Goal: Task Accomplishment & Management: Manage account settings

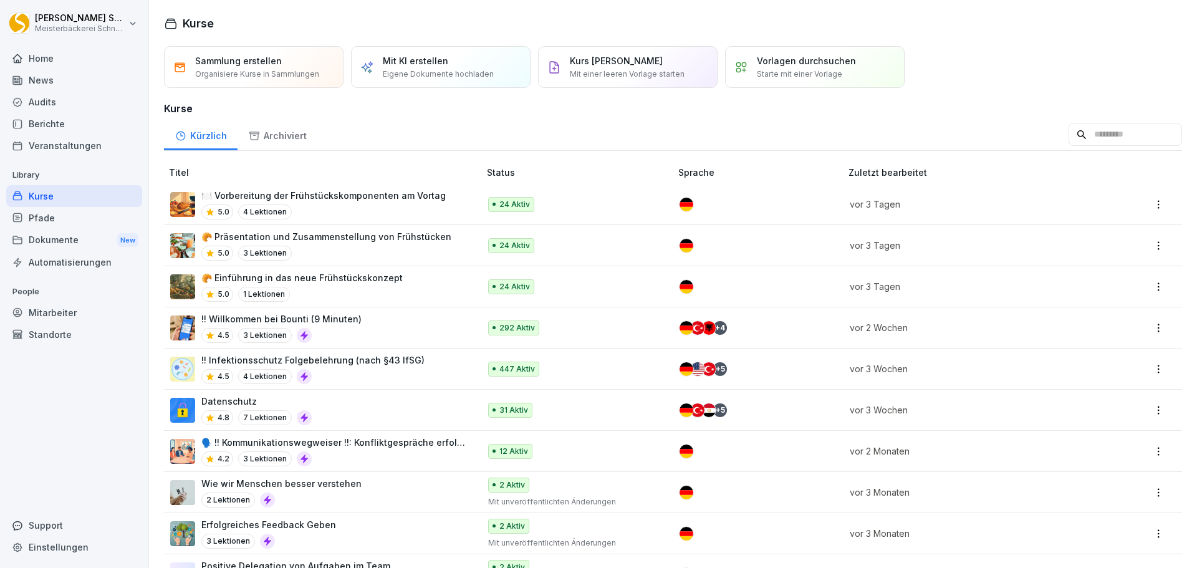
click at [358, 368] on div "!! Infektionsschutz Folgebelehrung (nach §43 IfSG) 4.5 4 Lektionen" at bounding box center [312, 368] width 223 height 31
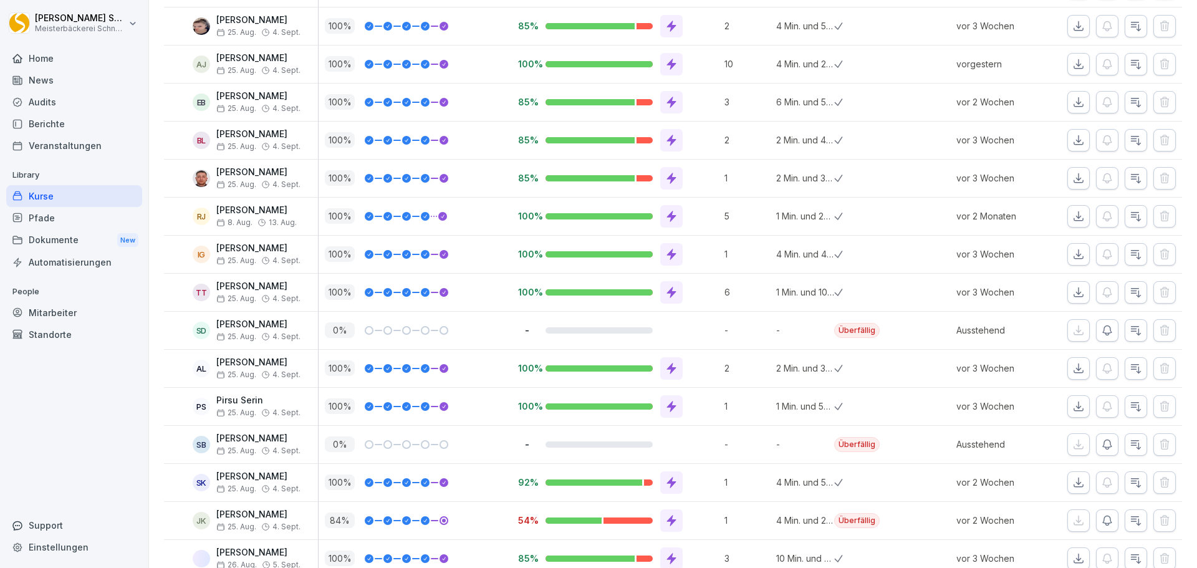
scroll to position [561, 0]
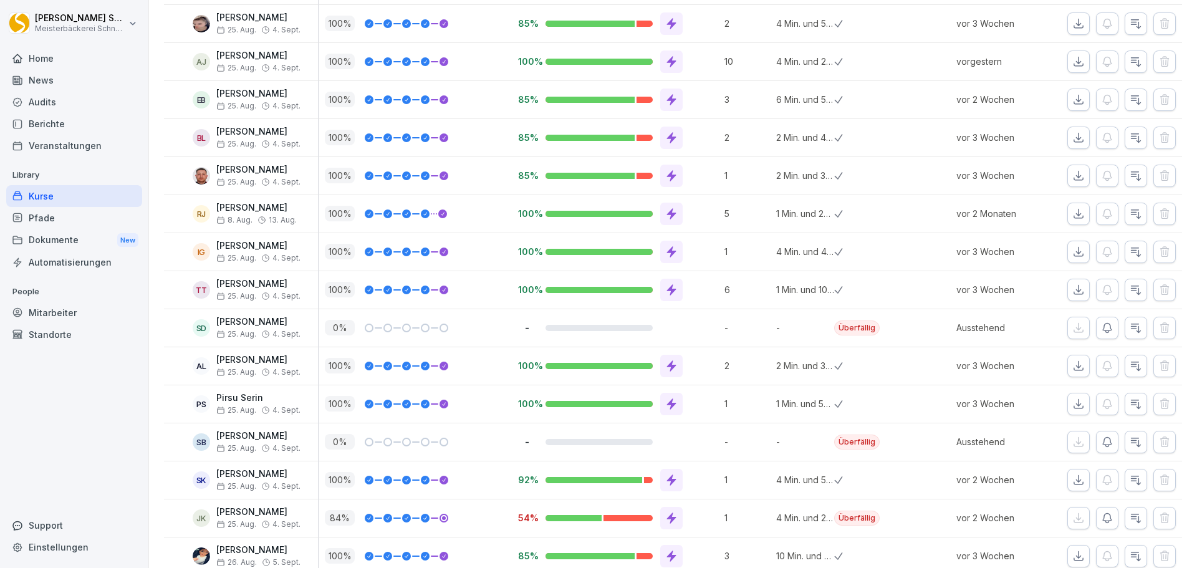
drag, startPoint x: 70, startPoint y: 312, endPoint x: 299, endPoint y: 280, distance: 231.6
click at [70, 312] on div "Mitarbeiter" at bounding box center [74, 313] width 136 height 22
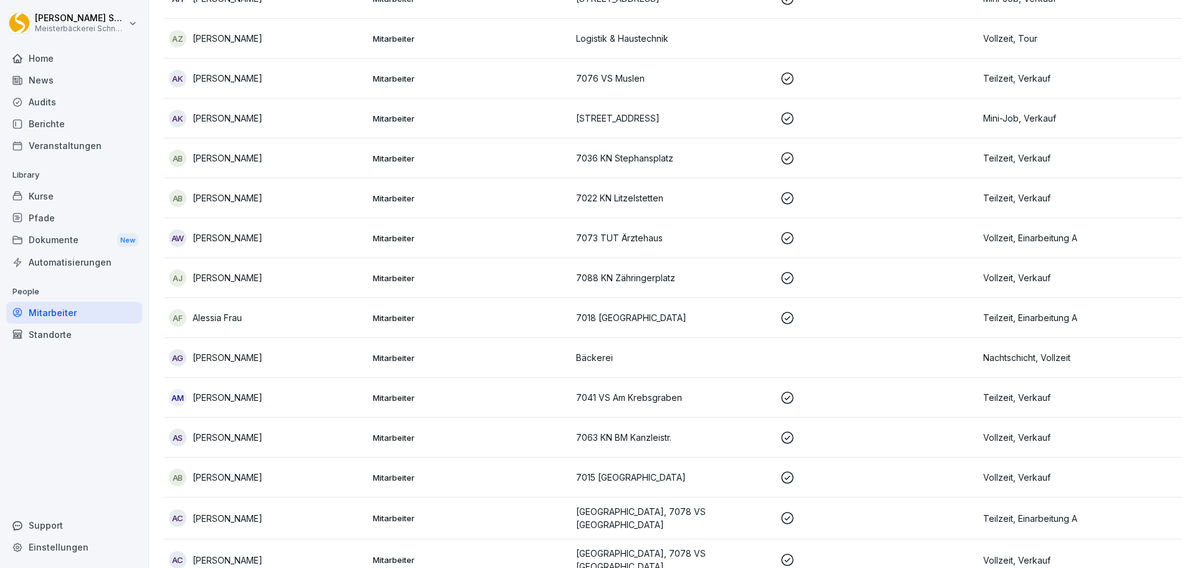
scroll to position [12, 0]
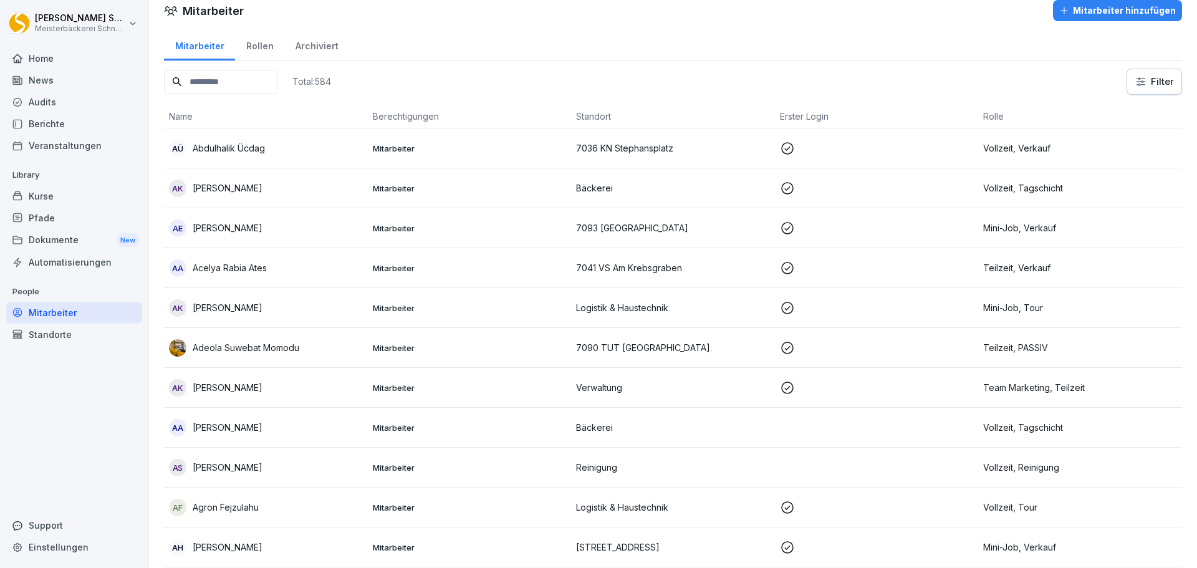
click at [219, 77] on input at bounding box center [220, 82] width 113 height 24
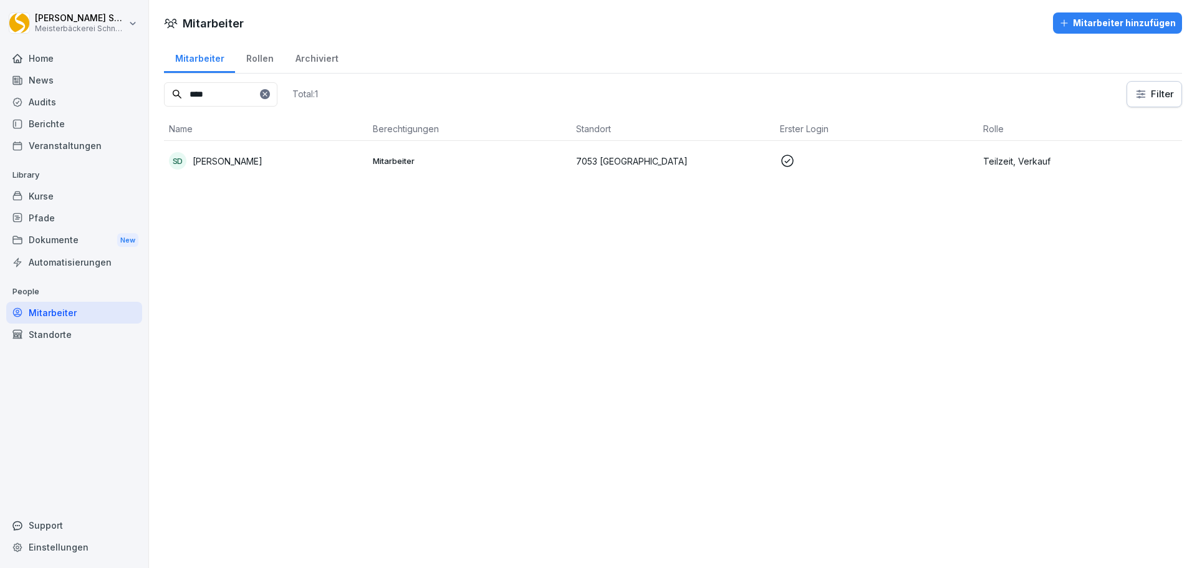
click at [1008, 167] on p "Teilzeit, Verkauf" at bounding box center [1080, 161] width 194 height 13
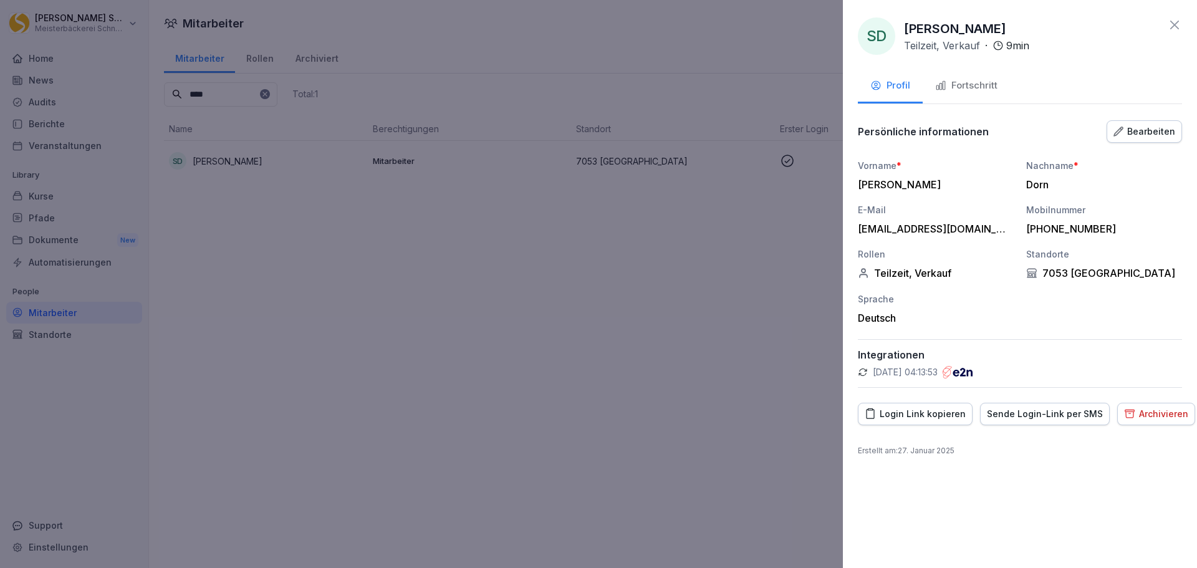
click at [1155, 416] on div "Archivieren" at bounding box center [1156, 414] width 64 height 14
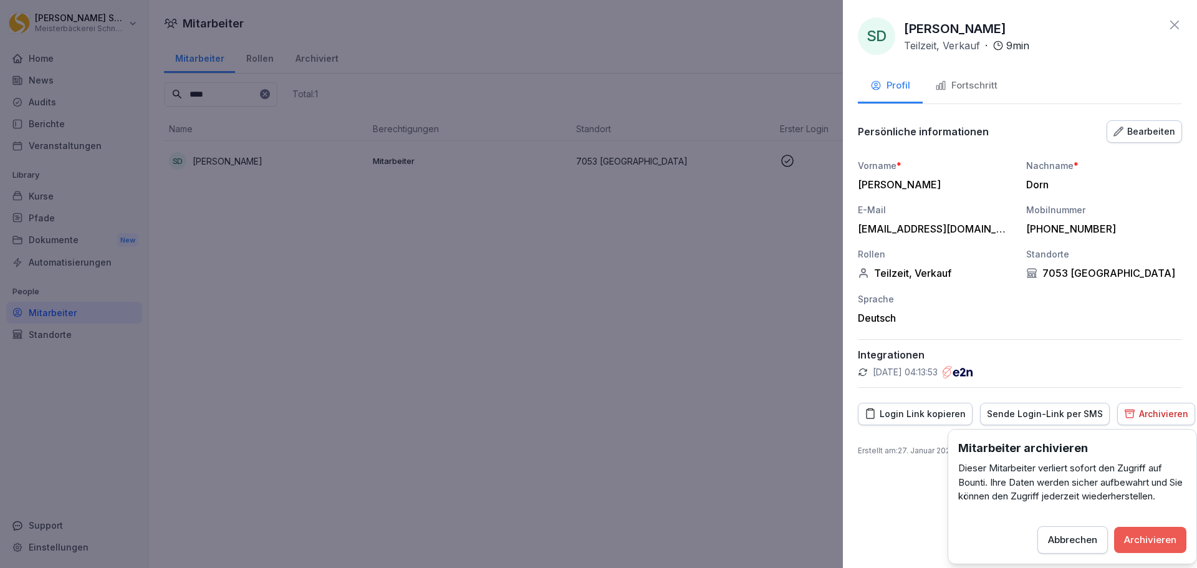
click at [1152, 540] on div "Archivieren" at bounding box center [1150, 540] width 52 height 14
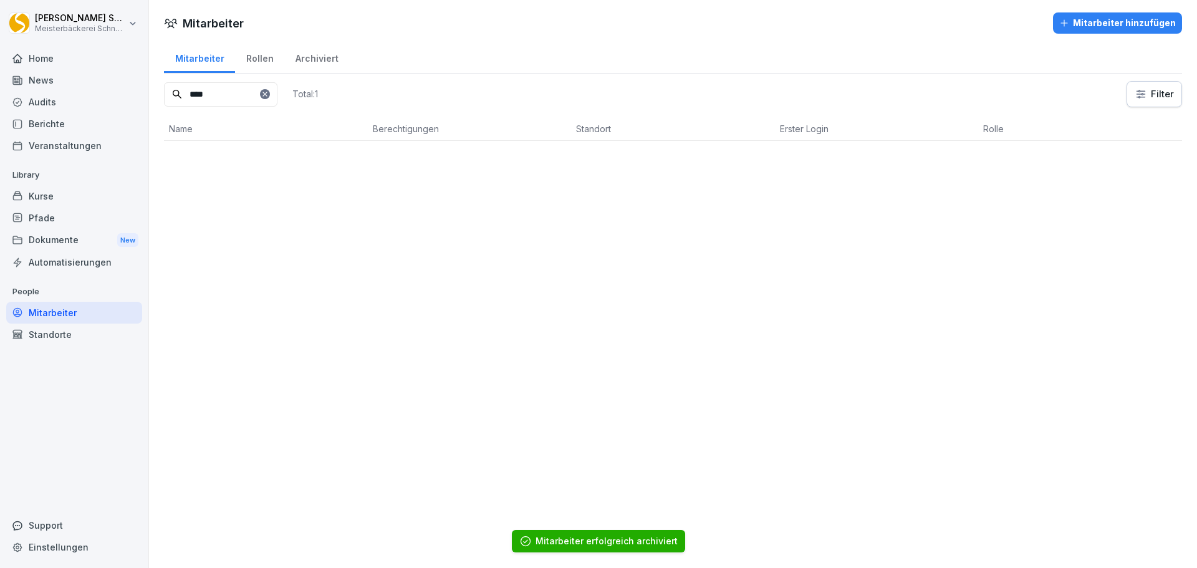
click at [233, 99] on input "****" at bounding box center [220, 94] width 113 height 24
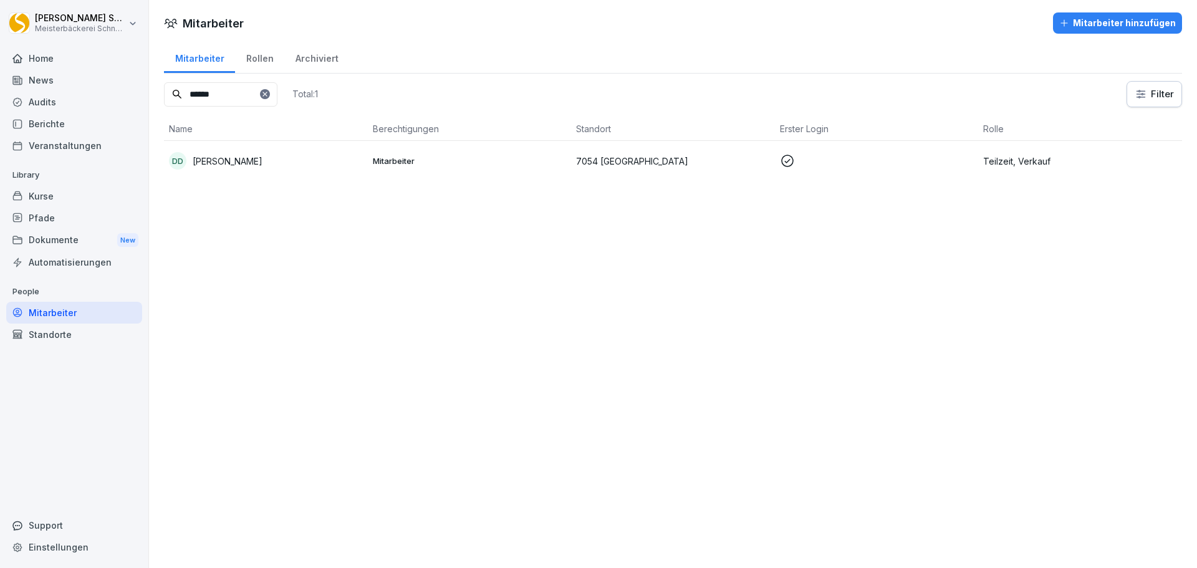
click at [1059, 165] on p "Teilzeit, Verkauf" at bounding box center [1080, 161] width 194 height 13
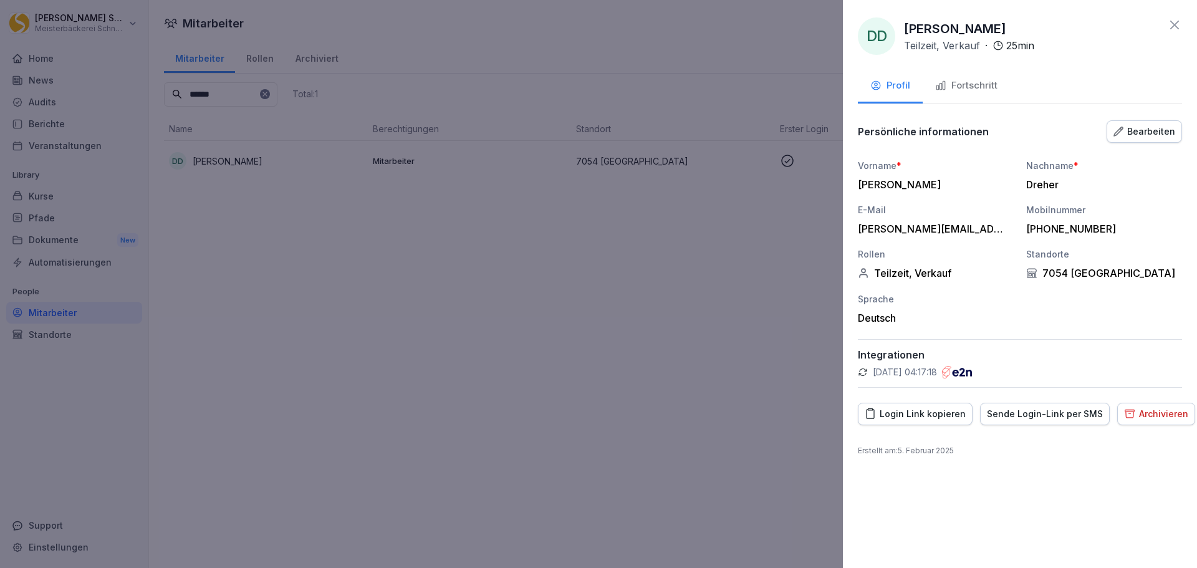
click at [1155, 419] on div "Archivieren" at bounding box center [1156, 414] width 64 height 14
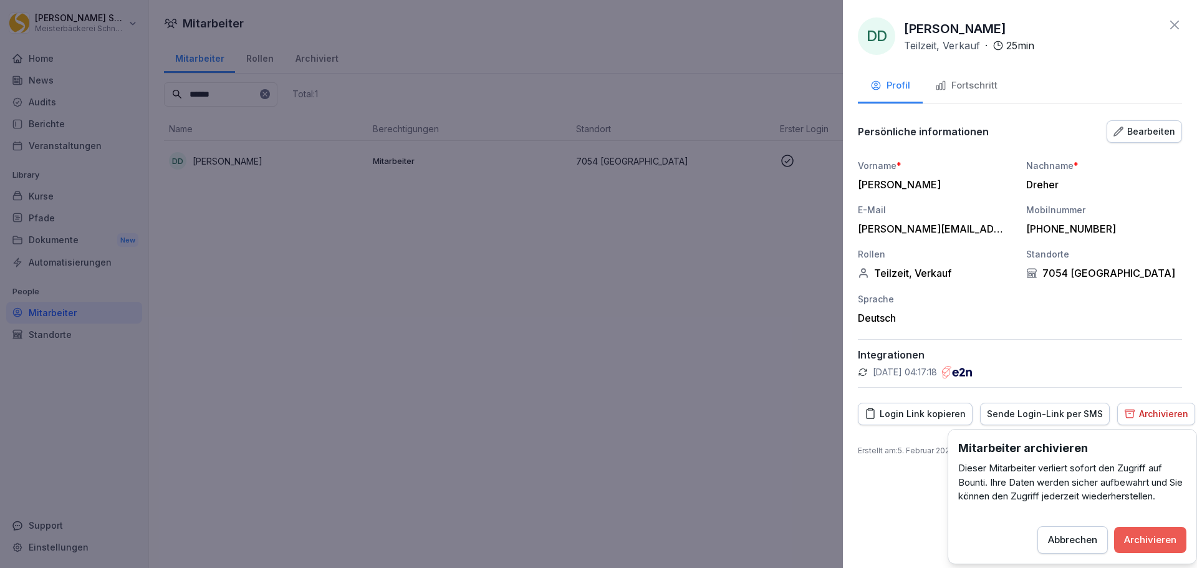
click at [1153, 545] on div "Archivieren" at bounding box center [1150, 540] width 52 height 14
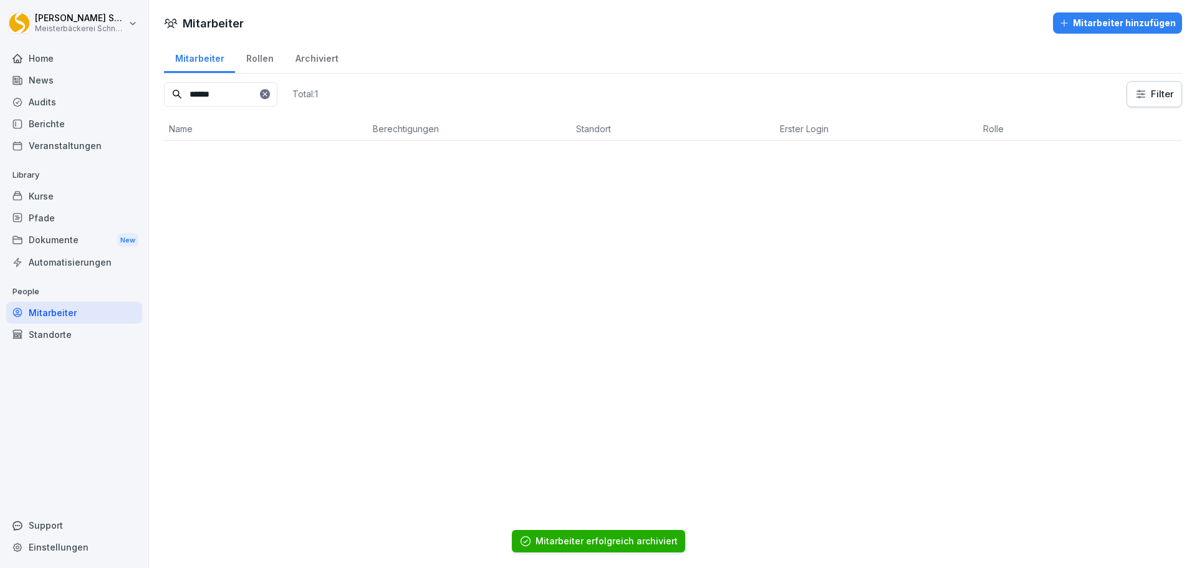
click at [259, 92] on input "******" at bounding box center [220, 94] width 113 height 24
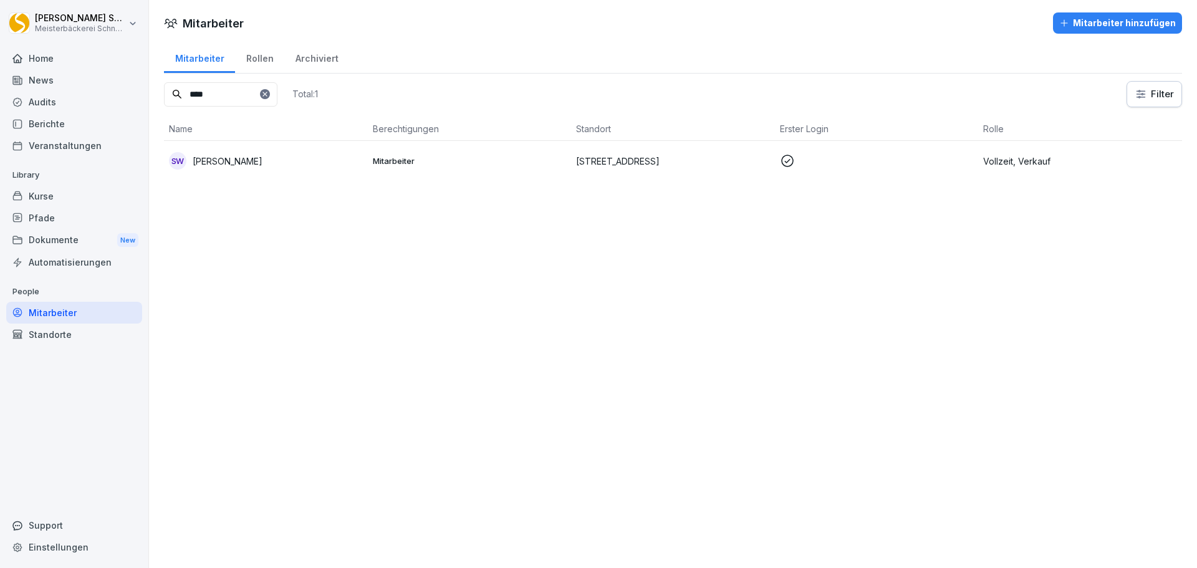
click at [273, 156] on div "SW Sarah Wohnhas" at bounding box center [266, 160] width 194 height 17
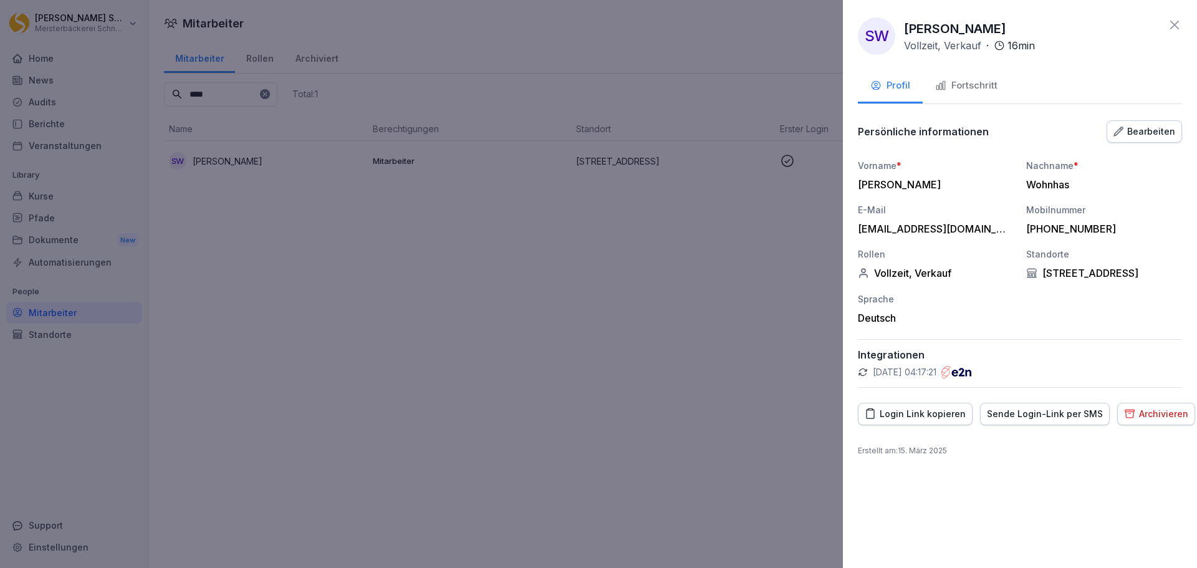
click at [1148, 411] on div "Archivieren" at bounding box center [1156, 414] width 64 height 14
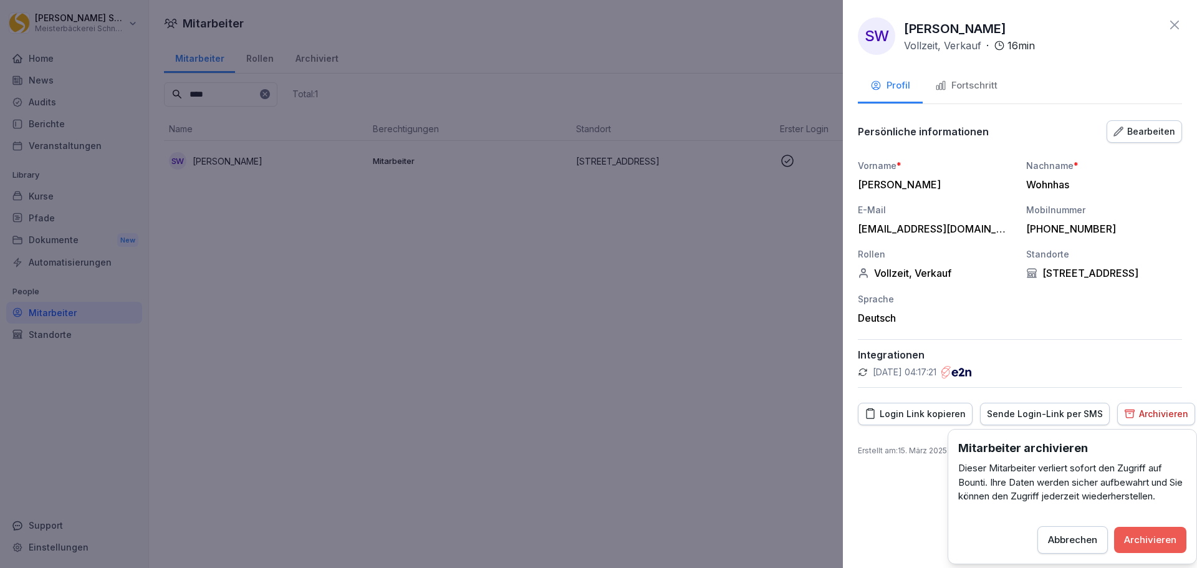
click at [1164, 541] on div "Archivieren" at bounding box center [1150, 540] width 52 height 14
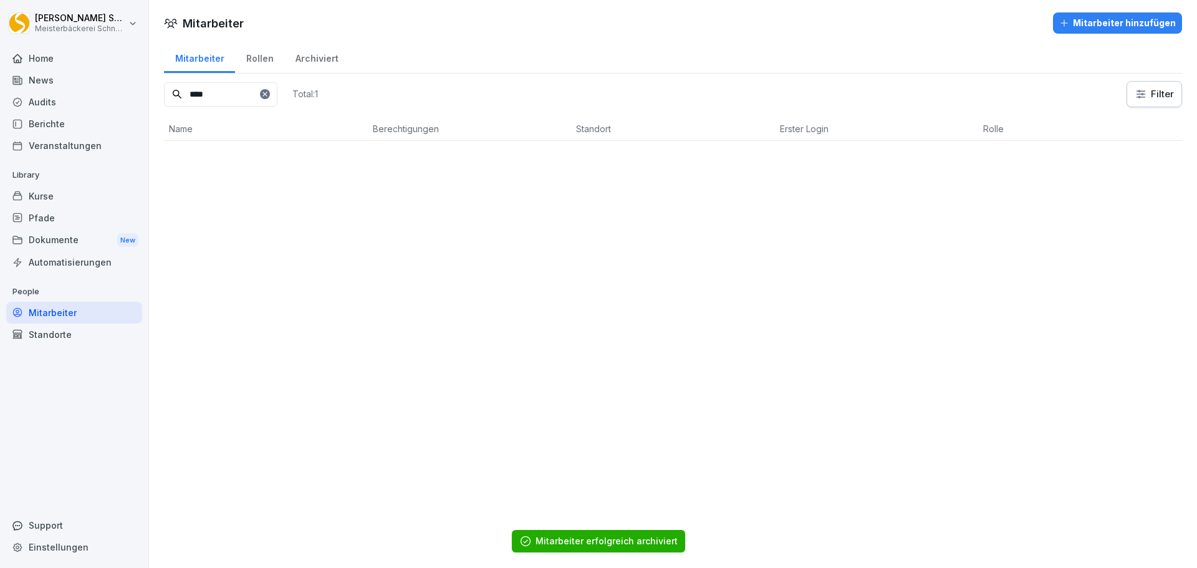
click at [269, 93] on input "****" at bounding box center [220, 94] width 113 height 24
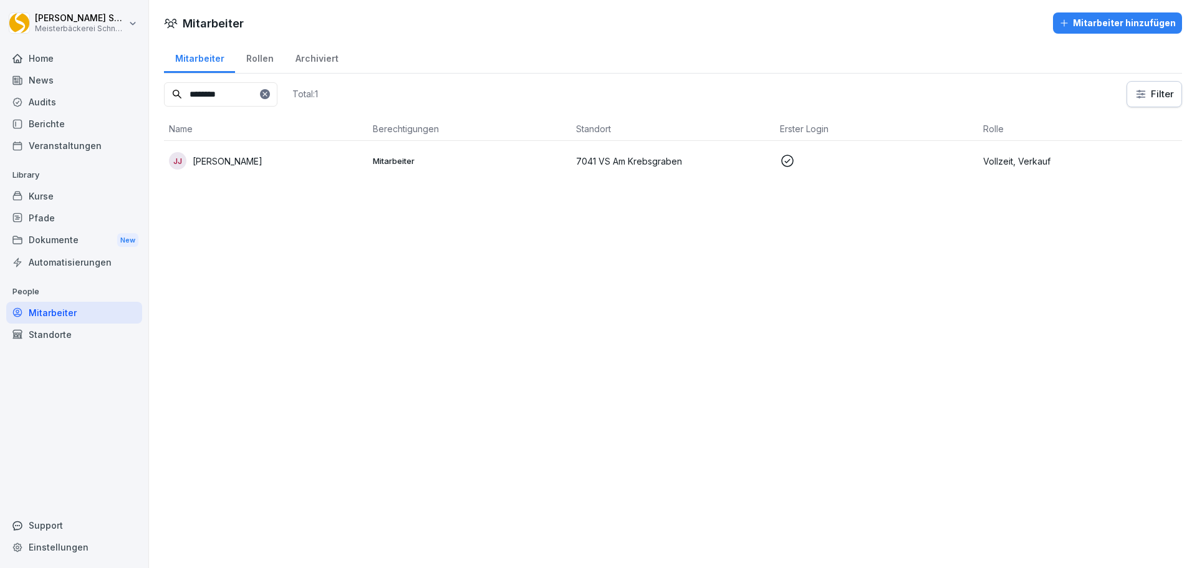
drag, startPoint x: 238, startPoint y: 93, endPoint x: 75, endPoint y: 85, distance: 162.8
click at [75, 85] on div "Eric Schneckenburger Meisterbäckerei Schneckenburger Home News Audits Berichte …" at bounding box center [598, 284] width 1197 height 568
click at [266, 155] on div "CM Carola Münch" at bounding box center [266, 160] width 194 height 17
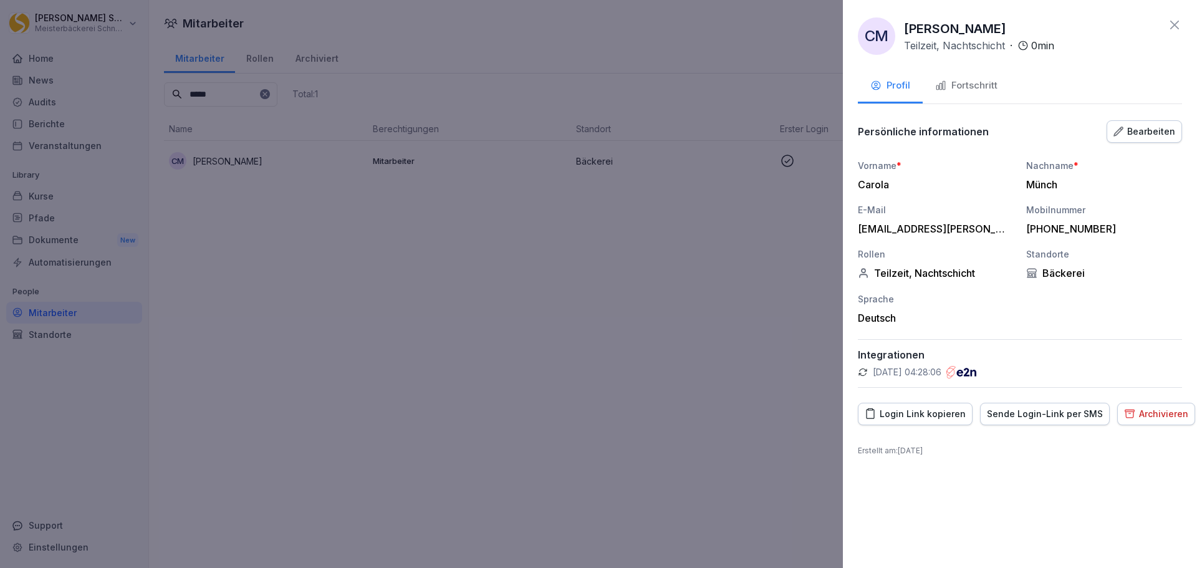
click at [441, 378] on div at bounding box center [598, 284] width 1197 height 568
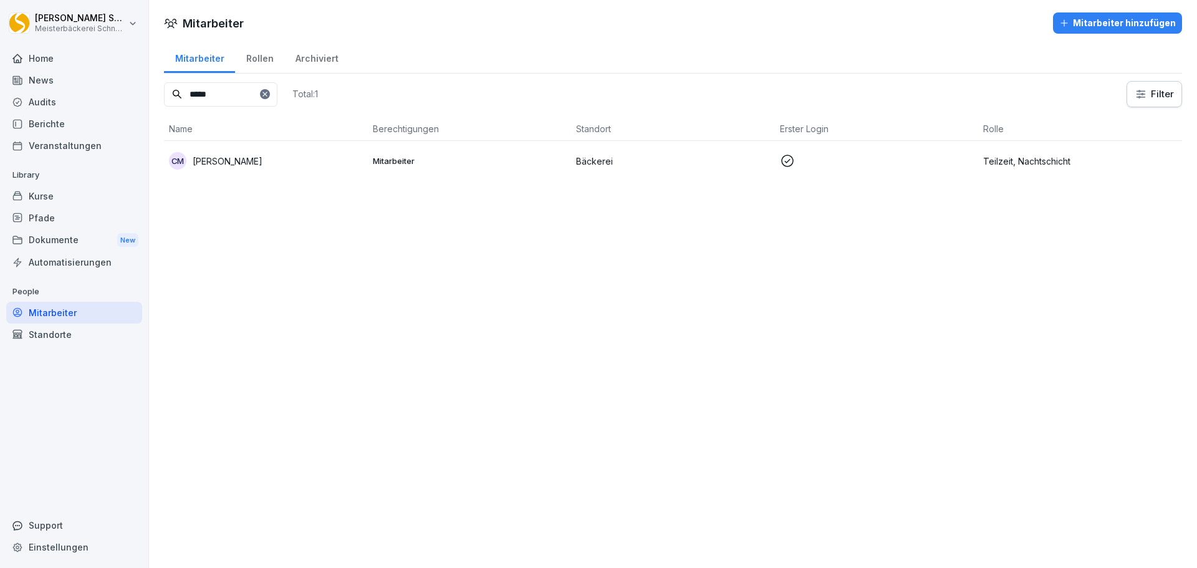
click at [1088, 161] on p "Teilzeit, Nachtschicht" at bounding box center [1080, 161] width 194 height 13
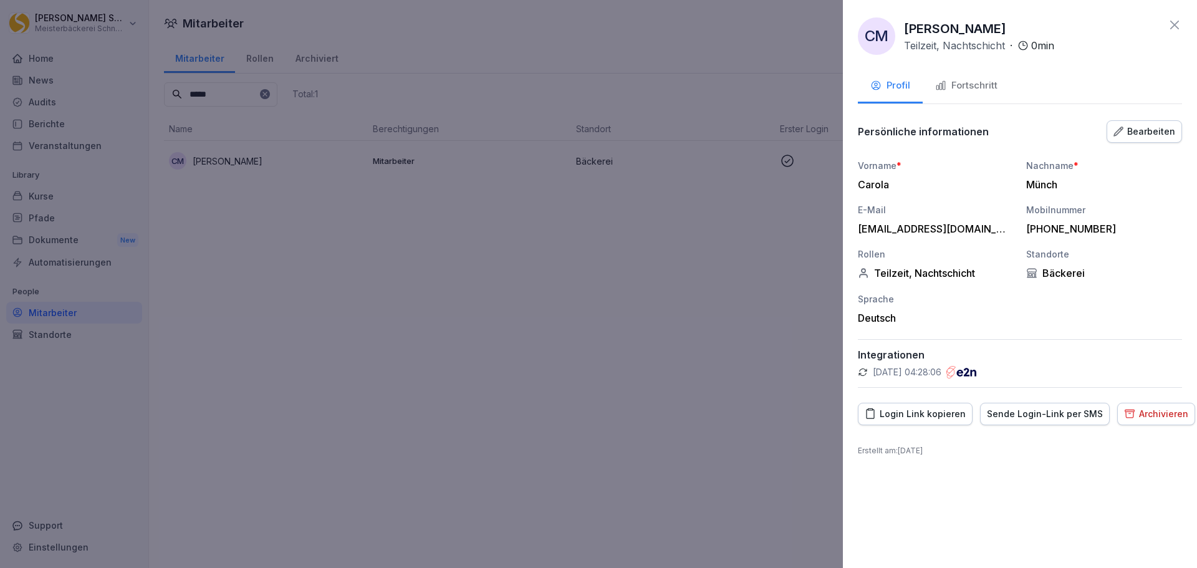
click at [1162, 416] on div "Archivieren" at bounding box center [1156, 414] width 64 height 14
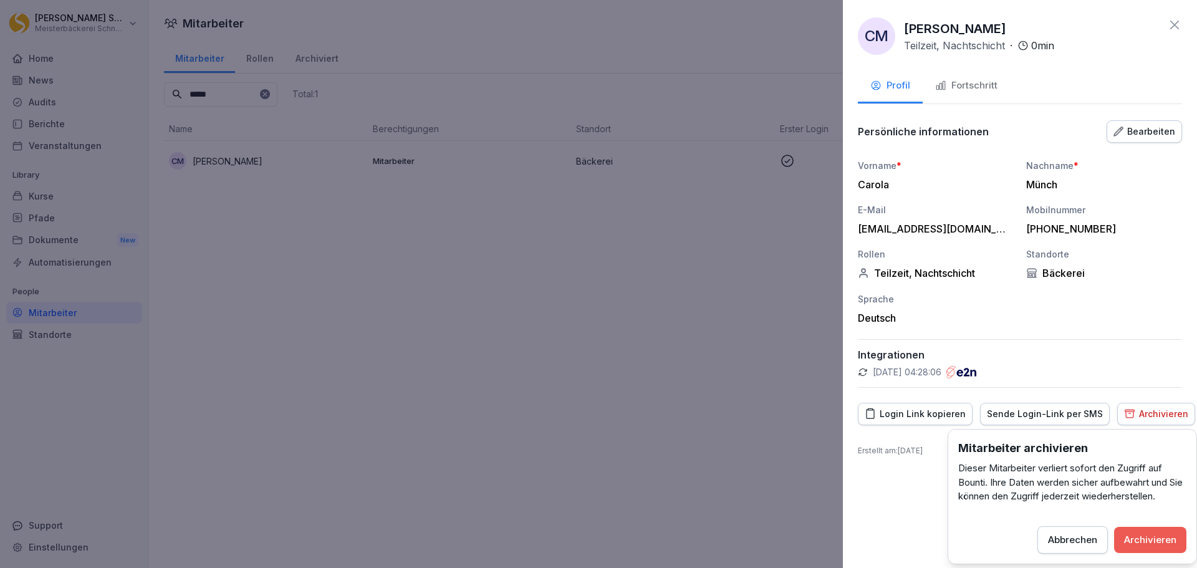
click at [1159, 543] on div "Archivieren" at bounding box center [1150, 540] width 52 height 14
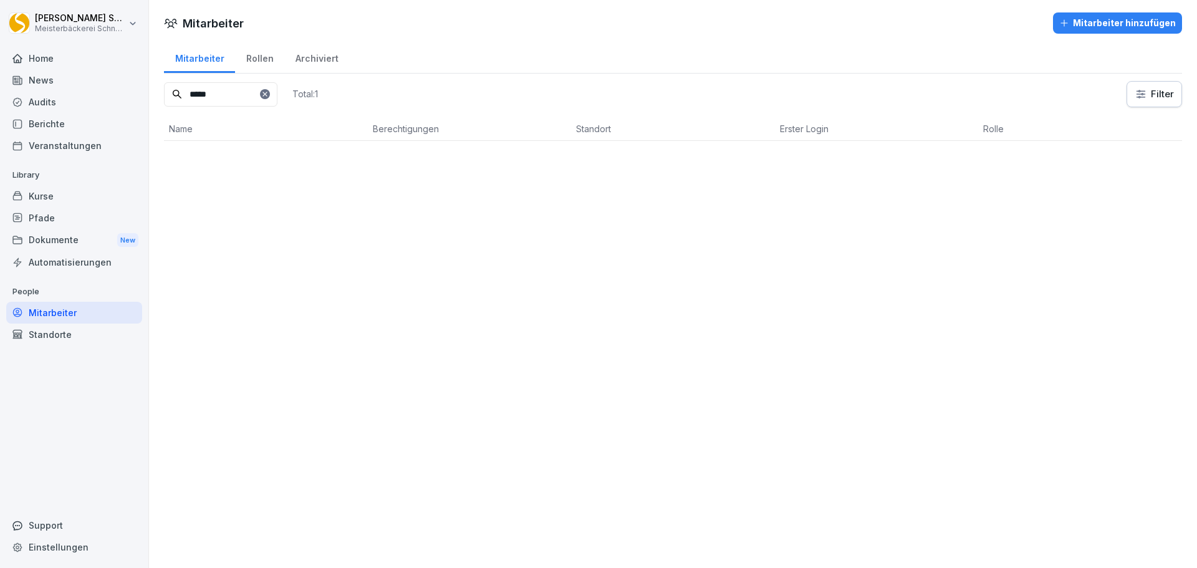
click at [257, 100] on input "*****" at bounding box center [220, 94] width 113 height 24
click at [262, 173] on td "CS Cornelia Ströhle" at bounding box center [266, 161] width 204 height 40
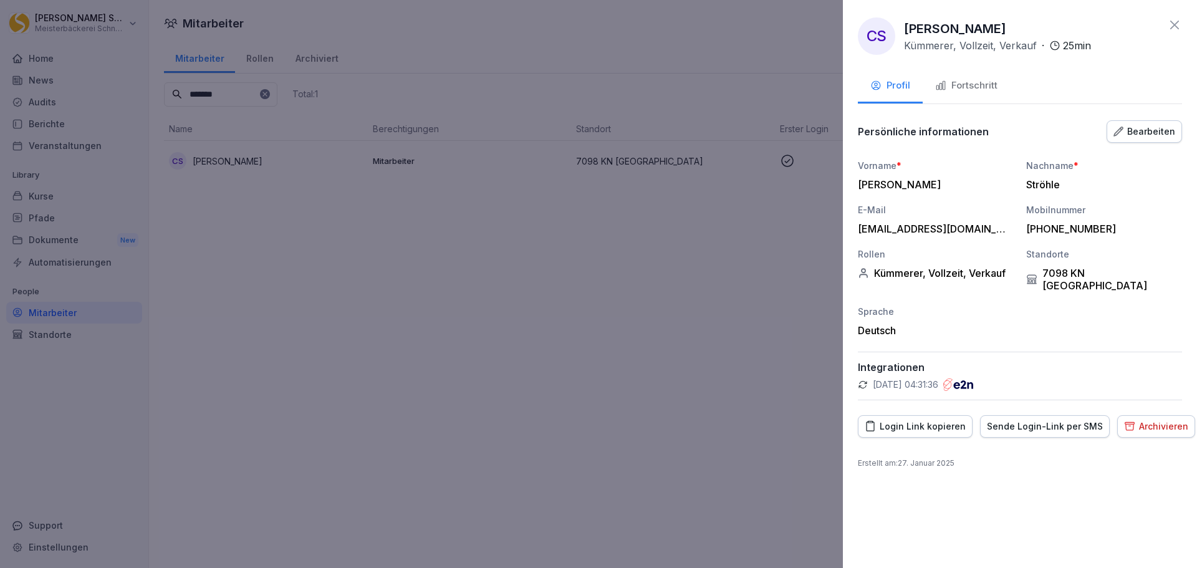
click at [1147, 424] on button "Archivieren" at bounding box center [1156, 426] width 78 height 22
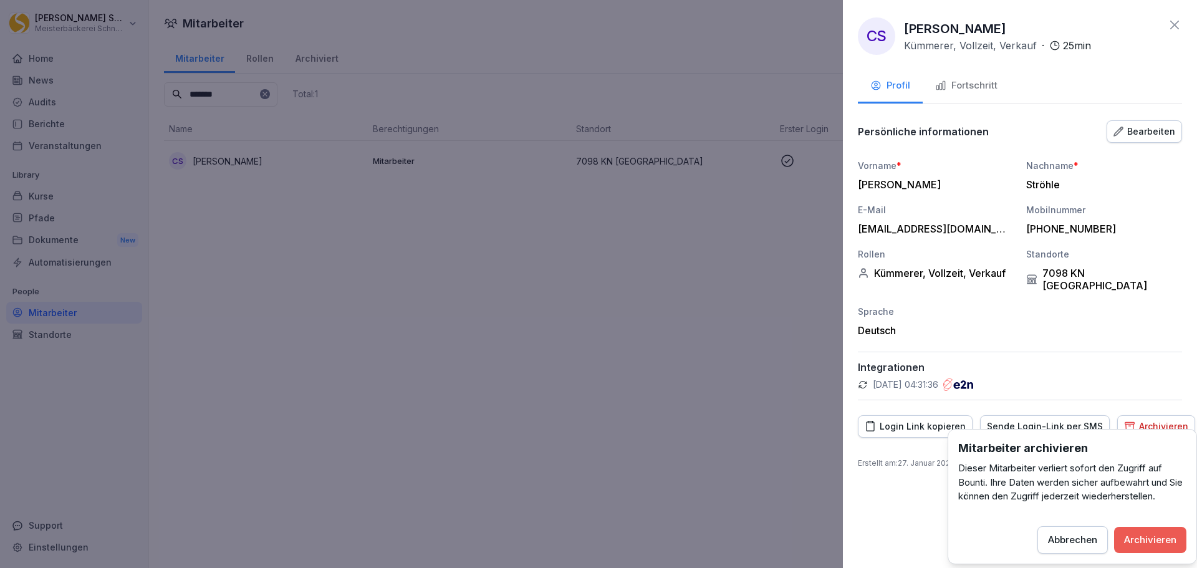
click at [1163, 543] on div "Archivieren" at bounding box center [1150, 540] width 52 height 14
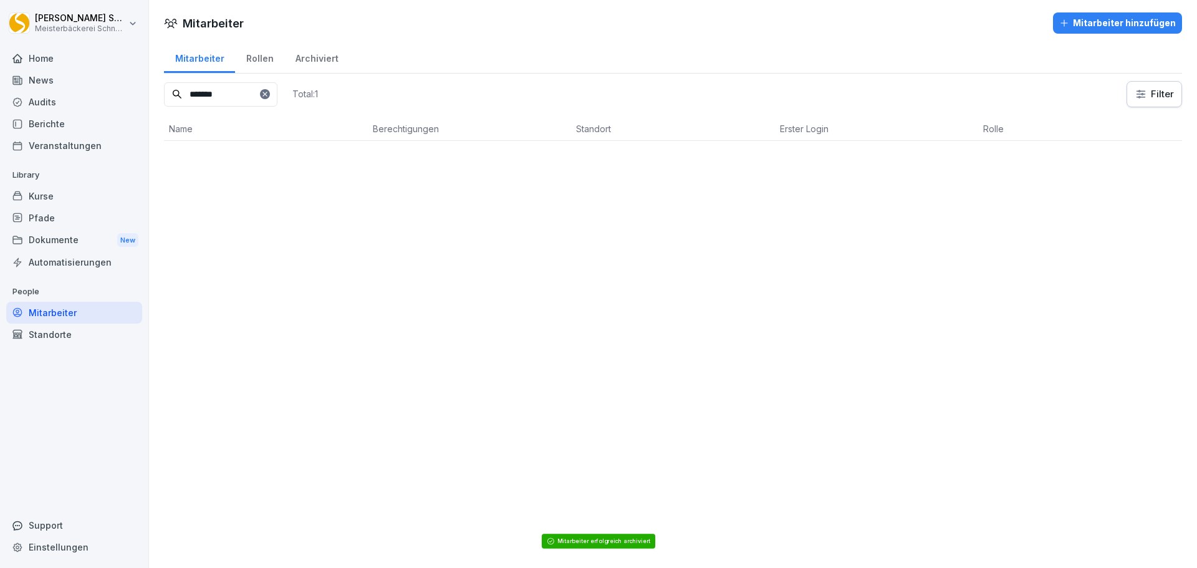
click at [250, 95] on input "*******" at bounding box center [220, 94] width 113 height 24
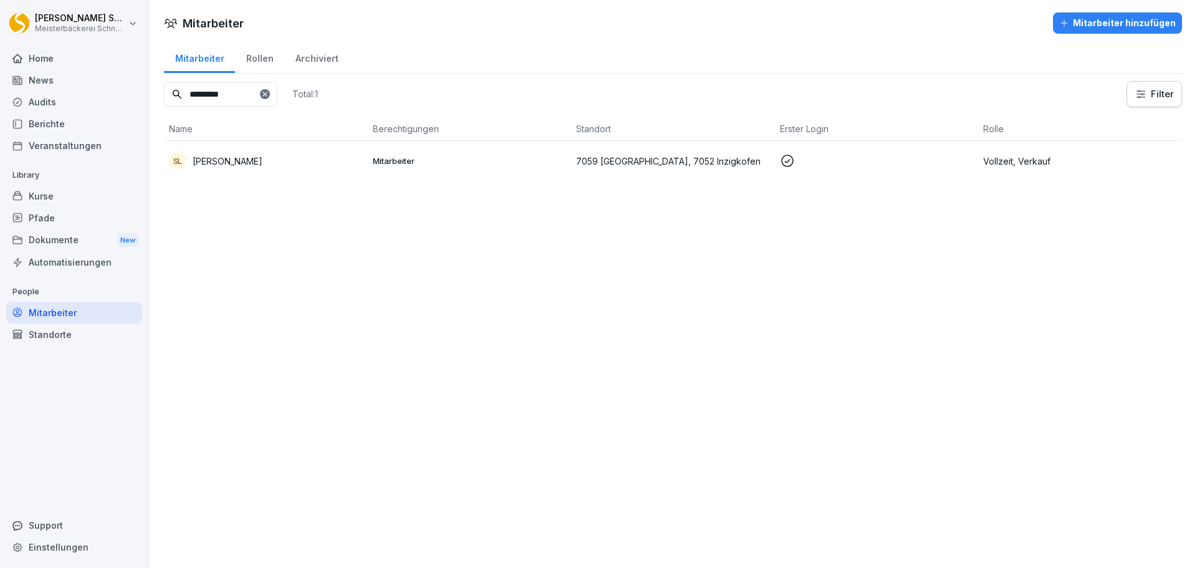
click at [271, 165] on div "SL Sarah Leonhardt" at bounding box center [266, 160] width 194 height 17
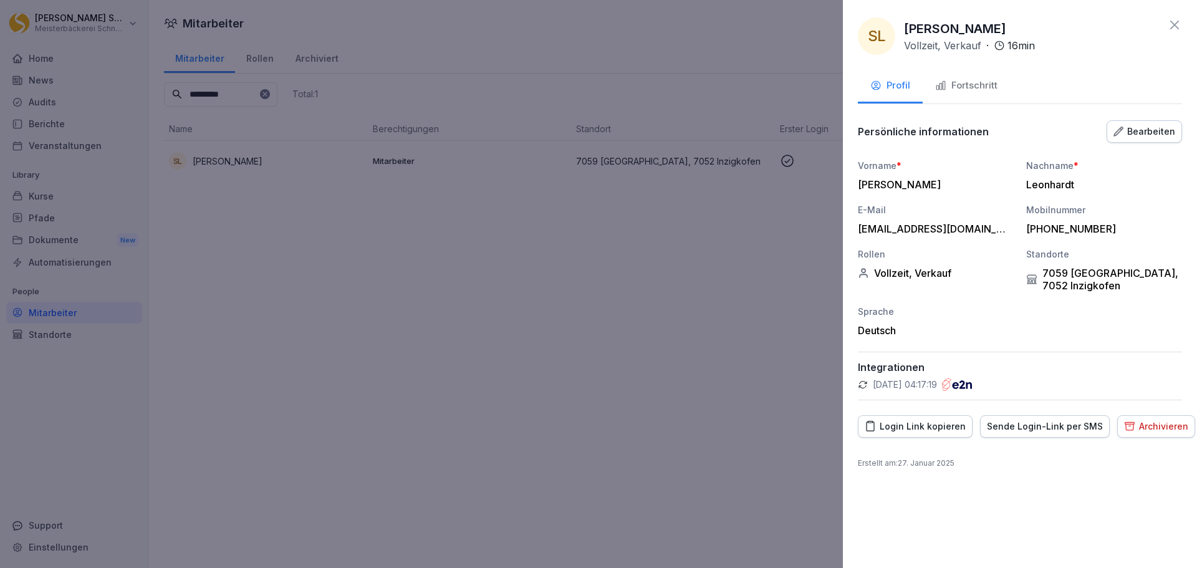
click at [1157, 427] on div "Archivieren" at bounding box center [1156, 426] width 64 height 14
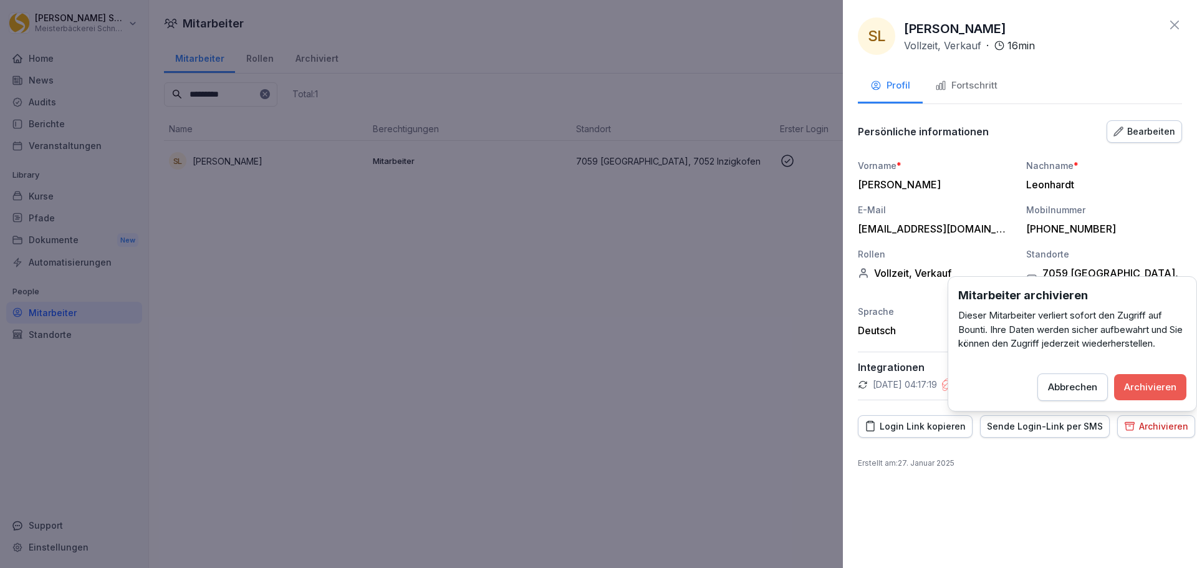
click at [1155, 377] on button "Archivieren" at bounding box center [1150, 387] width 72 height 26
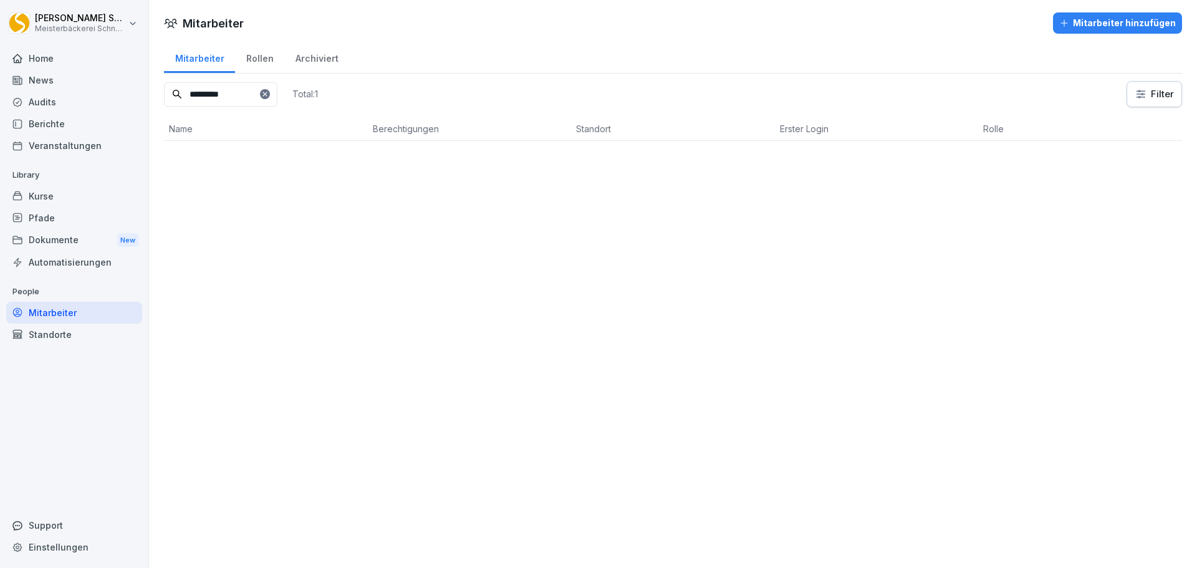
click at [265, 101] on input "*********" at bounding box center [220, 94] width 113 height 24
click at [239, 163] on p "Lena Jäckle" at bounding box center [228, 161] width 70 height 13
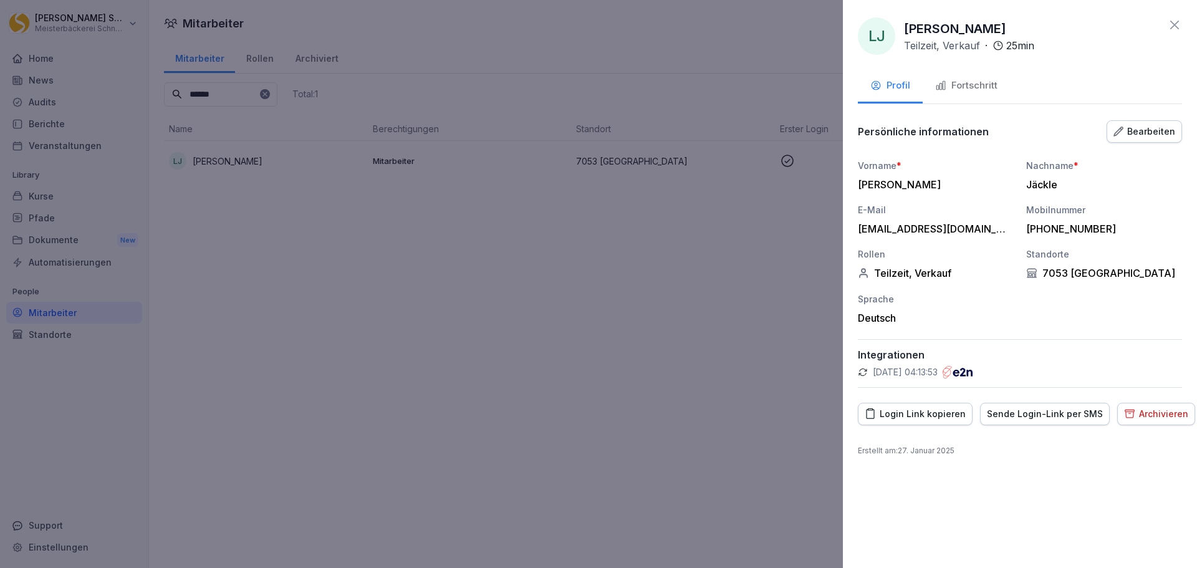
click at [1172, 415] on div "Archivieren" at bounding box center [1156, 414] width 64 height 14
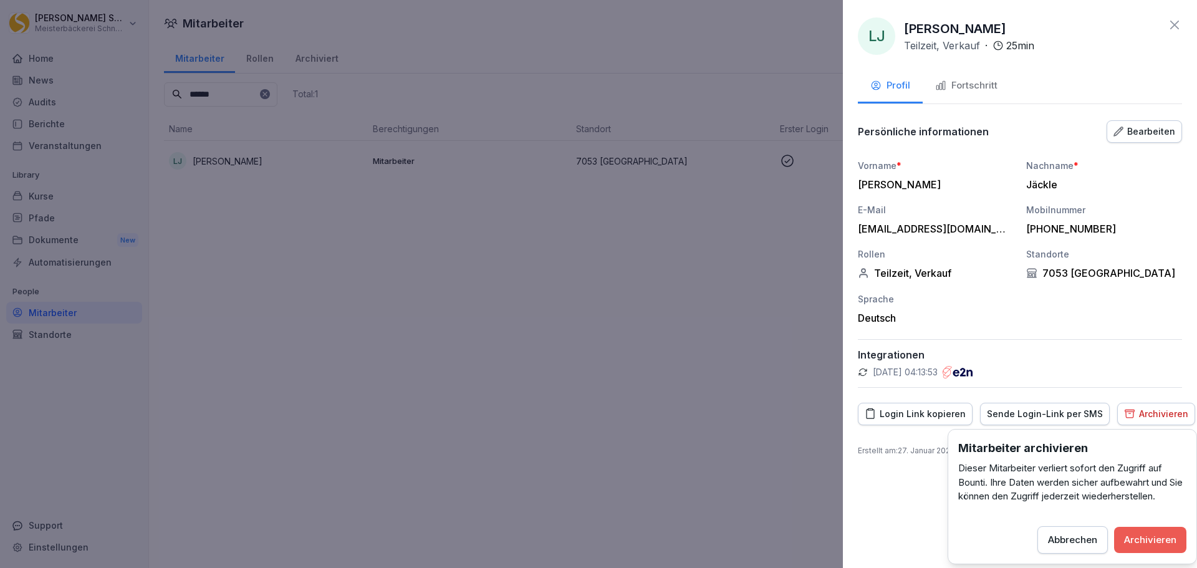
click at [1145, 538] on div "Archivieren" at bounding box center [1150, 540] width 52 height 14
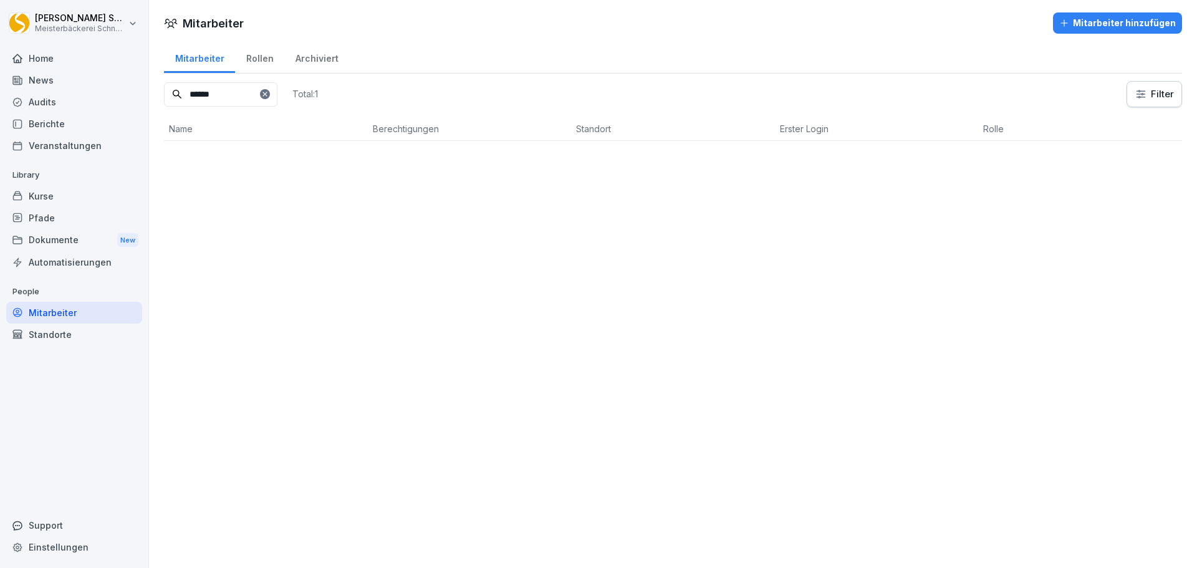
click at [239, 91] on input "******" at bounding box center [220, 94] width 113 height 24
click at [716, 166] on p "Konditorei" at bounding box center [673, 161] width 194 height 13
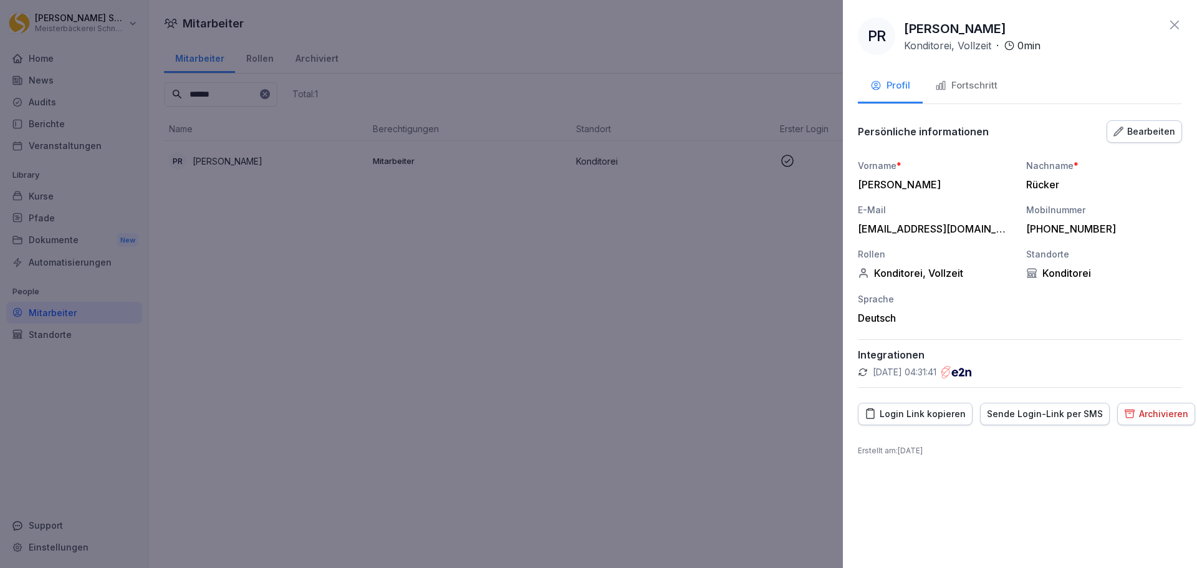
click at [1165, 411] on div "Archivieren" at bounding box center [1156, 414] width 64 height 14
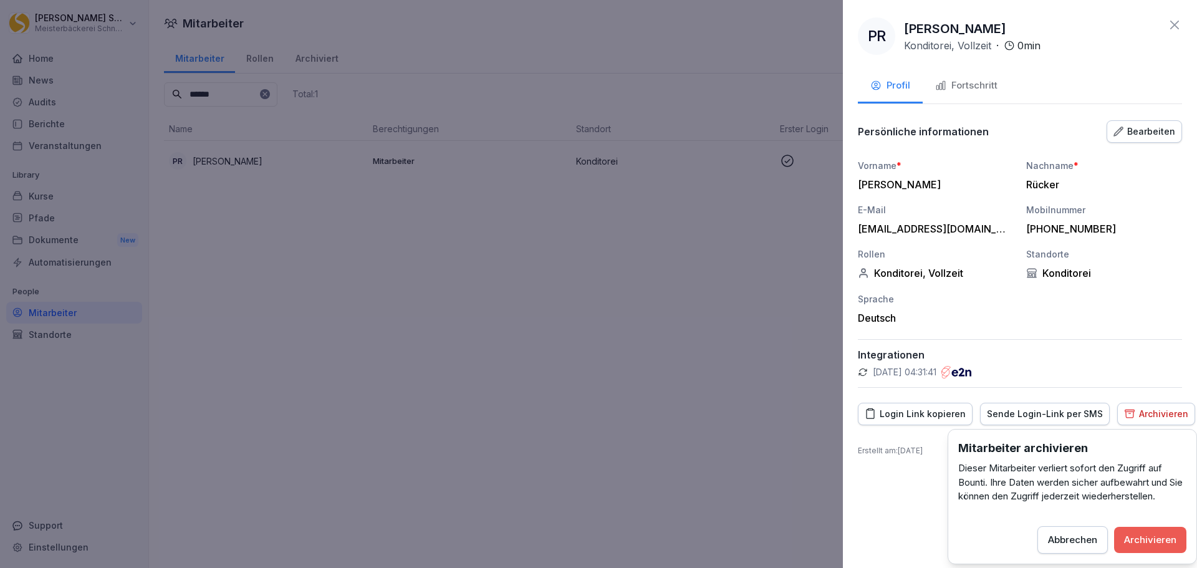
click at [1154, 540] on div "Archivieren" at bounding box center [1150, 540] width 52 height 14
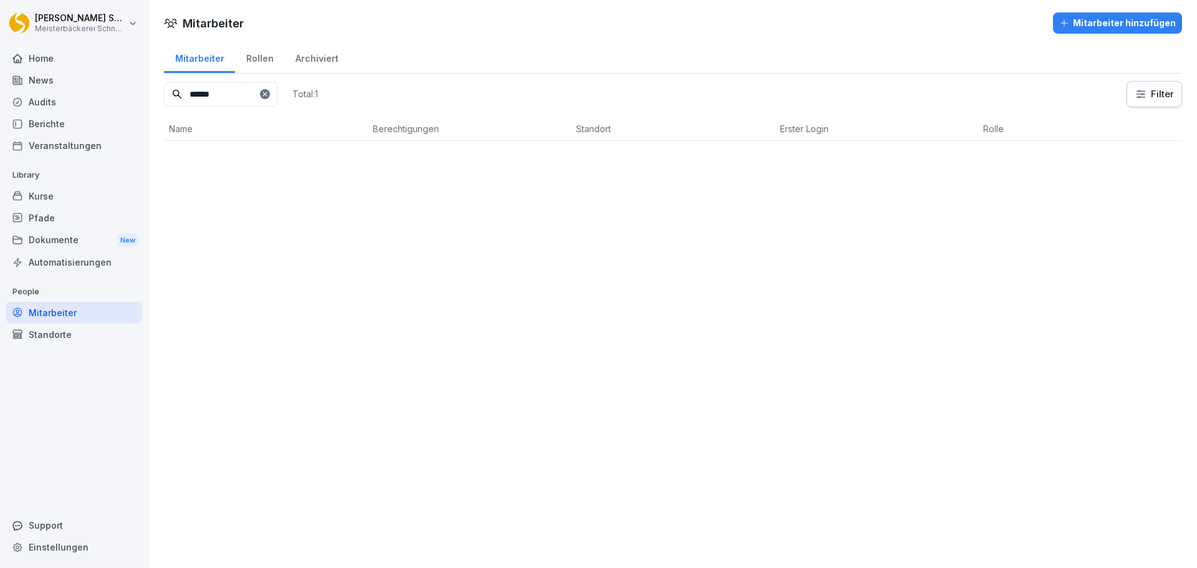
click at [233, 97] on input "******" at bounding box center [220, 94] width 113 height 24
click at [262, 164] on p "Jakobus Gabriel Maria Feldheim" at bounding box center [228, 161] width 70 height 13
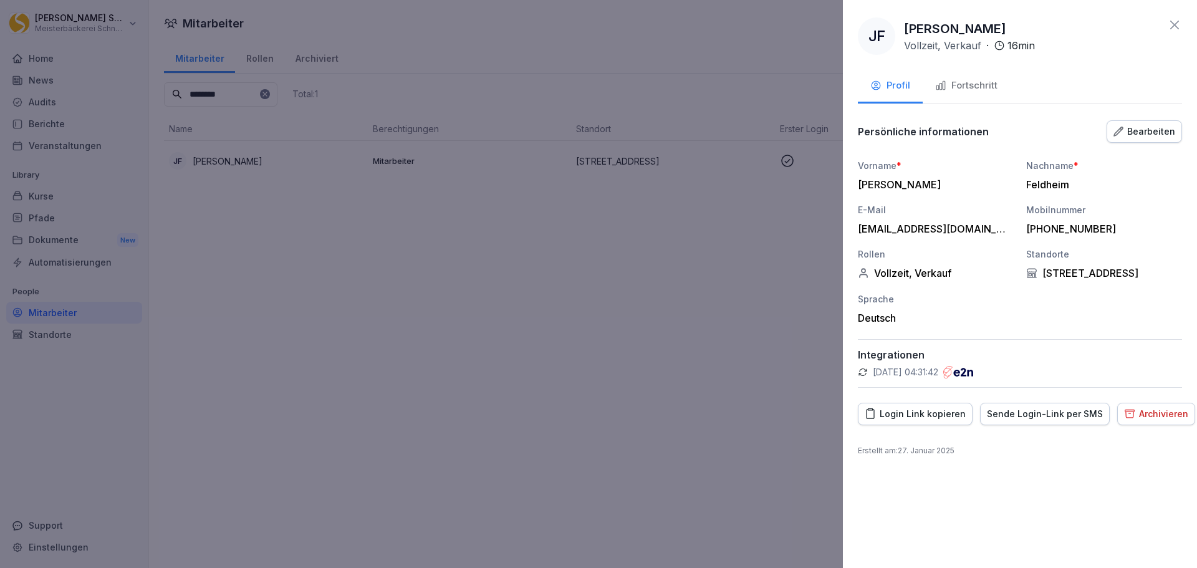
click at [1164, 415] on div "Archivieren" at bounding box center [1156, 414] width 64 height 14
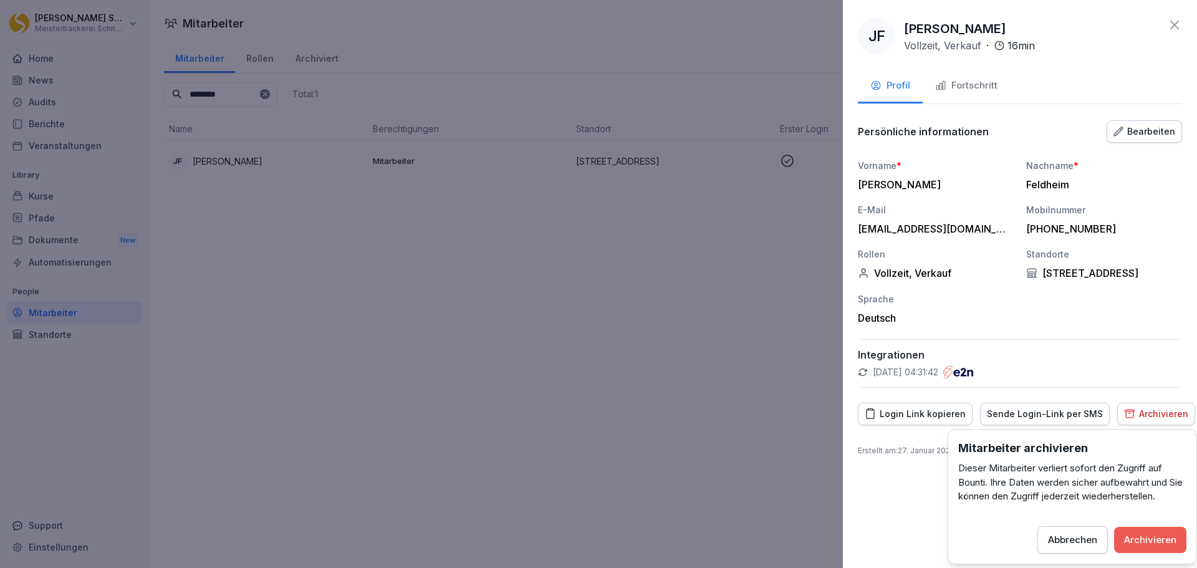
click at [1163, 538] on div "Archivieren" at bounding box center [1150, 540] width 52 height 14
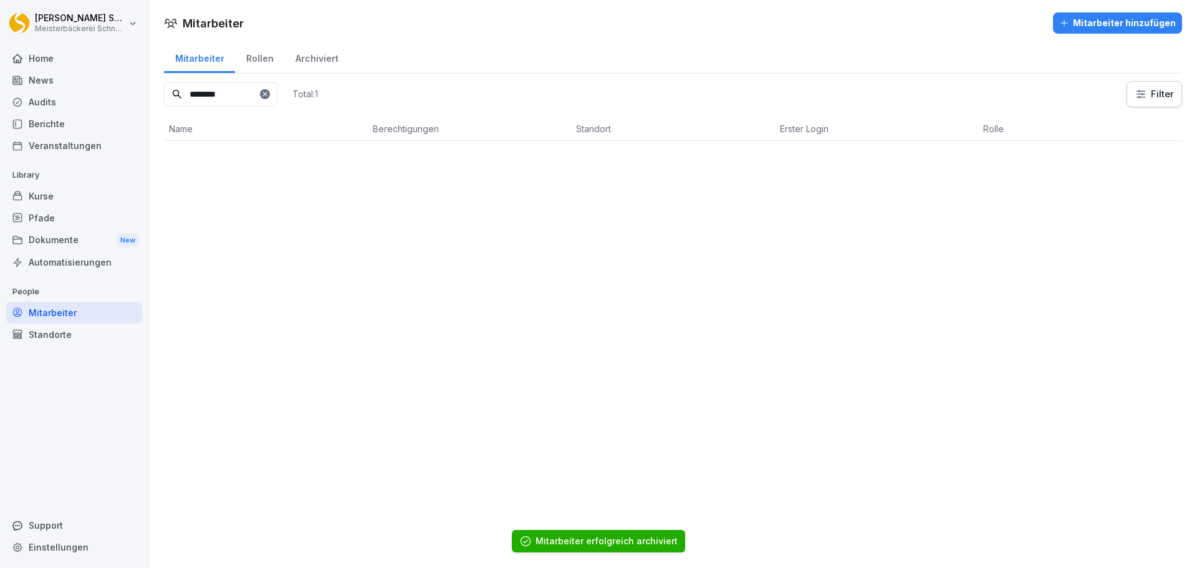
click at [248, 97] on input "********" at bounding box center [220, 94] width 113 height 24
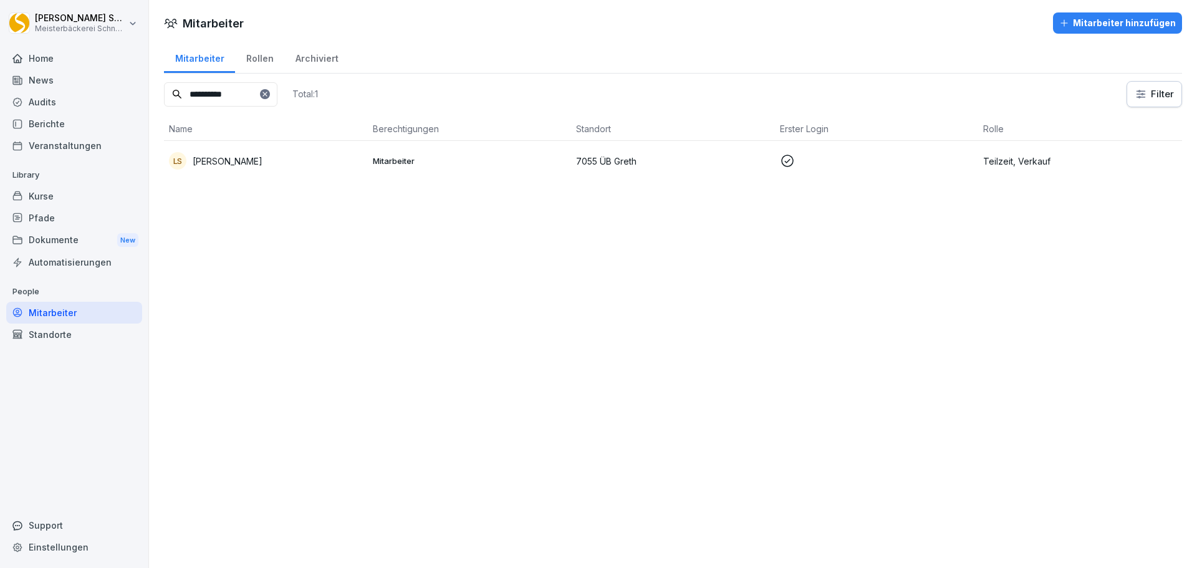
click at [262, 166] on p "Lukas Christian Springborg" at bounding box center [228, 161] width 70 height 13
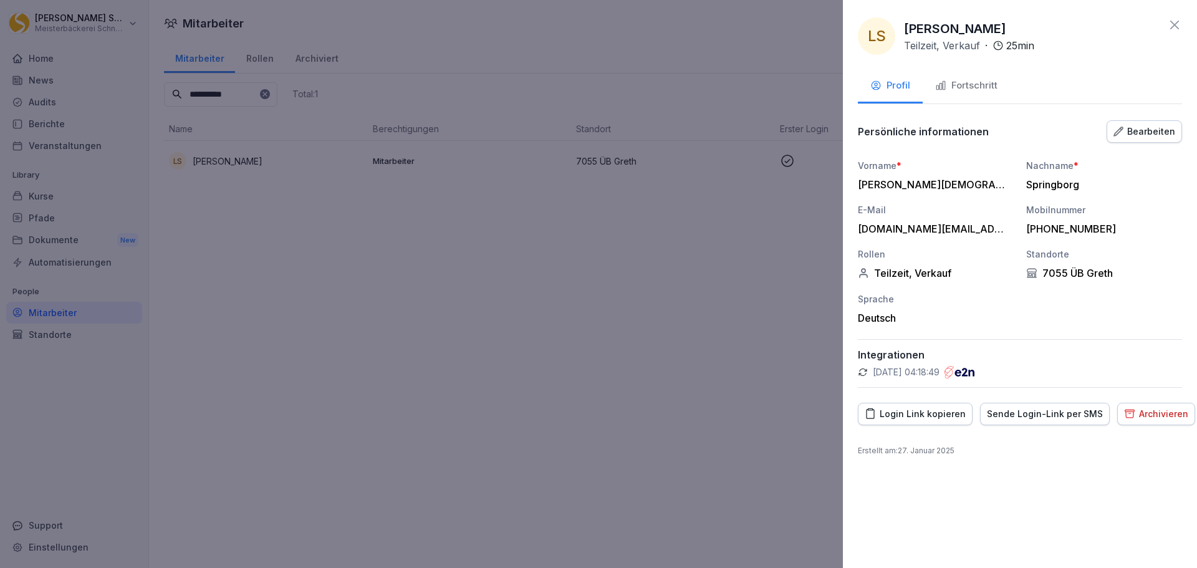
click at [1139, 409] on div "Archivieren" at bounding box center [1156, 414] width 64 height 14
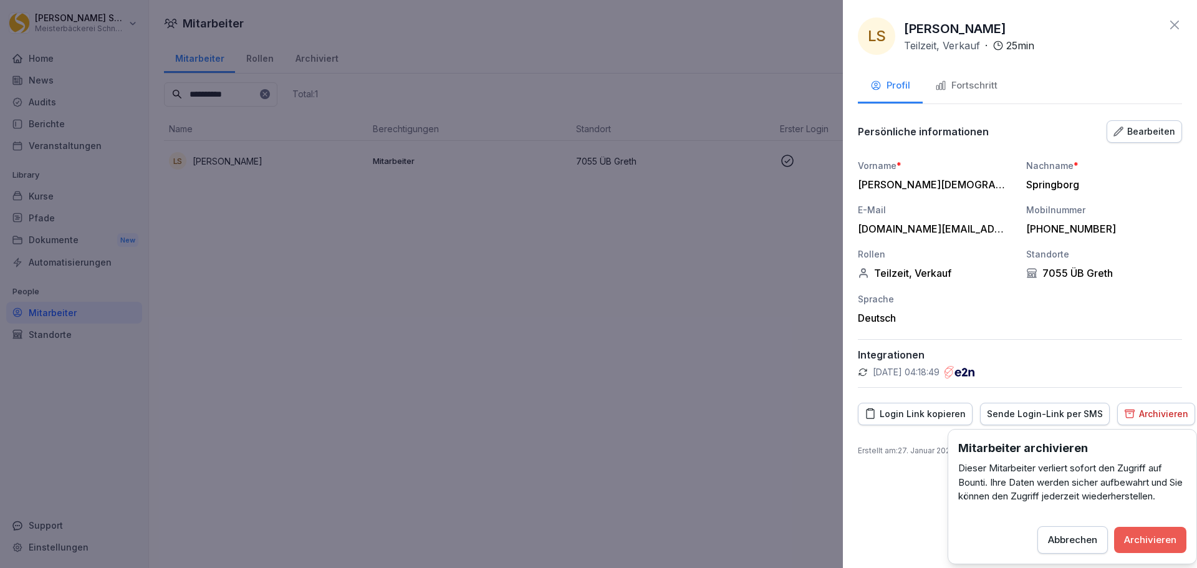
click at [1143, 552] on button "Archivieren" at bounding box center [1150, 540] width 72 height 26
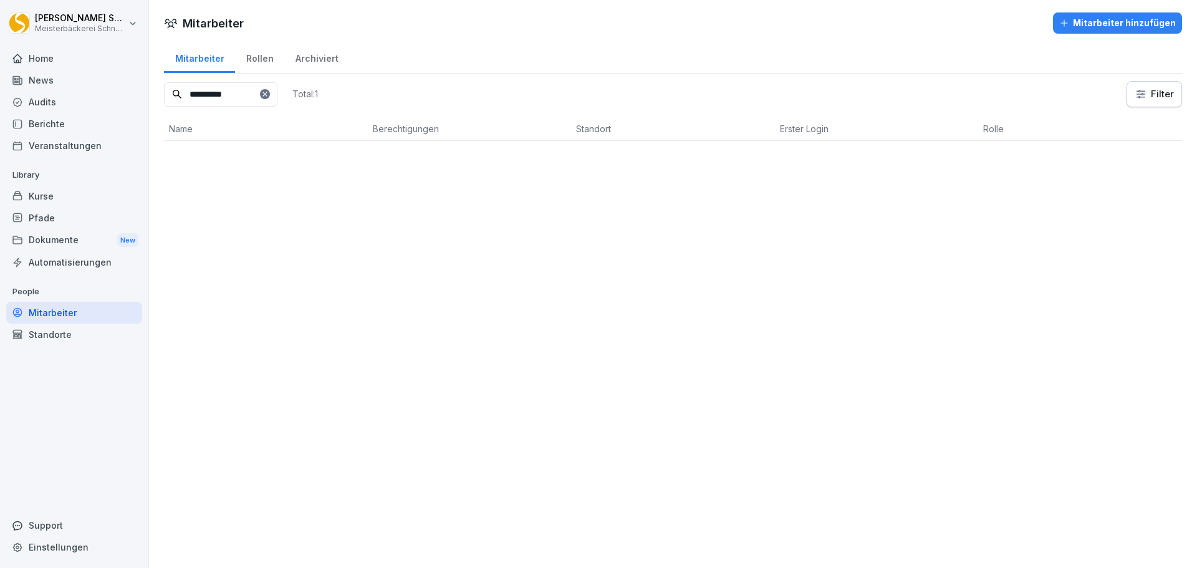
click at [230, 94] on input "**********" at bounding box center [220, 94] width 113 height 24
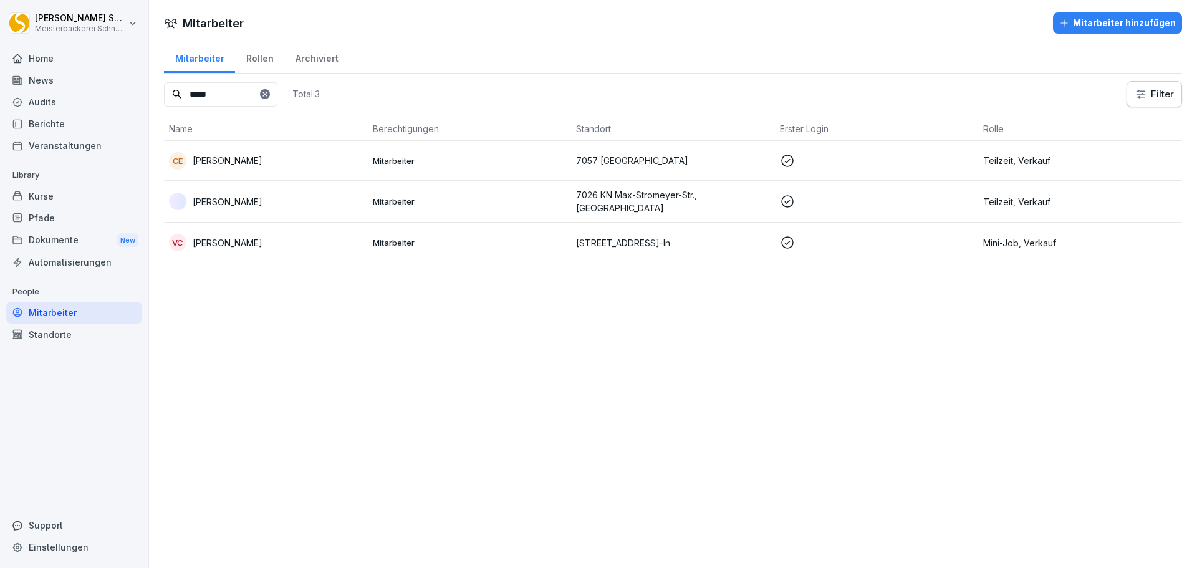
click at [304, 204] on div "Carol Sedou Gerea" at bounding box center [266, 201] width 194 height 17
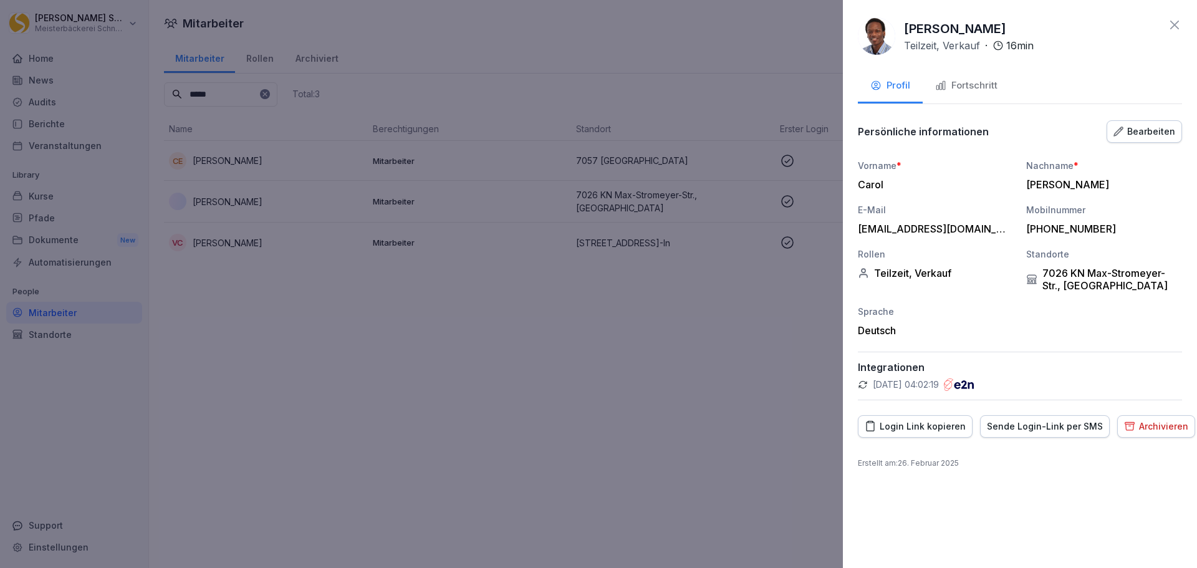
click at [1152, 430] on div "Archivieren" at bounding box center [1156, 426] width 64 height 14
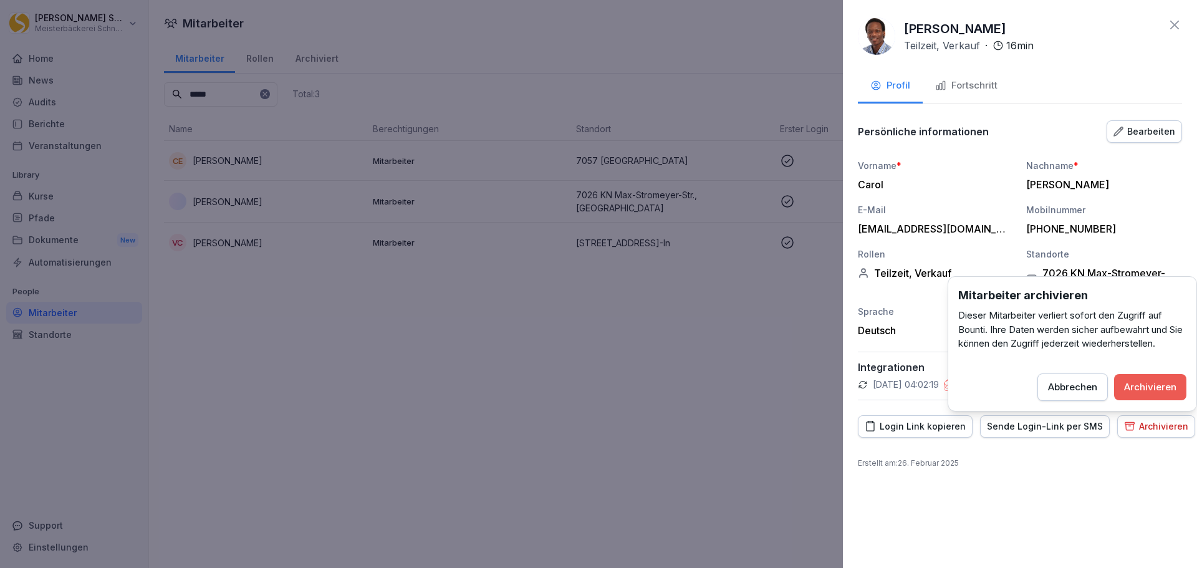
click at [1148, 384] on div "Archivieren" at bounding box center [1150, 387] width 52 height 14
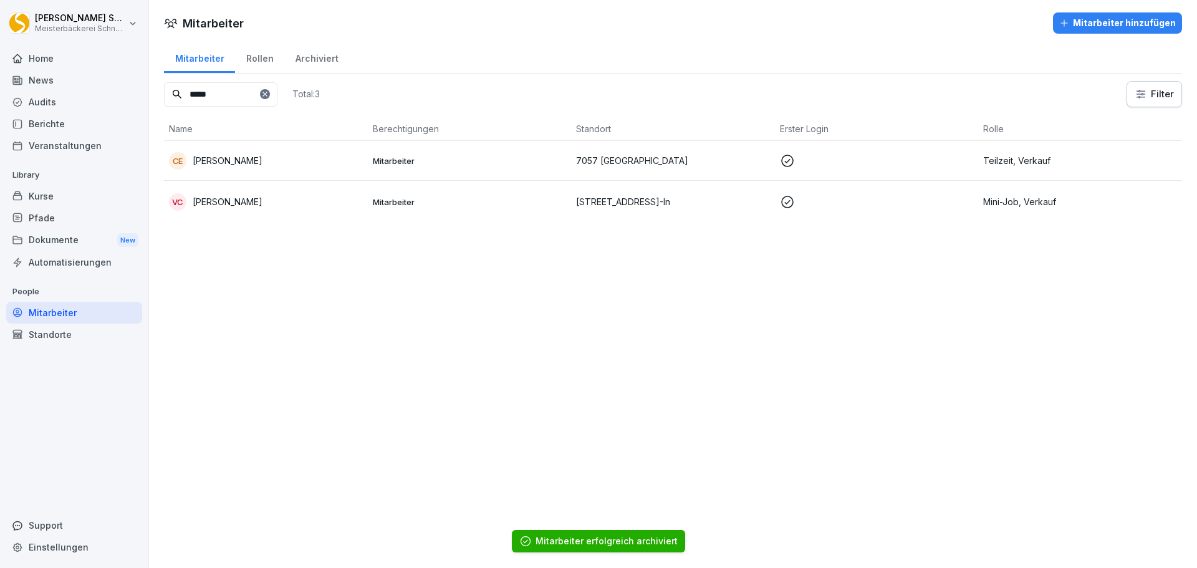
click at [248, 101] on input "*****" at bounding box center [220, 94] width 113 height 24
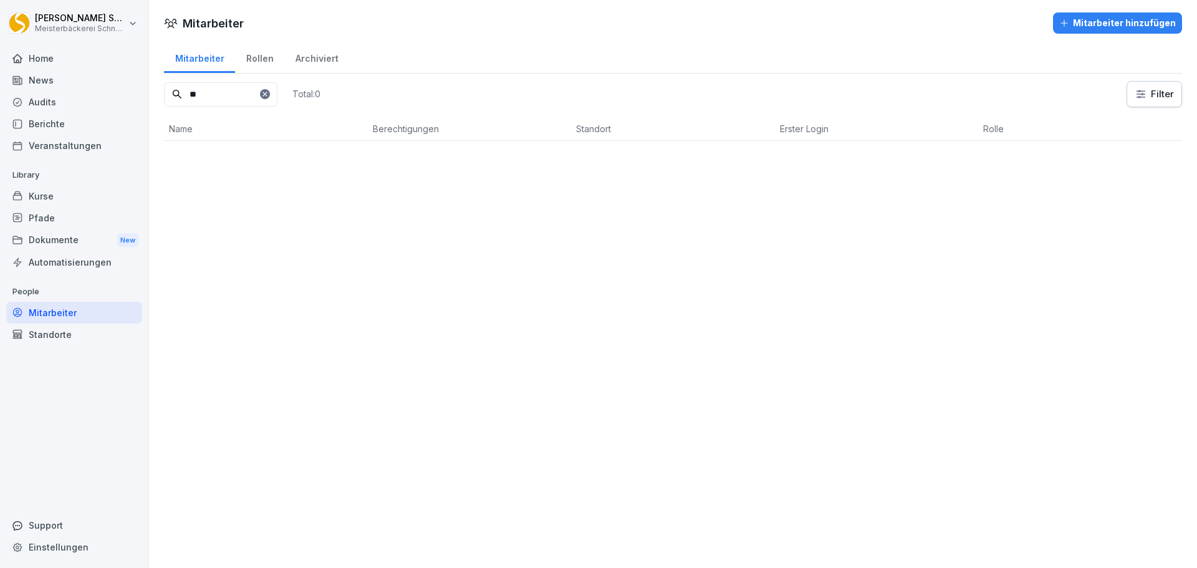
type input "*"
drag, startPoint x: 254, startPoint y: 99, endPoint x: 79, endPoint y: 104, distance: 174.6
click at [79, 104] on div "Eric Schneckenburger Meisterbäckerei Schneckenburger Home News Audits Berichte …" at bounding box center [598, 284] width 1197 height 568
click at [238, 165] on p "Bianka Luckas" at bounding box center [228, 161] width 70 height 13
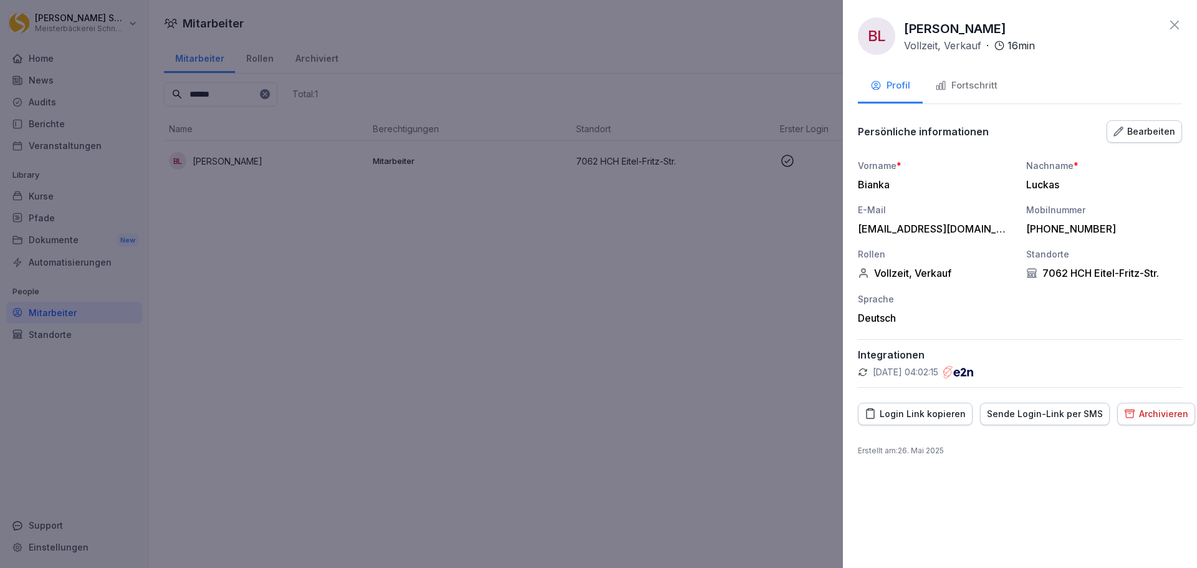
click at [1159, 413] on div "Archivieren" at bounding box center [1156, 414] width 64 height 14
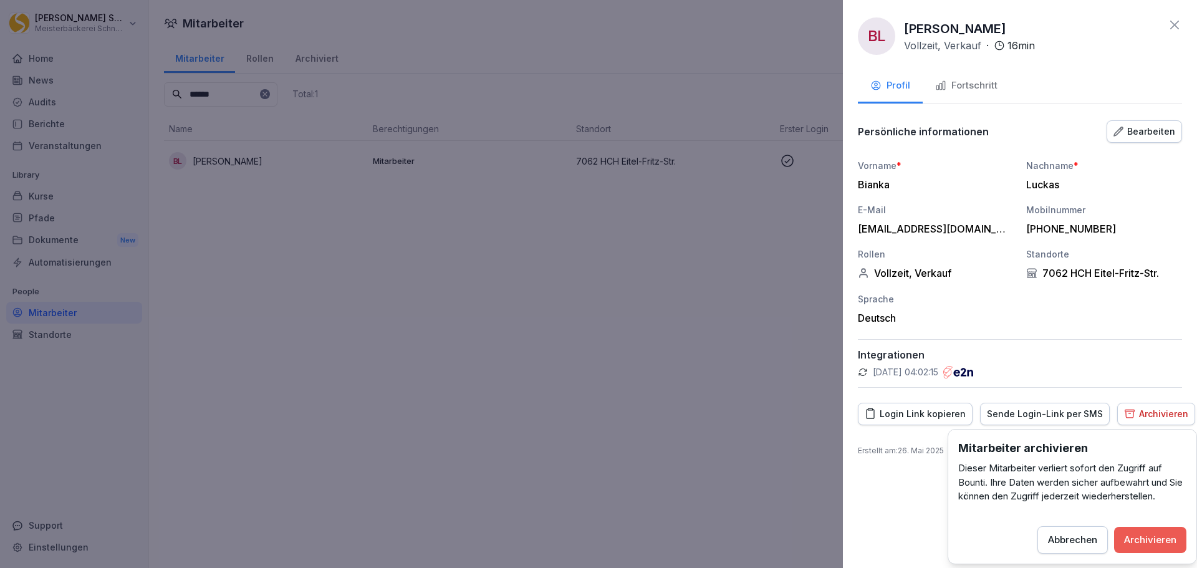
click at [1165, 544] on div "Archivieren" at bounding box center [1150, 540] width 52 height 14
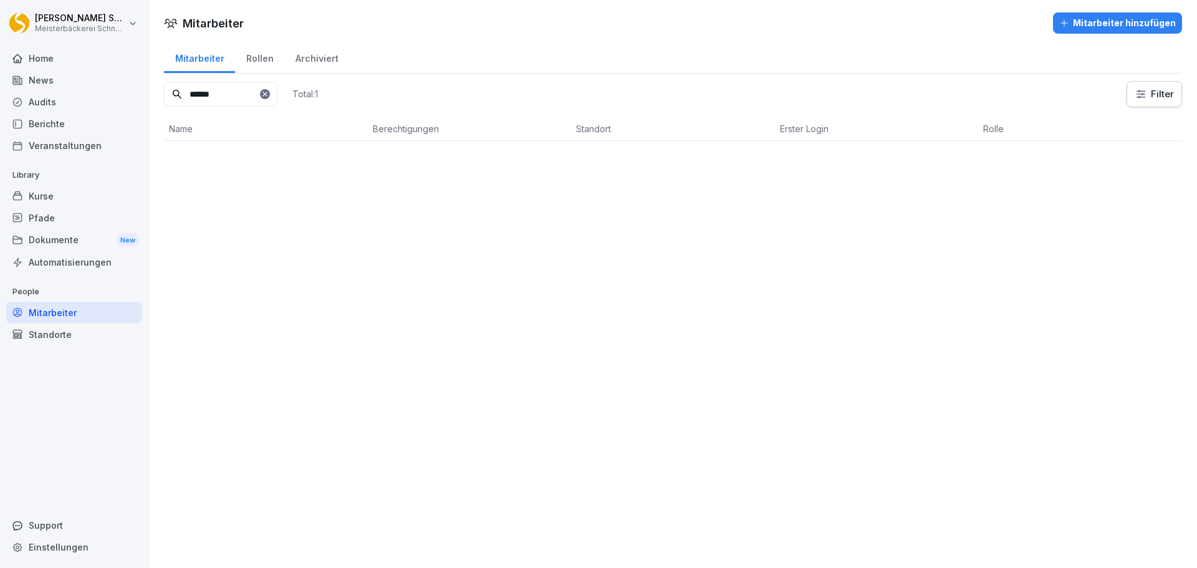
click at [242, 95] on input "******" at bounding box center [220, 94] width 113 height 24
click at [249, 165] on p "Fabienne Glatthaar" at bounding box center [228, 161] width 70 height 13
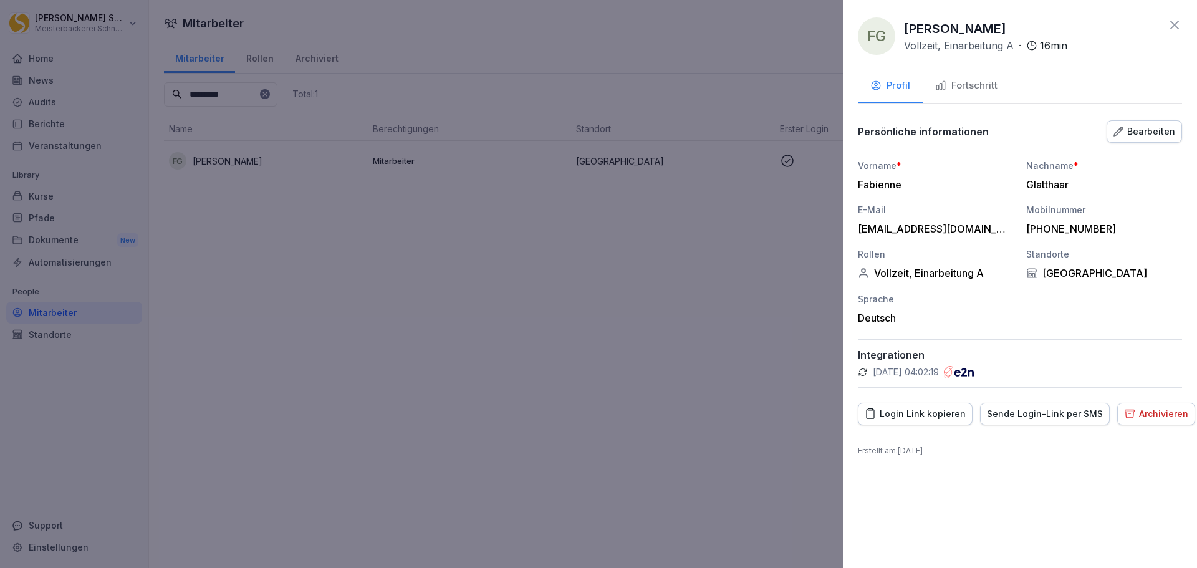
click at [1147, 421] on button "Archivieren" at bounding box center [1156, 414] width 78 height 22
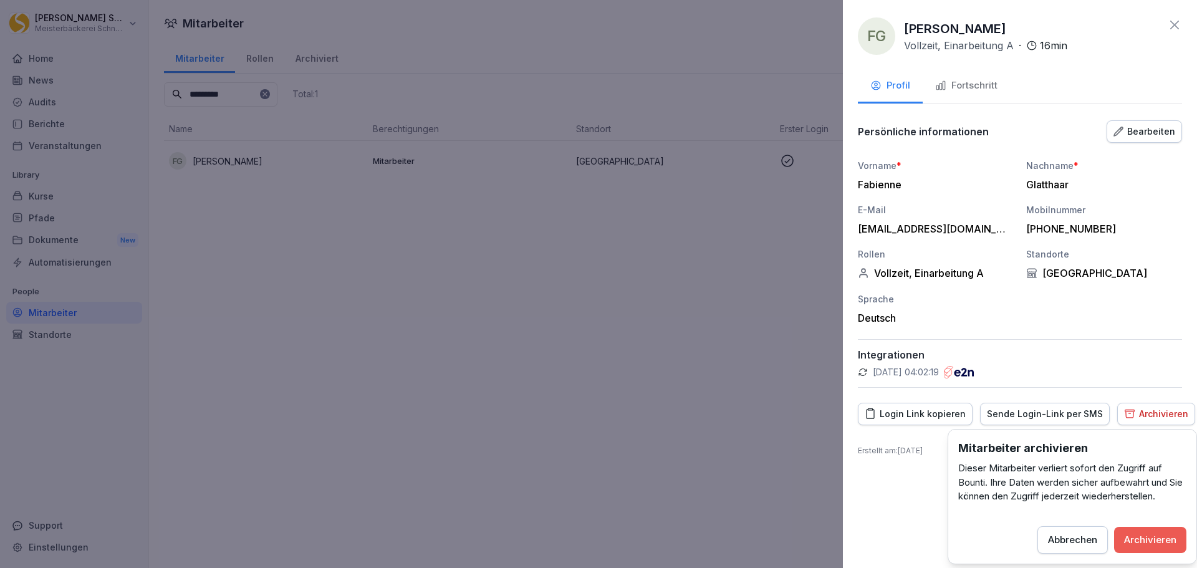
click at [1161, 544] on div "Archivieren" at bounding box center [1150, 540] width 52 height 14
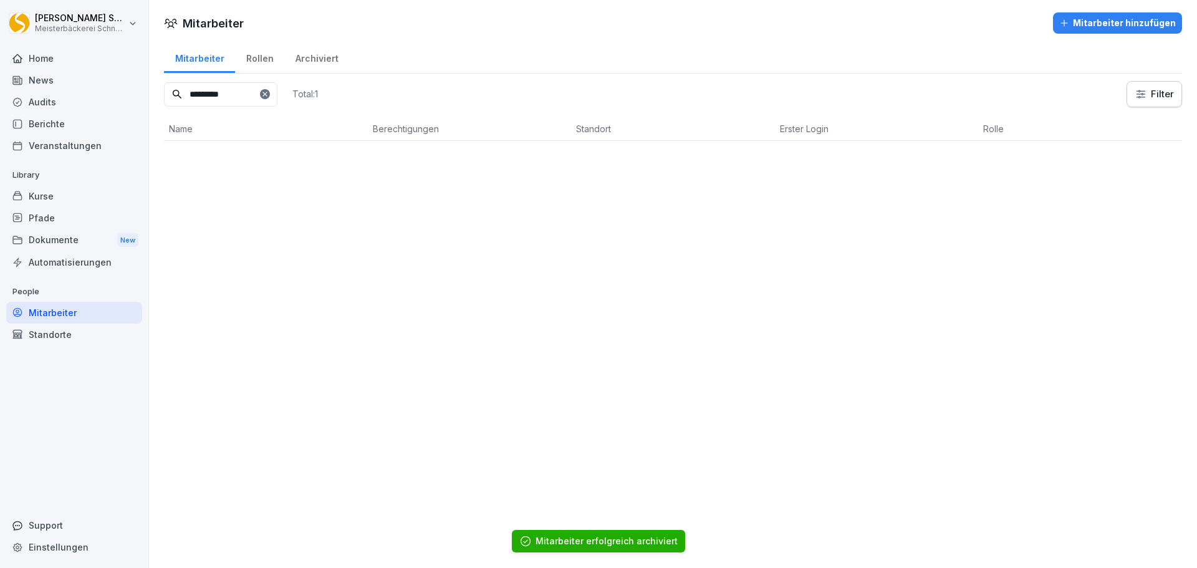
click at [241, 93] on input "*********" at bounding box center [220, 94] width 113 height 24
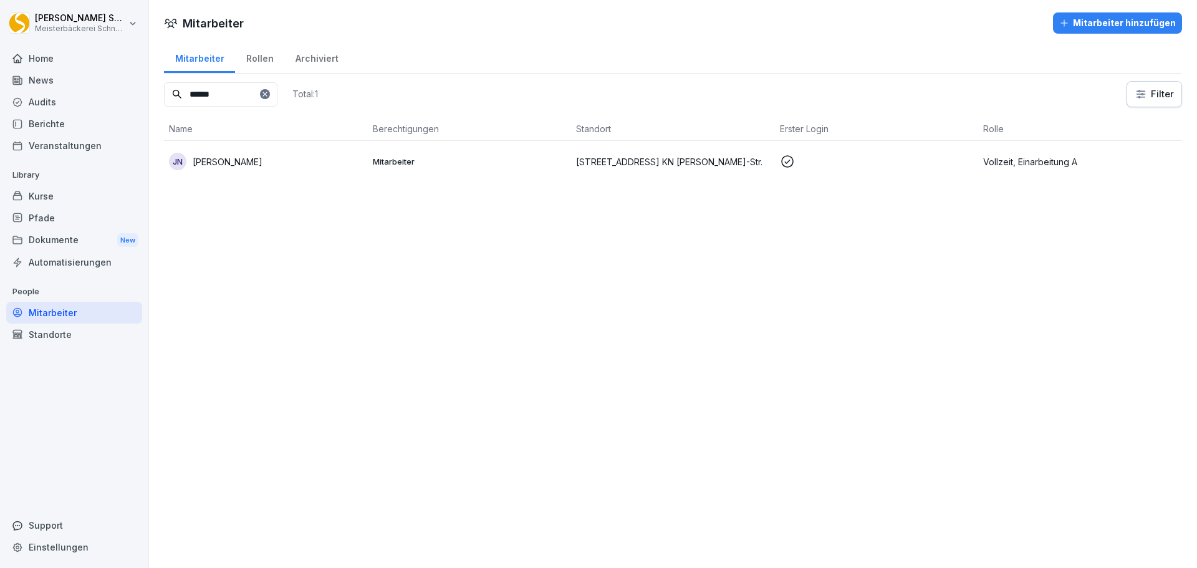
click at [246, 161] on p "Johannes Nägele" at bounding box center [228, 161] width 70 height 13
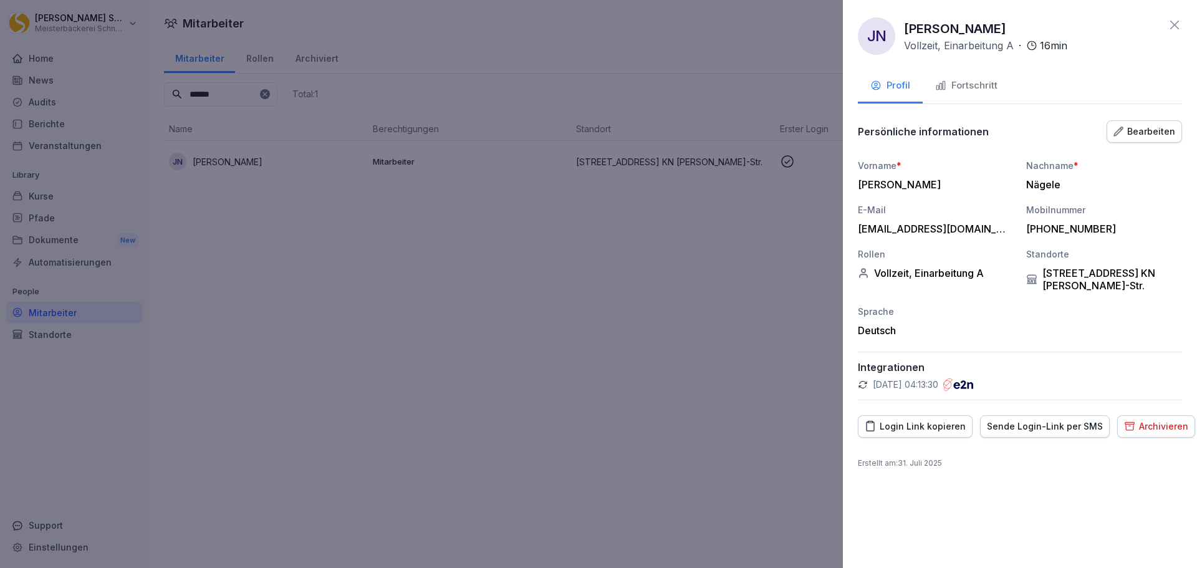
click at [1136, 423] on div "Archivieren" at bounding box center [1156, 426] width 64 height 14
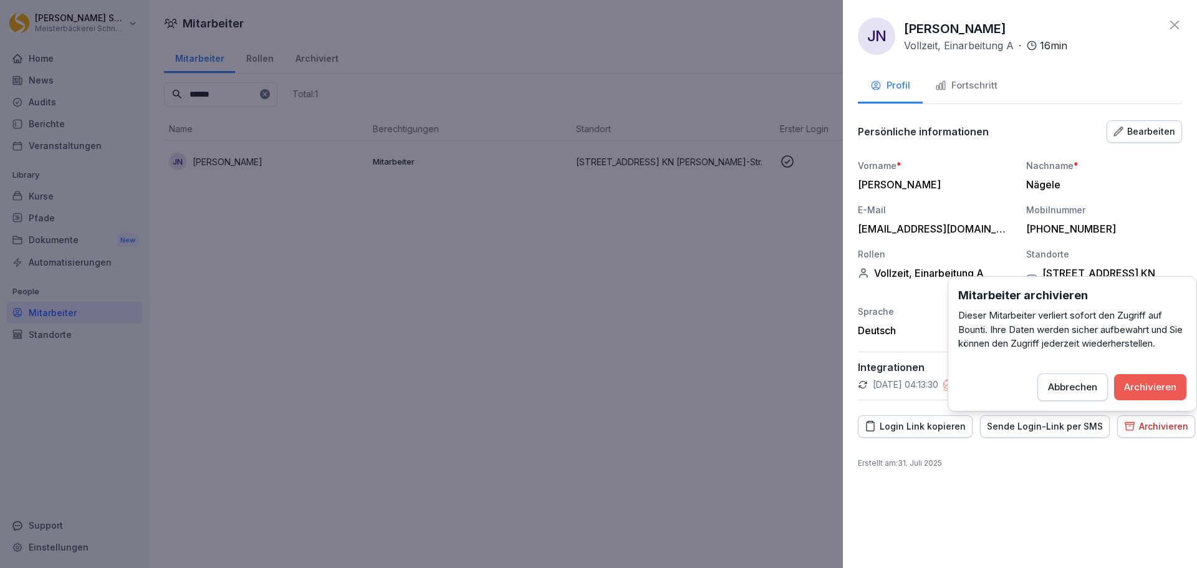
click at [1161, 391] on div "Archivieren" at bounding box center [1150, 387] width 52 height 14
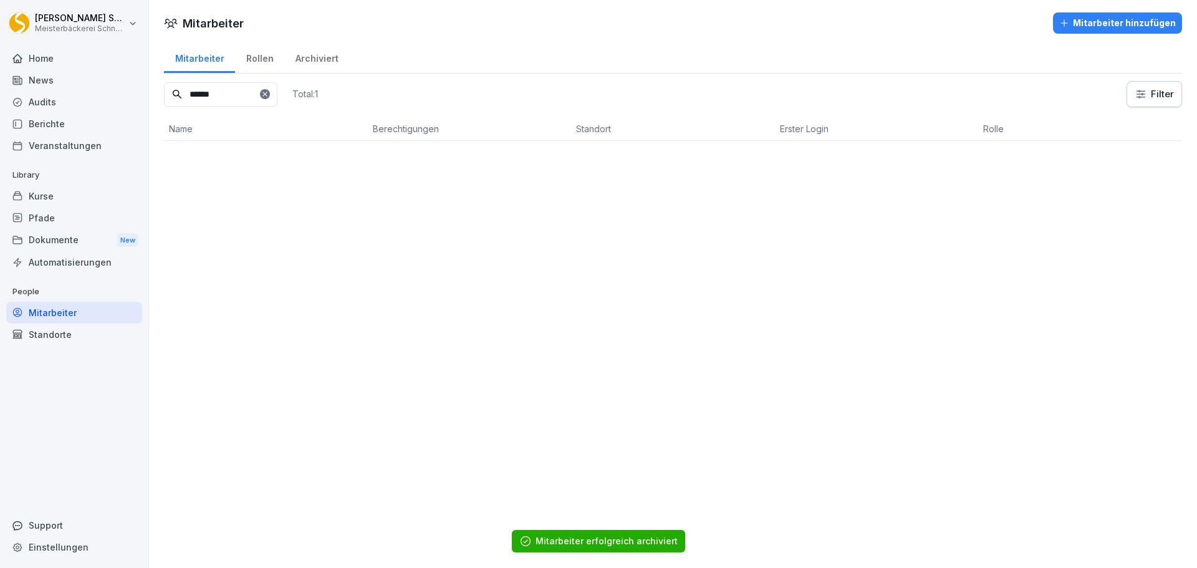
click at [259, 98] on input "******" at bounding box center [220, 94] width 113 height 24
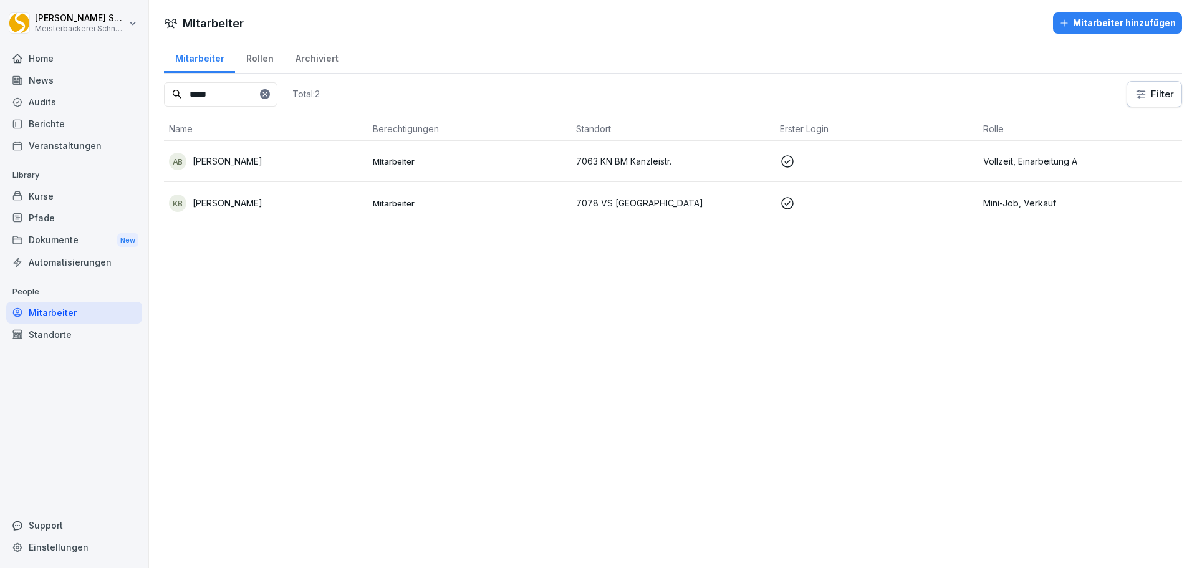
click at [259, 159] on div "AB Annika Brand" at bounding box center [266, 161] width 194 height 17
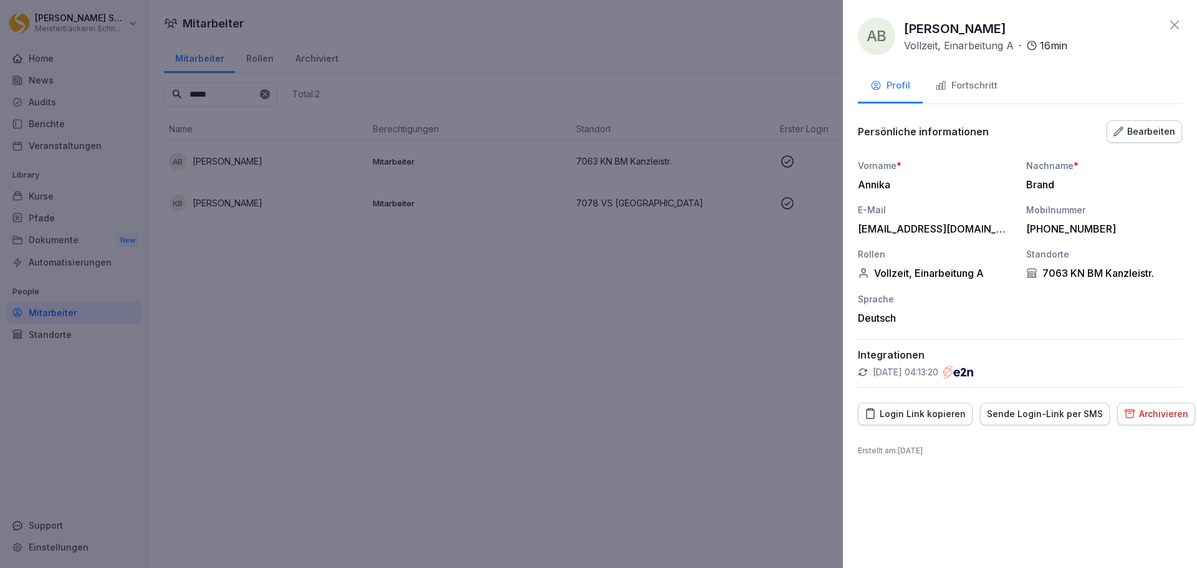
click at [1157, 412] on div "Archivieren" at bounding box center [1156, 414] width 64 height 14
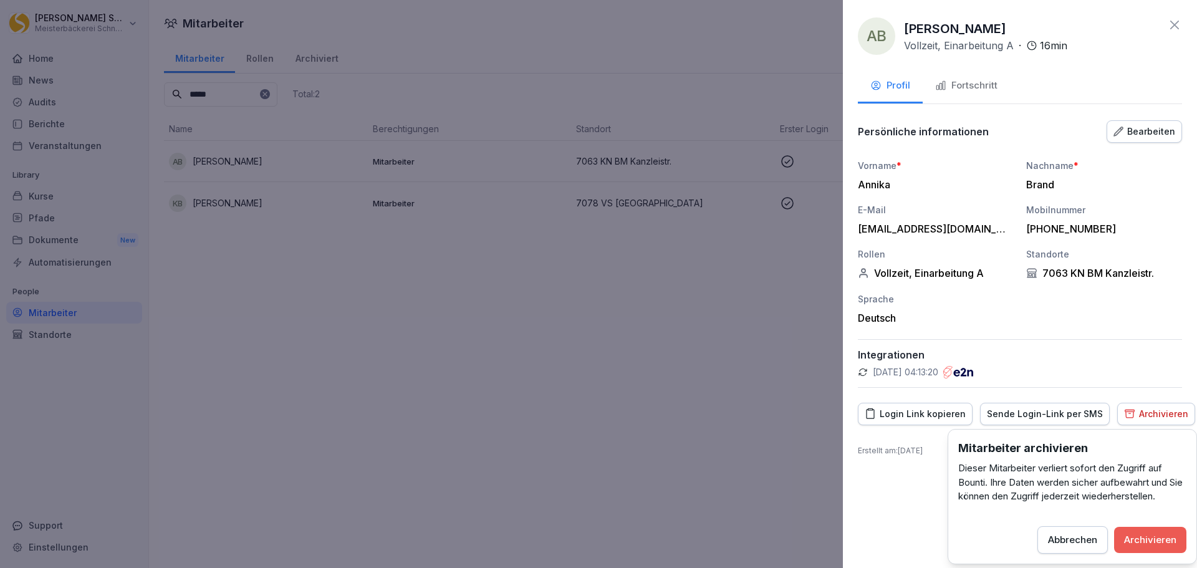
click at [1171, 540] on div "Archivieren" at bounding box center [1150, 540] width 52 height 14
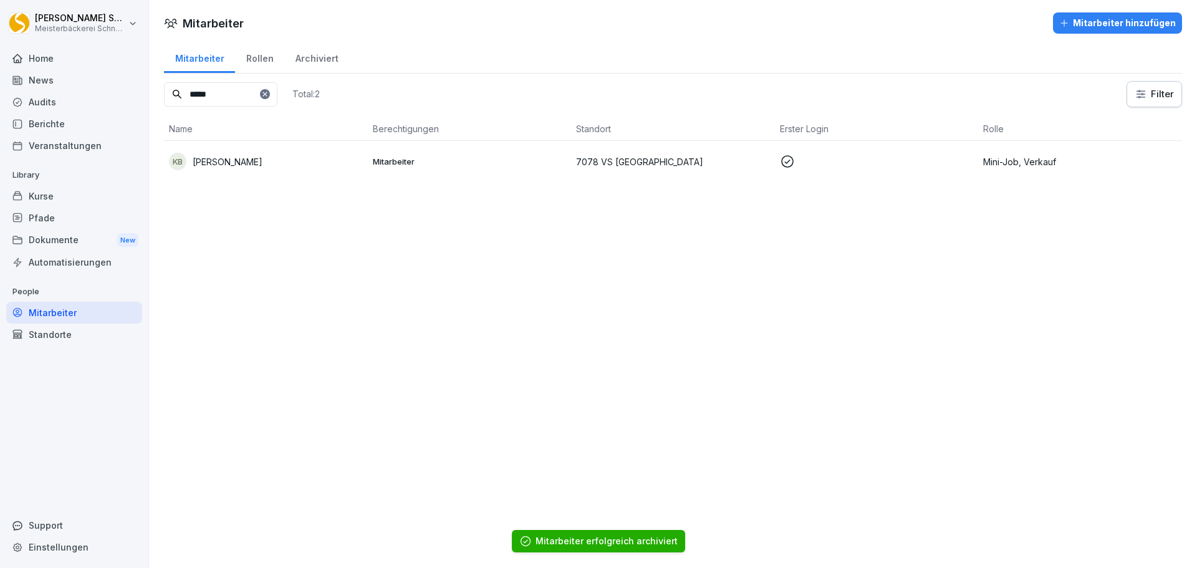
click at [236, 101] on input "*****" at bounding box center [220, 94] width 113 height 24
drag, startPoint x: 236, startPoint y: 101, endPoint x: 888, endPoint y: 267, distance: 673.4
click at [238, 102] on input "*****" at bounding box center [220, 94] width 113 height 24
click at [250, 172] on td "AS Alicia Schlegel" at bounding box center [266, 161] width 204 height 41
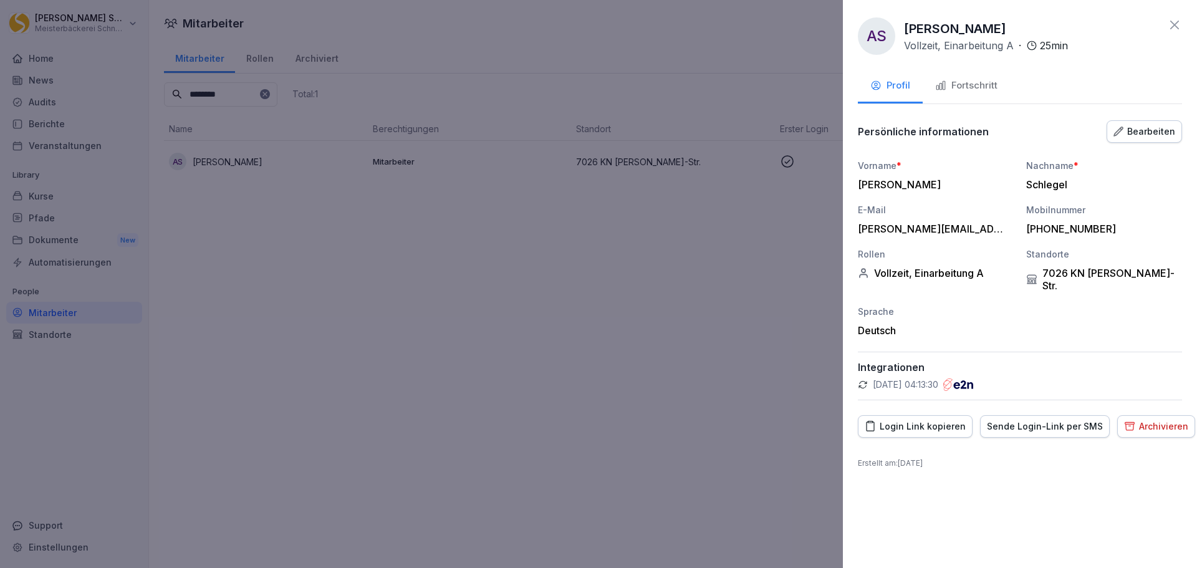
click at [1151, 419] on div "Archivieren" at bounding box center [1156, 426] width 64 height 14
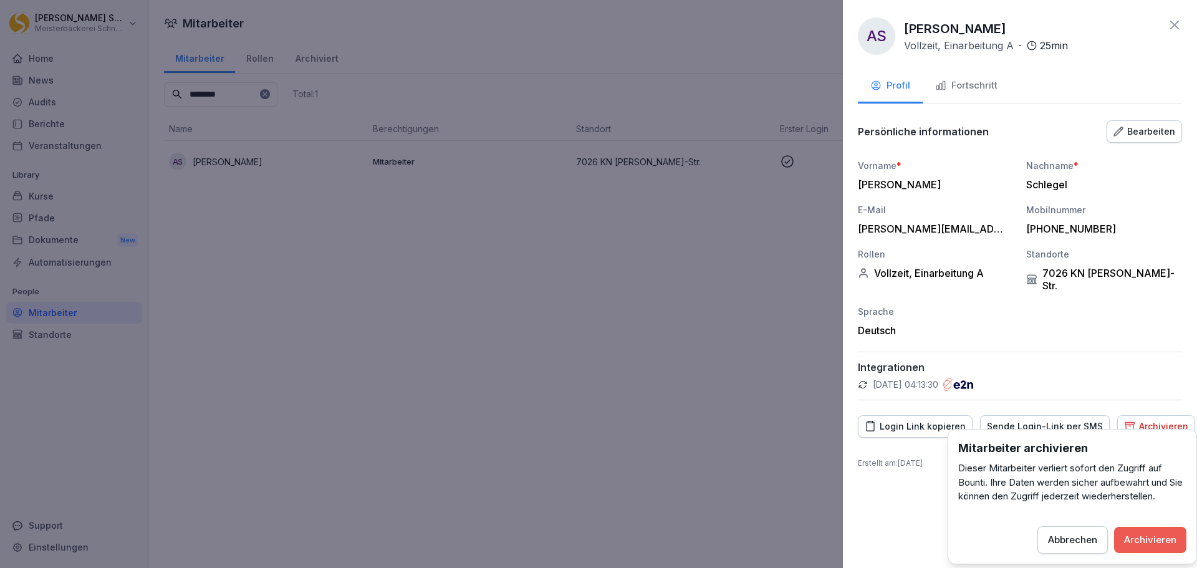
click at [1152, 538] on div "Archivieren" at bounding box center [1150, 540] width 52 height 14
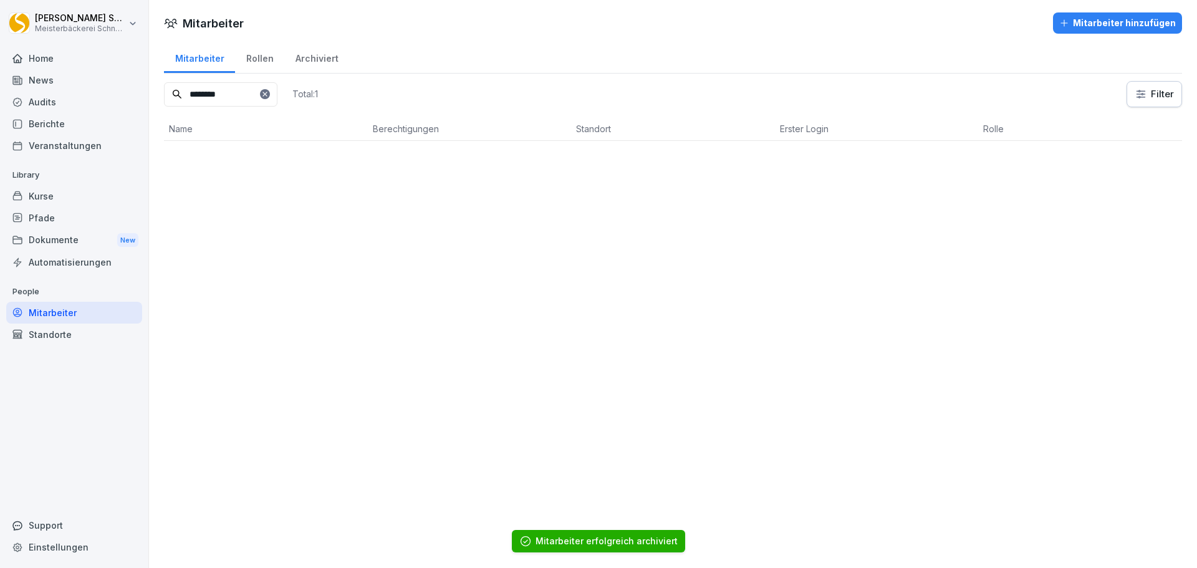
click at [239, 90] on input "********" at bounding box center [220, 94] width 113 height 24
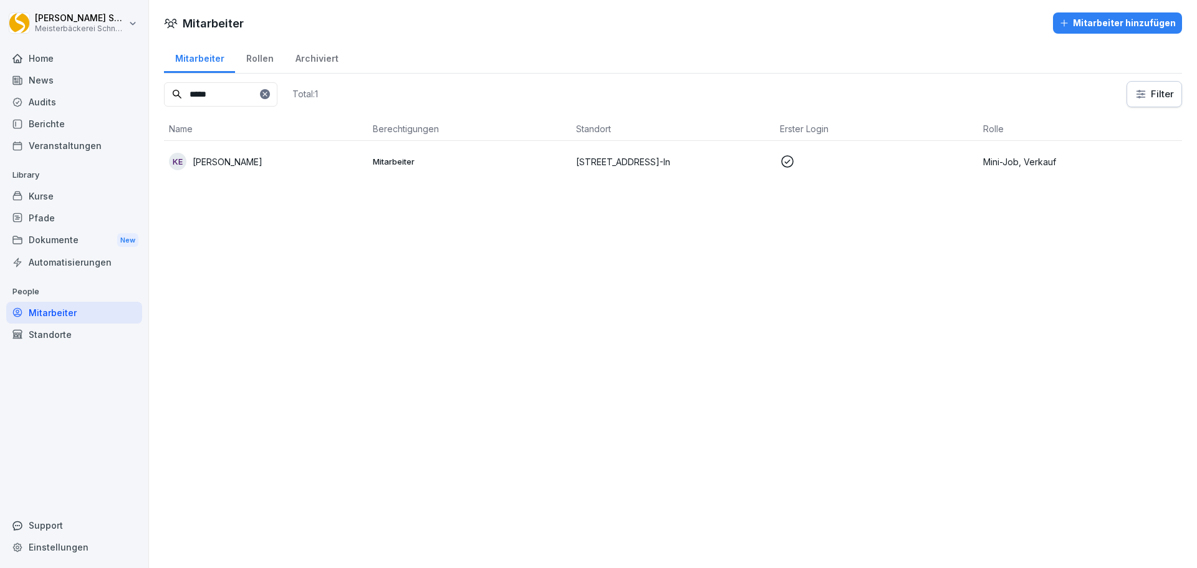
click at [297, 160] on div "KE Kader Ekici" at bounding box center [266, 161] width 194 height 17
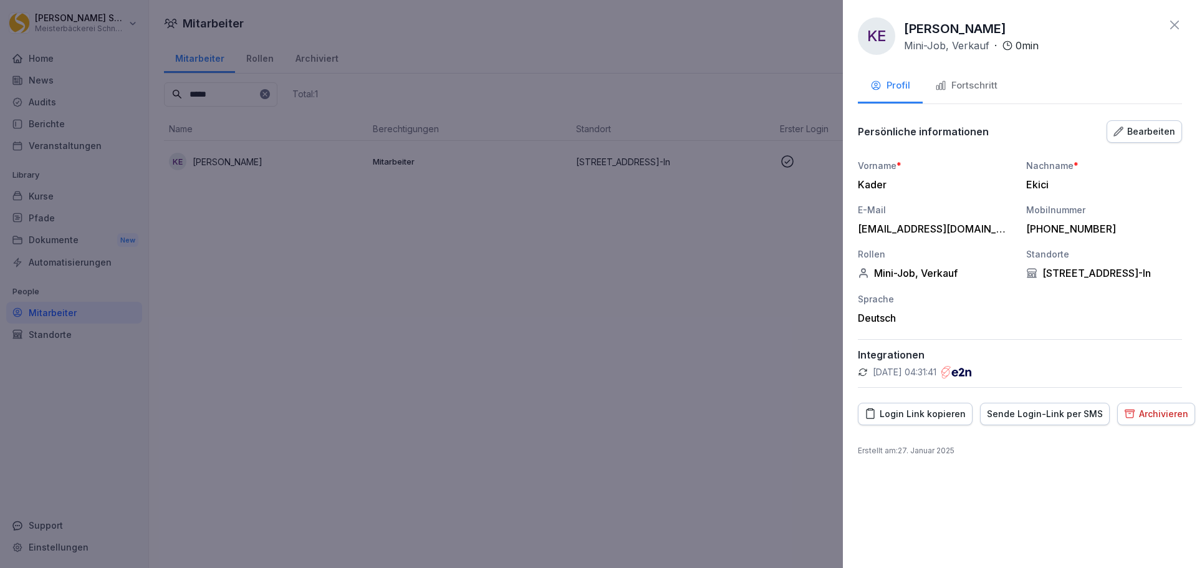
click at [1153, 413] on div "Archivieren" at bounding box center [1156, 414] width 64 height 14
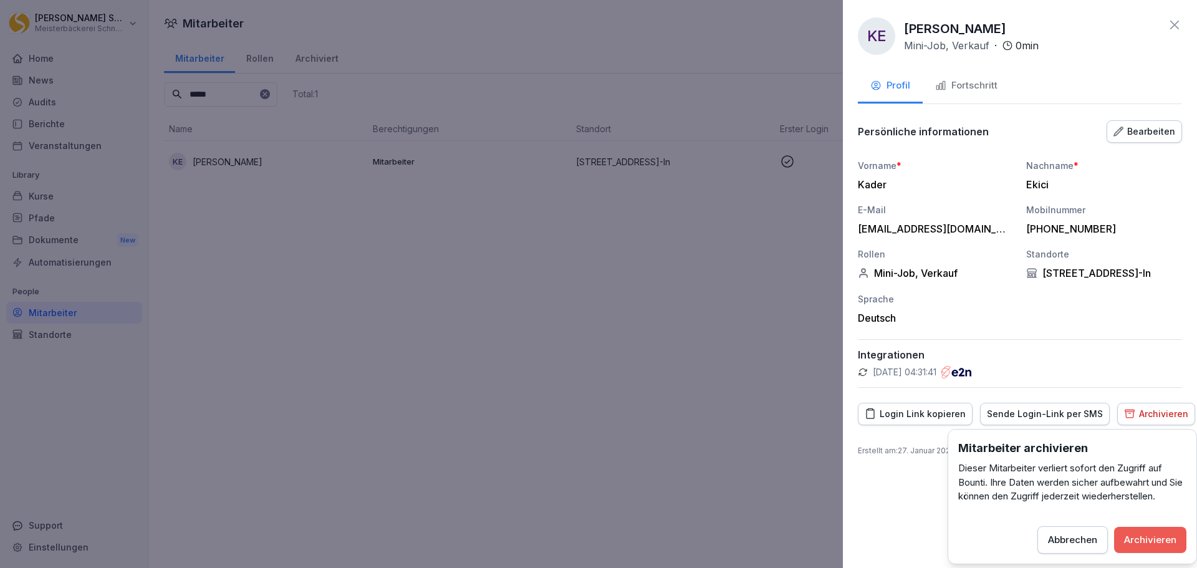
click at [1151, 538] on div "Archivieren" at bounding box center [1150, 540] width 52 height 14
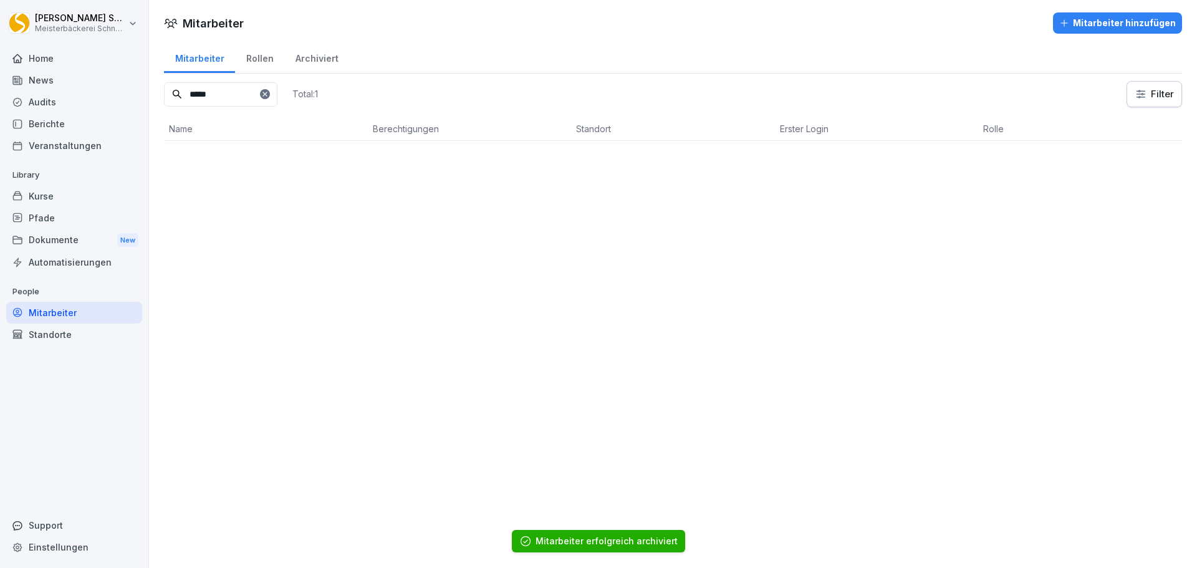
click at [233, 95] on input "*****" at bounding box center [220, 94] width 113 height 24
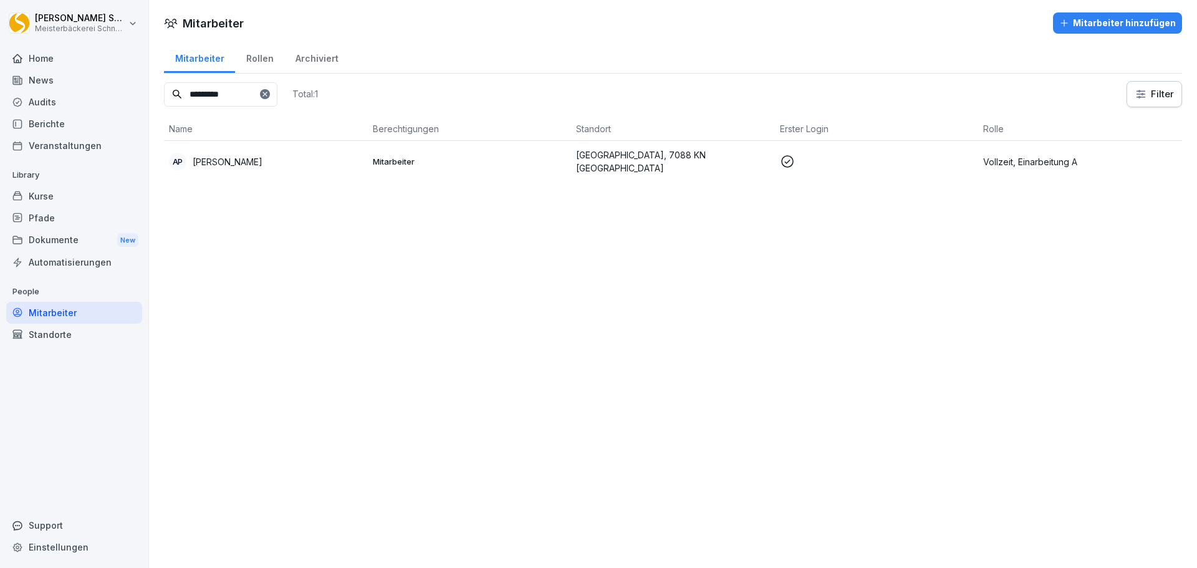
click at [257, 167] on p "Annalisa Pfefferle" at bounding box center [228, 161] width 70 height 13
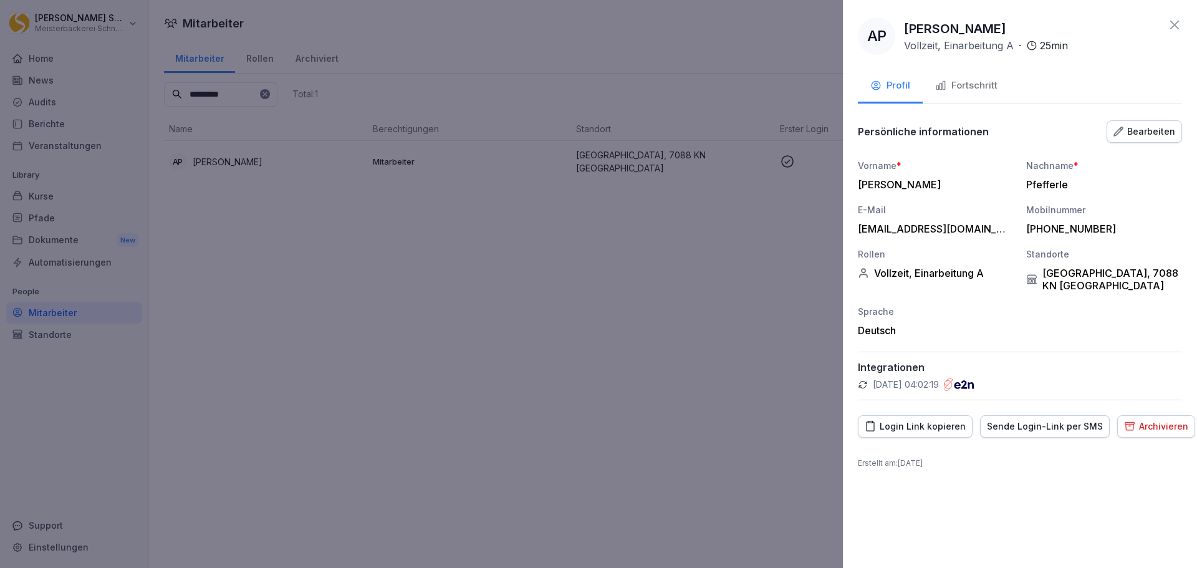
click at [1160, 434] on button "Archivieren" at bounding box center [1156, 426] width 78 height 22
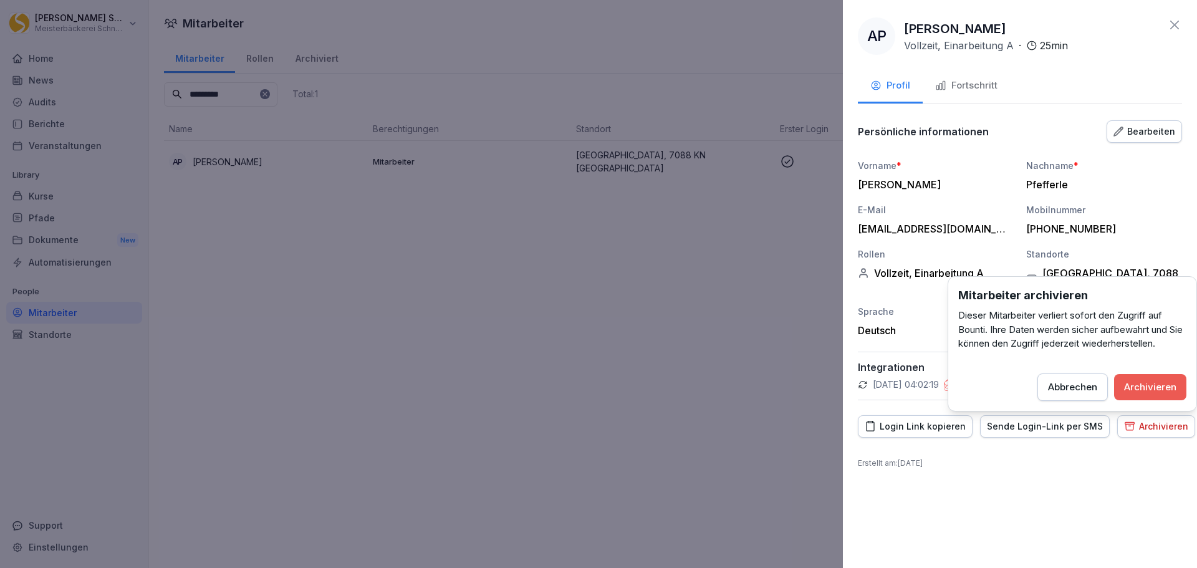
click at [1167, 386] on div "Archivieren" at bounding box center [1150, 387] width 52 height 14
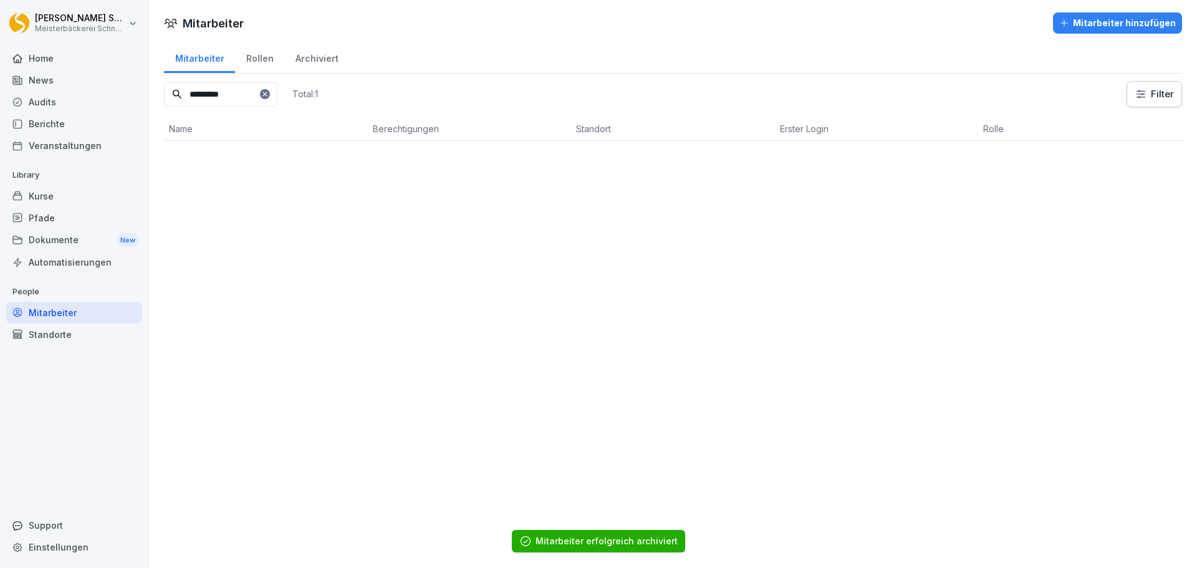
click at [234, 82] on input "*********" at bounding box center [220, 94] width 113 height 24
click at [234, 92] on input "*********" at bounding box center [220, 94] width 113 height 24
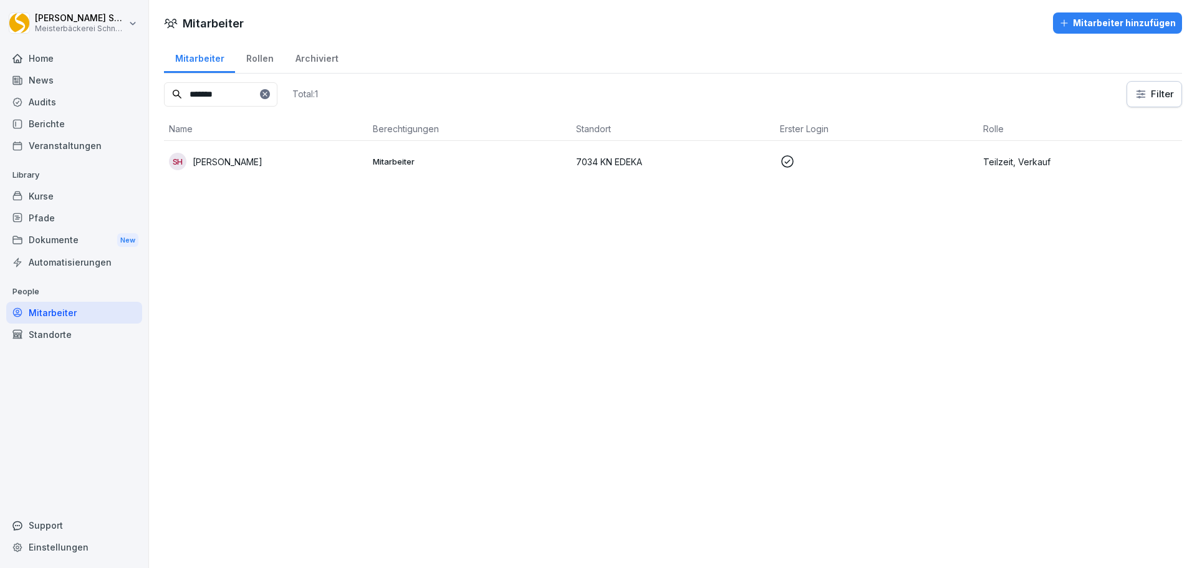
click at [256, 160] on div "SH Sofiia Hulenko" at bounding box center [266, 161] width 194 height 17
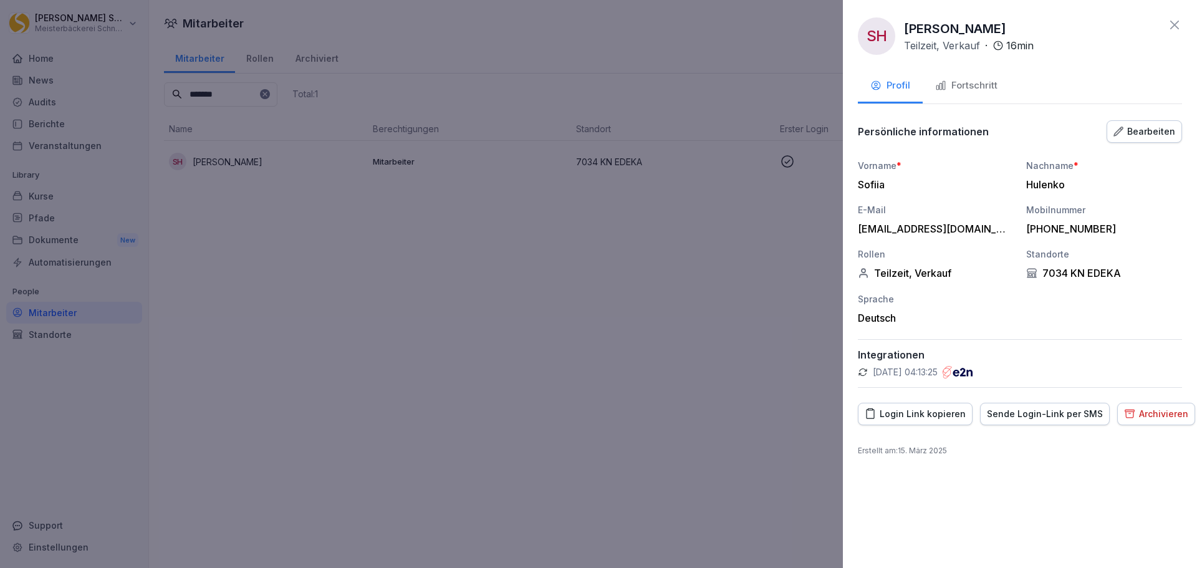
click at [1137, 412] on div "Archivieren" at bounding box center [1156, 414] width 64 height 14
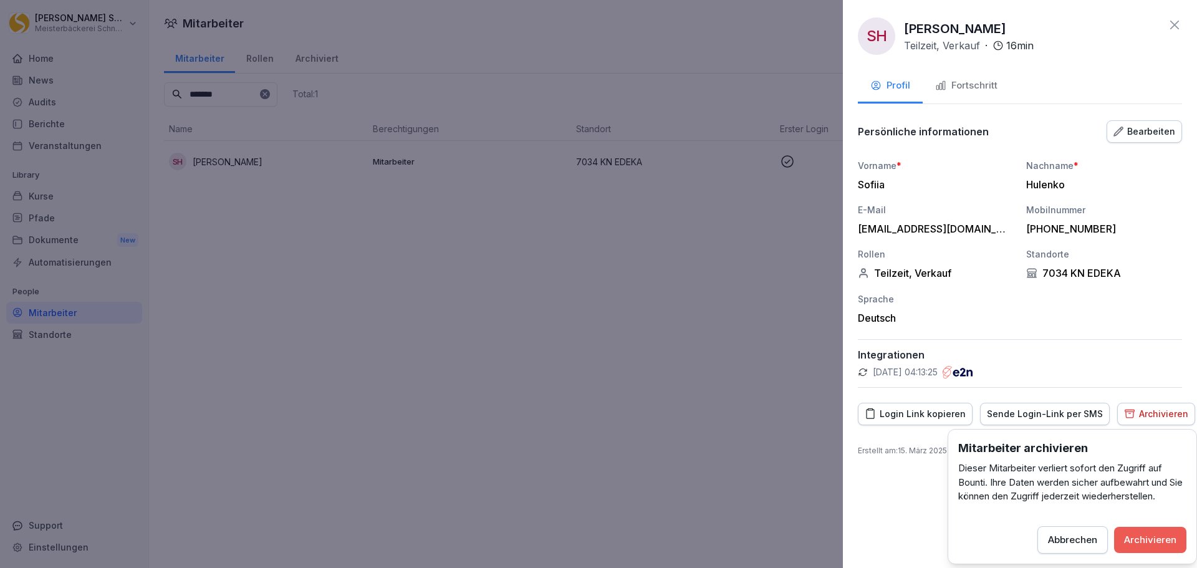
click at [1162, 535] on div "Archivieren" at bounding box center [1150, 540] width 52 height 14
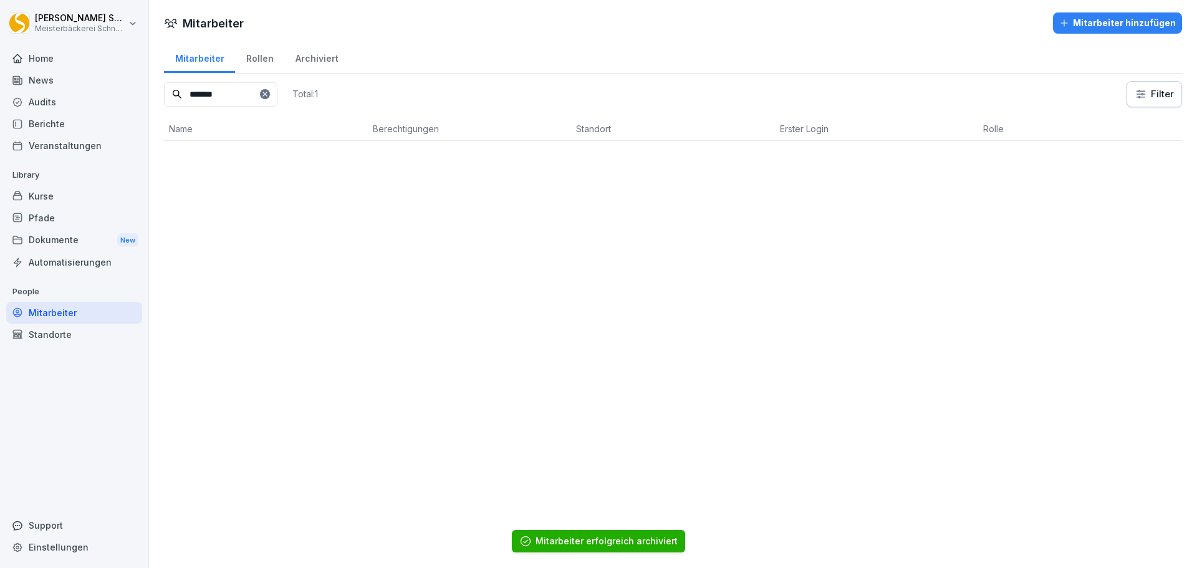
click at [232, 97] on input "*******" at bounding box center [220, 94] width 113 height 24
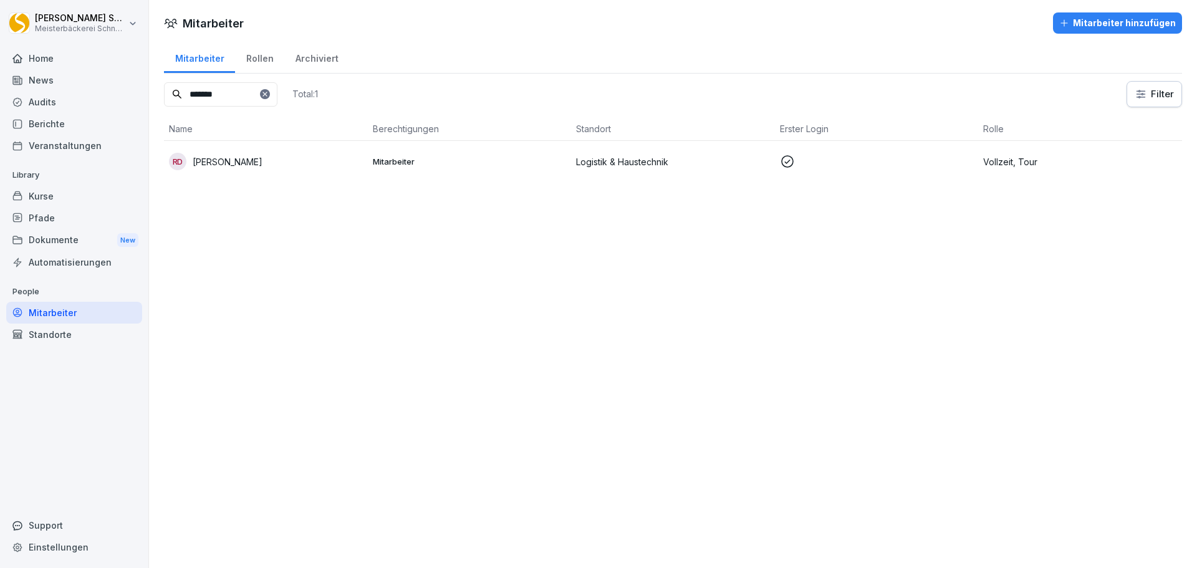
click at [983, 160] on p "Vollzeit, Tour" at bounding box center [1080, 161] width 194 height 13
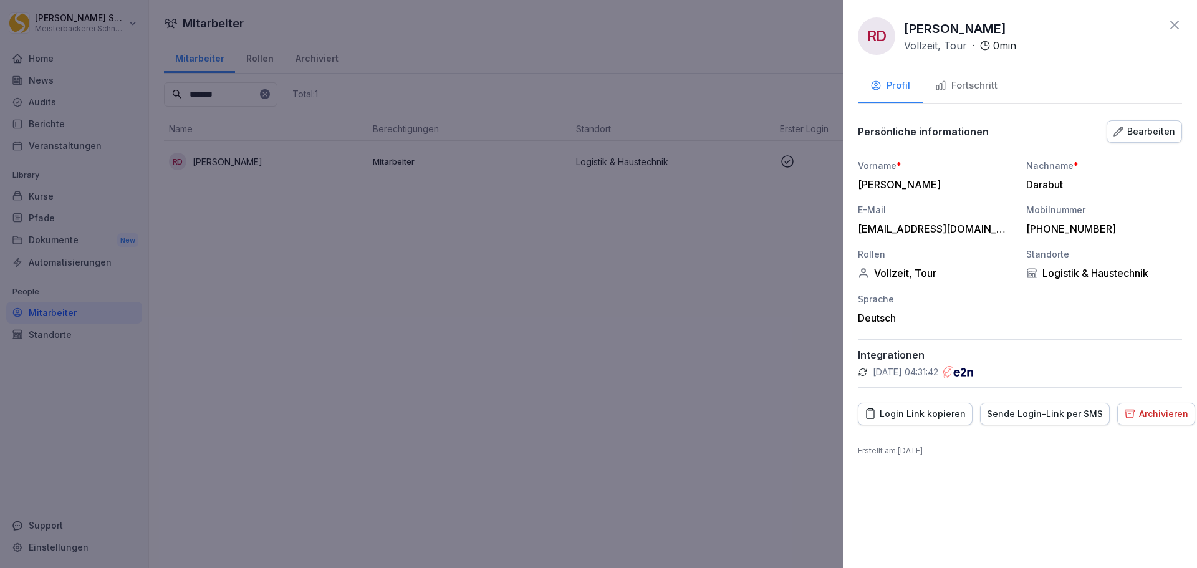
click at [1159, 414] on div "Archivieren" at bounding box center [1156, 414] width 64 height 14
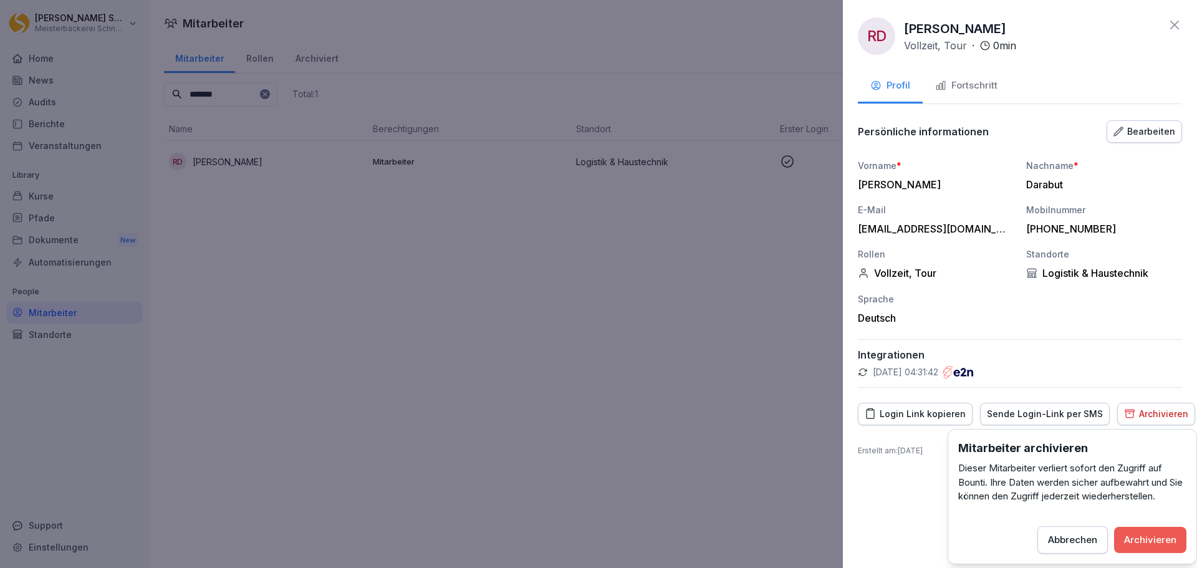
click at [1152, 545] on div "Archivieren" at bounding box center [1150, 540] width 52 height 14
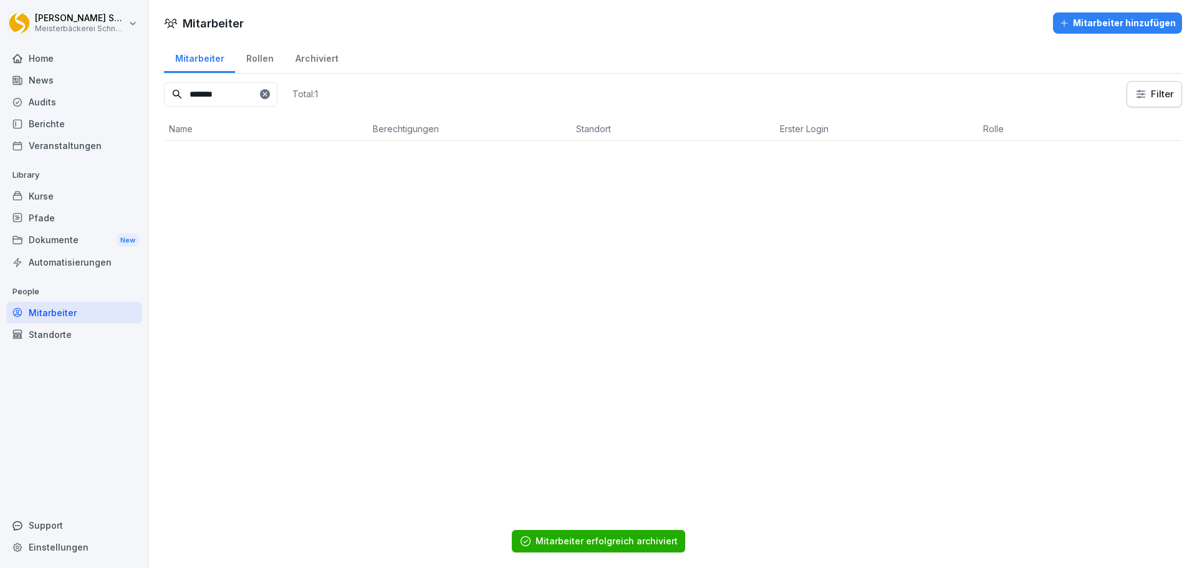
click at [217, 97] on input "*******" at bounding box center [220, 94] width 113 height 24
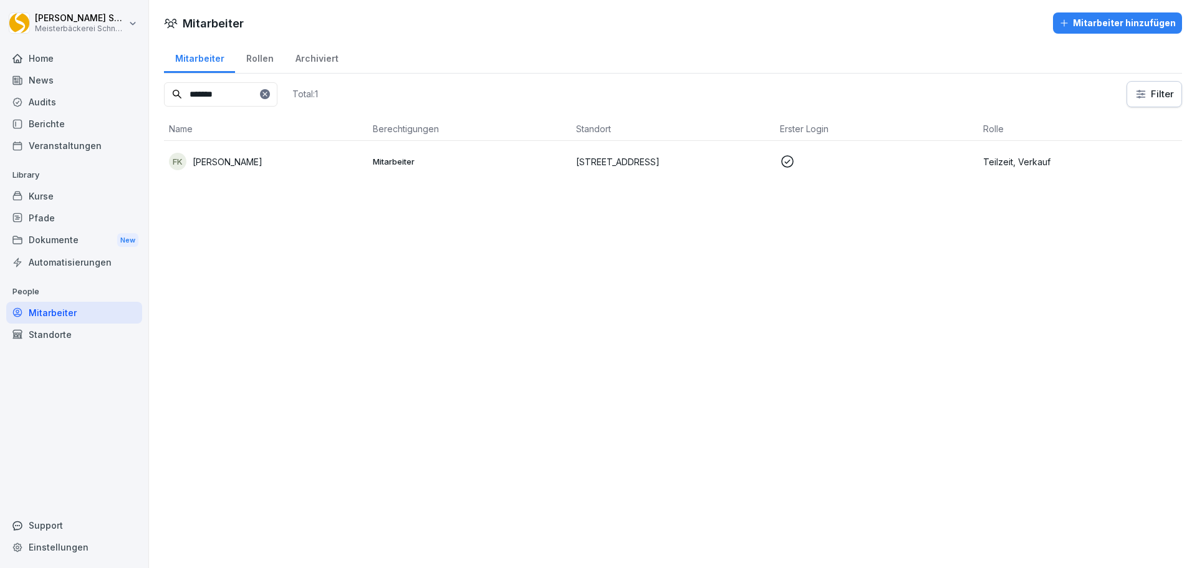
click at [287, 163] on div "FK Farah Kdbachi" at bounding box center [266, 161] width 194 height 17
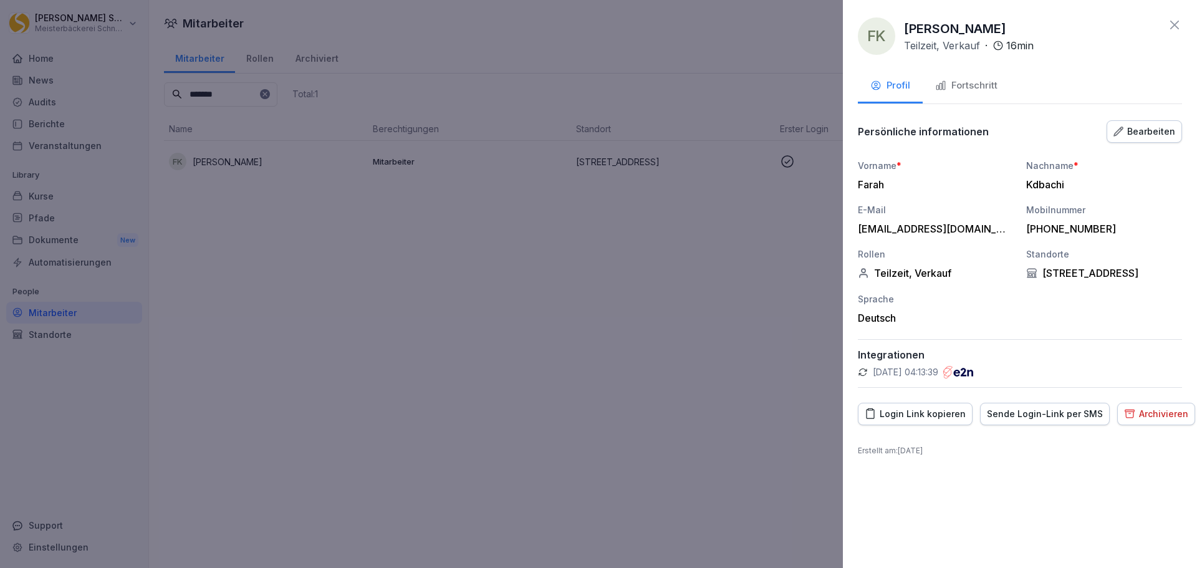
click at [1140, 416] on div "Archivieren" at bounding box center [1156, 414] width 64 height 14
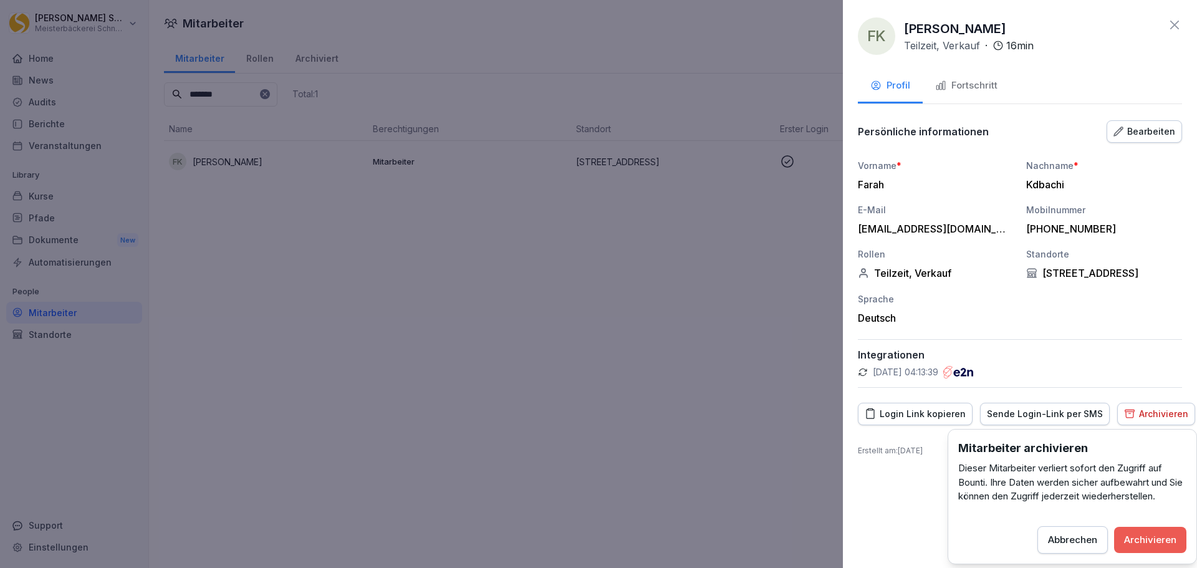
click at [1143, 545] on div "Archivieren" at bounding box center [1150, 540] width 52 height 14
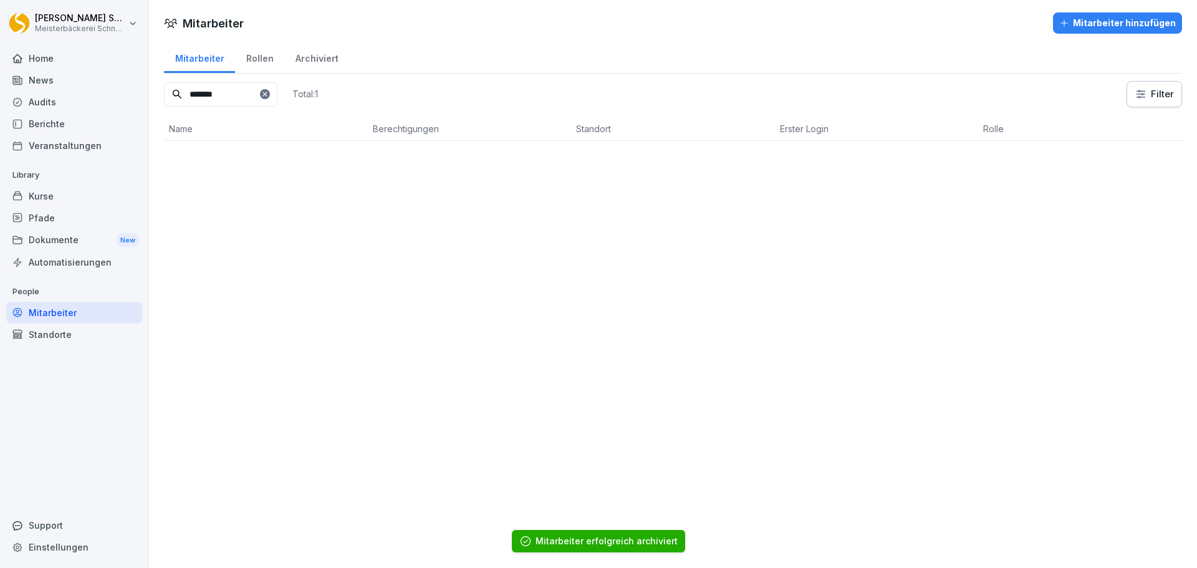
click at [236, 96] on input "*******" at bounding box center [220, 94] width 113 height 24
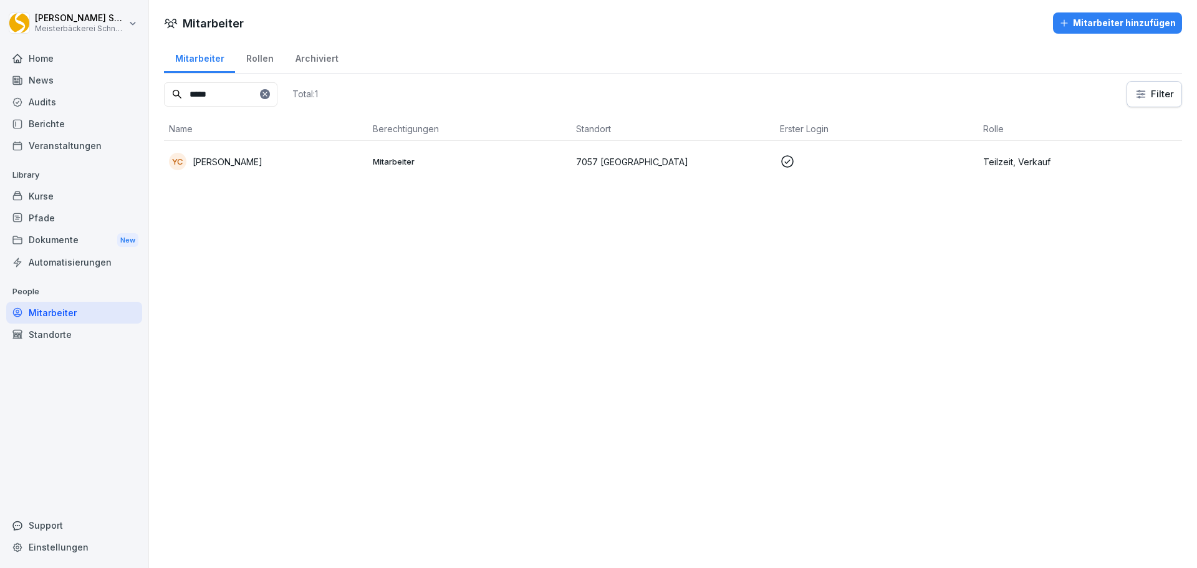
click at [444, 168] on td "Mitarbeiter" at bounding box center [470, 161] width 204 height 41
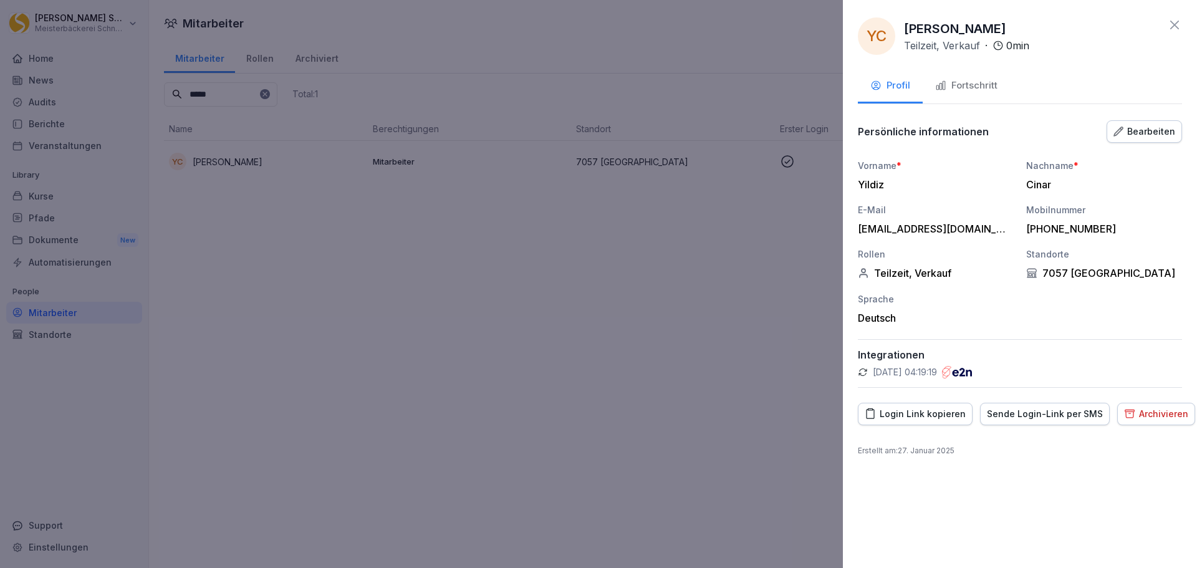
click at [1155, 413] on div "Archivieren" at bounding box center [1156, 414] width 64 height 14
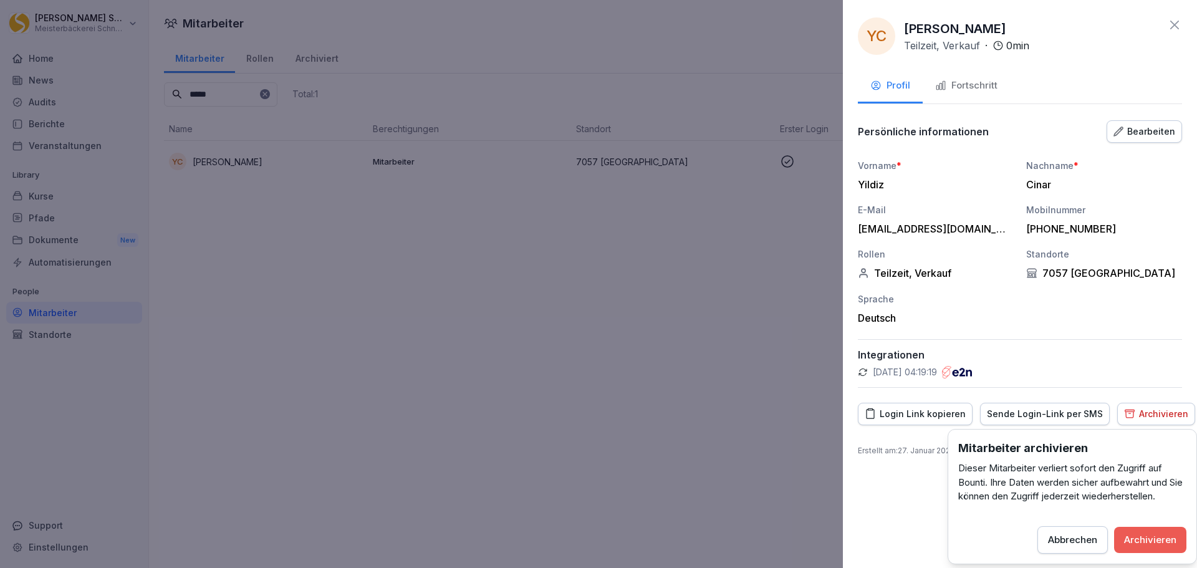
click at [1154, 543] on div "Archivieren" at bounding box center [1150, 540] width 52 height 14
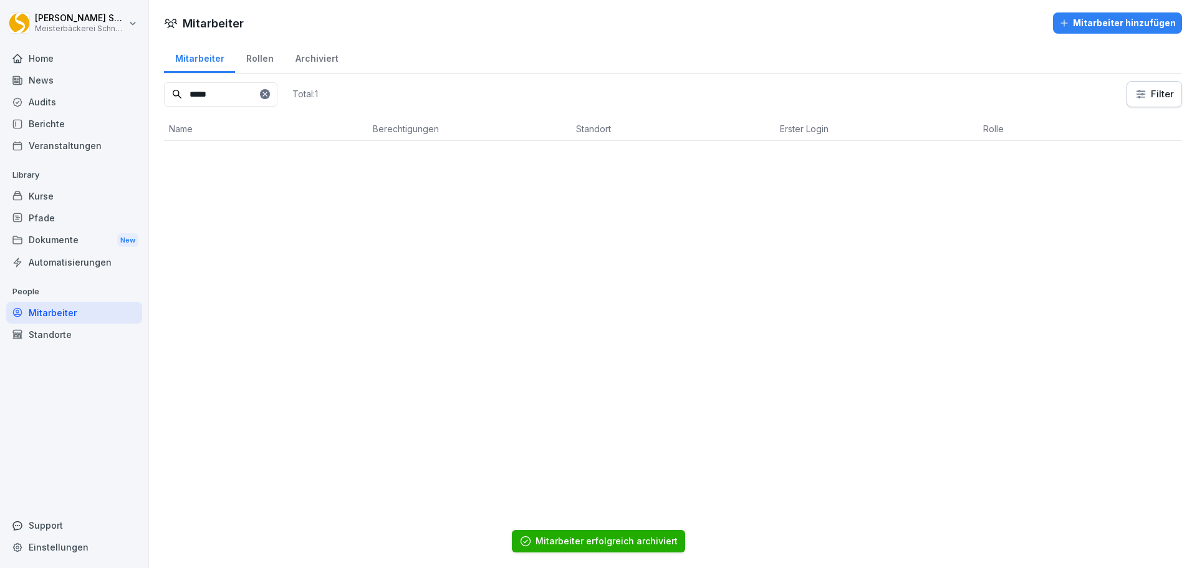
click at [227, 97] on input "*****" at bounding box center [220, 94] width 113 height 24
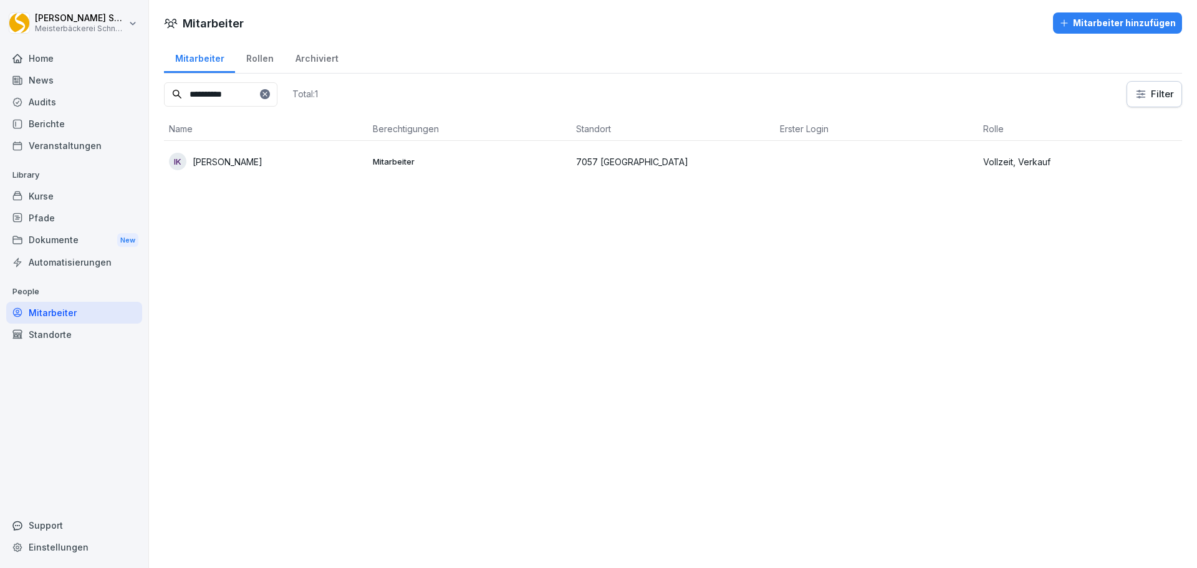
click at [256, 170] on div "IK Indira Karabilgin" at bounding box center [266, 161] width 194 height 17
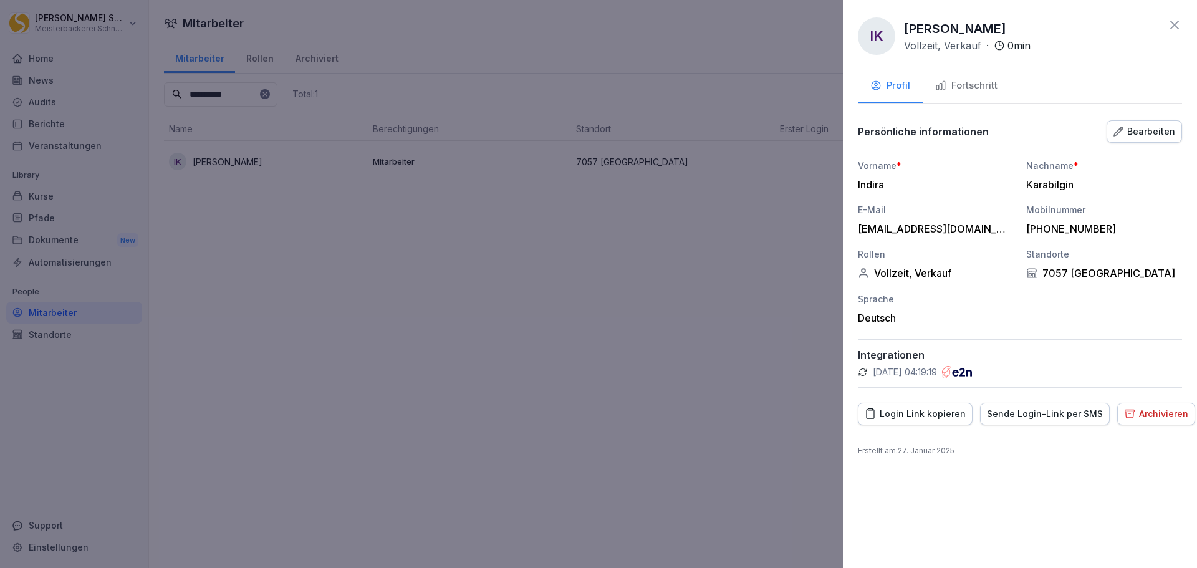
click at [1163, 422] on button "Archivieren" at bounding box center [1156, 414] width 78 height 22
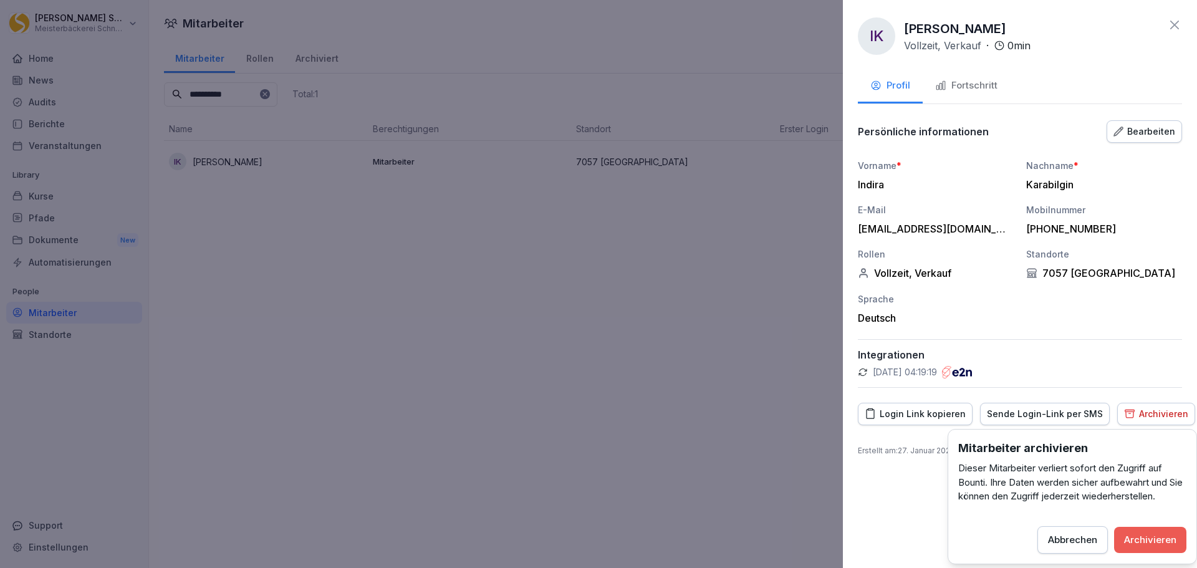
click at [1168, 533] on div "Archivieren" at bounding box center [1150, 540] width 52 height 14
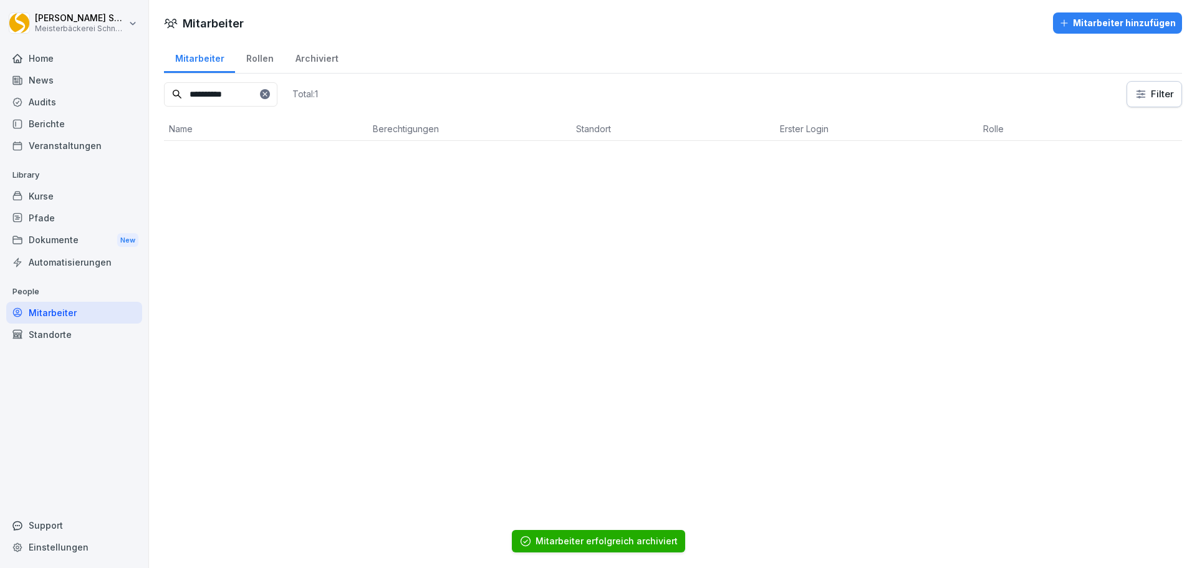
click at [250, 98] on input "**********" at bounding box center [220, 94] width 113 height 24
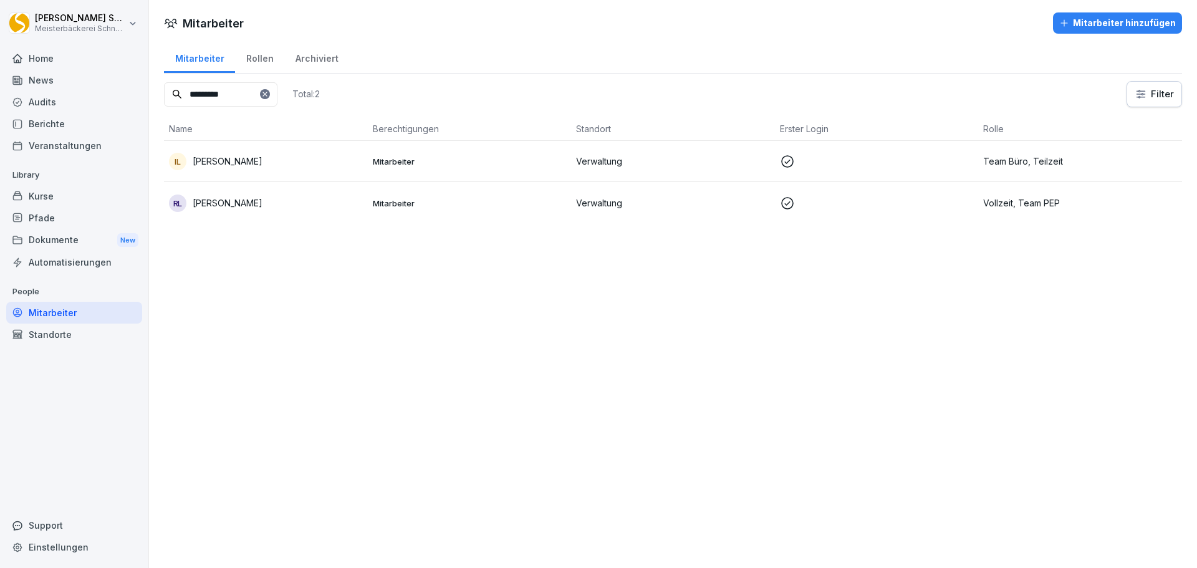
type input "*********"
click at [400, 164] on p "Mitarbeiter" at bounding box center [470, 161] width 194 height 11
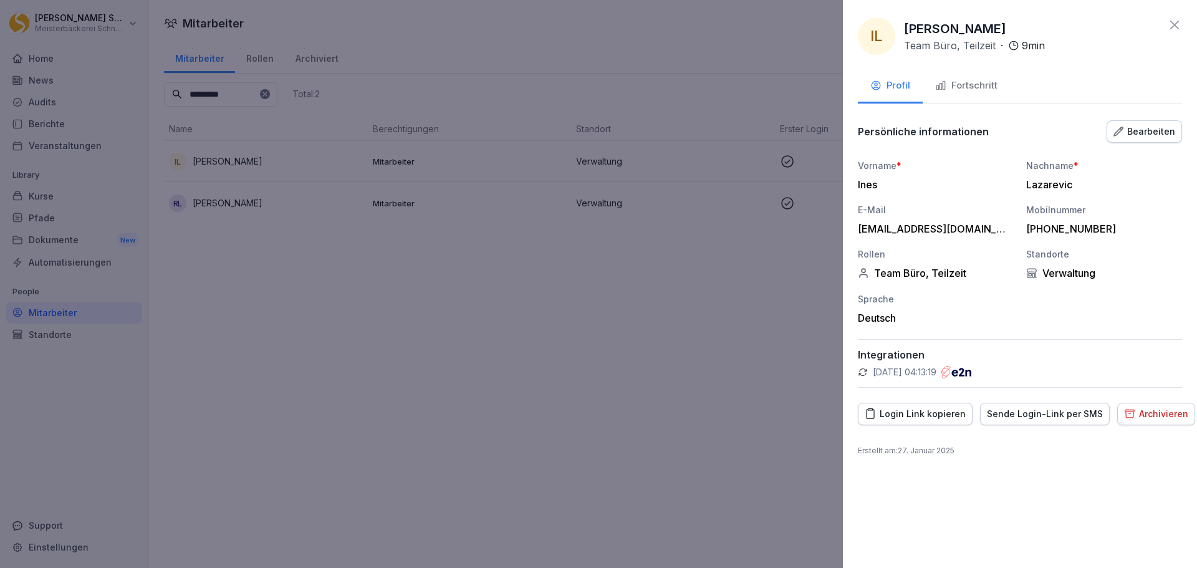
click at [1169, 413] on div "Archivieren" at bounding box center [1156, 414] width 64 height 14
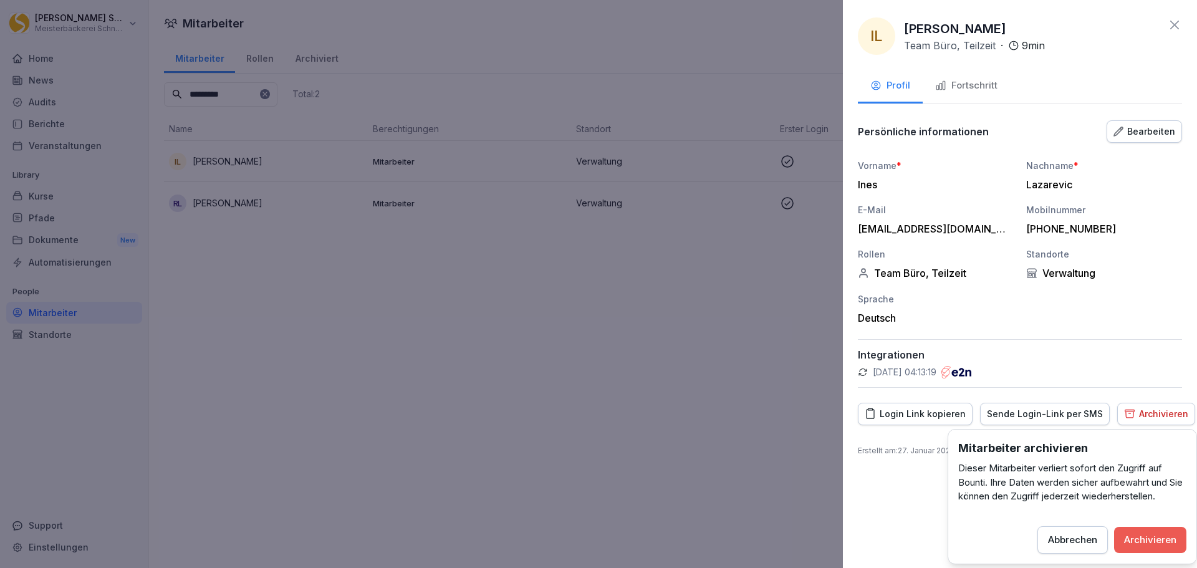
click at [1165, 538] on div "Archivieren" at bounding box center [1150, 540] width 52 height 14
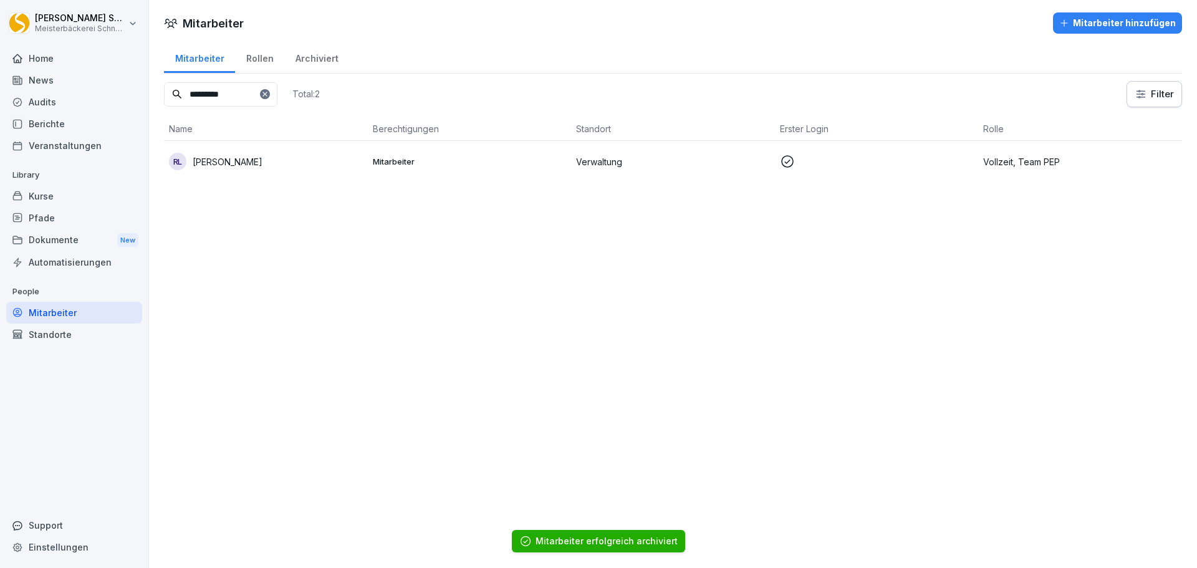
click at [252, 97] on input "*********" at bounding box center [220, 94] width 113 height 24
click at [269, 95] on icon at bounding box center [264, 93] width 7 height 7
click at [226, 96] on input at bounding box center [220, 94] width 113 height 24
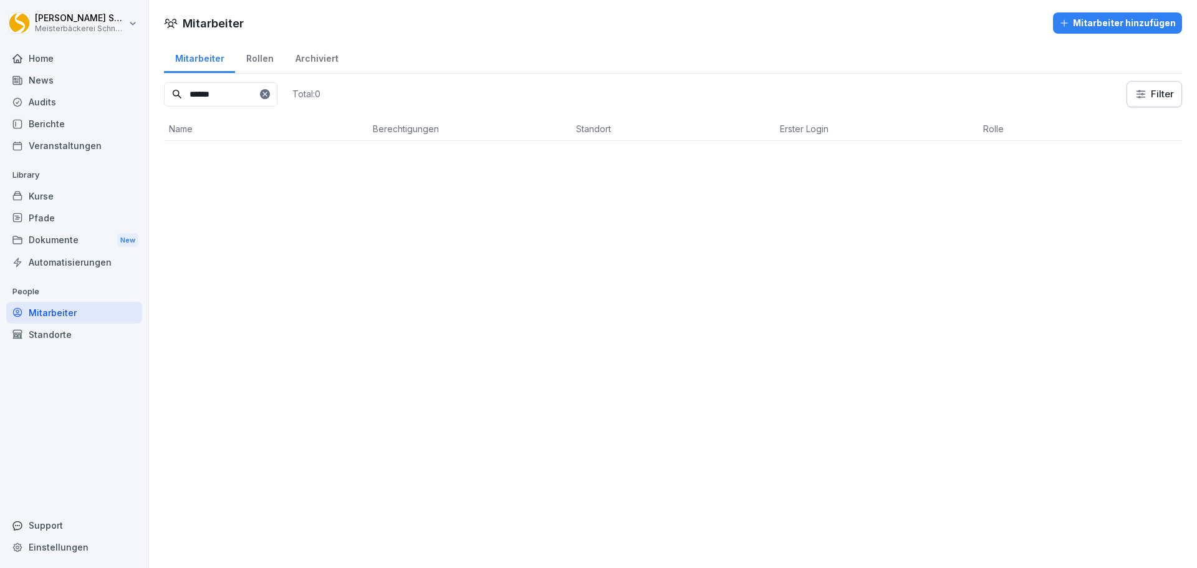
type input "******"
click at [269, 95] on icon at bounding box center [264, 93] width 7 height 7
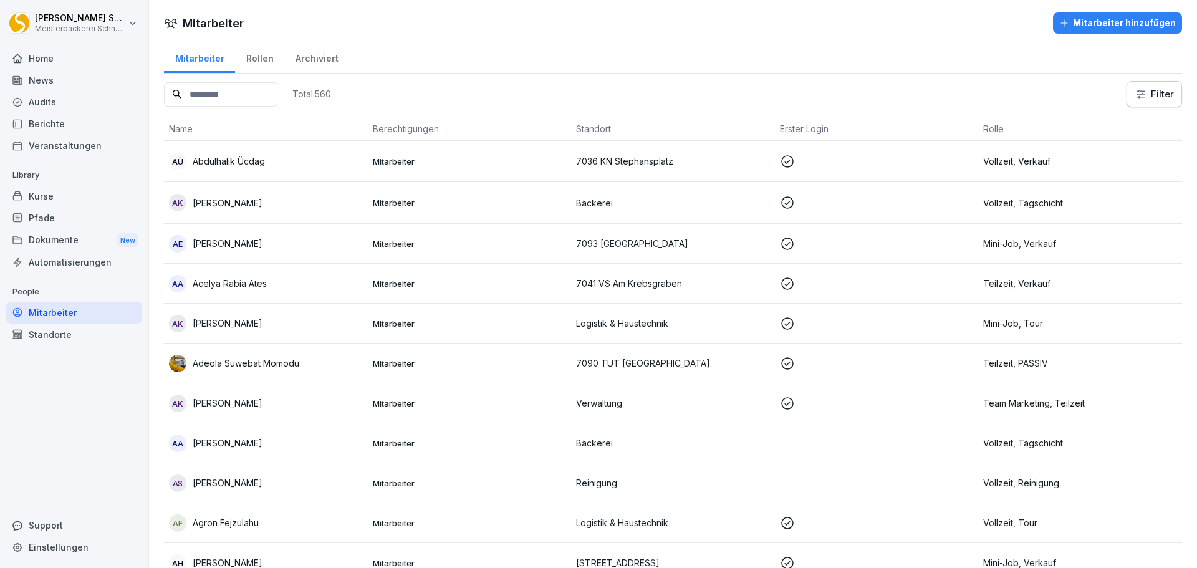
click at [59, 199] on div "Kurse" at bounding box center [74, 196] width 136 height 22
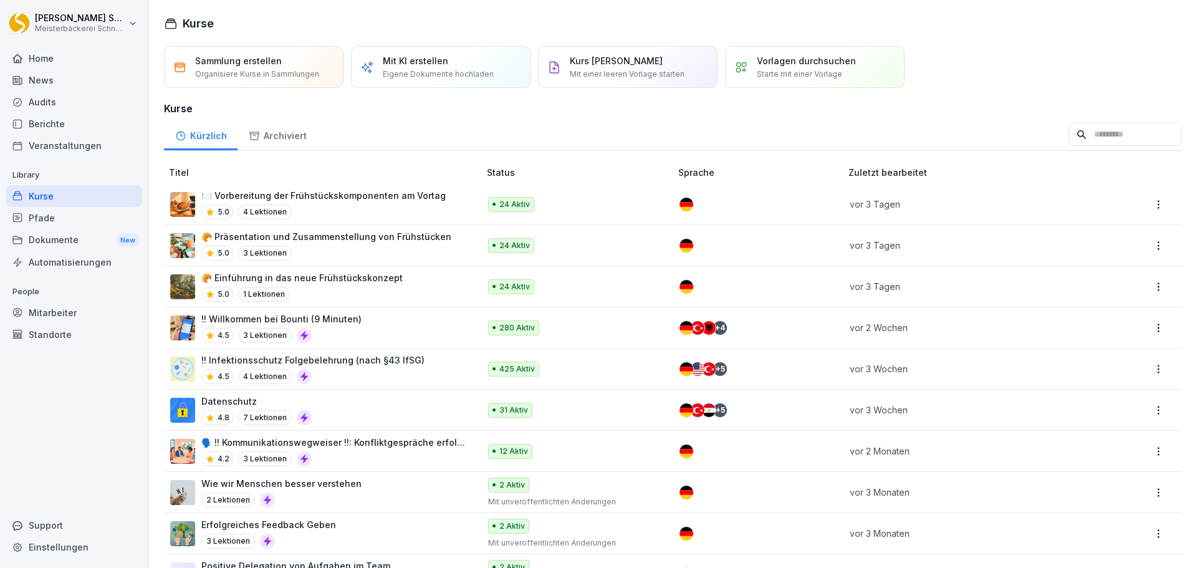
click at [413, 373] on div "4.5 4 Lektionen" at bounding box center [312, 376] width 223 height 15
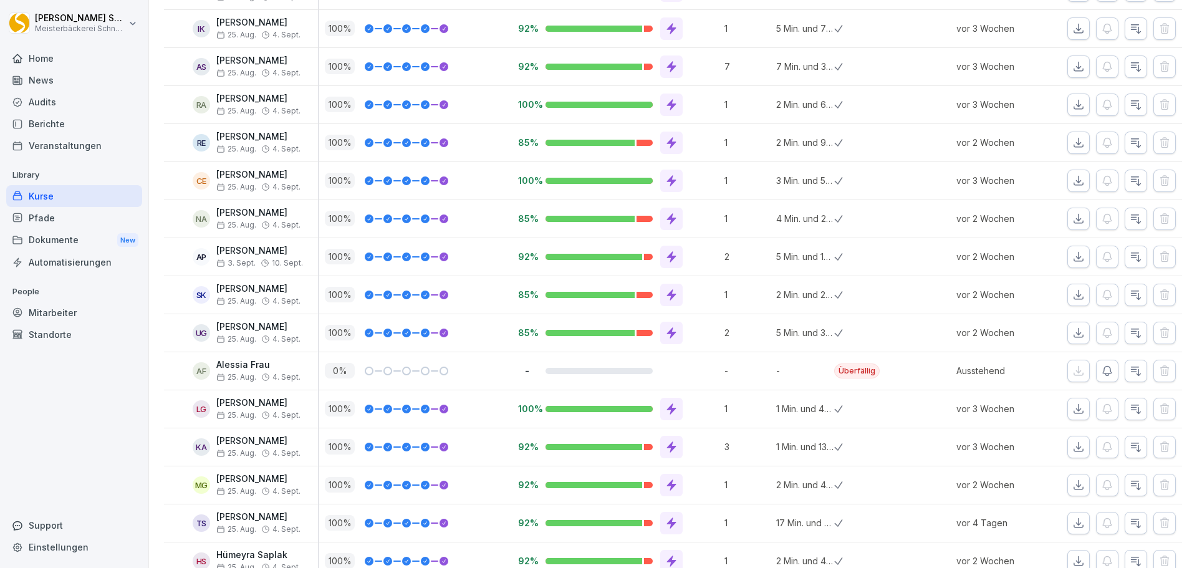
scroll to position [5502, 0]
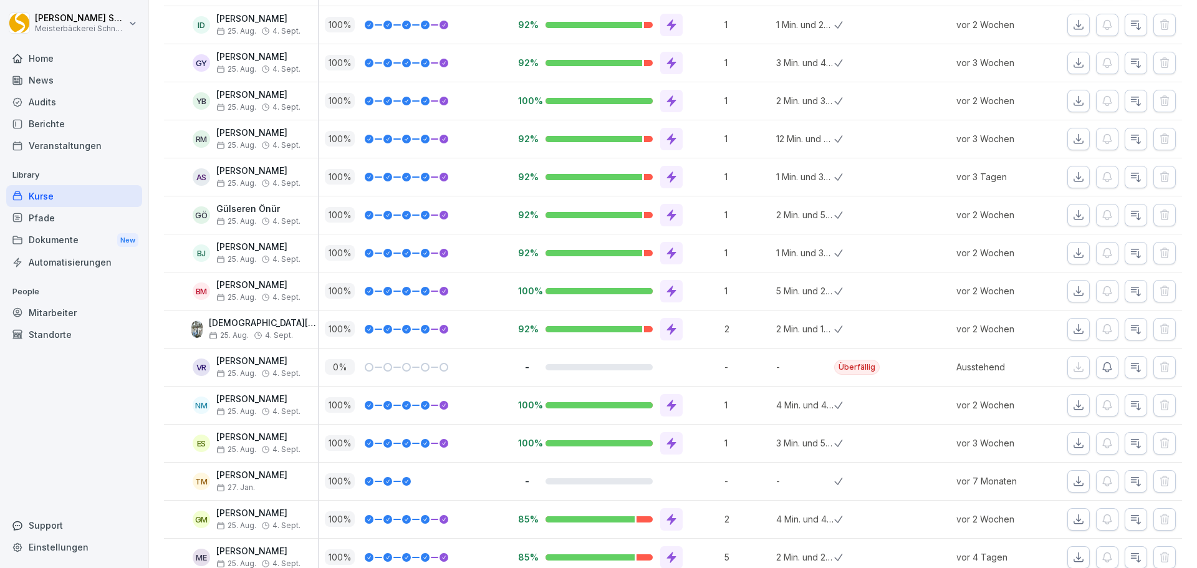
click at [61, 314] on div "Mitarbeiter" at bounding box center [74, 313] width 136 height 22
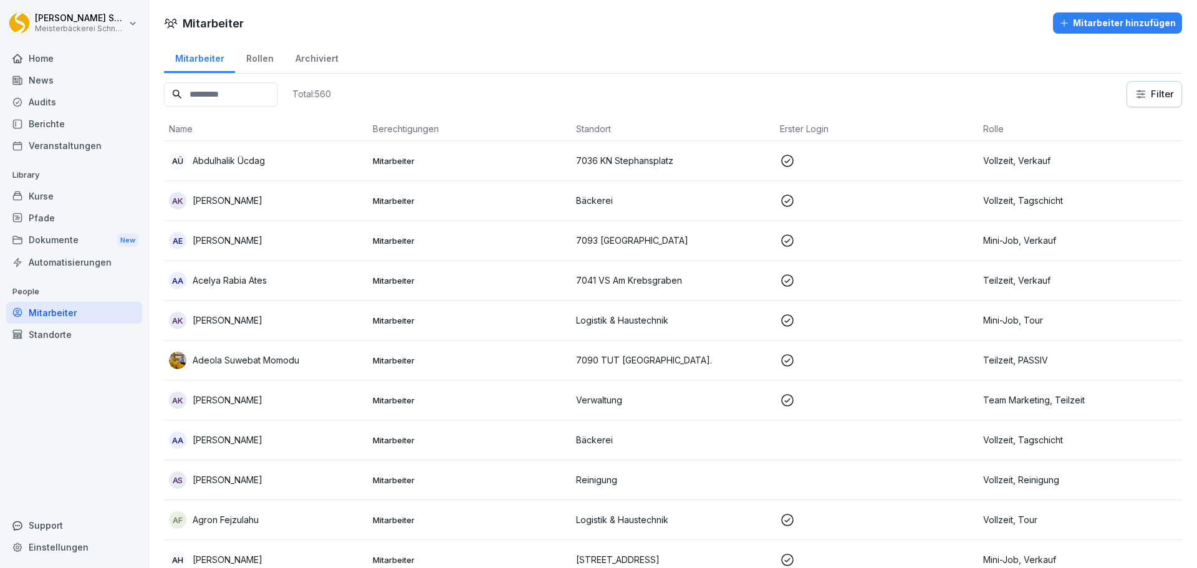
click at [272, 98] on input at bounding box center [220, 94] width 113 height 24
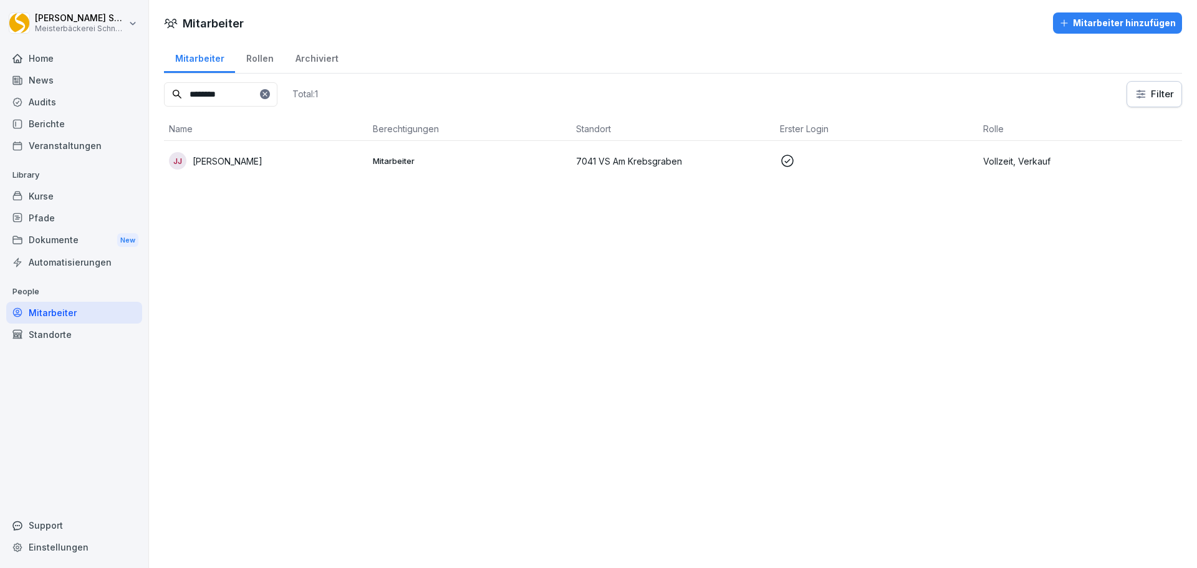
click at [328, 156] on div "JJ Justin Jungmann" at bounding box center [266, 160] width 194 height 17
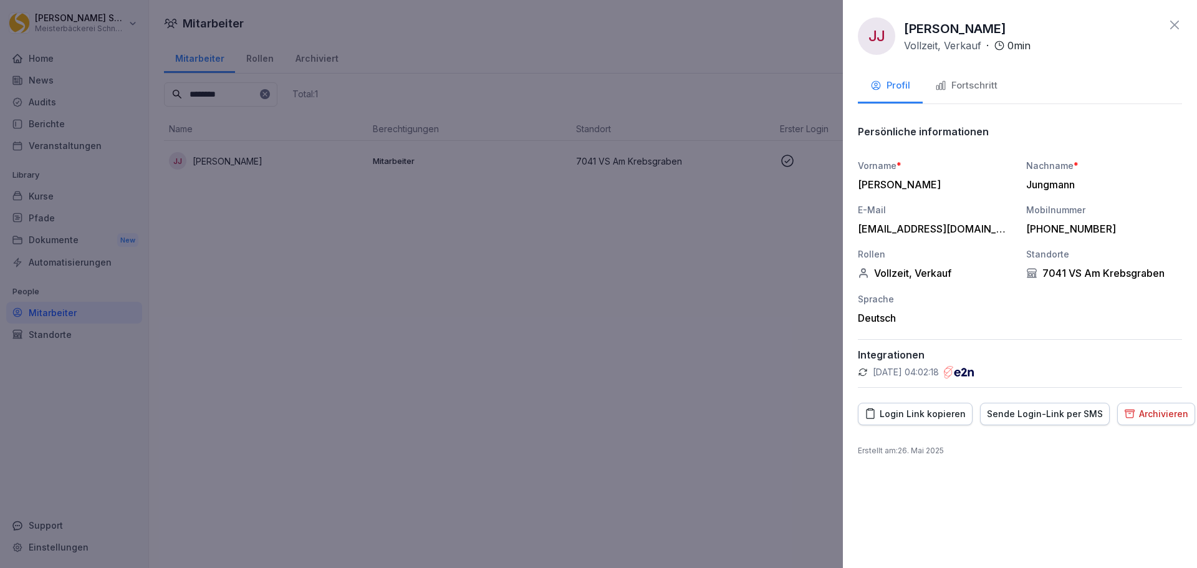
click at [1136, 416] on div "Archivieren" at bounding box center [1156, 414] width 64 height 14
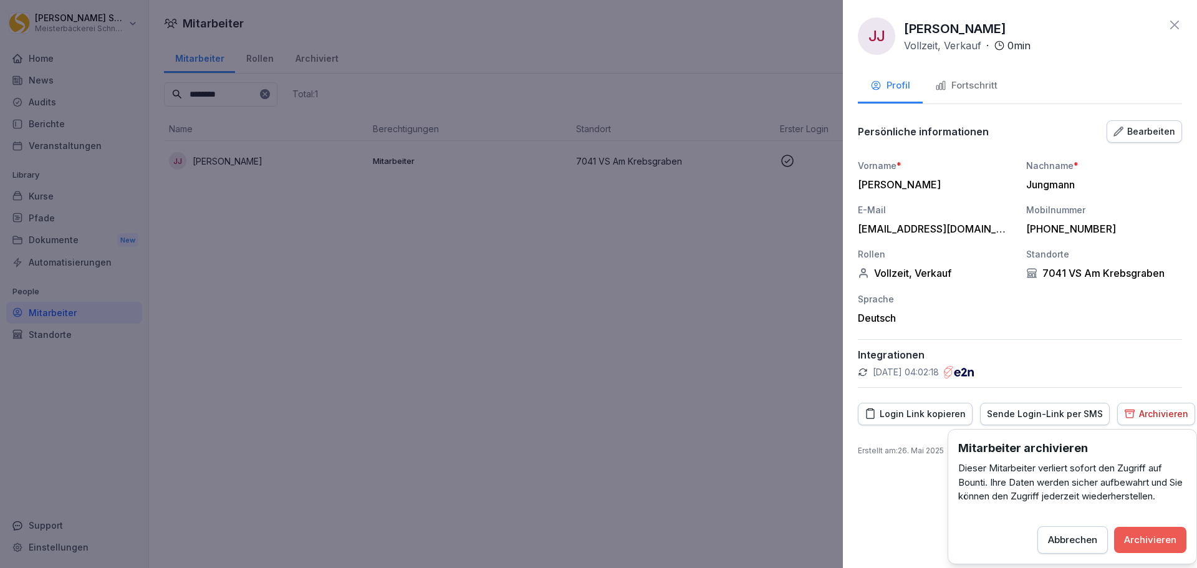
click at [1159, 537] on div "Archivieren" at bounding box center [1150, 540] width 52 height 14
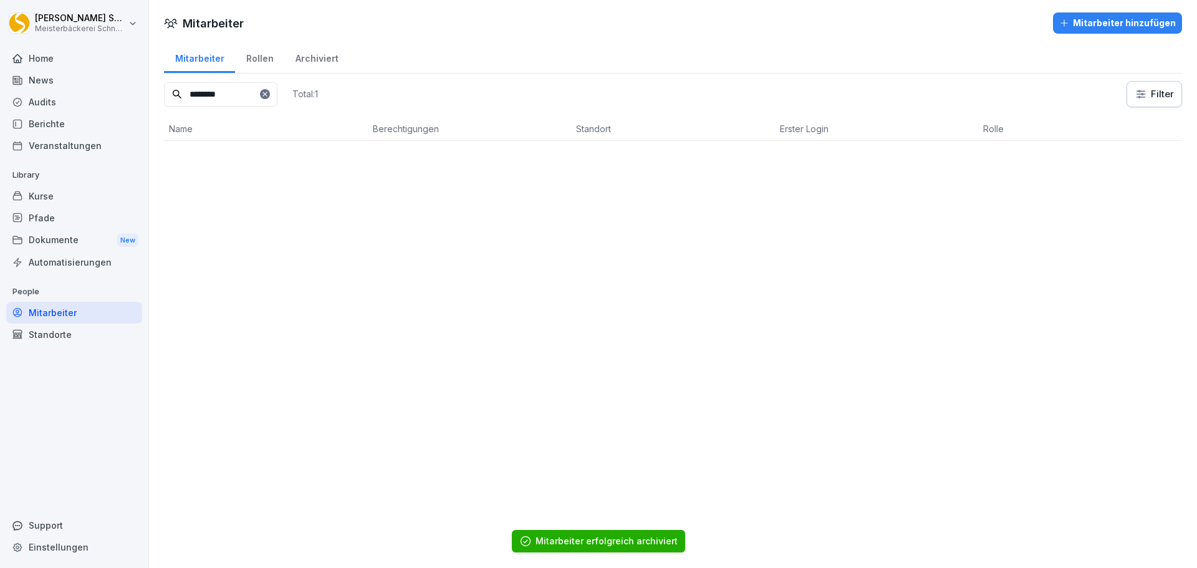
click at [242, 95] on input "********" at bounding box center [220, 94] width 113 height 24
type input "******"
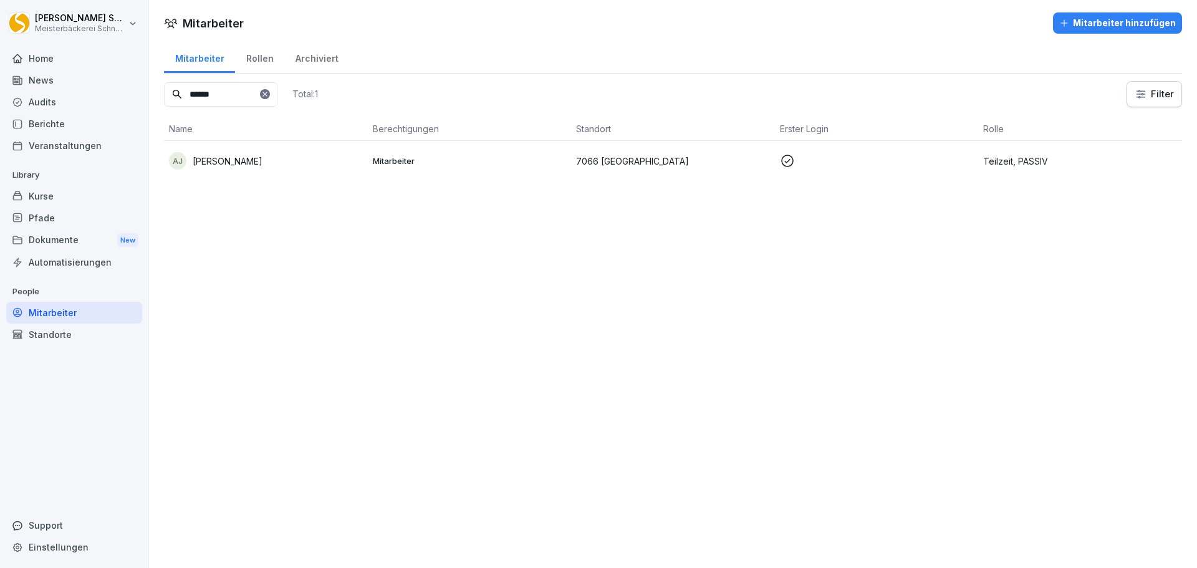
click at [244, 165] on p "Anette Jaiser" at bounding box center [228, 161] width 70 height 13
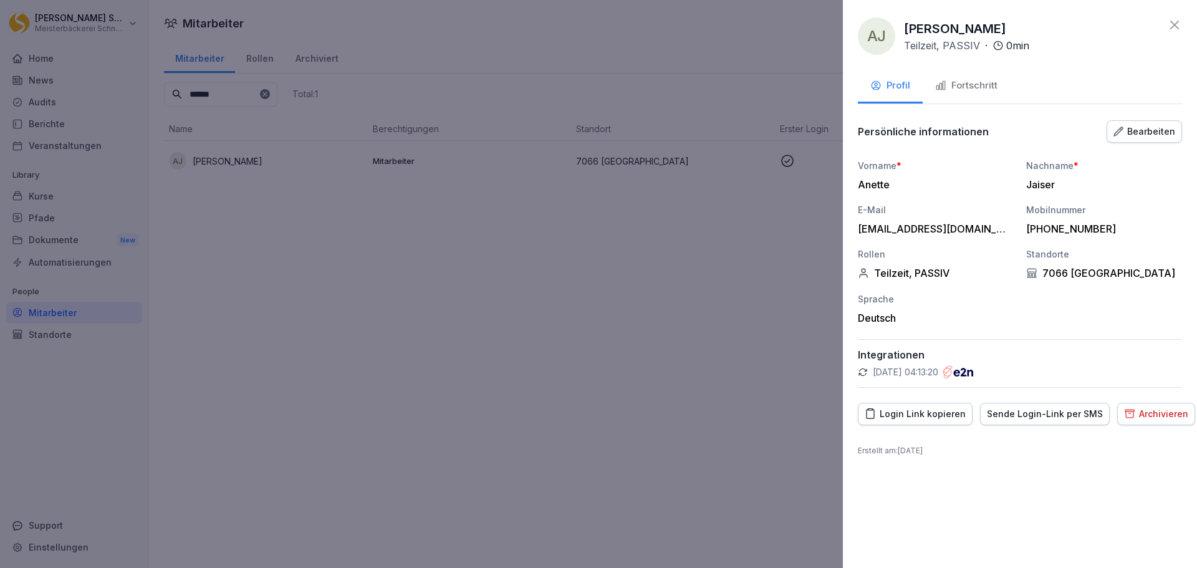
click at [1184, 407] on button "Archivieren" at bounding box center [1156, 414] width 78 height 22
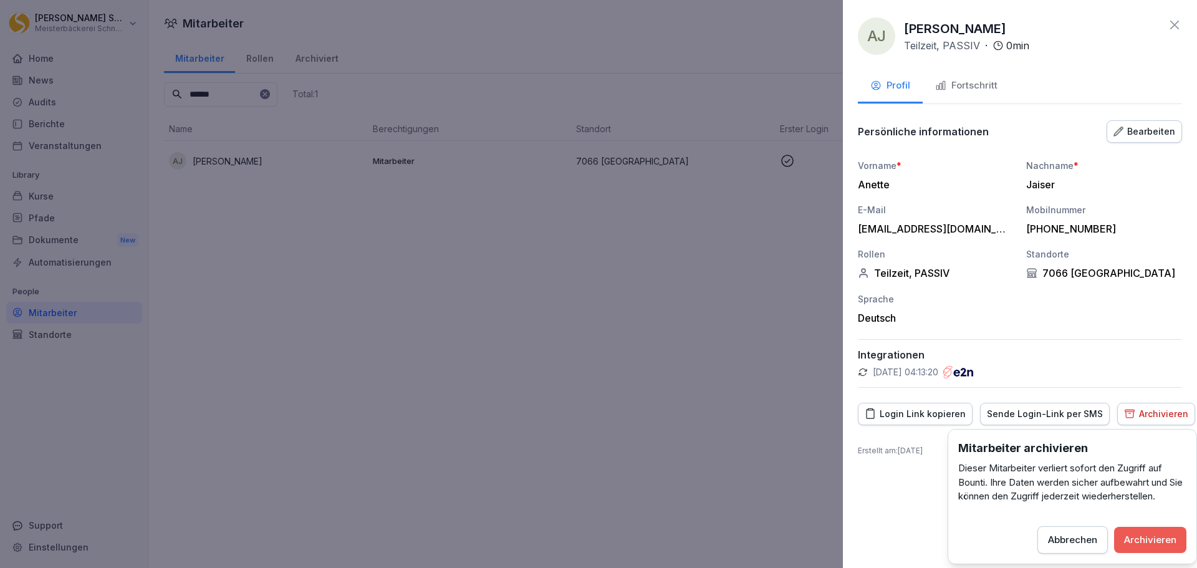
click at [1159, 540] on div "Archivieren" at bounding box center [1150, 540] width 52 height 14
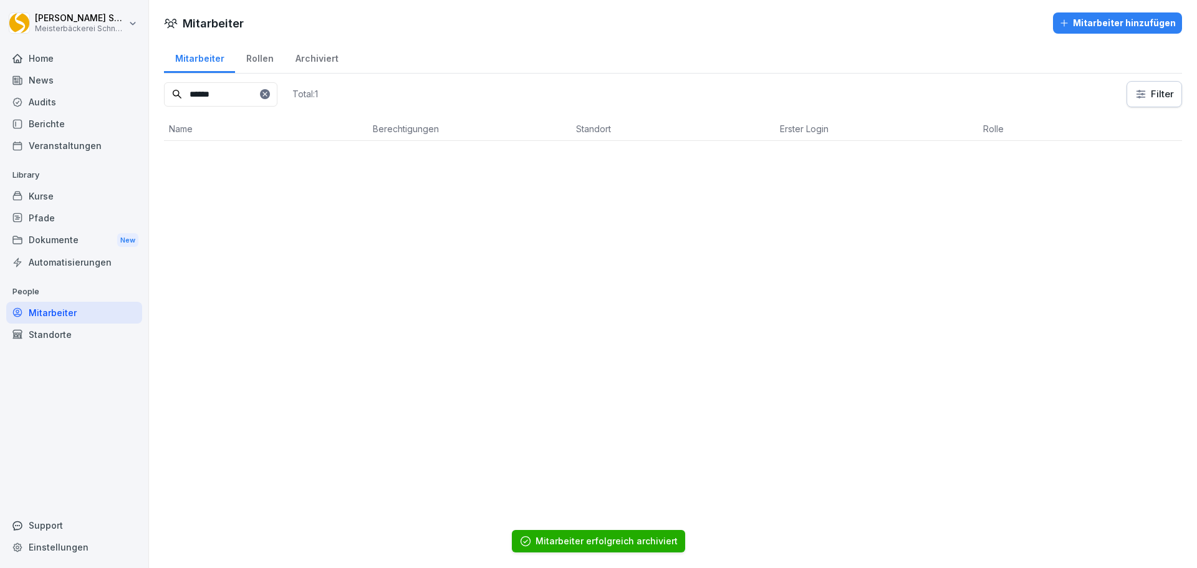
click at [269, 93] on icon at bounding box center [264, 93] width 7 height 7
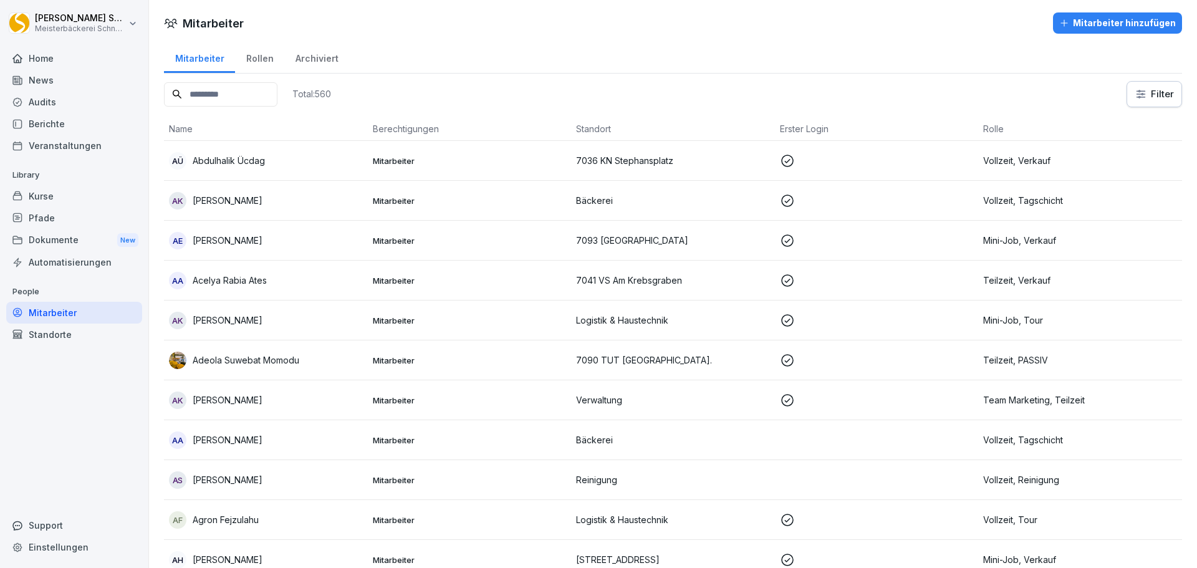
click at [203, 99] on input at bounding box center [220, 94] width 113 height 24
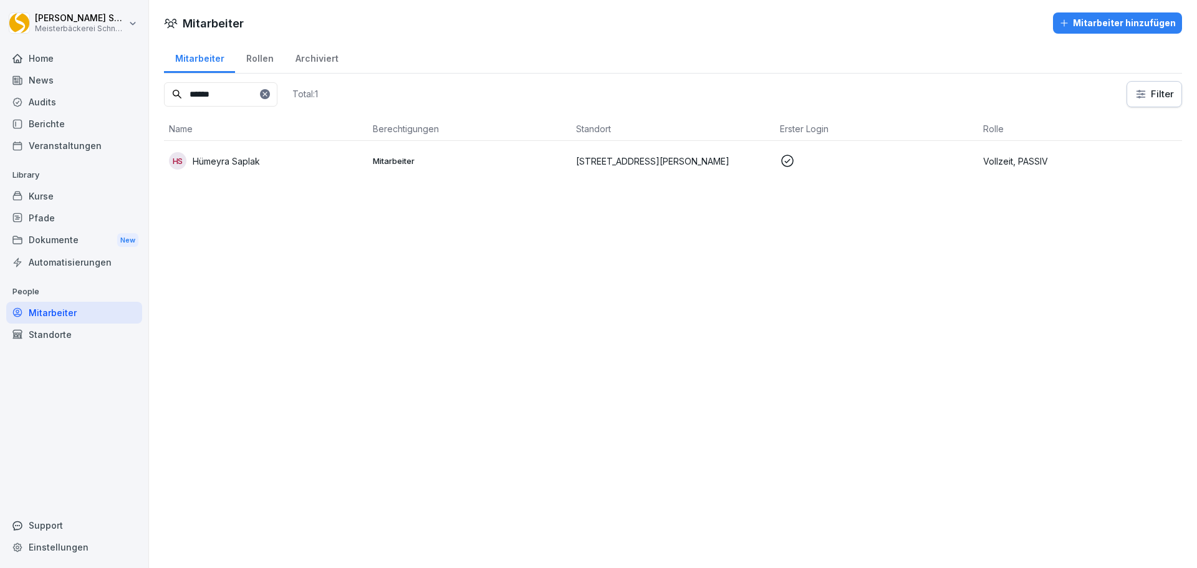
type input "******"
click at [588, 155] on p "7010 TUT Föhrenstr." at bounding box center [673, 161] width 194 height 13
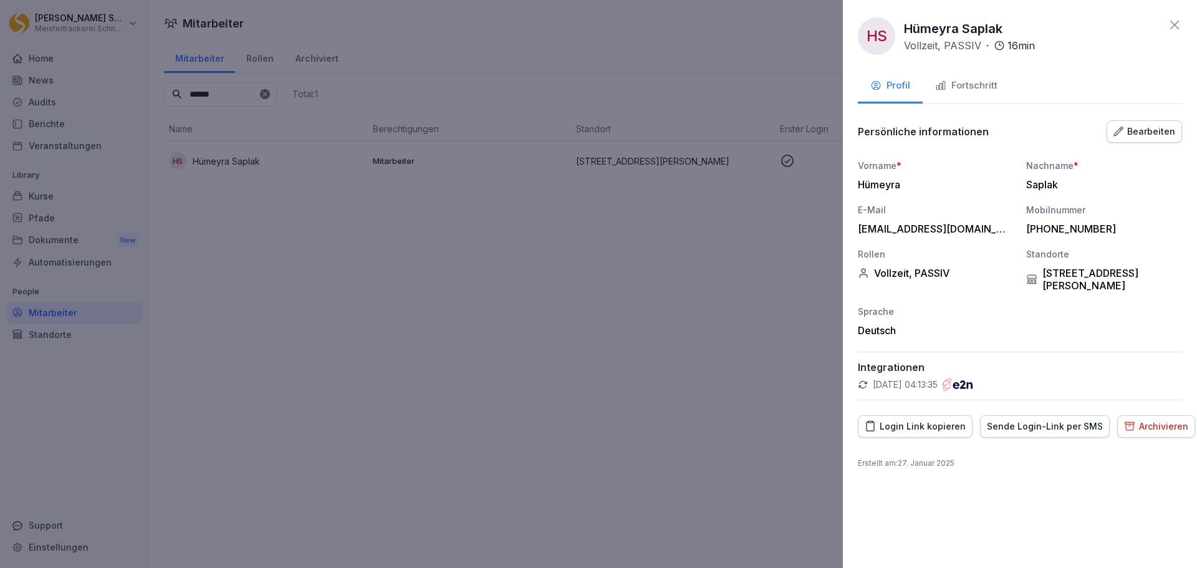
click at [1136, 419] on div "Archivieren" at bounding box center [1156, 426] width 64 height 14
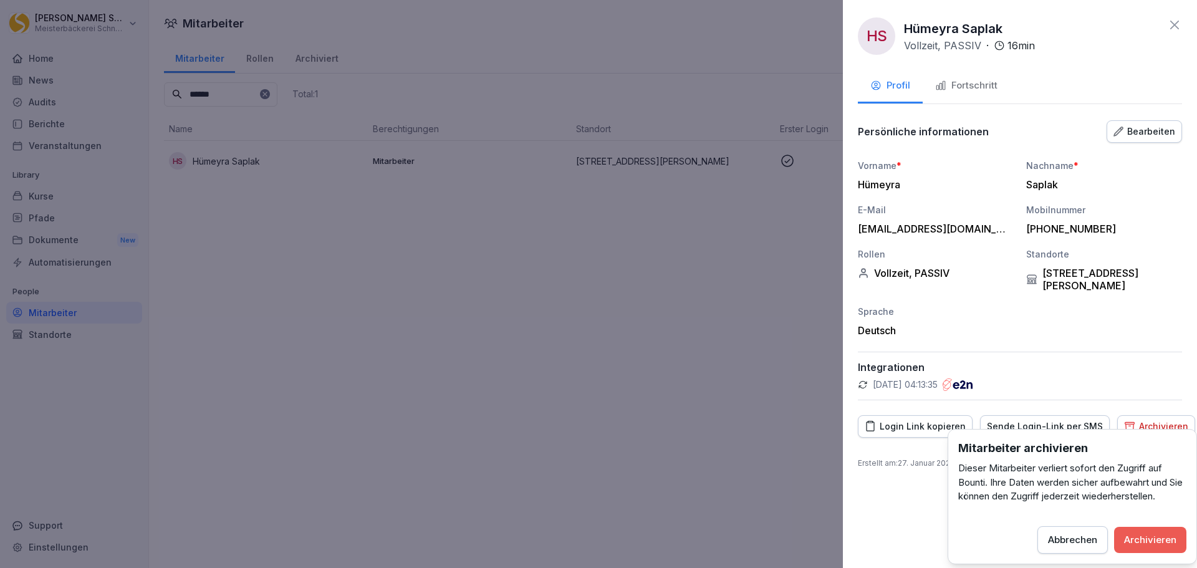
click at [1164, 540] on div "Archivieren" at bounding box center [1150, 540] width 52 height 14
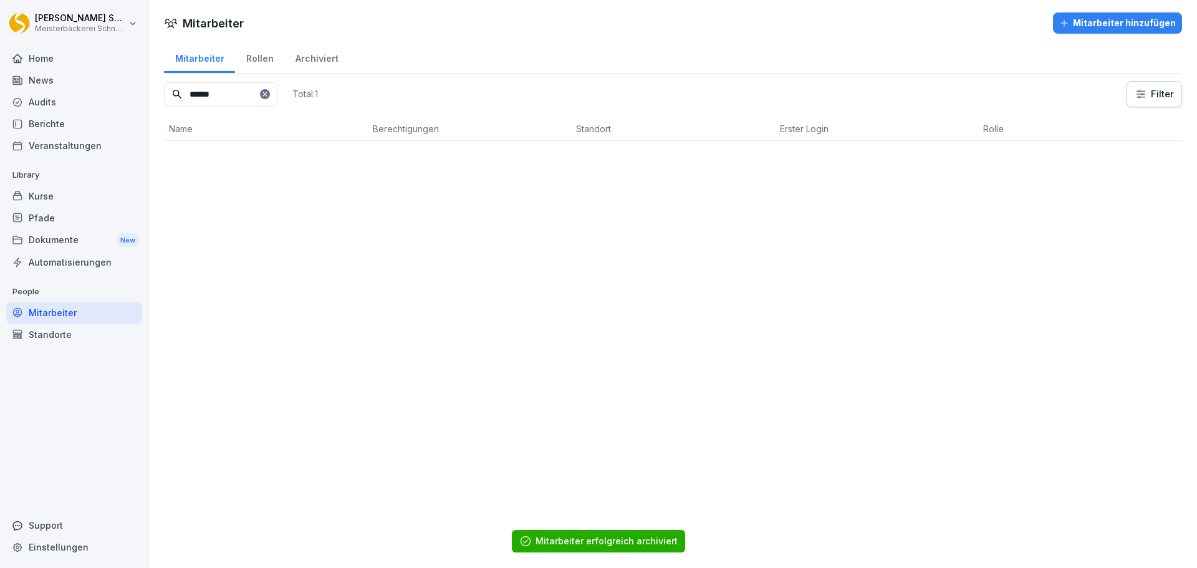
click at [255, 59] on div "Rollen" at bounding box center [259, 57] width 49 height 32
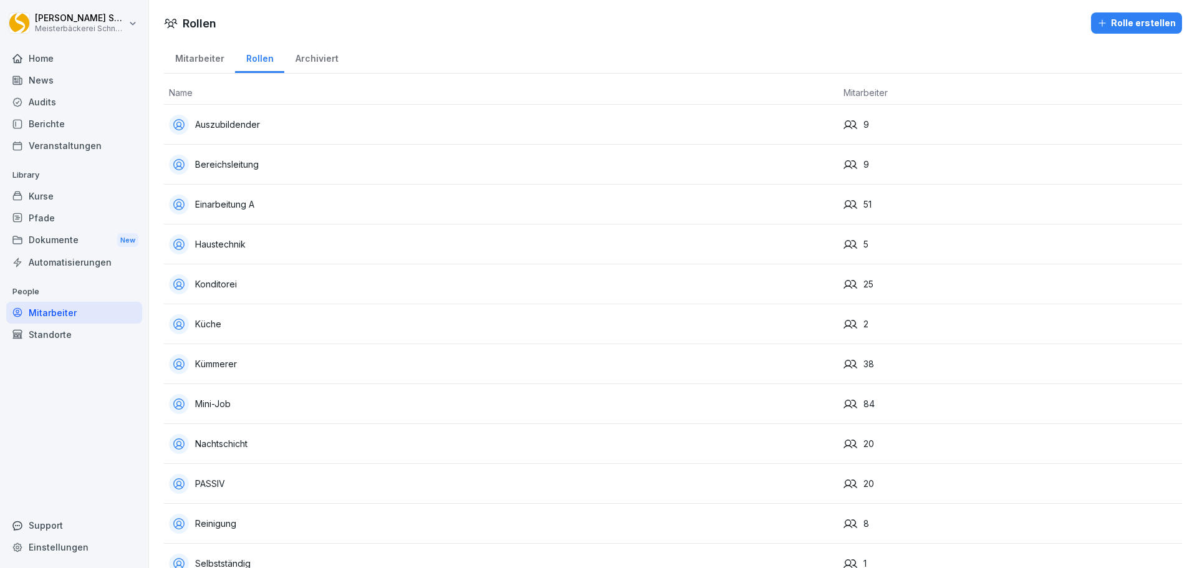
click at [355, 485] on div "PASSIV" at bounding box center [501, 484] width 664 height 20
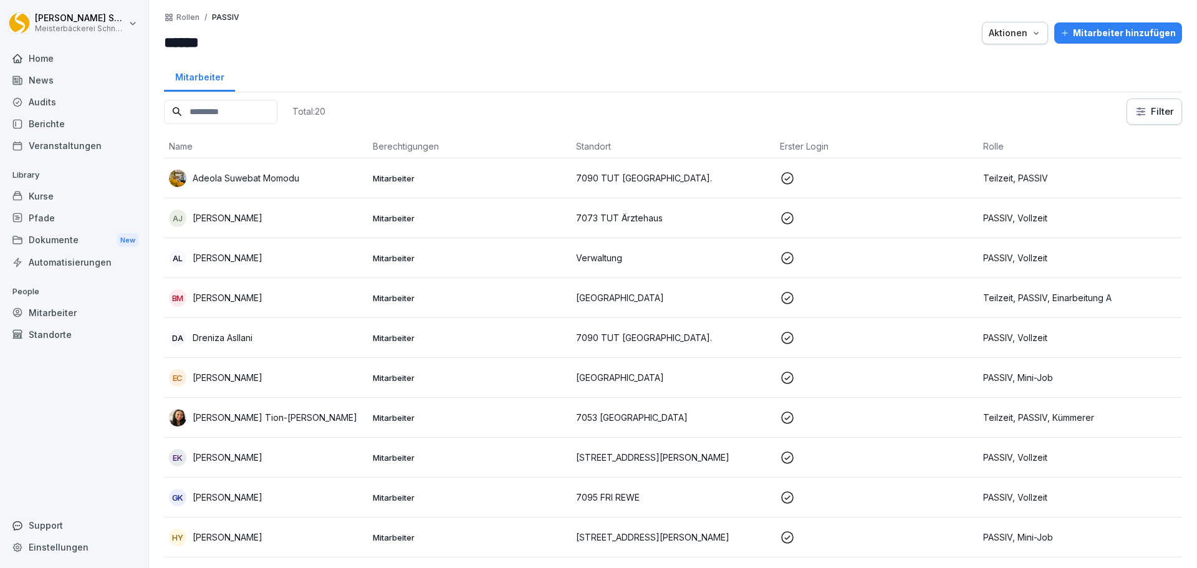
click at [441, 183] on p "Mitarbeiter" at bounding box center [470, 178] width 194 height 11
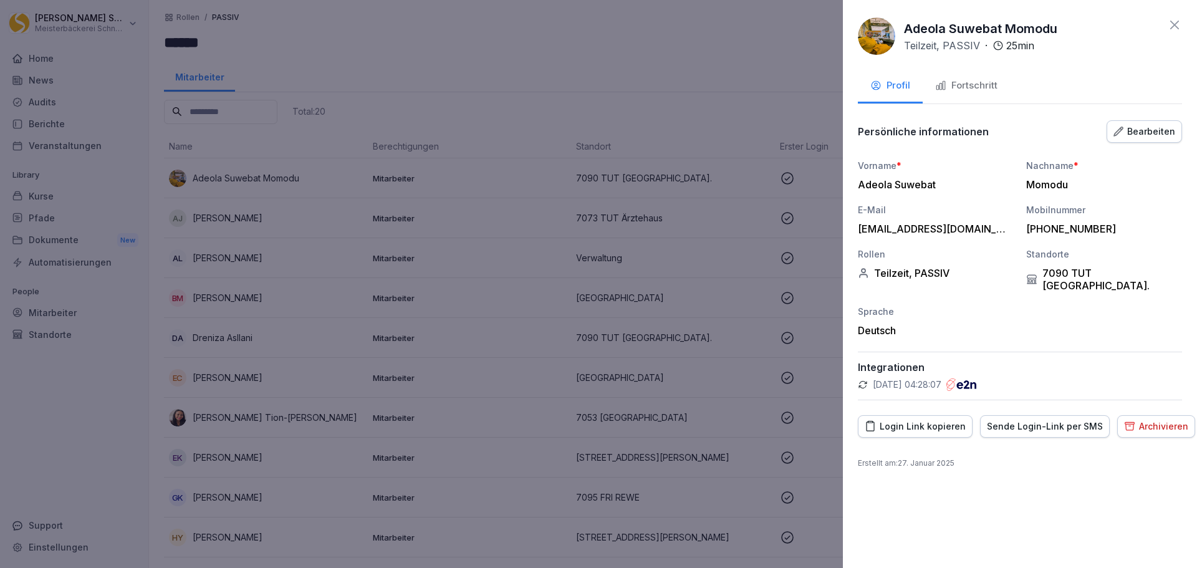
click at [1161, 419] on div "Archivieren" at bounding box center [1156, 426] width 64 height 14
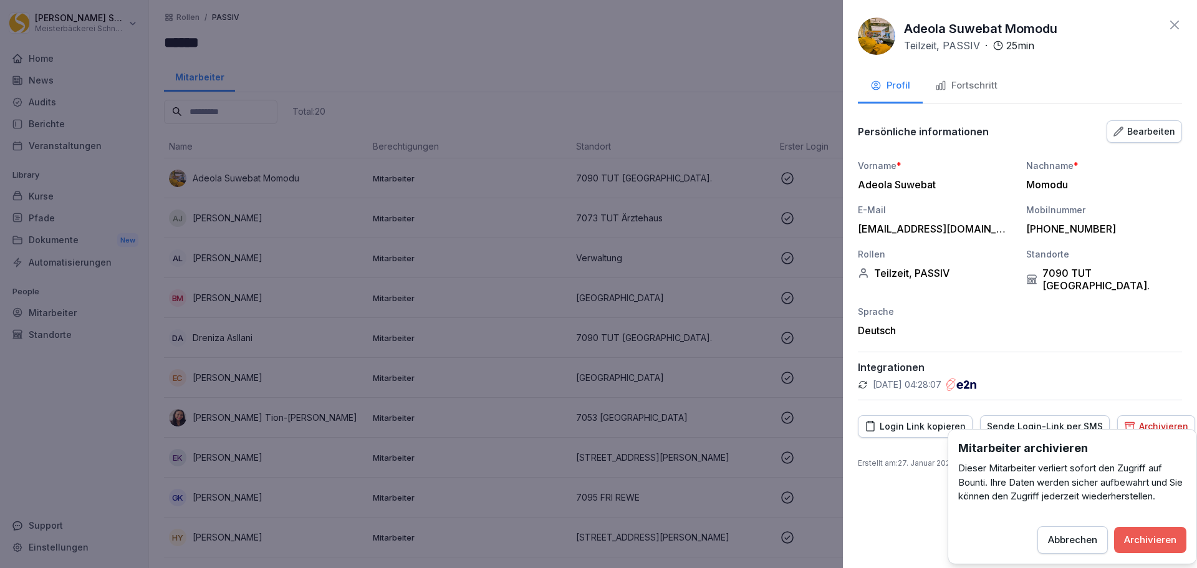
click at [1161, 533] on div "Archivieren" at bounding box center [1150, 540] width 52 height 14
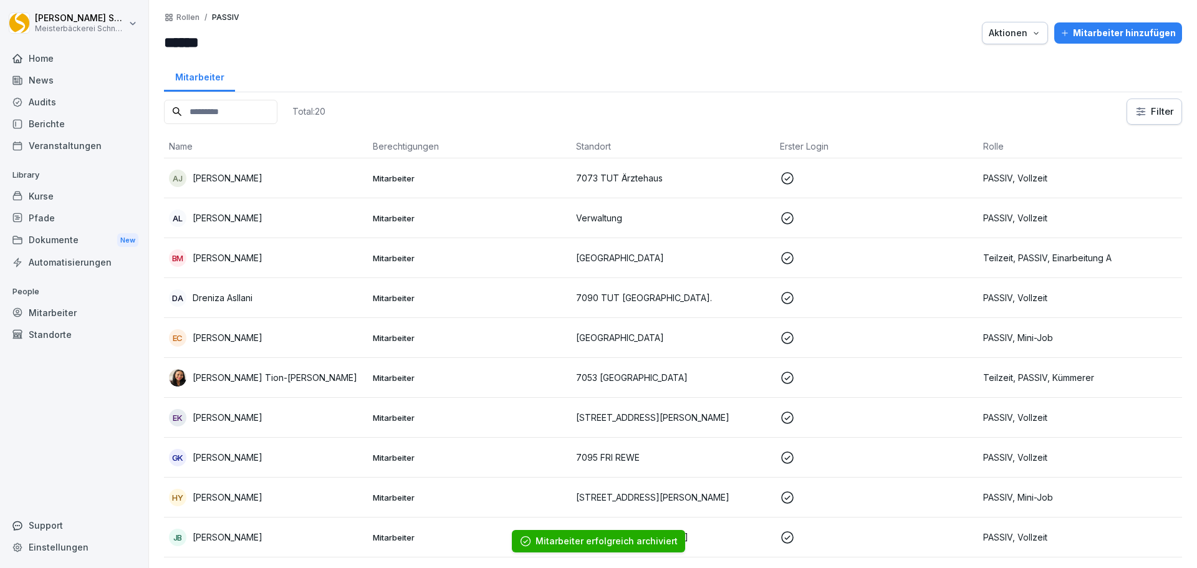
click at [256, 174] on p "[PERSON_NAME]" at bounding box center [228, 177] width 70 height 13
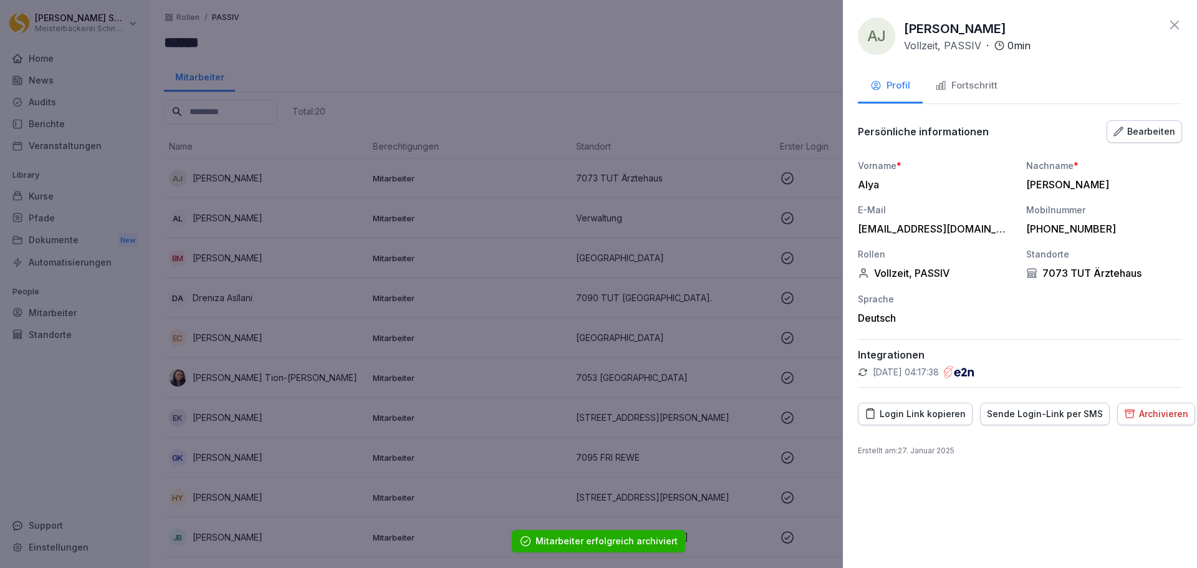
click at [1145, 414] on div "Archivieren" at bounding box center [1156, 414] width 64 height 14
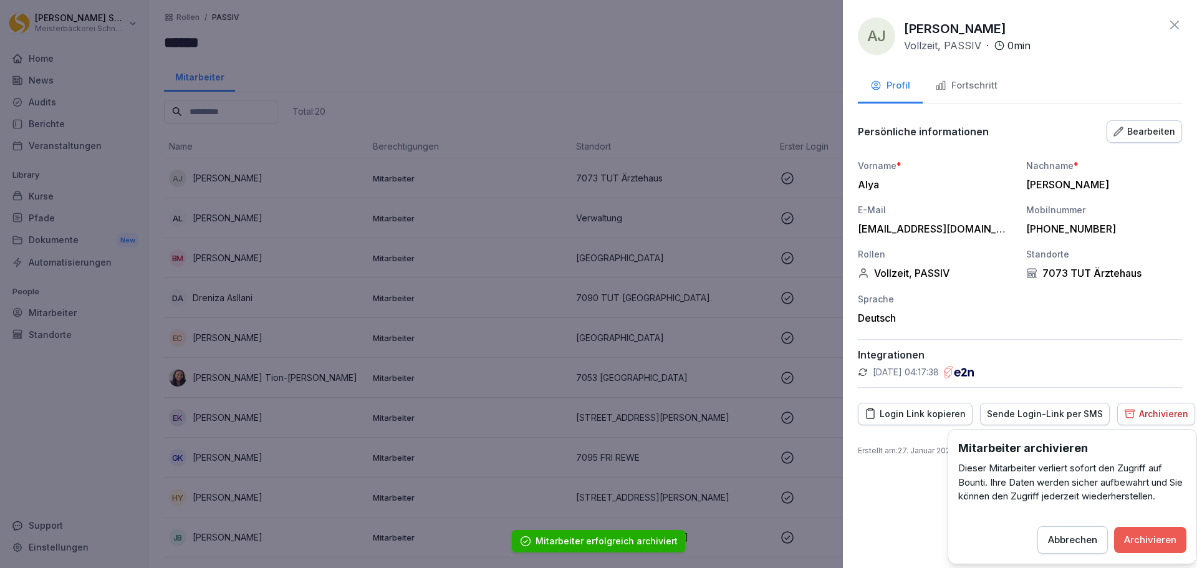
click at [1157, 542] on div "Archivieren" at bounding box center [1150, 540] width 52 height 14
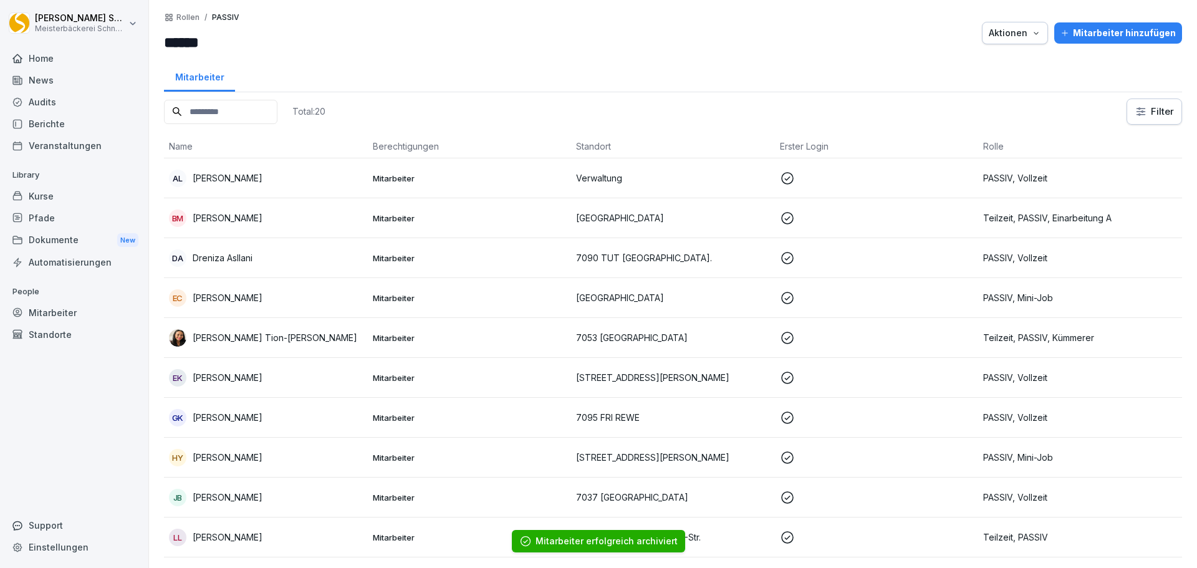
click at [221, 177] on p "[PERSON_NAME]" at bounding box center [228, 177] width 70 height 13
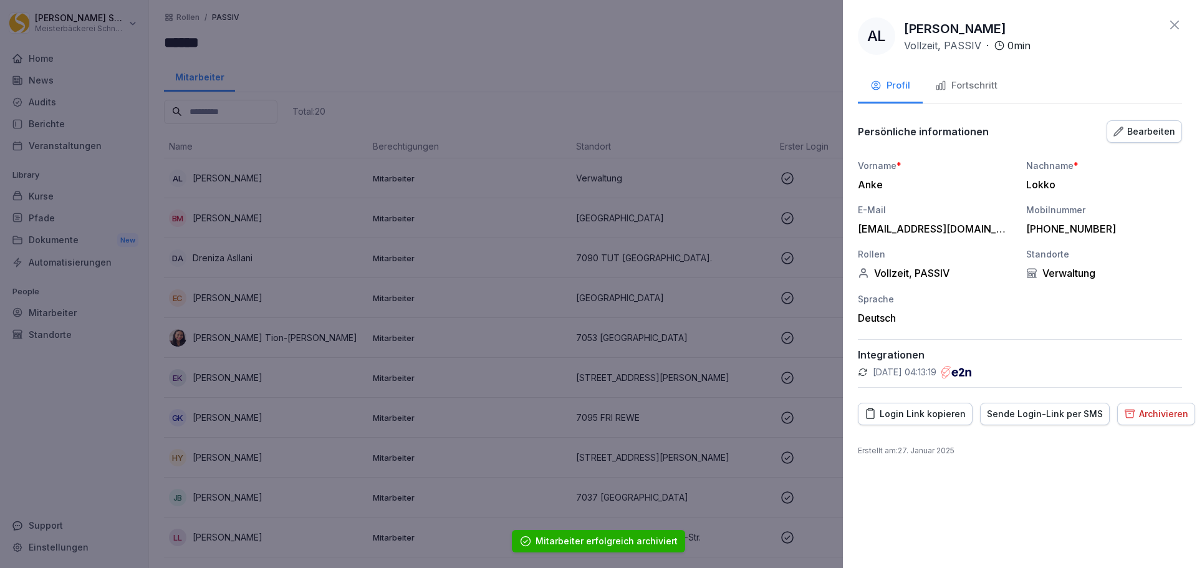
click at [1140, 413] on div "Archivieren" at bounding box center [1156, 414] width 64 height 14
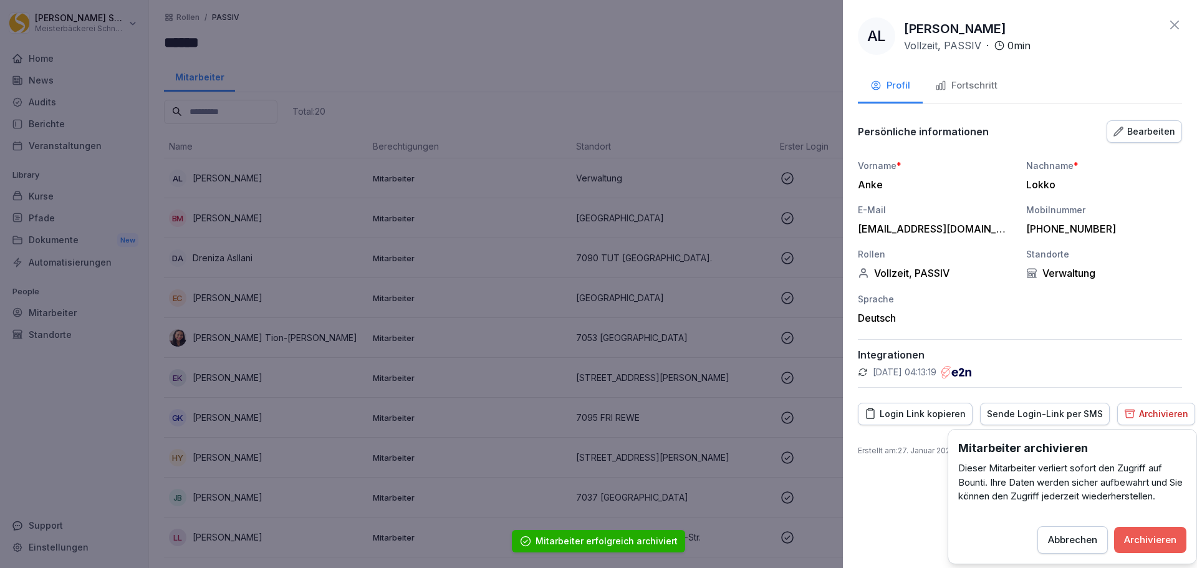
click at [1154, 544] on div "Archivieren" at bounding box center [1150, 540] width 52 height 14
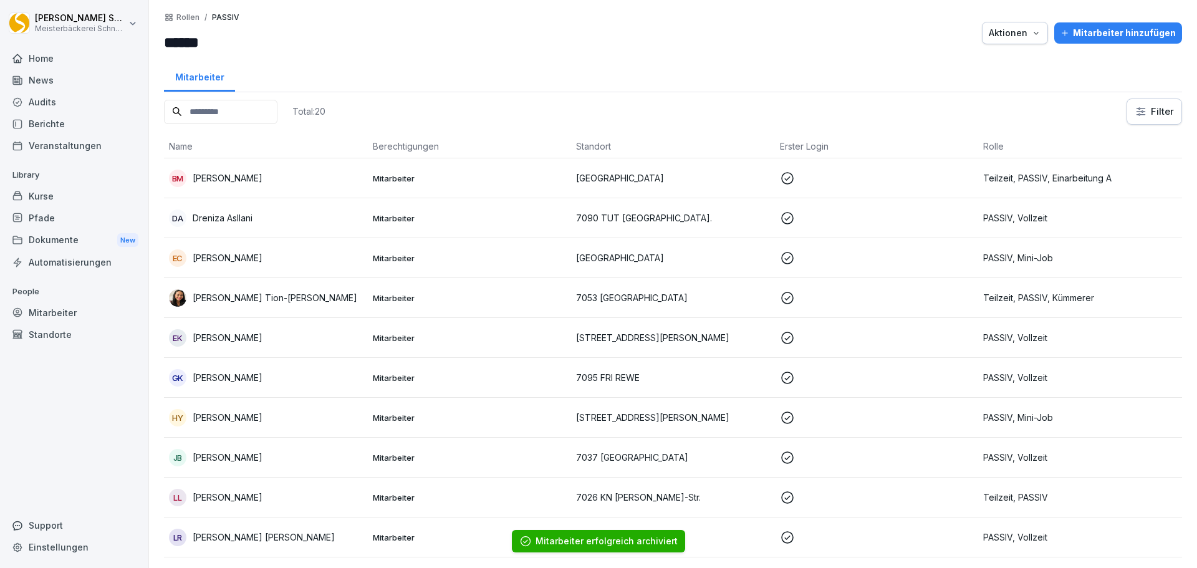
click at [238, 175] on p "[PERSON_NAME]" at bounding box center [228, 177] width 70 height 13
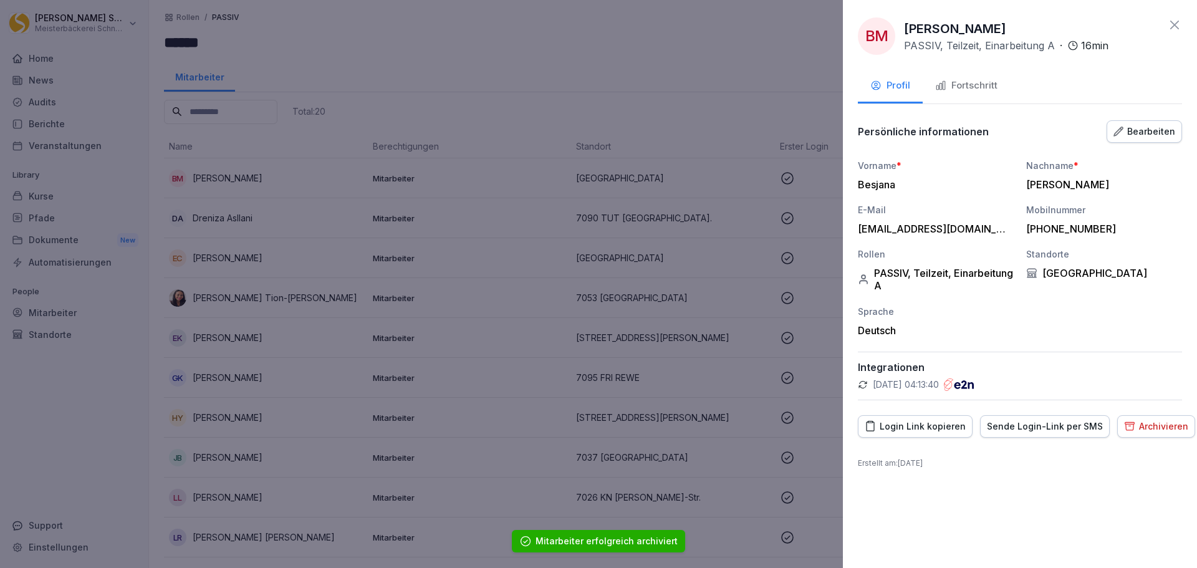
click at [1152, 428] on div "Archivieren" at bounding box center [1156, 426] width 64 height 14
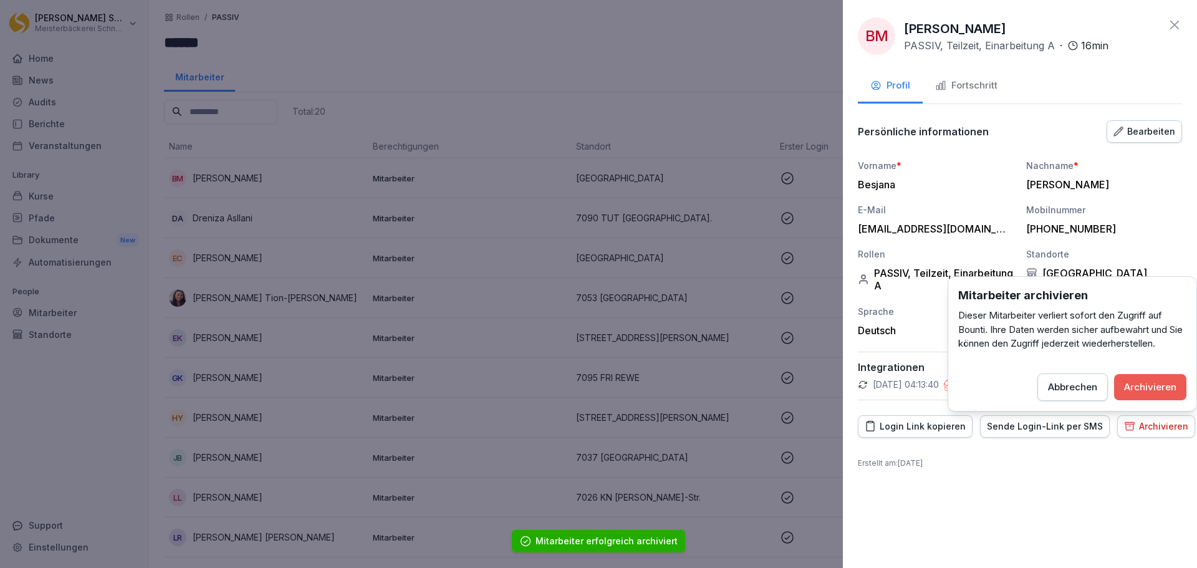
click at [1152, 385] on div "Archivieren" at bounding box center [1150, 387] width 52 height 14
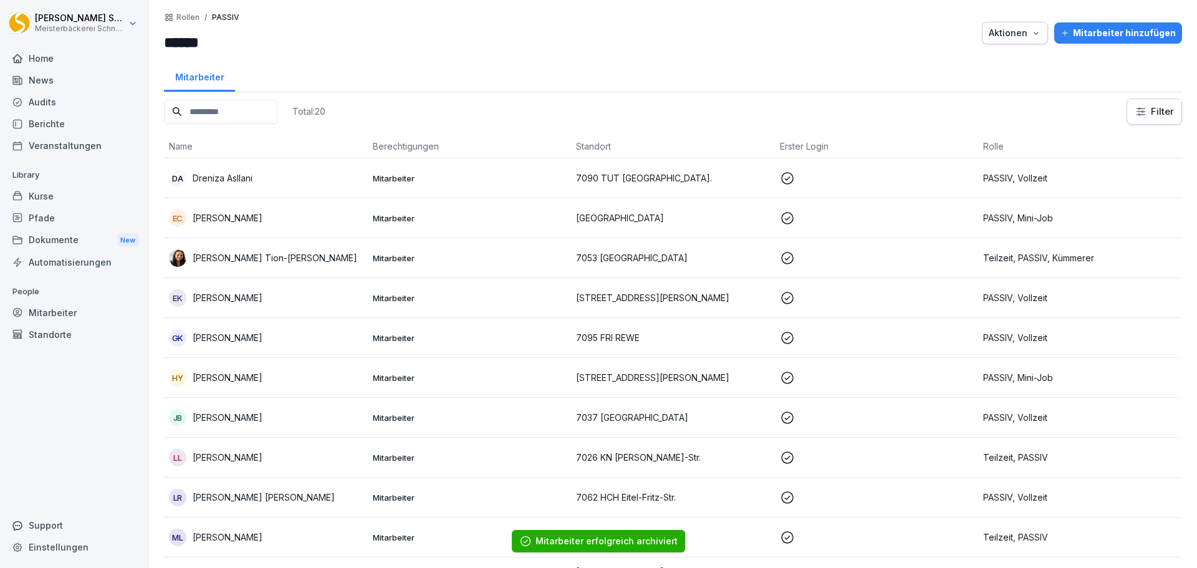
click at [249, 171] on div "DA Dreniza Asllani" at bounding box center [266, 178] width 194 height 17
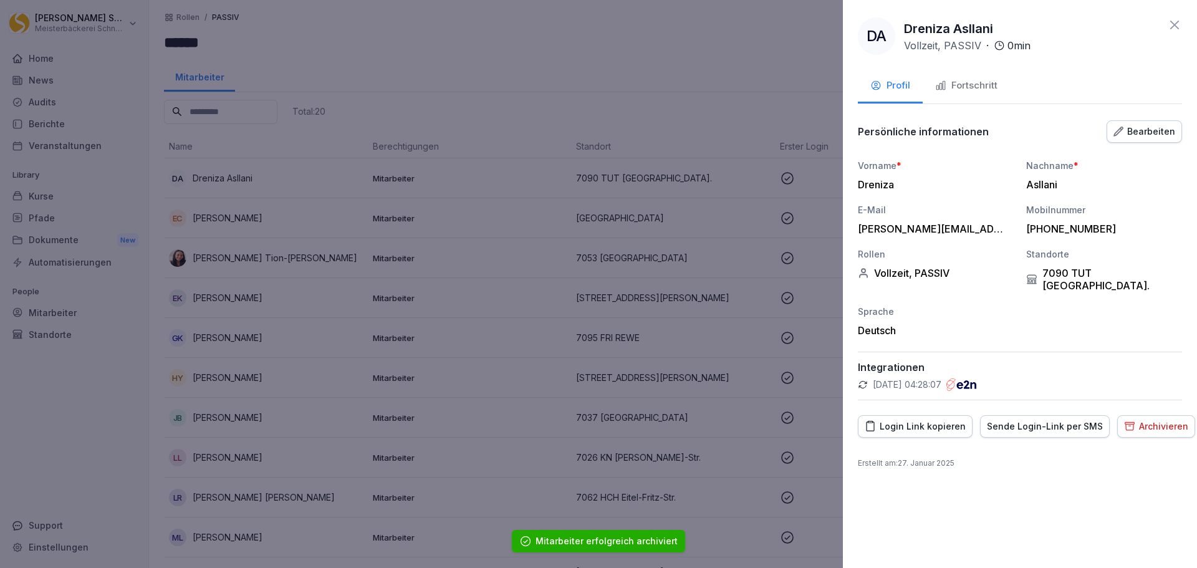
click at [1156, 419] on div "Archivieren" at bounding box center [1156, 426] width 64 height 14
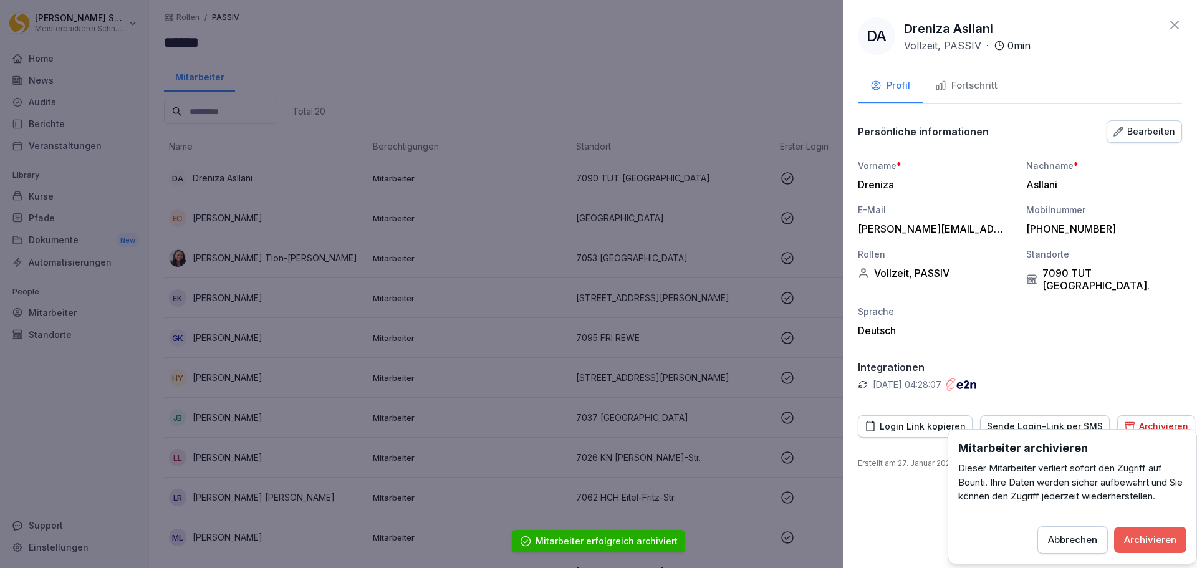
click at [1167, 538] on div "Archivieren" at bounding box center [1150, 540] width 52 height 14
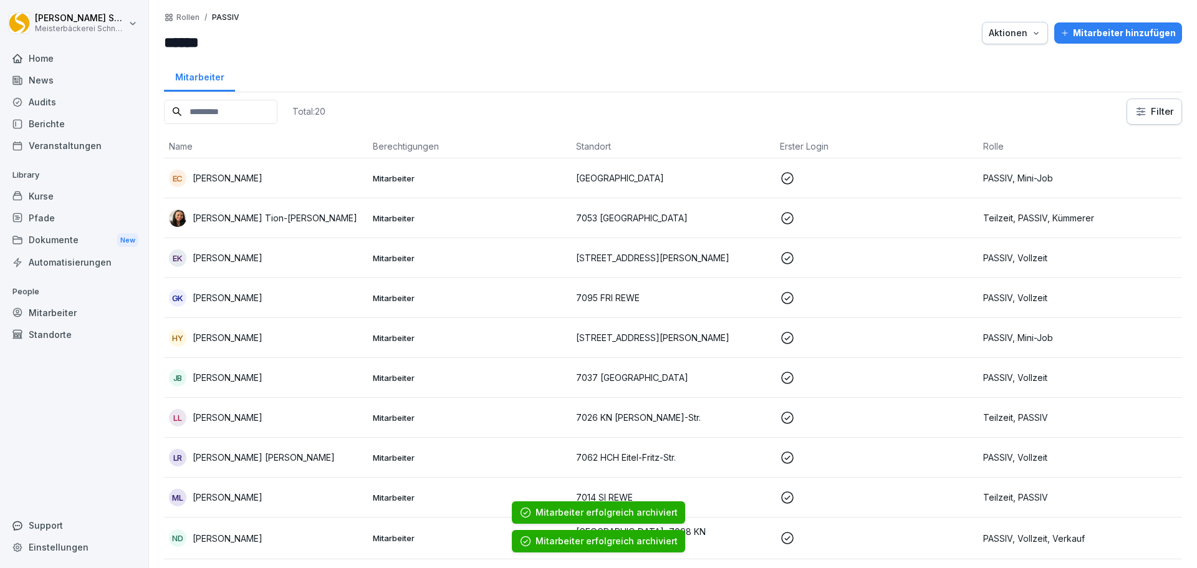
click at [236, 173] on p "[PERSON_NAME]" at bounding box center [228, 177] width 70 height 13
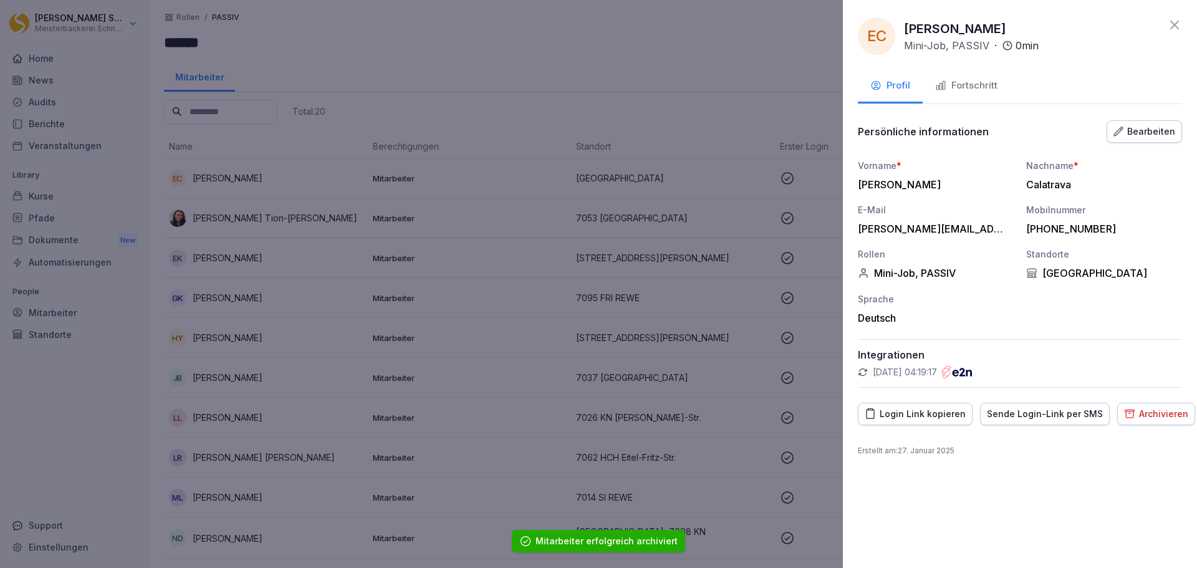
click at [1149, 413] on div "Archivieren" at bounding box center [1156, 414] width 64 height 14
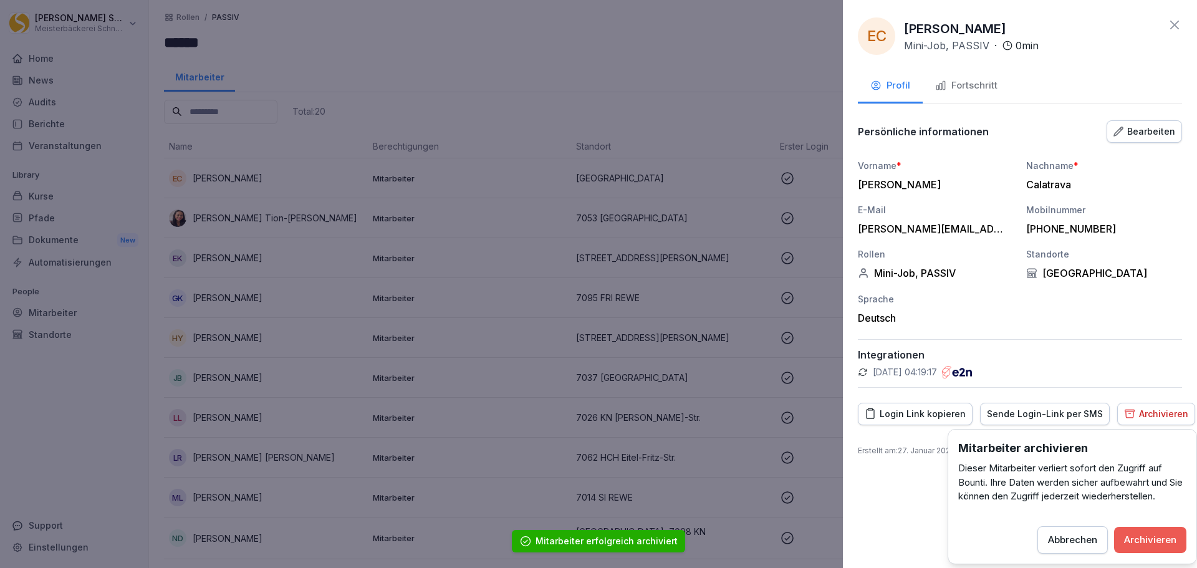
click at [1162, 539] on div "Archivieren" at bounding box center [1150, 540] width 52 height 14
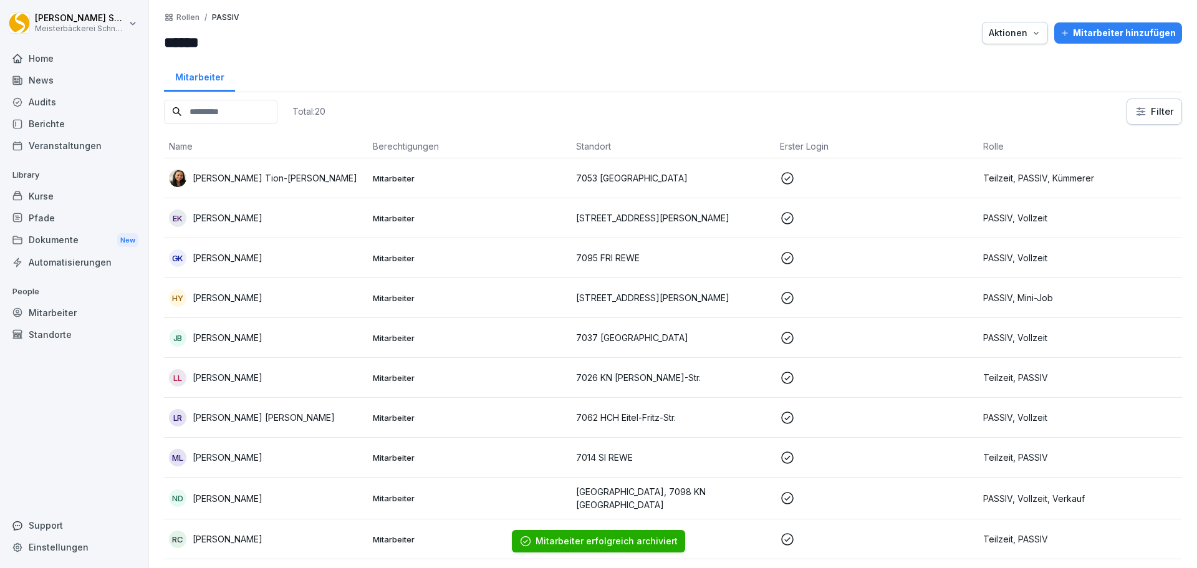
click at [246, 178] on p "Elisabeth Tion-Lais" at bounding box center [275, 177] width 165 height 13
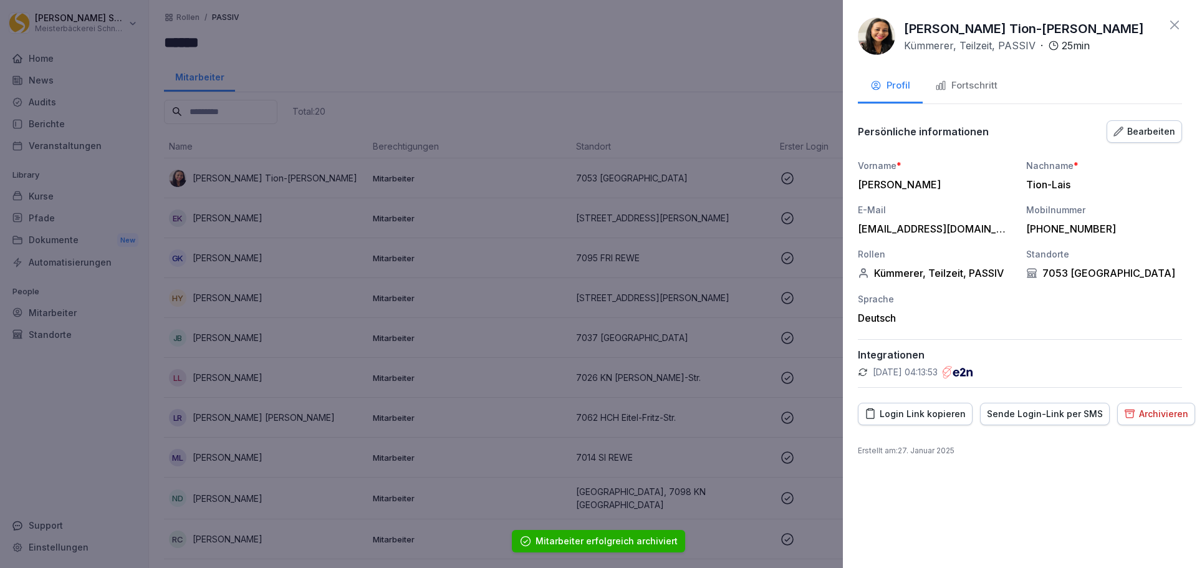
click at [1149, 415] on div "Archivieren" at bounding box center [1156, 414] width 64 height 14
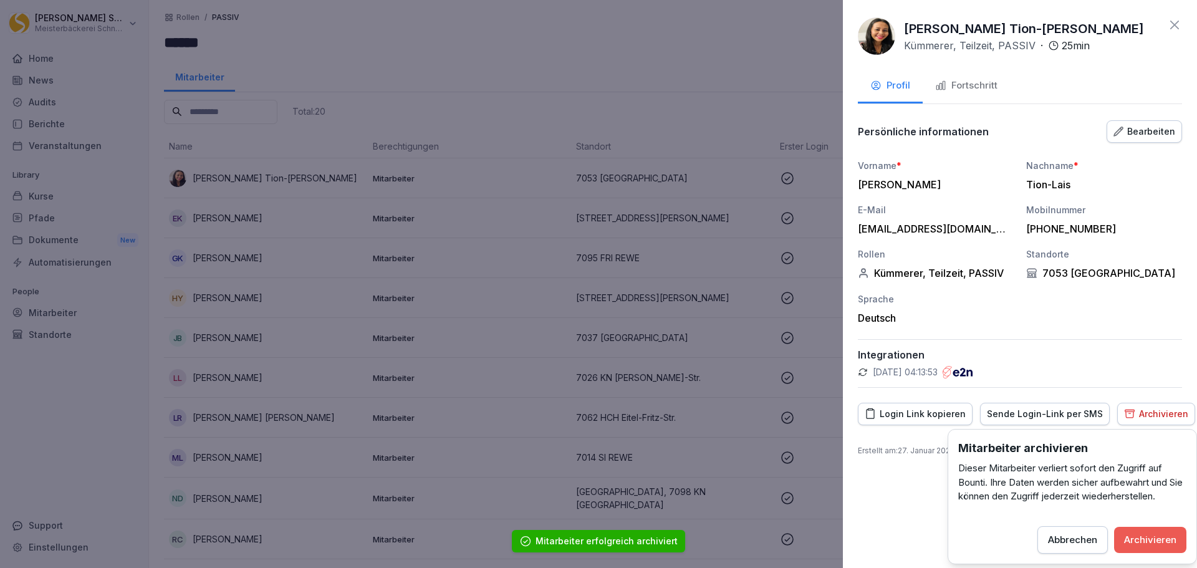
click at [1157, 533] on div "Archivieren" at bounding box center [1150, 540] width 52 height 14
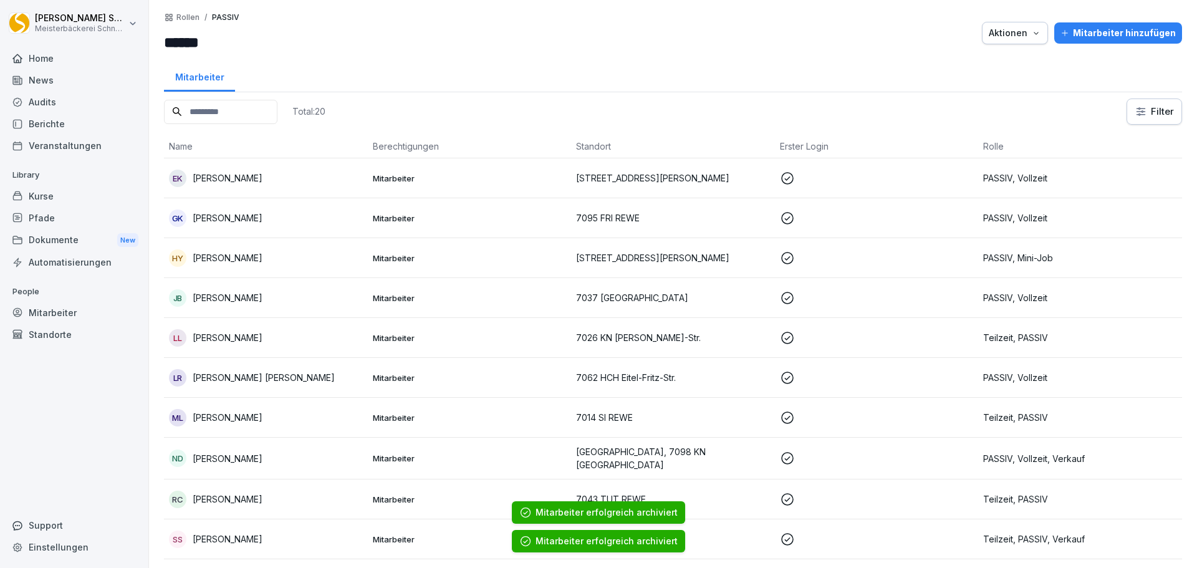
click at [281, 176] on div "EK Esen Kurt" at bounding box center [266, 178] width 194 height 17
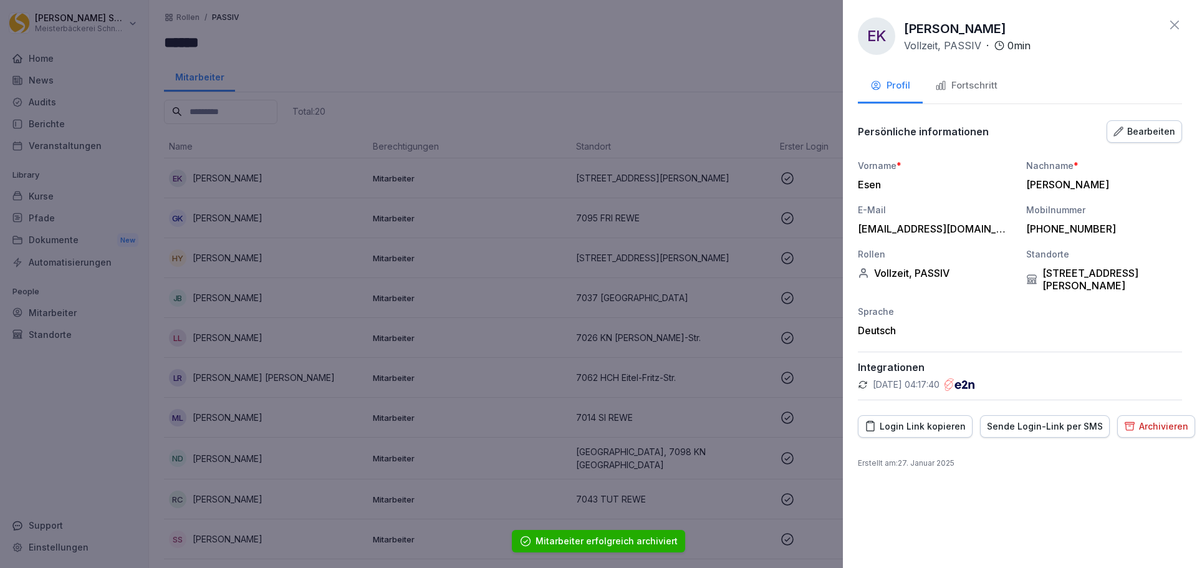
click at [1149, 419] on div "Archivieren" at bounding box center [1156, 426] width 64 height 14
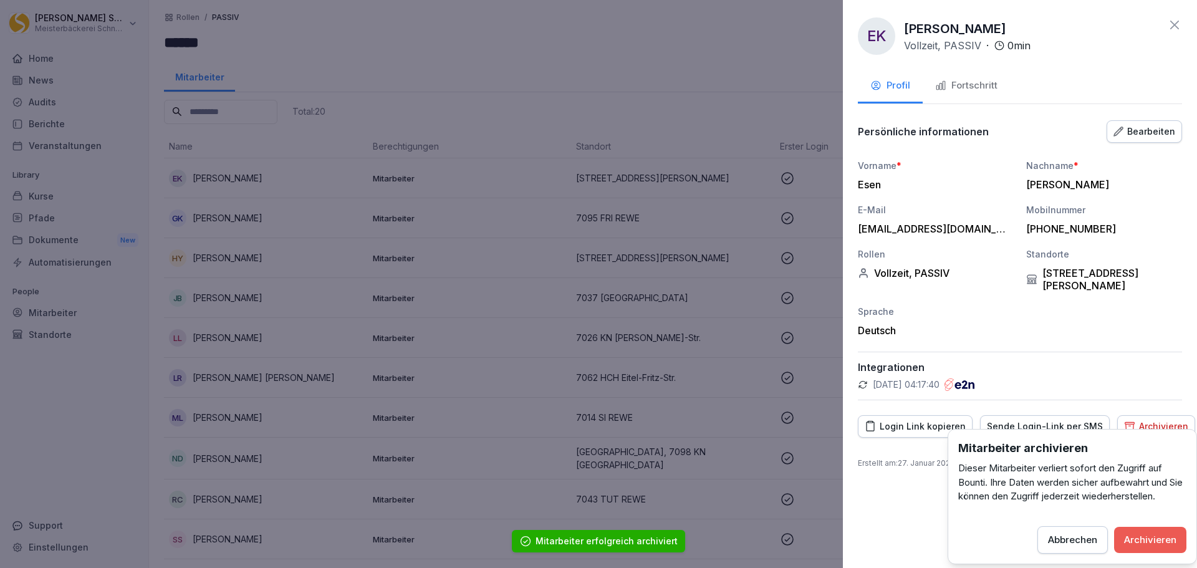
click at [1152, 532] on button "Archivieren" at bounding box center [1150, 540] width 72 height 26
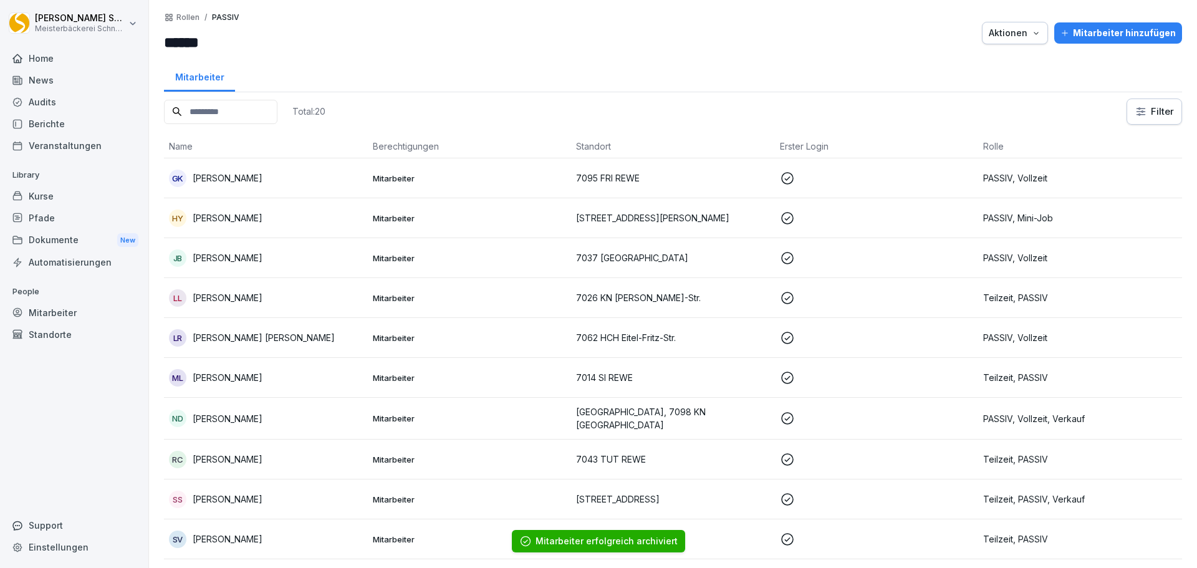
click at [231, 174] on p "Gülcan Kuzu" at bounding box center [228, 177] width 70 height 13
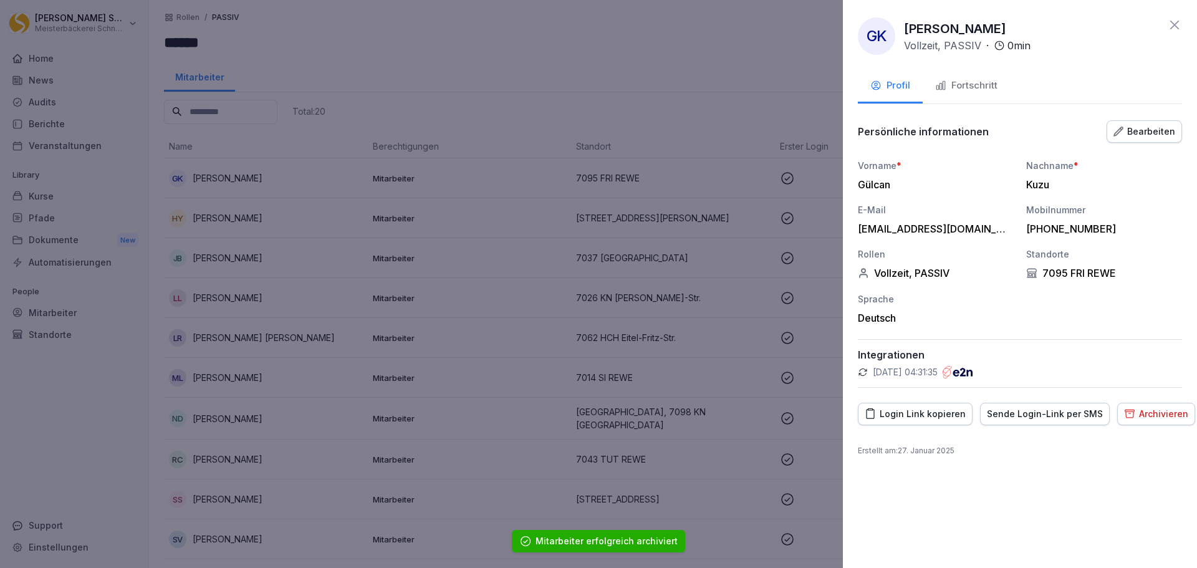
click at [1158, 414] on div "Archivieren" at bounding box center [1156, 414] width 64 height 14
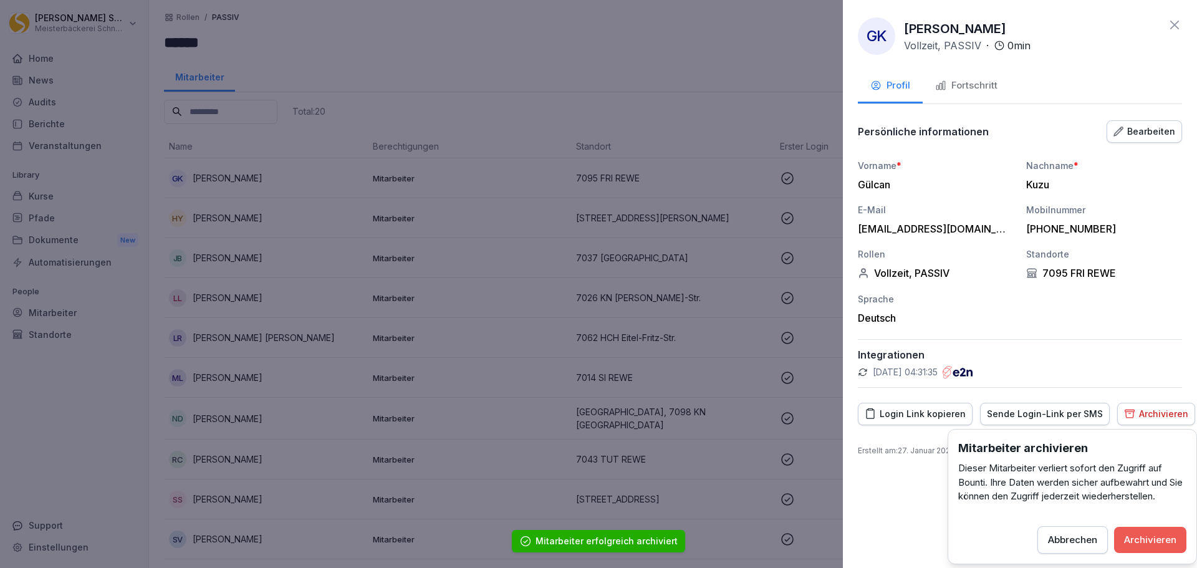
click at [1181, 534] on button "Archivieren" at bounding box center [1150, 540] width 72 height 26
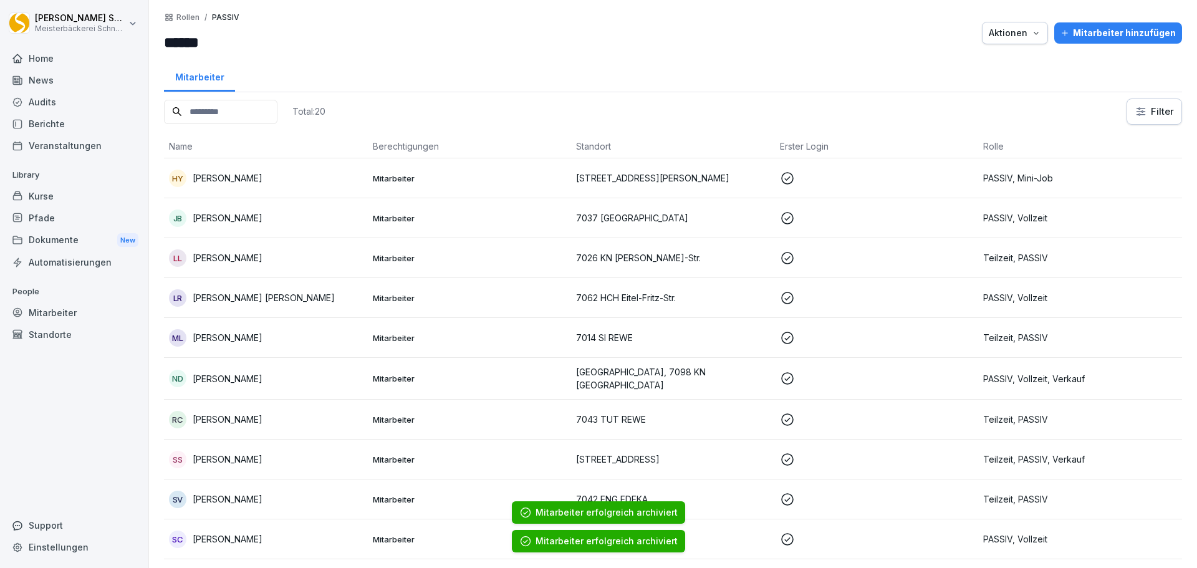
click at [293, 170] on div "HY Hatice Yilmaz" at bounding box center [266, 178] width 194 height 17
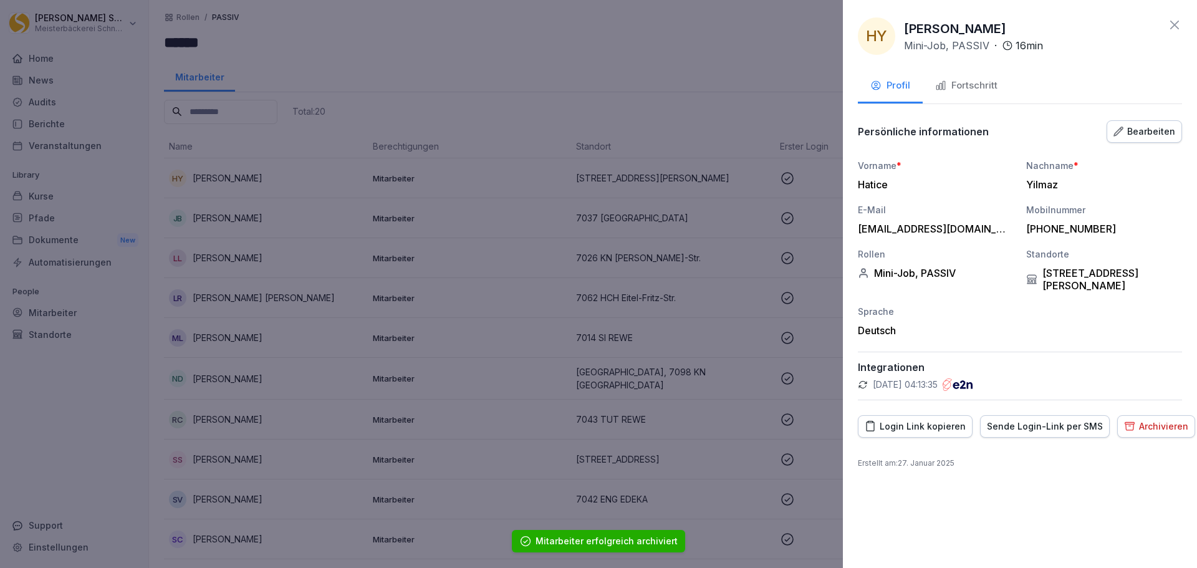
click at [1150, 419] on div "Archivieren" at bounding box center [1156, 426] width 64 height 14
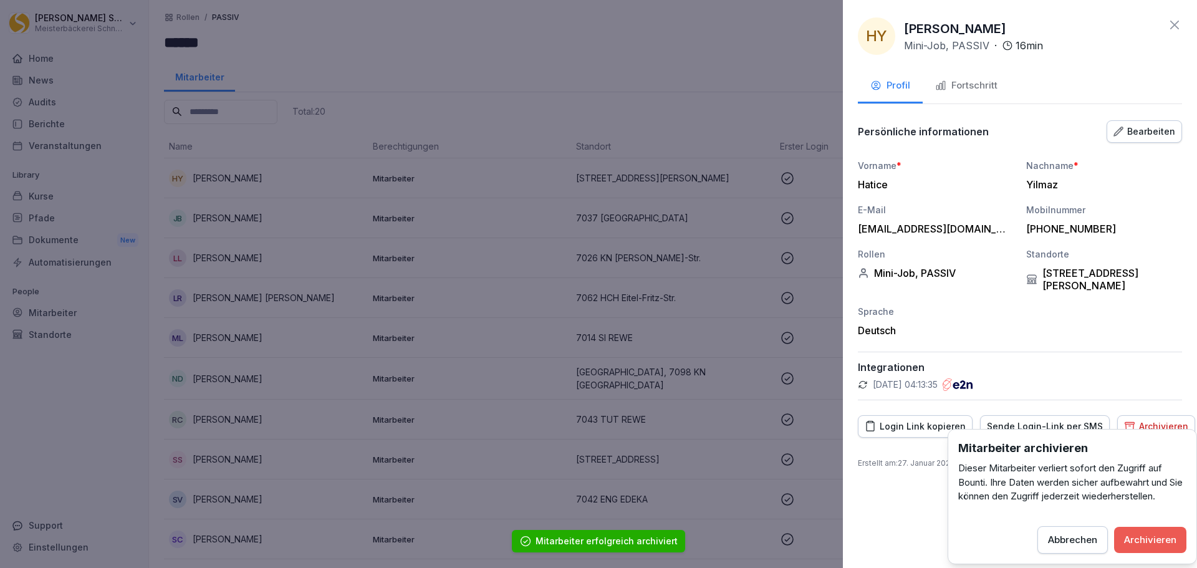
click at [1166, 535] on div "Archivieren" at bounding box center [1150, 540] width 52 height 14
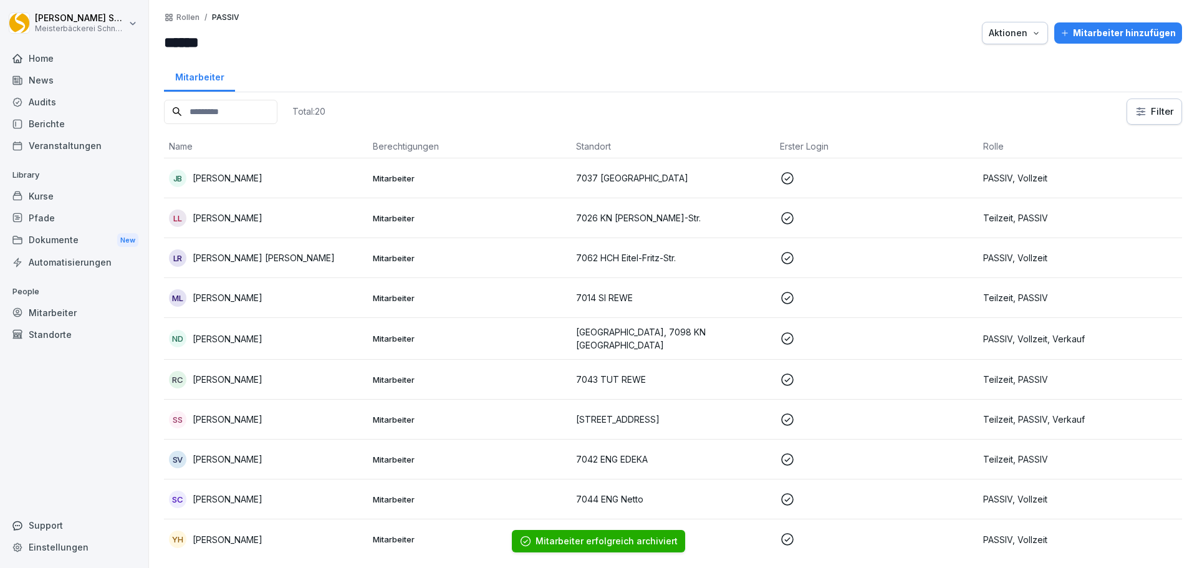
click at [227, 174] on p "Jenny Braun" at bounding box center [228, 177] width 70 height 13
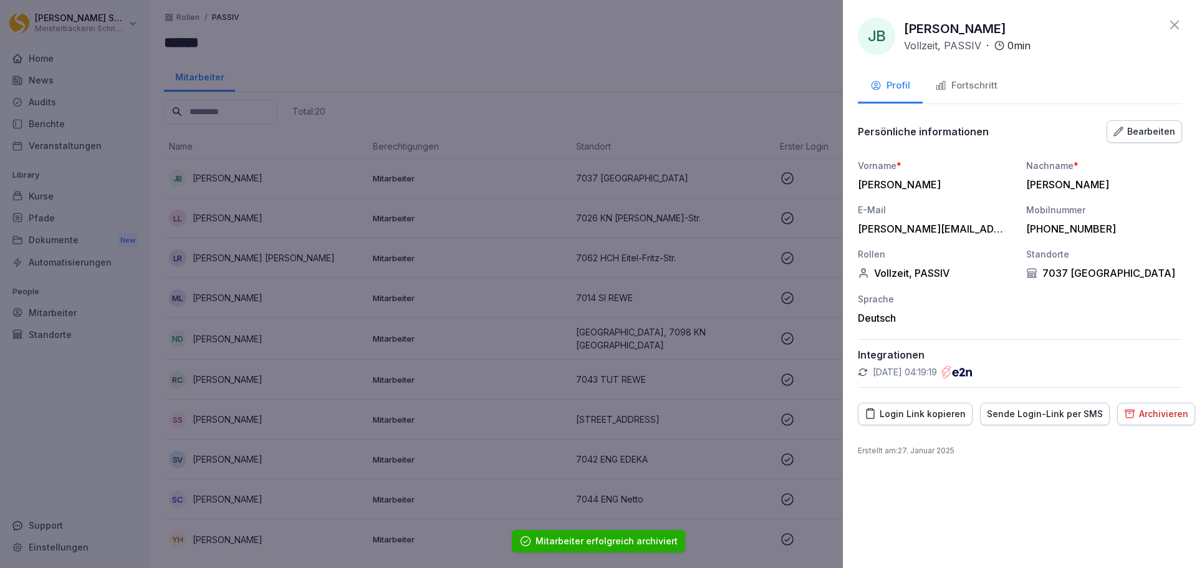
click at [1149, 409] on div "Archivieren" at bounding box center [1156, 414] width 64 height 14
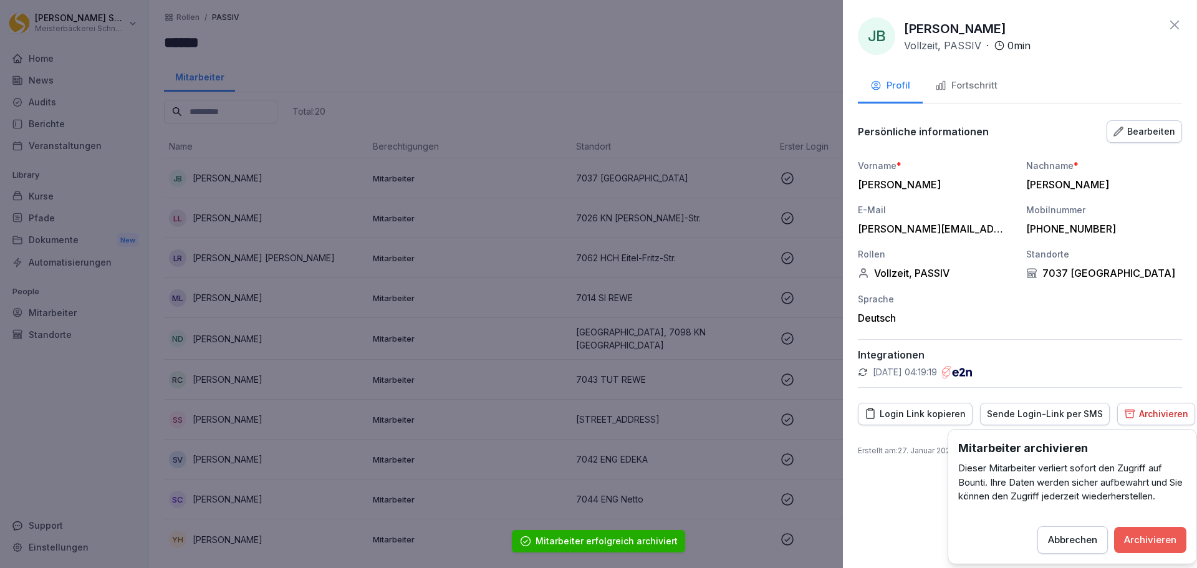
click at [1159, 535] on div "Archivieren" at bounding box center [1150, 540] width 52 height 14
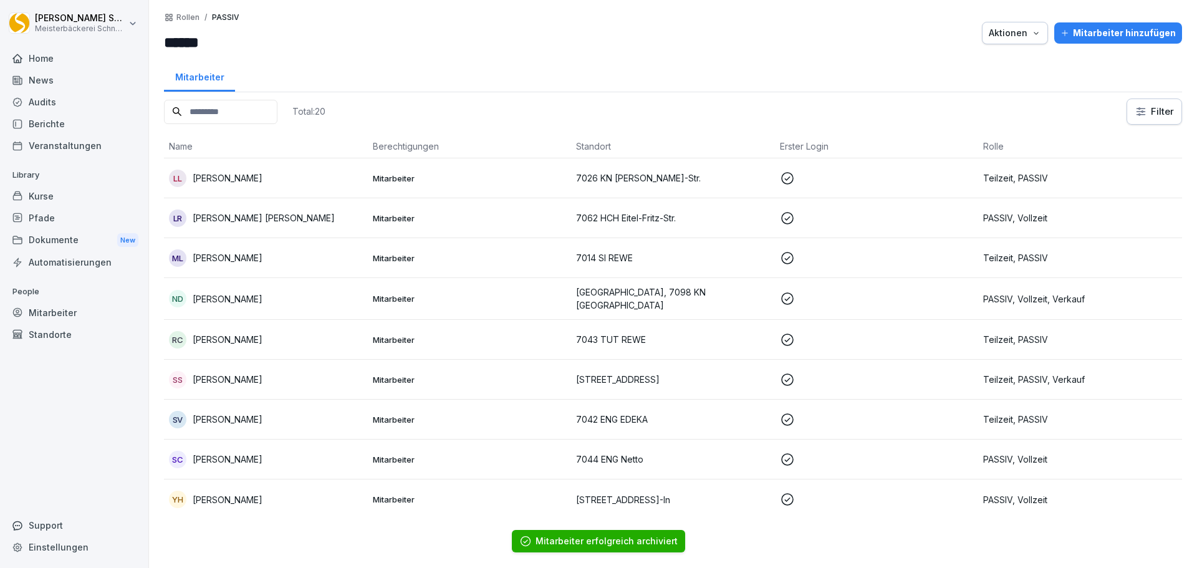
click at [285, 171] on div "LL Lisa-Anna Lauro" at bounding box center [266, 178] width 194 height 17
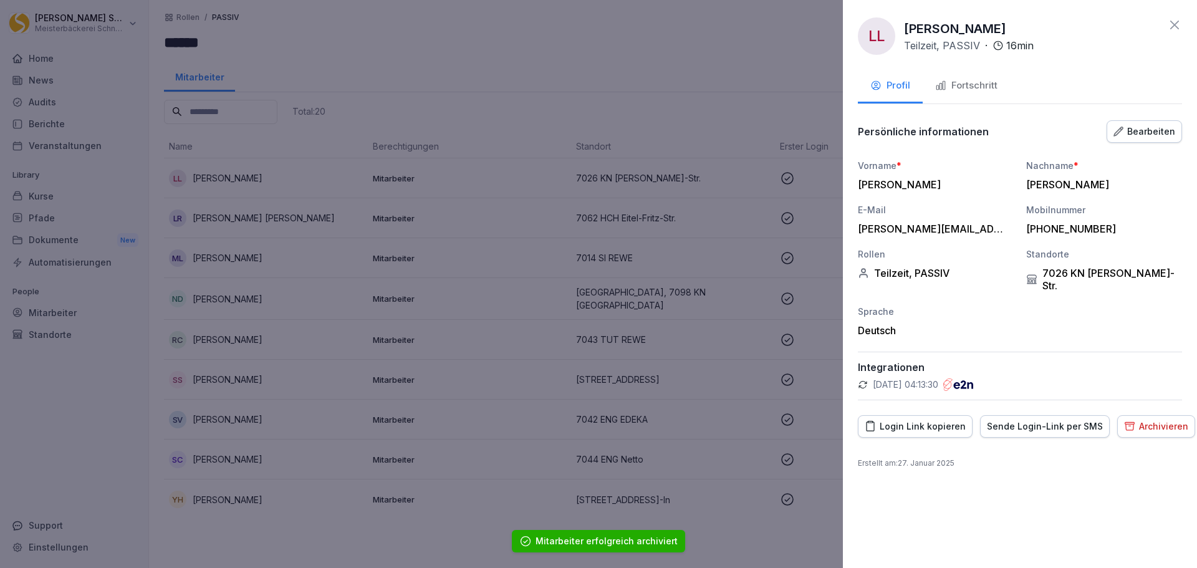
click at [1129, 415] on button "Archivieren" at bounding box center [1156, 426] width 78 height 22
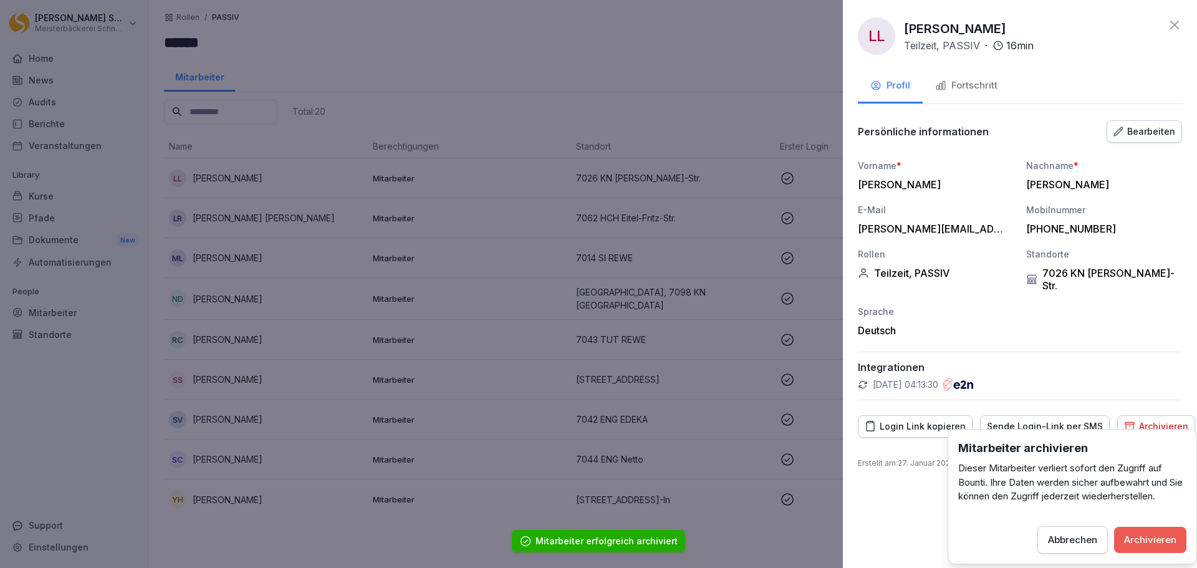
click at [1156, 533] on div "Archivieren" at bounding box center [1150, 540] width 52 height 14
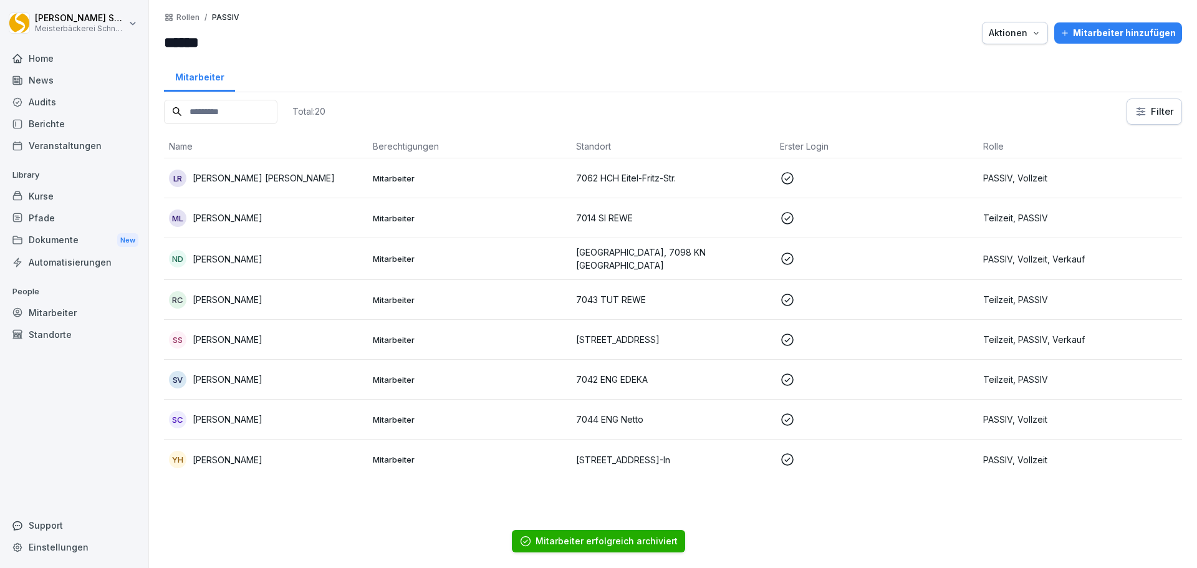
click at [251, 186] on div "LR Luna Renner" at bounding box center [266, 178] width 194 height 17
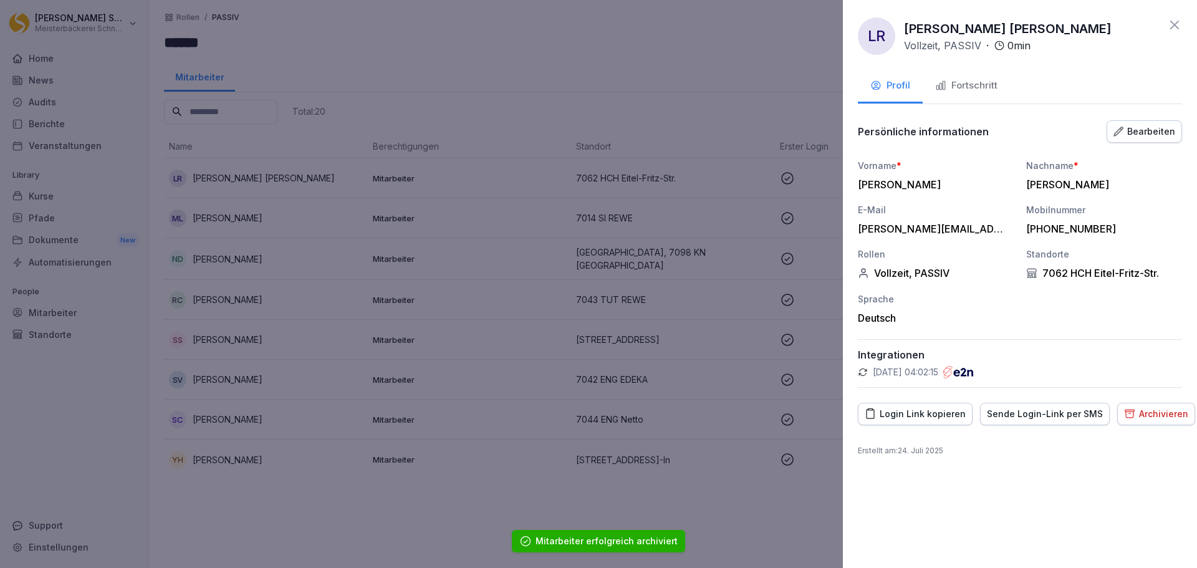
click at [1159, 411] on div "Archivieren" at bounding box center [1156, 414] width 64 height 14
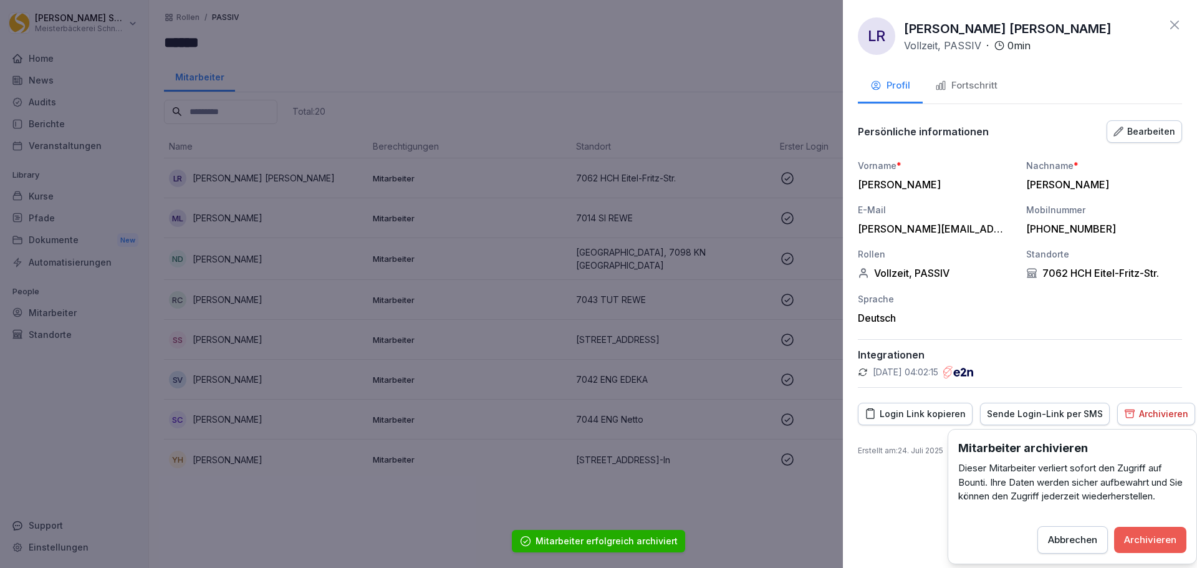
click at [1154, 535] on div "Archivieren" at bounding box center [1150, 540] width 52 height 14
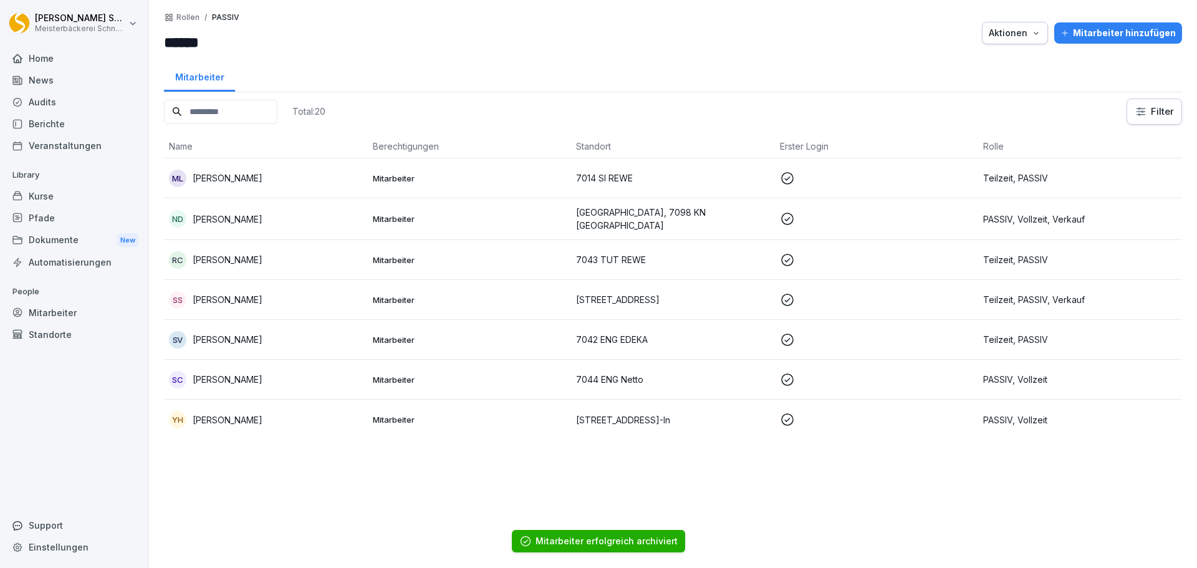
click at [203, 174] on p "Maria-Magdalena Lunca" at bounding box center [228, 177] width 70 height 13
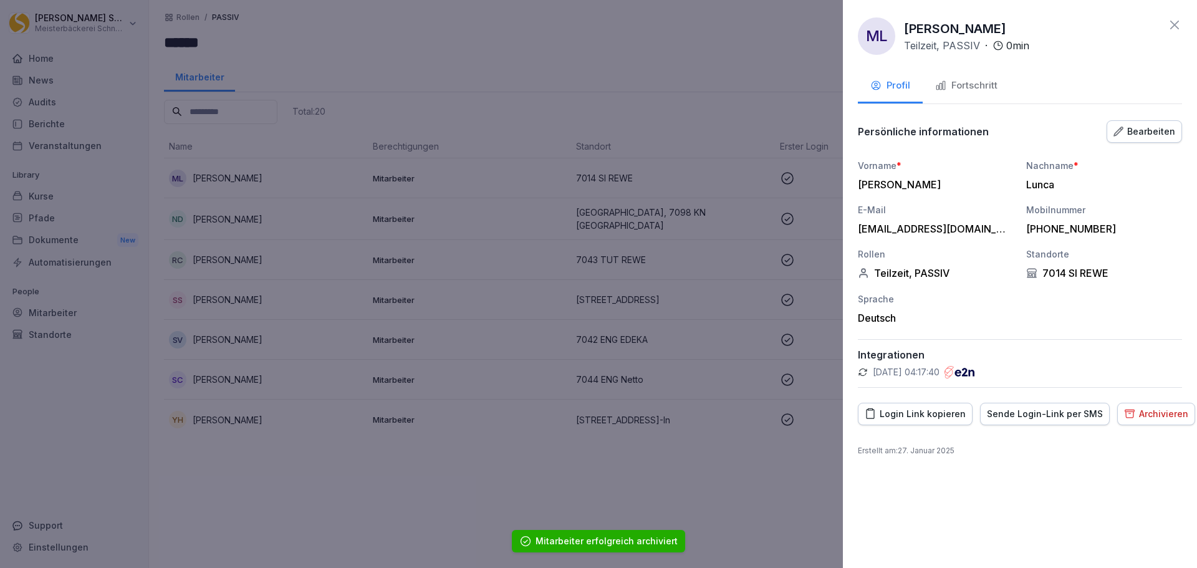
click at [1160, 407] on div "Archivieren" at bounding box center [1156, 414] width 64 height 14
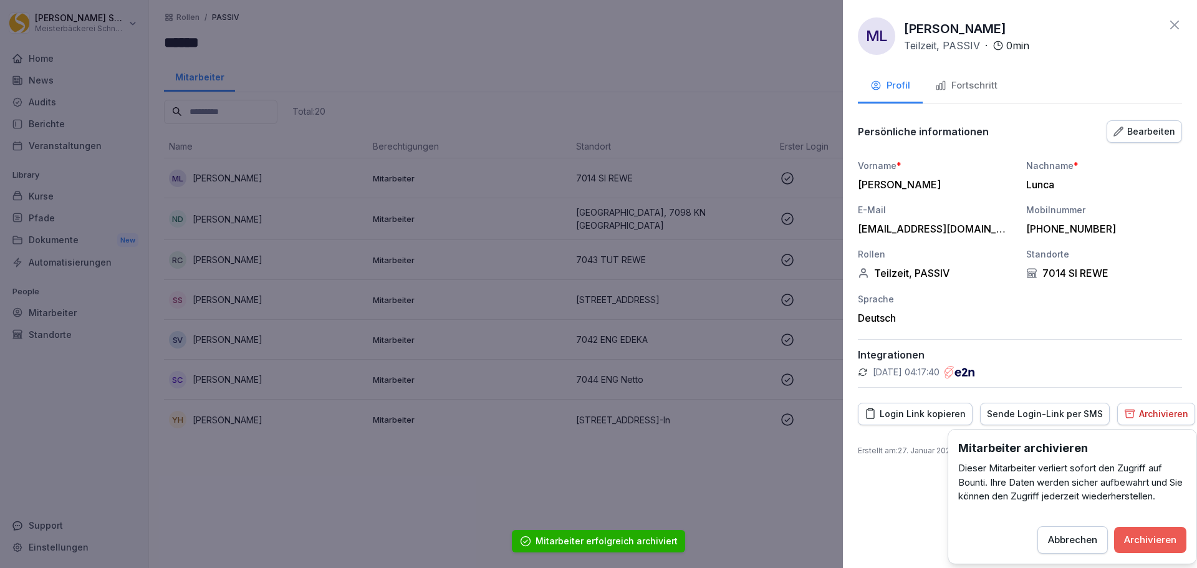
click at [1159, 539] on div "Archivieren" at bounding box center [1150, 540] width 52 height 14
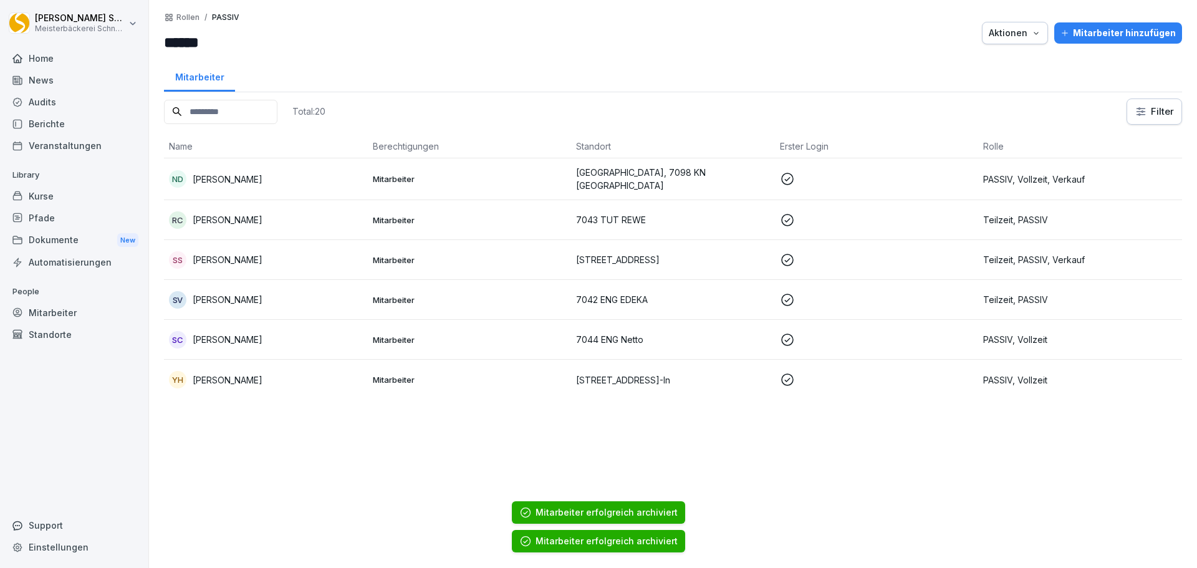
click at [272, 175] on div "ND Nina Druzinina" at bounding box center [266, 178] width 194 height 17
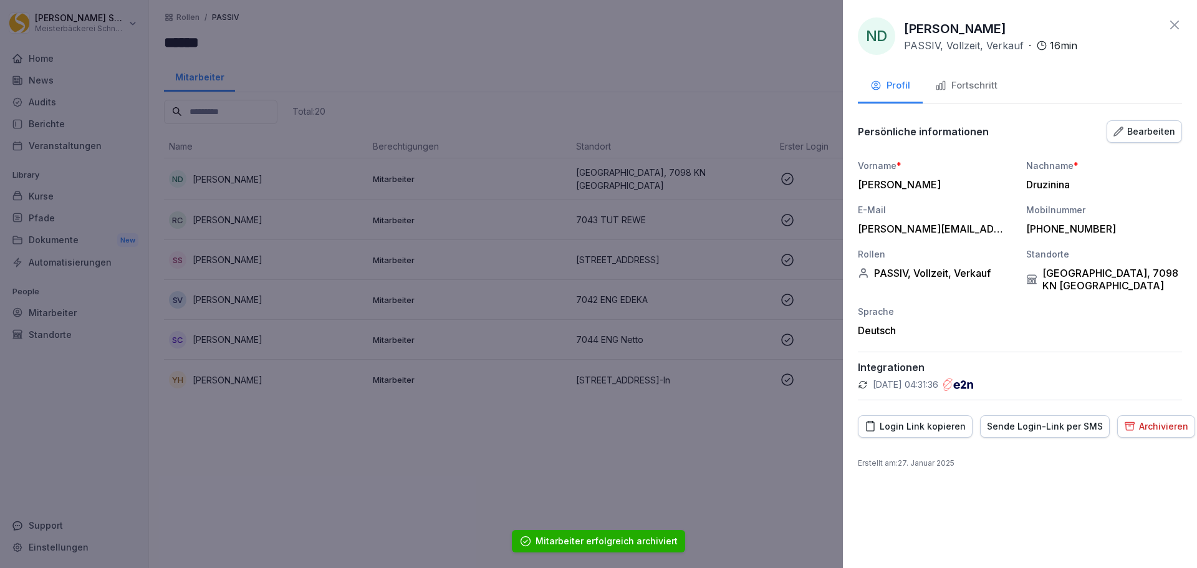
click at [535, 106] on div at bounding box center [598, 284] width 1197 height 568
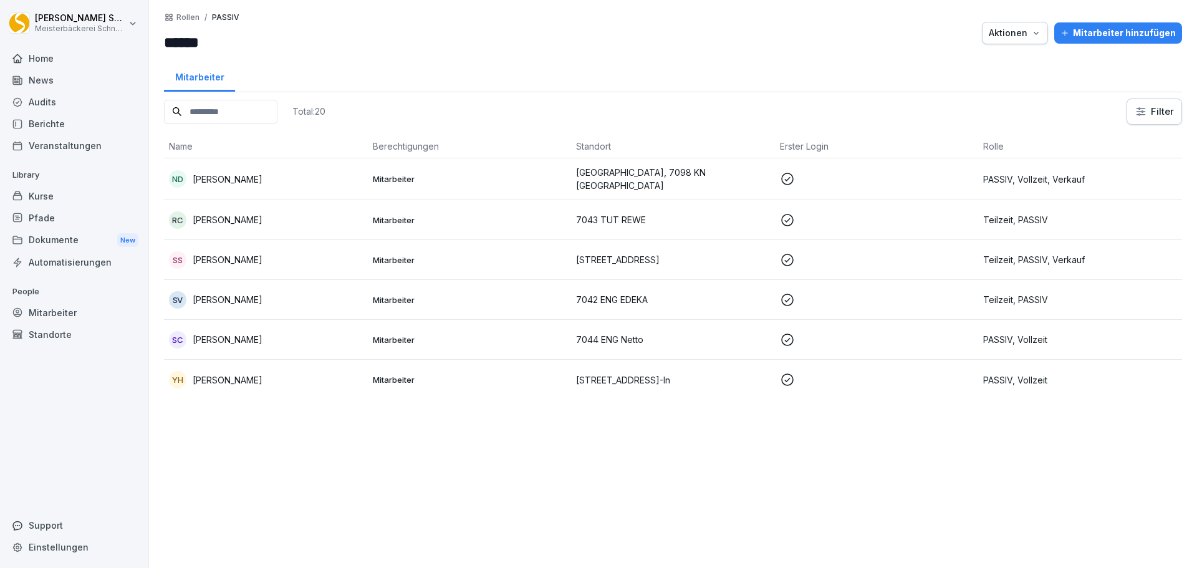
click at [646, 217] on p "7043 TUT REWE" at bounding box center [673, 219] width 194 height 13
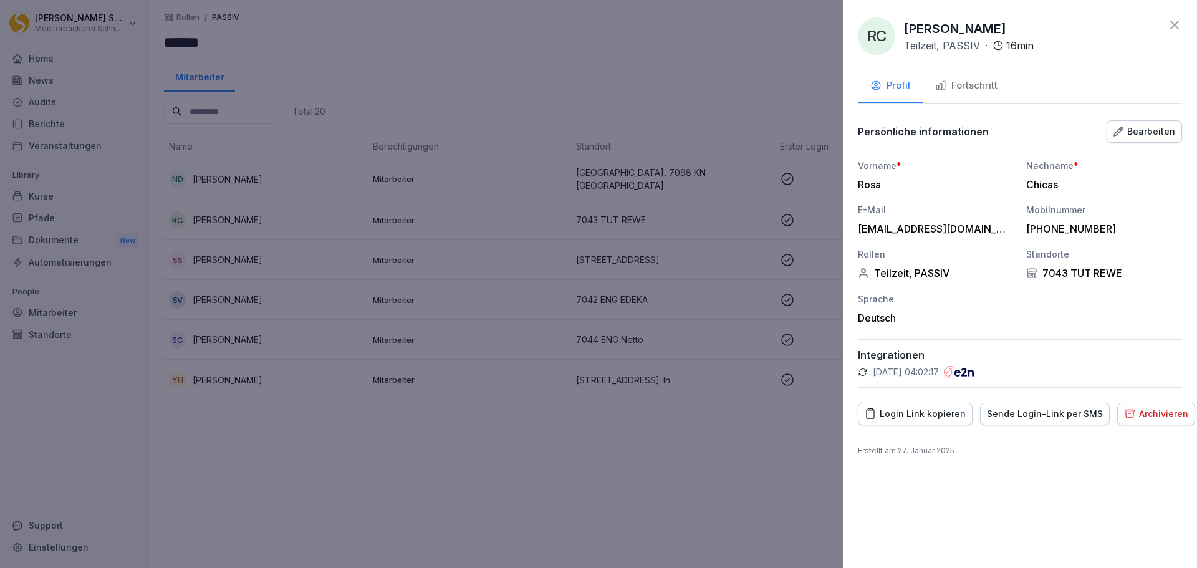
click at [1150, 410] on div "Archivieren" at bounding box center [1156, 414] width 64 height 14
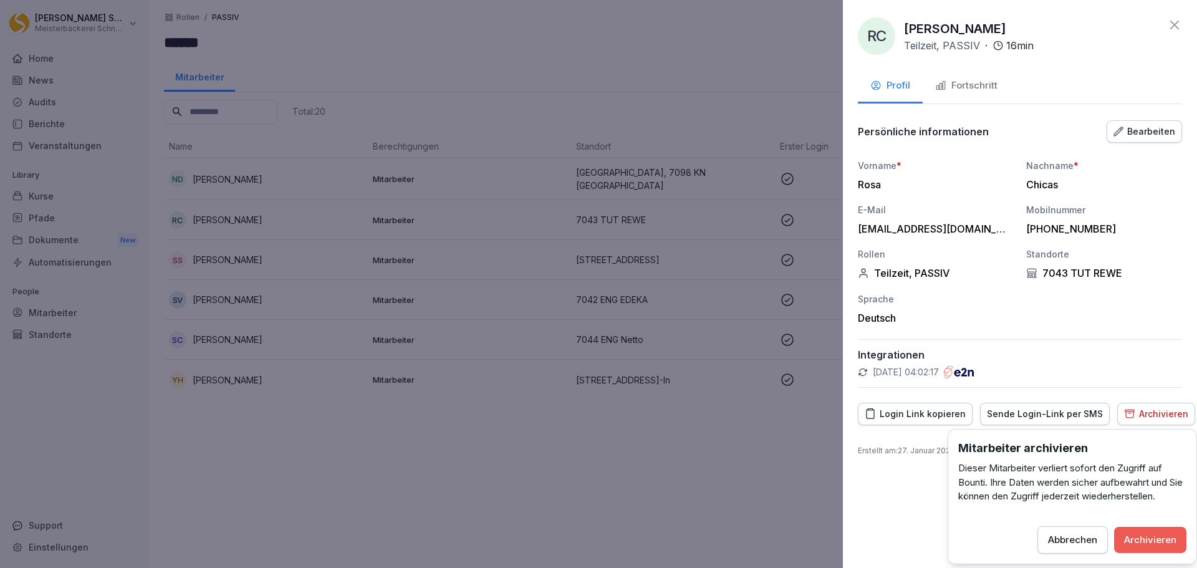
click at [1169, 530] on button "Archivieren" at bounding box center [1150, 540] width 72 height 26
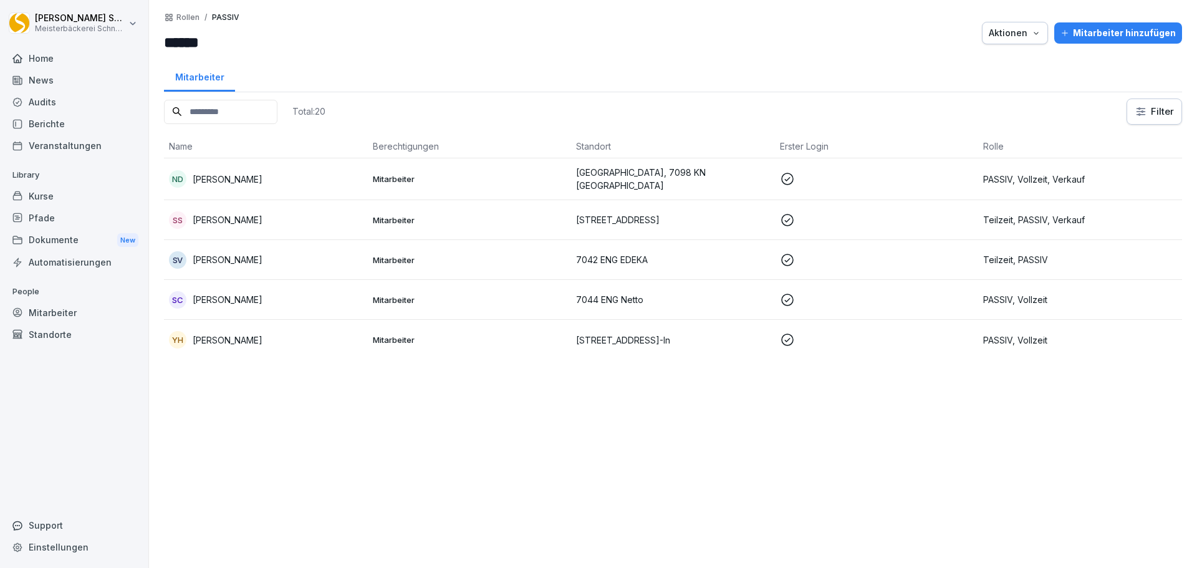
click at [361, 254] on td "SV Selina Vater" at bounding box center [266, 260] width 204 height 40
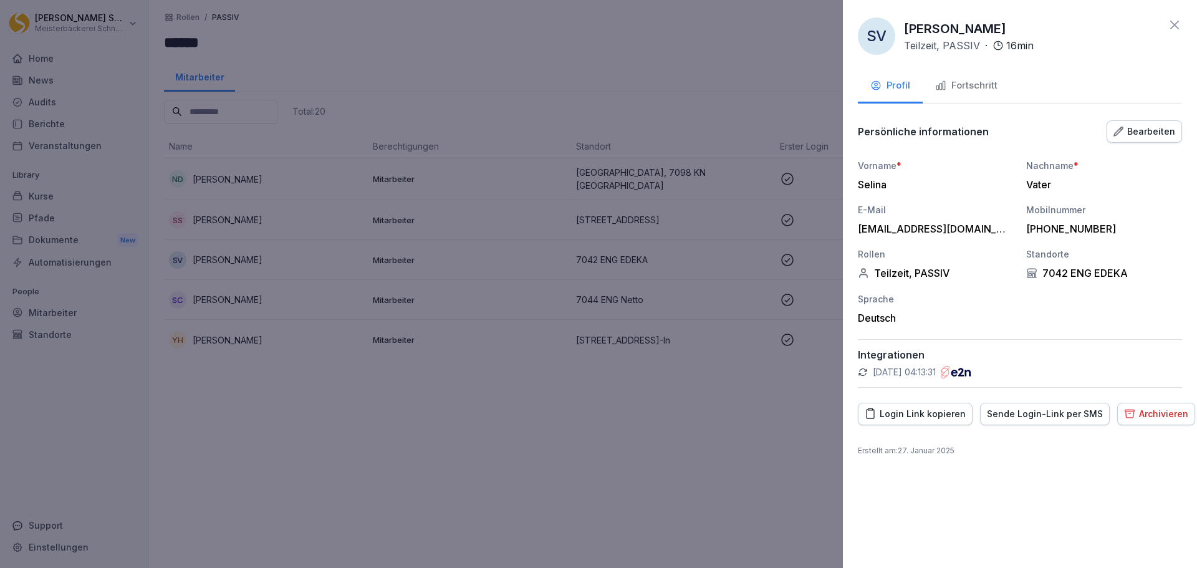
click at [1164, 416] on div "Archivieren" at bounding box center [1156, 414] width 64 height 14
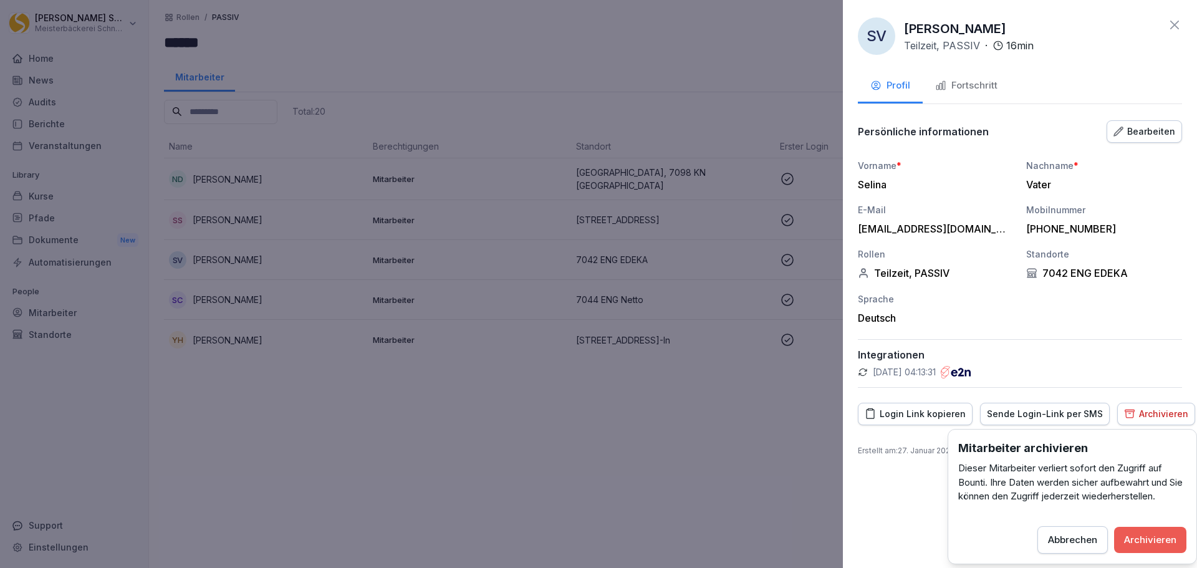
click at [1151, 528] on button "Archivieren" at bounding box center [1150, 540] width 72 height 26
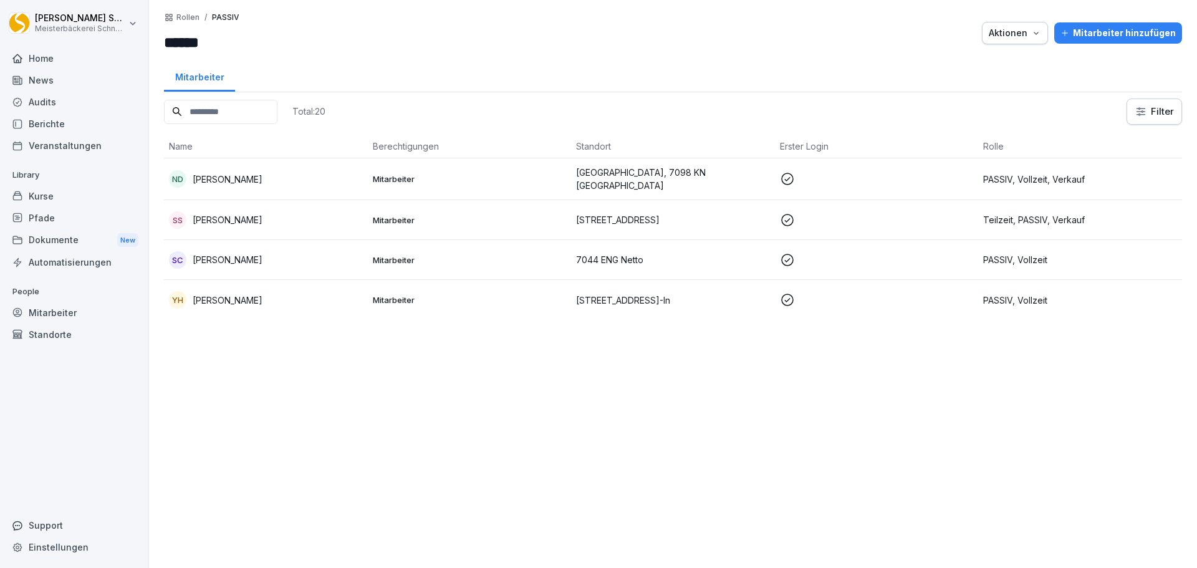
click at [1036, 176] on p "PASSIV, Vollzeit, Verkauf" at bounding box center [1080, 179] width 194 height 13
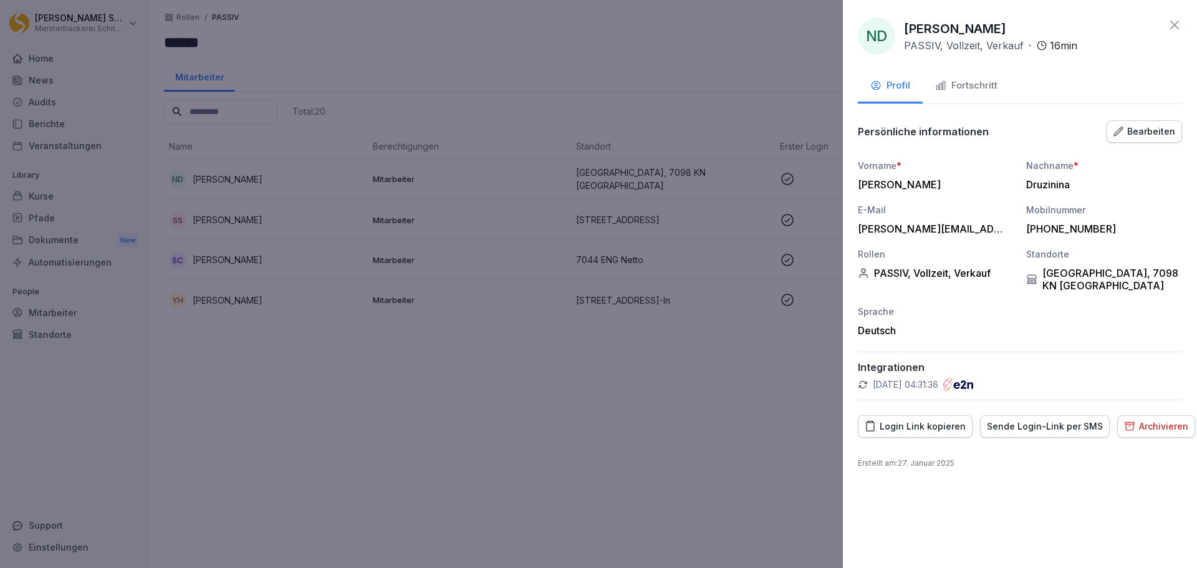
click at [1146, 122] on button "Bearbeiten" at bounding box center [1143, 131] width 75 height 22
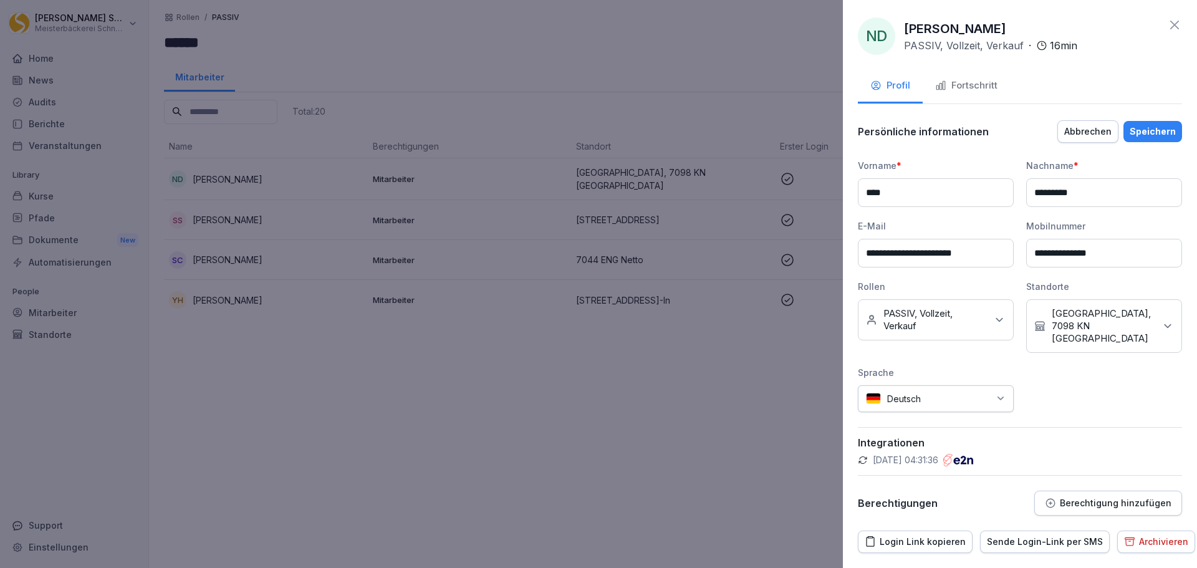
click at [993, 317] on icon at bounding box center [999, 319] width 12 height 12
click at [911, 408] on label "PASSIV" at bounding box center [900, 409] width 32 height 11
click at [1109, 400] on div "**********" at bounding box center [1020, 285] width 324 height 253
click at [1144, 122] on button "Speichern" at bounding box center [1152, 131] width 59 height 21
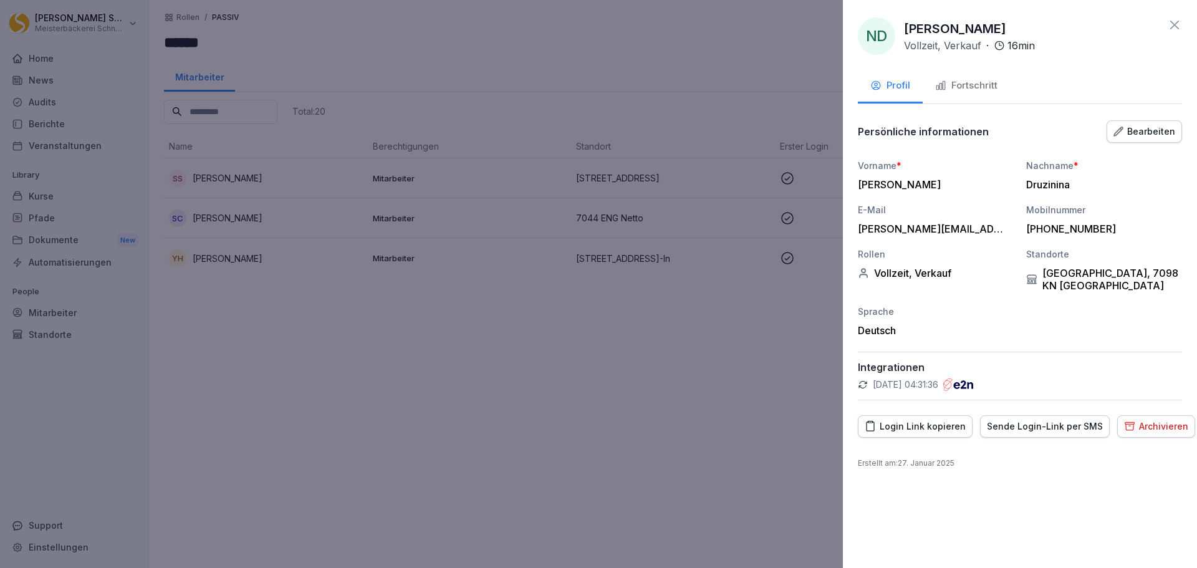
click at [1179, 19] on icon at bounding box center [1174, 24] width 15 height 15
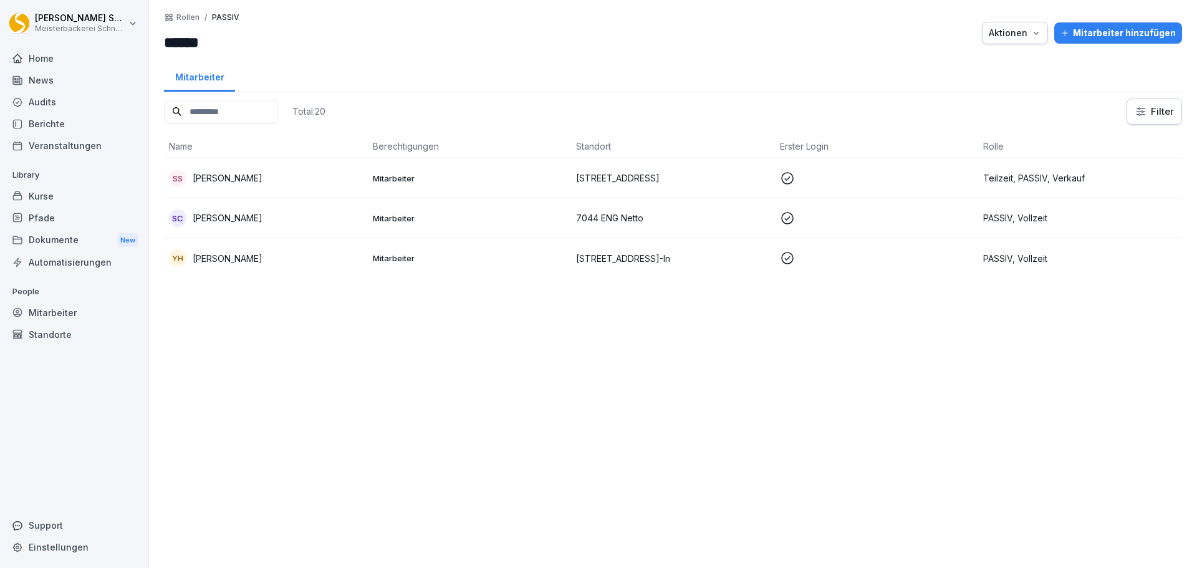
click at [687, 176] on p "7059 Meßkirch, 7065 STO Seerheinstr." at bounding box center [673, 177] width 194 height 13
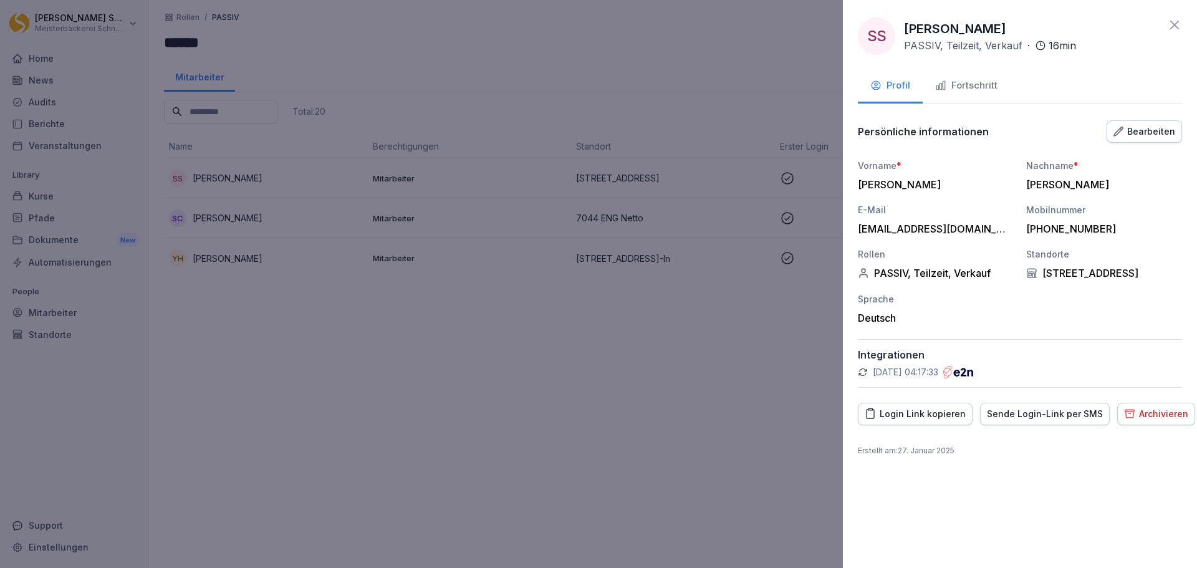
click at [1137, 130] on div "Bearbeiten" at bounding box center [1144, 132] width 62 height 14
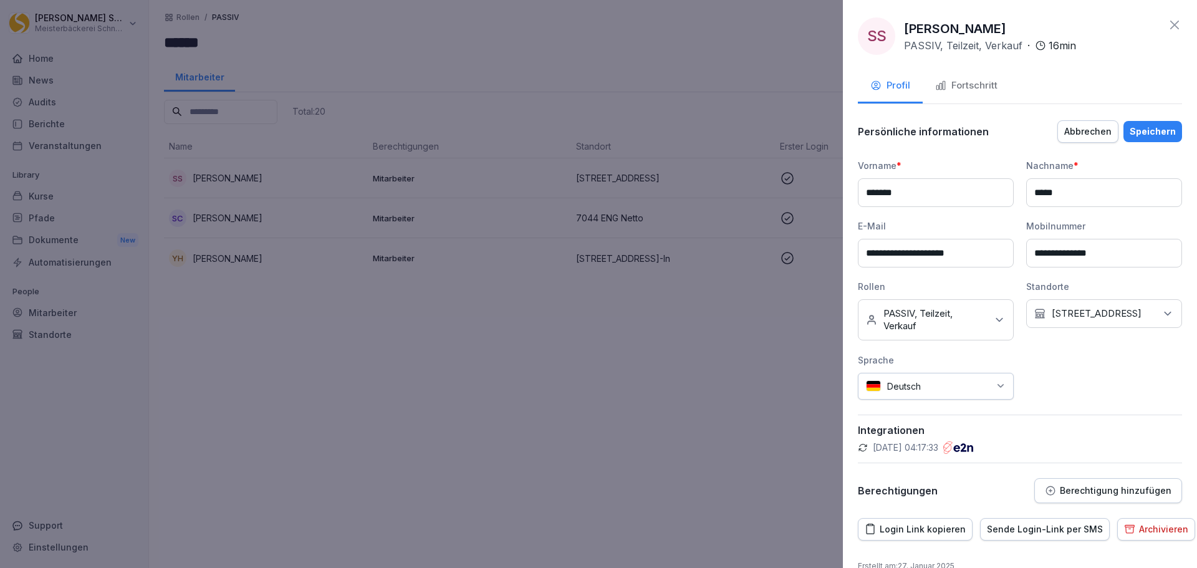
click at [998, 318] on icon at bounding box center [999, 319] width 12 height 12
click at [918, 409] on div "PASSIV" at bounding box center [938, 410] width 155 height 24
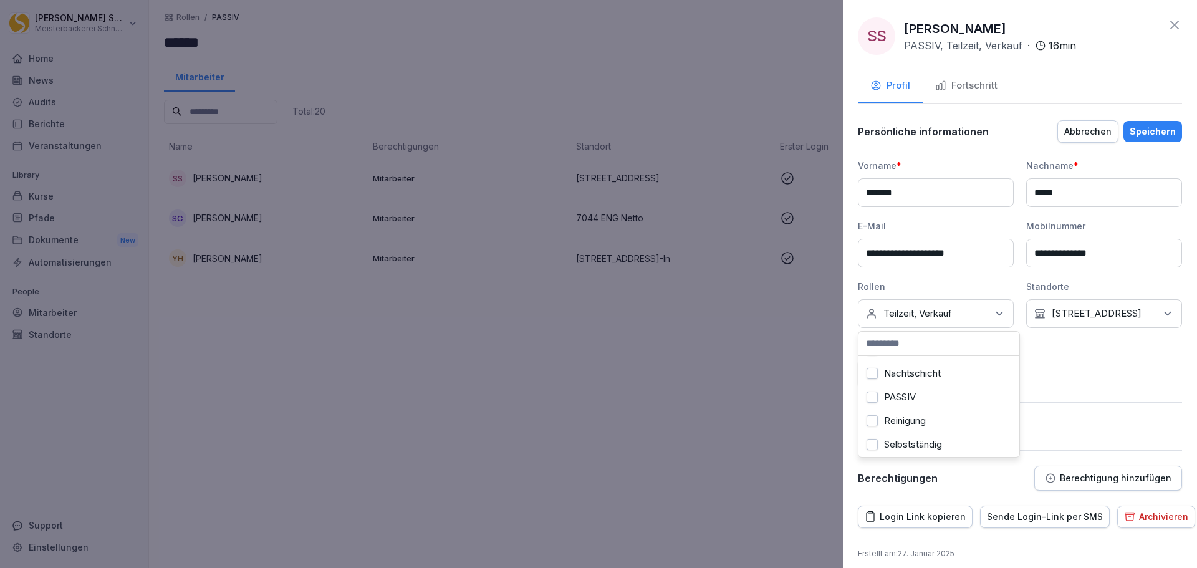
click at [1079, 387] on div "**********" at bounding box center [1020, 273] width 324 height 228
click at [1142, 133] on div "Speichern" at bounding box center [1152, 132] width 46 height 14
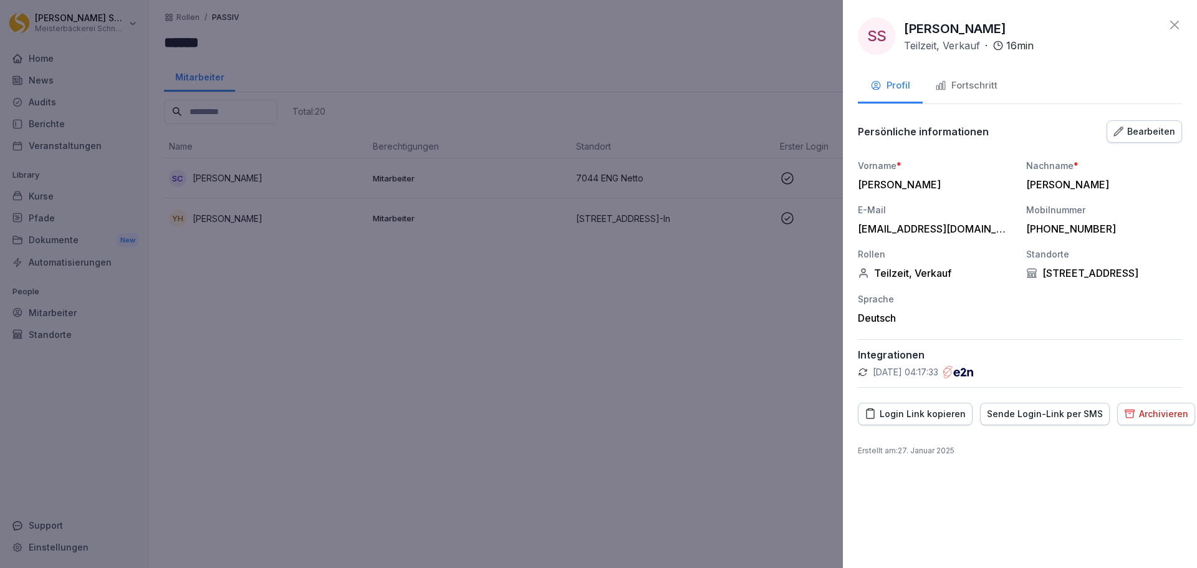
click at [444, 365] on div at bounding box center [598, 284] width 1197 height 568
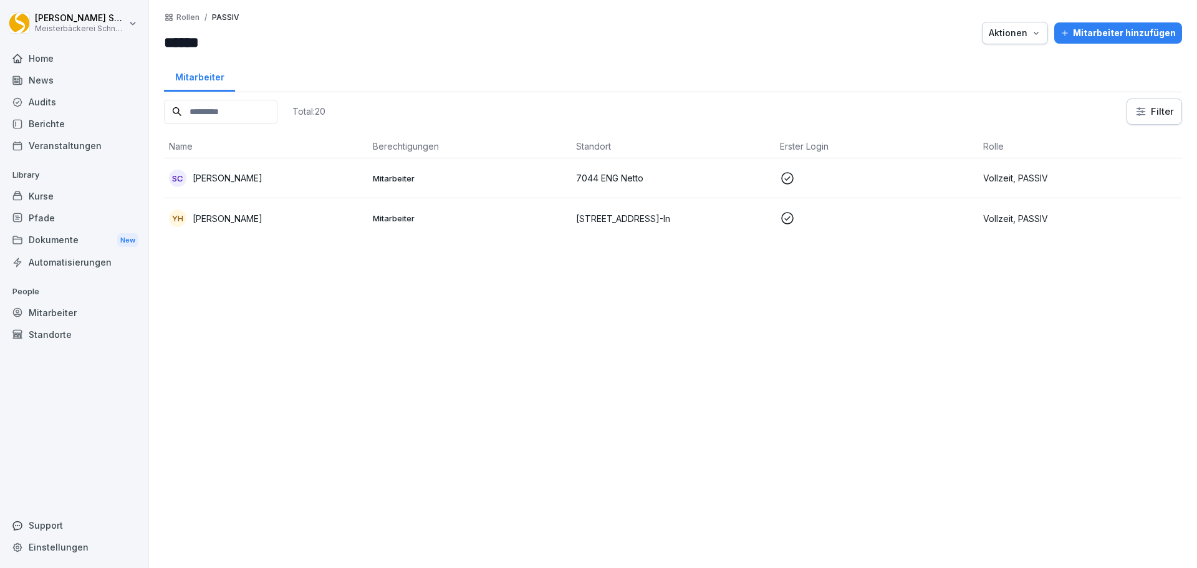
click at [265, 213] on div "YH Yasemin Heister" at bounding box center [266, 217] width 194 height 17
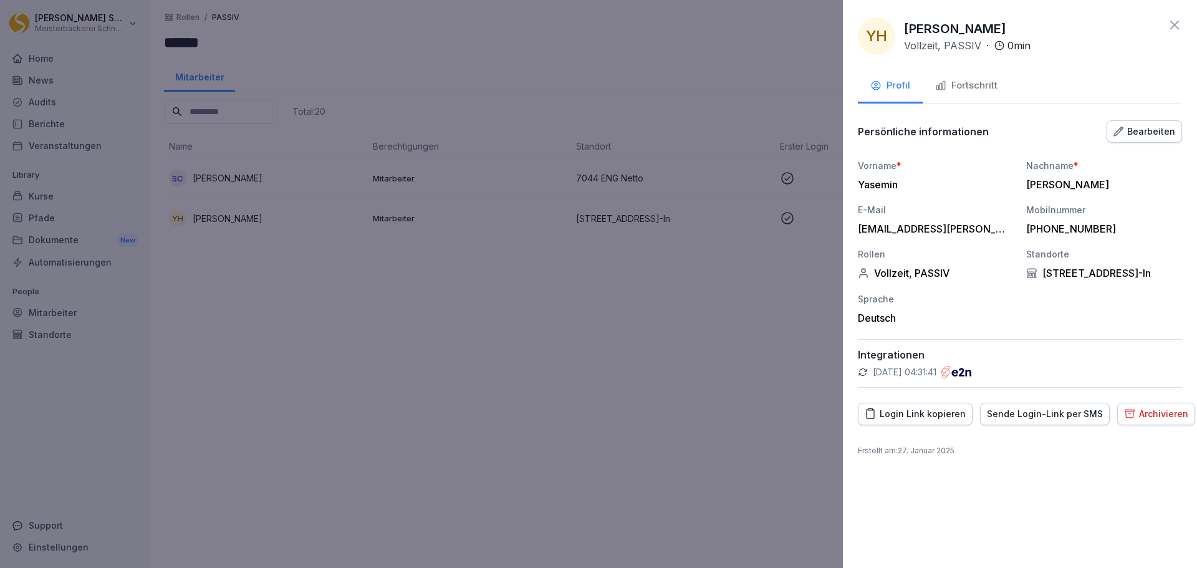
click at [1162, 420] on div "Archivieren" at bounding box center [1156, 414] width 64 height 14
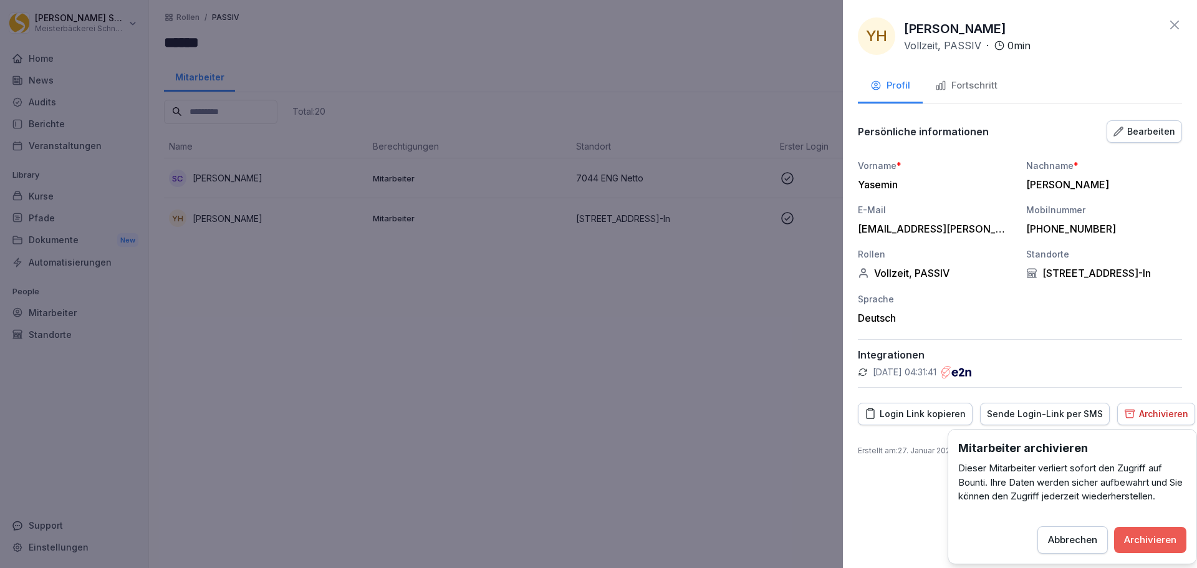
click at [1166, 545] on div "Archivieren" at bounding box center [1150, 540] width 52 height 14
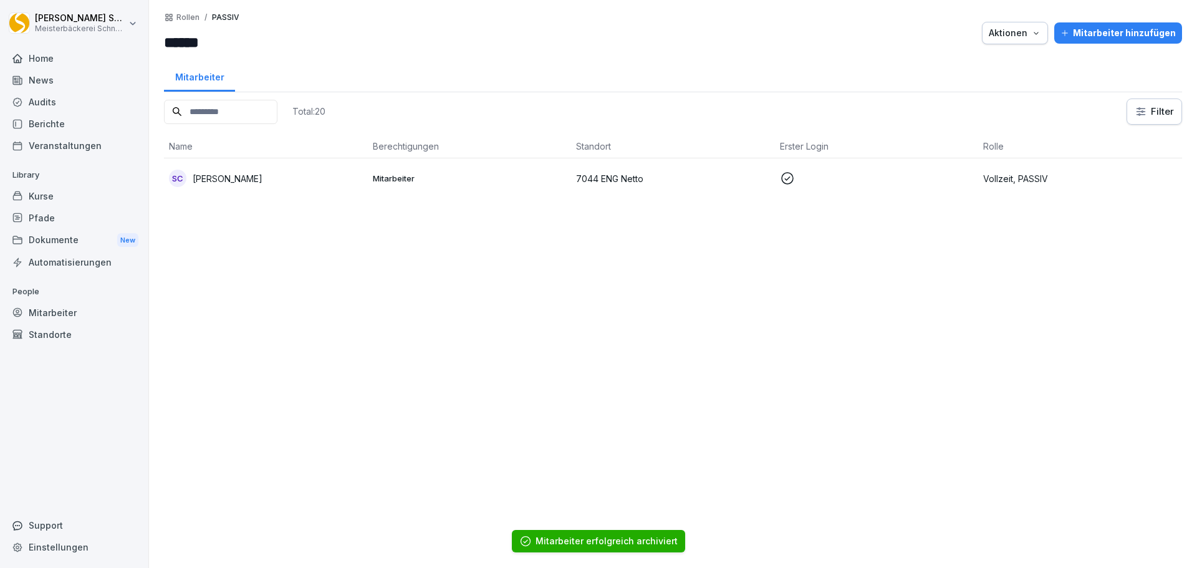
click at [257, 115] on input at bounding box center [220, 112] width 113 height 24
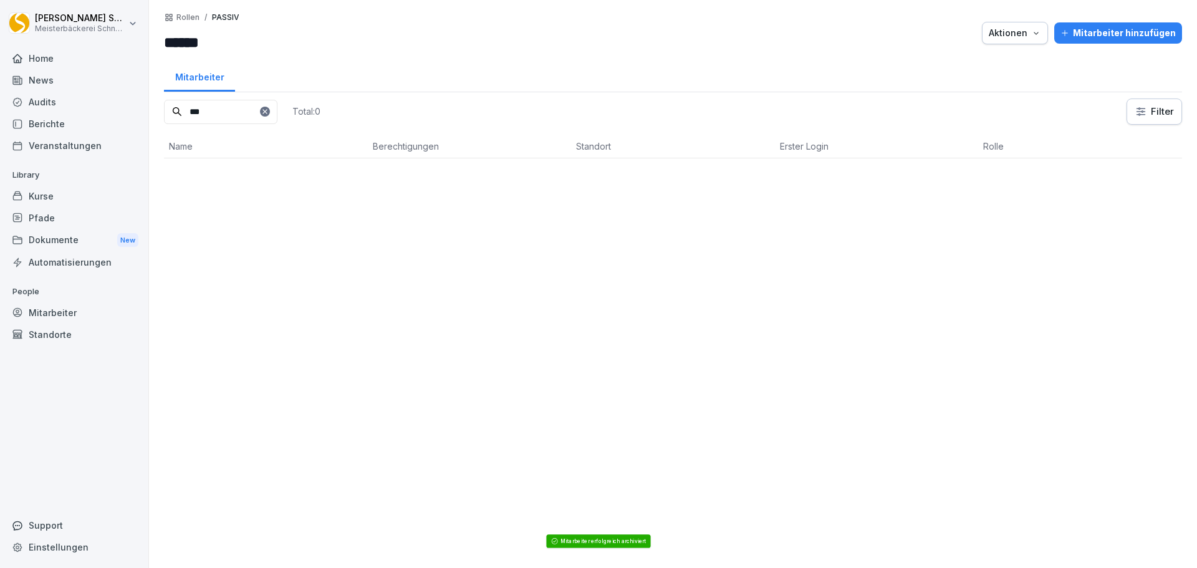
type input "***"
click at [566, 381] on div "*** Total: 0 Filter Name Berechtigungen Standort Erster Login Rolle" at bounding box center [673, 326] width 1018 height 457
click at [269, 108] on icon at bounding box center [264, 111] width 7 height 7
click at [189, 79] on div "Mitarbeiter" at bounding box center [199, 76] width 71 height 32
click at [54, 305] on div "Mitarbeiter" at bounding box center [74, 313] width 136 height 22
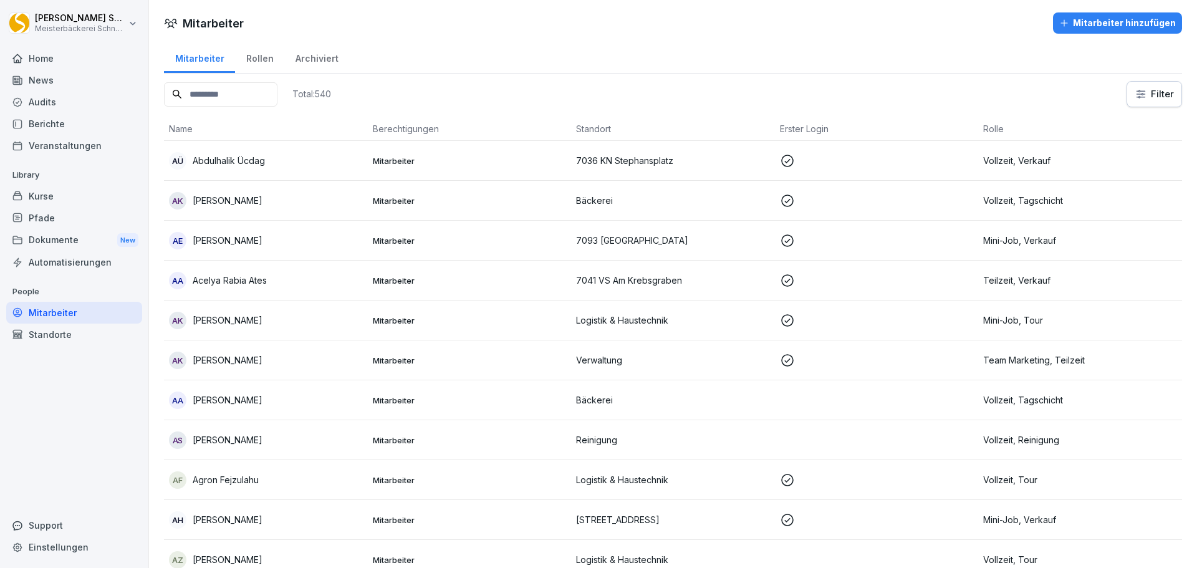
click at [194, 87] on input at bounding box center [220, 94] width 113 height 24
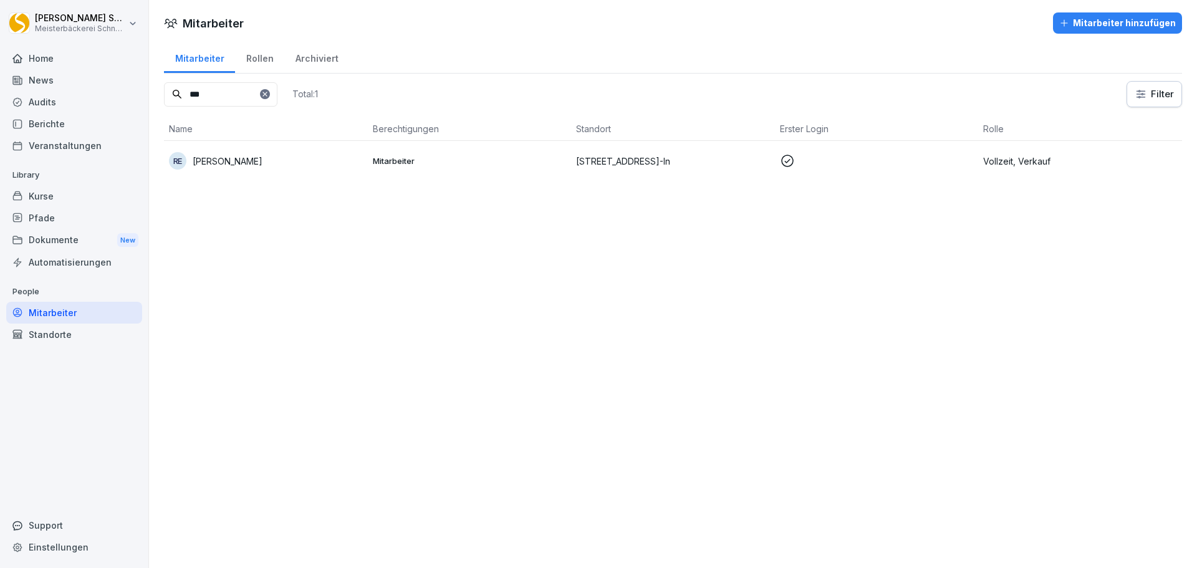
type input "***"
click at [841, 158] on p at bounding box center [877, 160] width 194 height 15
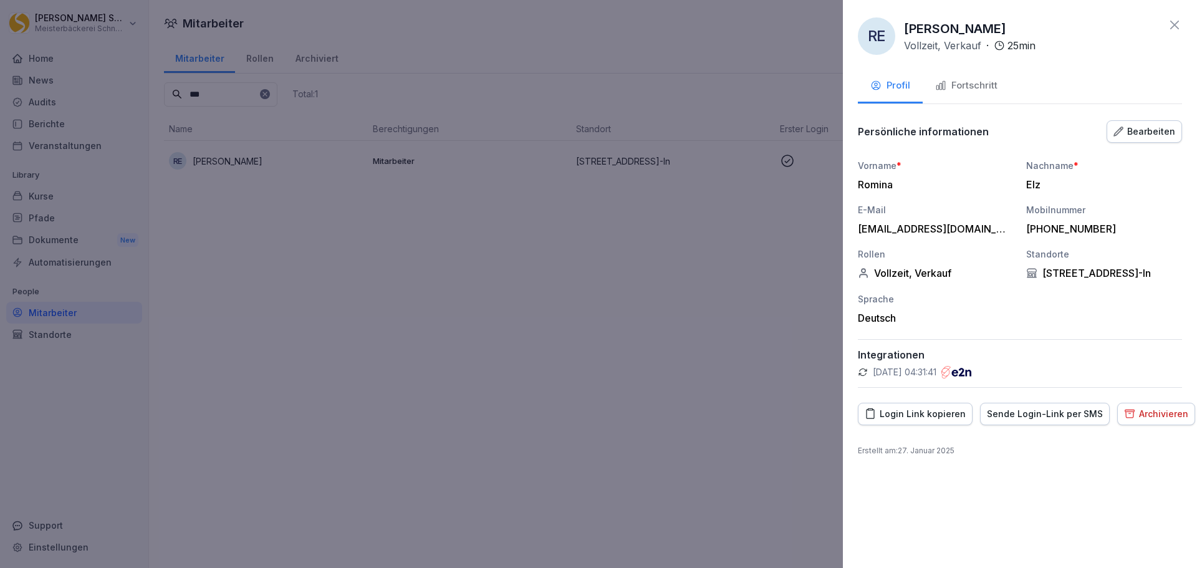
click at [1133, 414] on div "Archivieren" at bounding box center [1156, 414] width 64 height 14
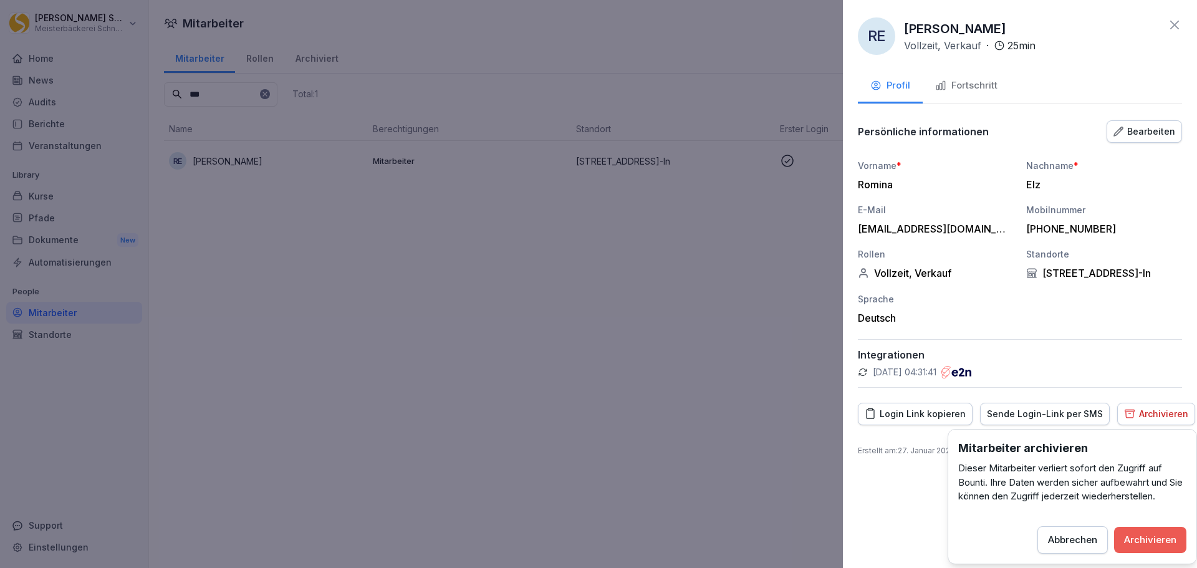
click at [1161, 540] on div "Archivieren" at bounding box center [1150, 540] width 52 height 14
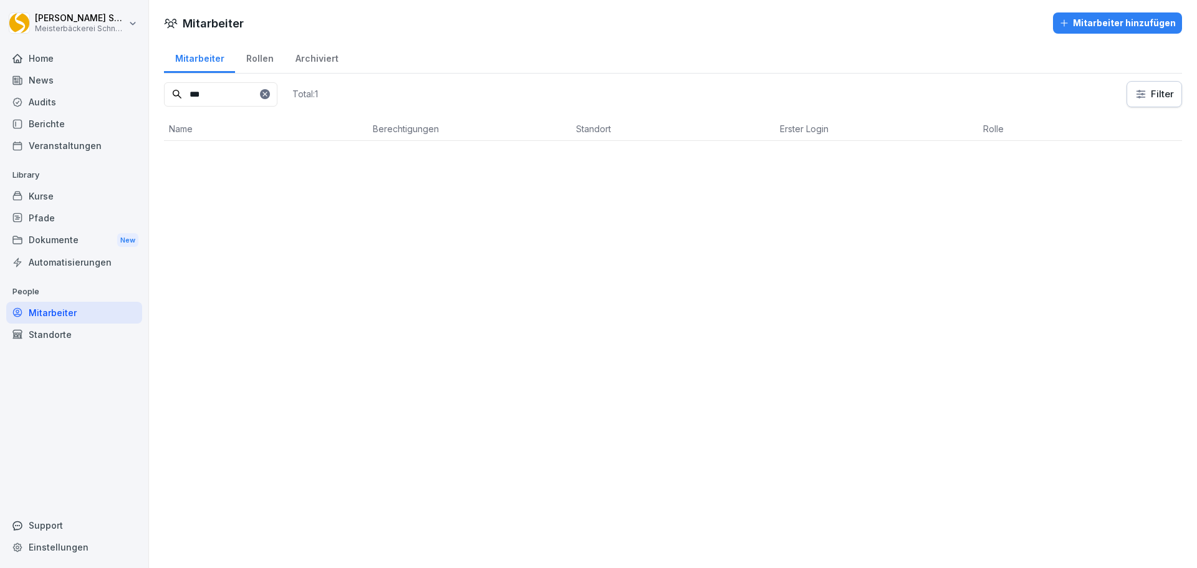
click at [269, 93] on icon at bounding box center [264, 93] width 7 height 7
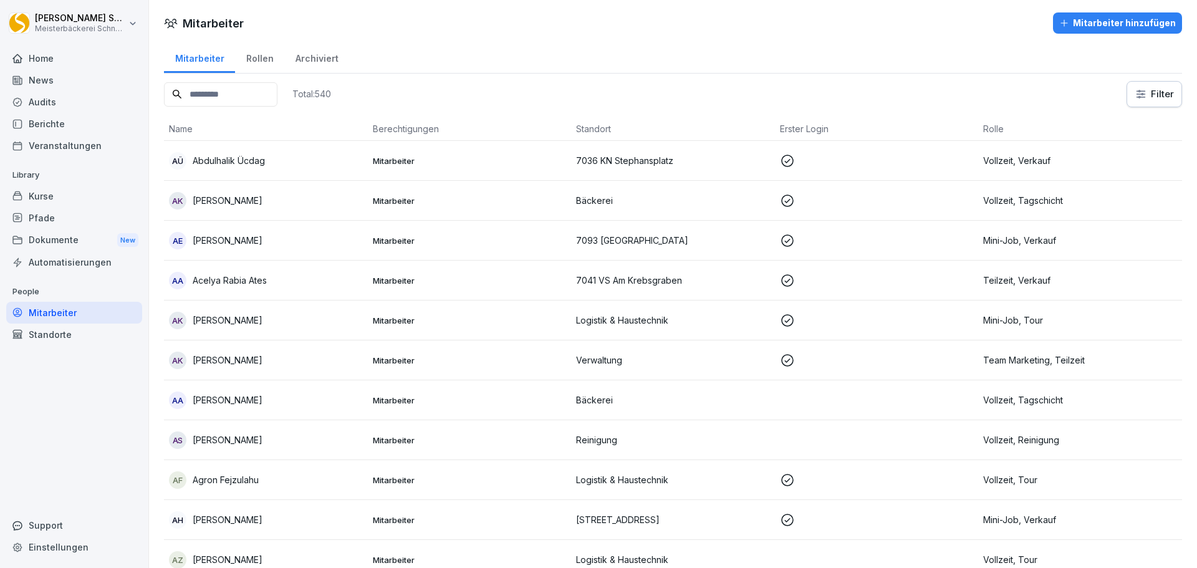
click at [312, 54] on div "Archiviert" at bounding box center [316, 57] width 65 height 32
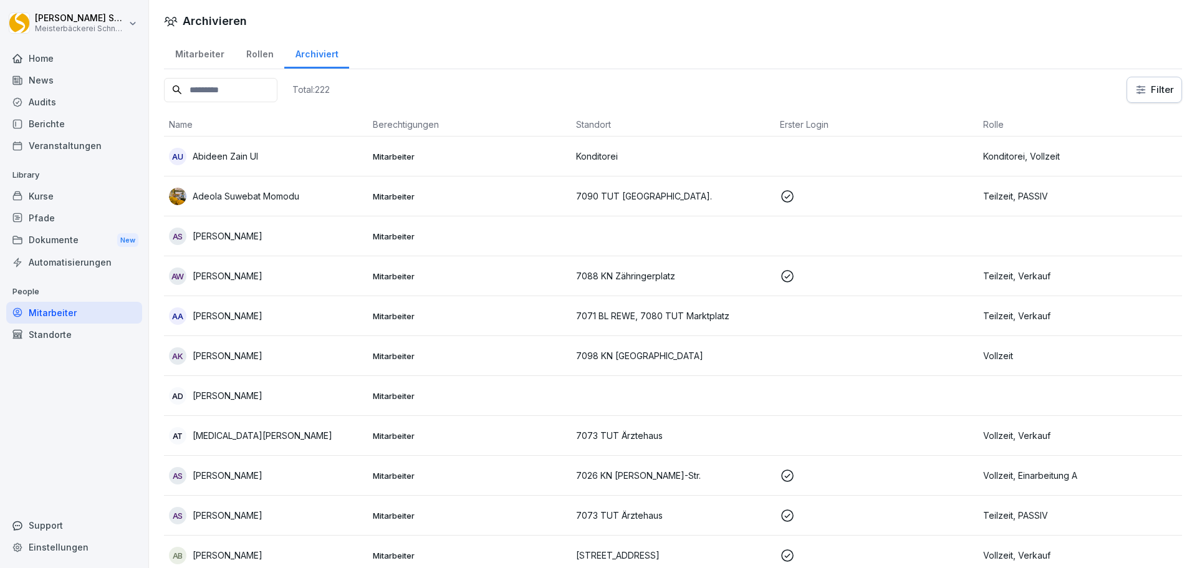
drag, startPoint x: 181, startPoint y: 50, endPoint x: 189, endPoint y: 56, distance: 10.4
click at [181, 50] on div "Mitarbeiter" at bounding box center [199, 53] width 71 height 32
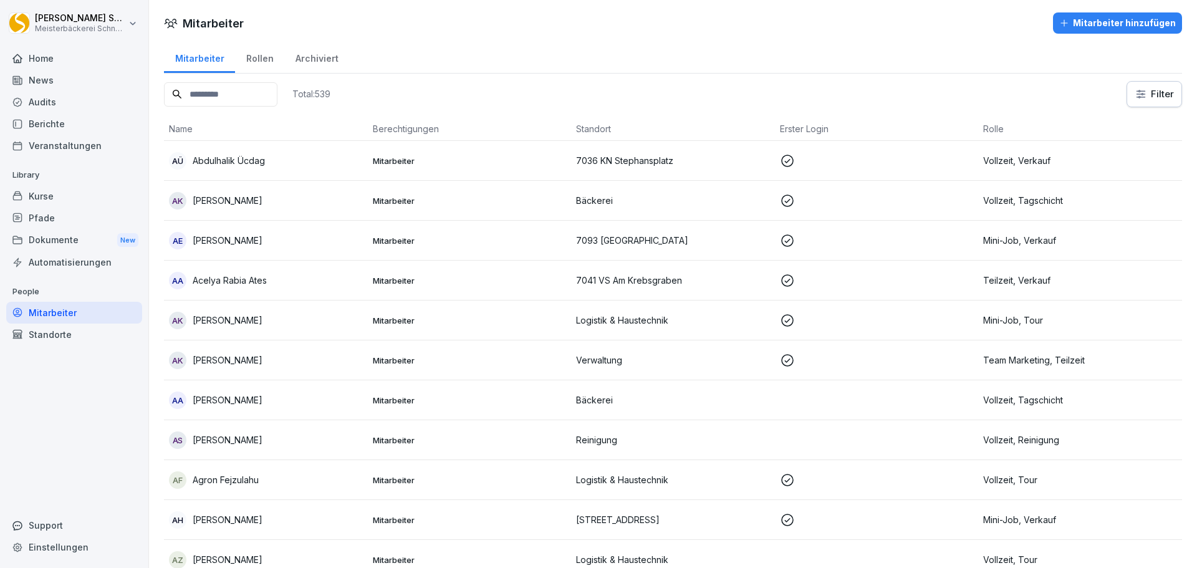
click at [225, 94] on input at bounding box center [220, 94] width 113 height 24
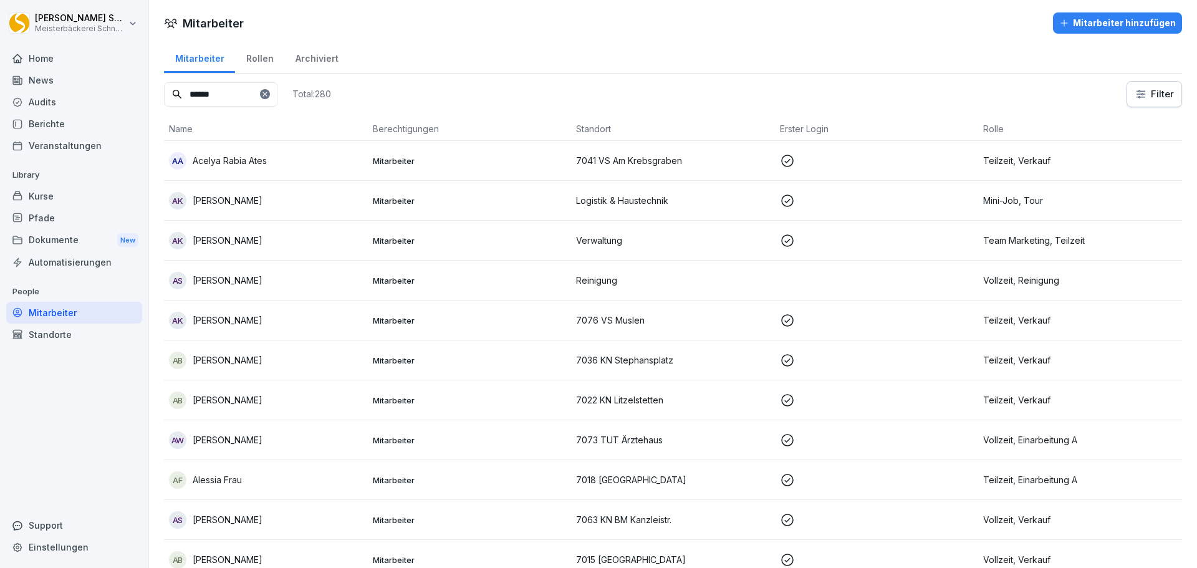
type input "*******"
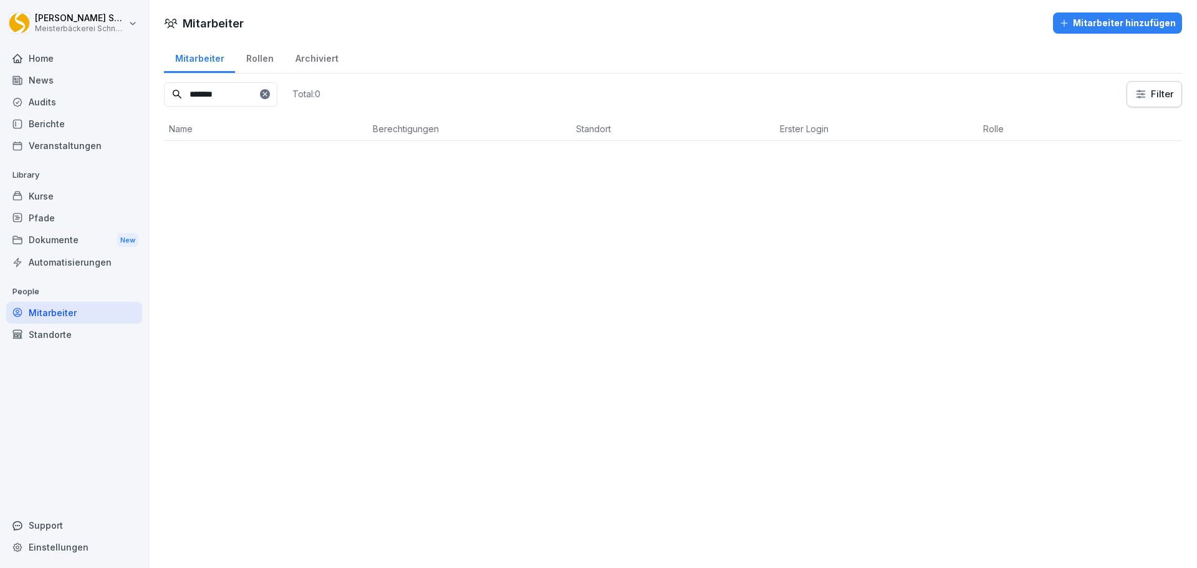
drag, startPoint x: 252, startPoint y: 95, endPoint x: 270, endPoint y: 141, distance: 49.5
click at [152, 112] on div "Mitarbeiter Rollen Archiviert ******* Total: 0 Filter Name Berechtigungen Stand…" at bounding box center [673, 96] width 1048 height 110
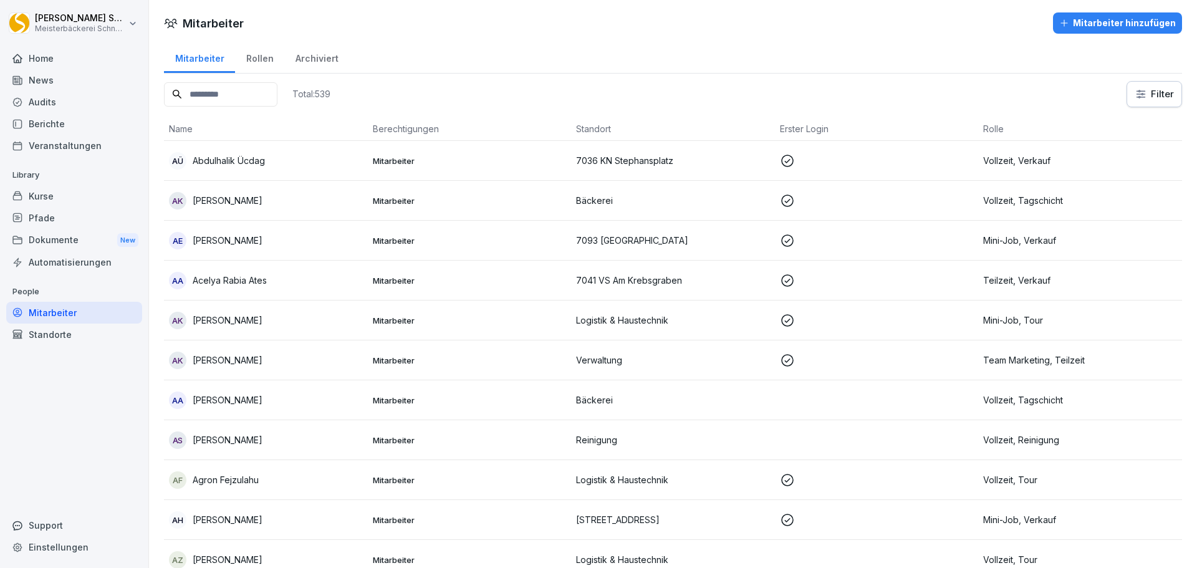
click at [324, 57] on div "Archiviert" at bounding box center [316, 57] width 65 height 32
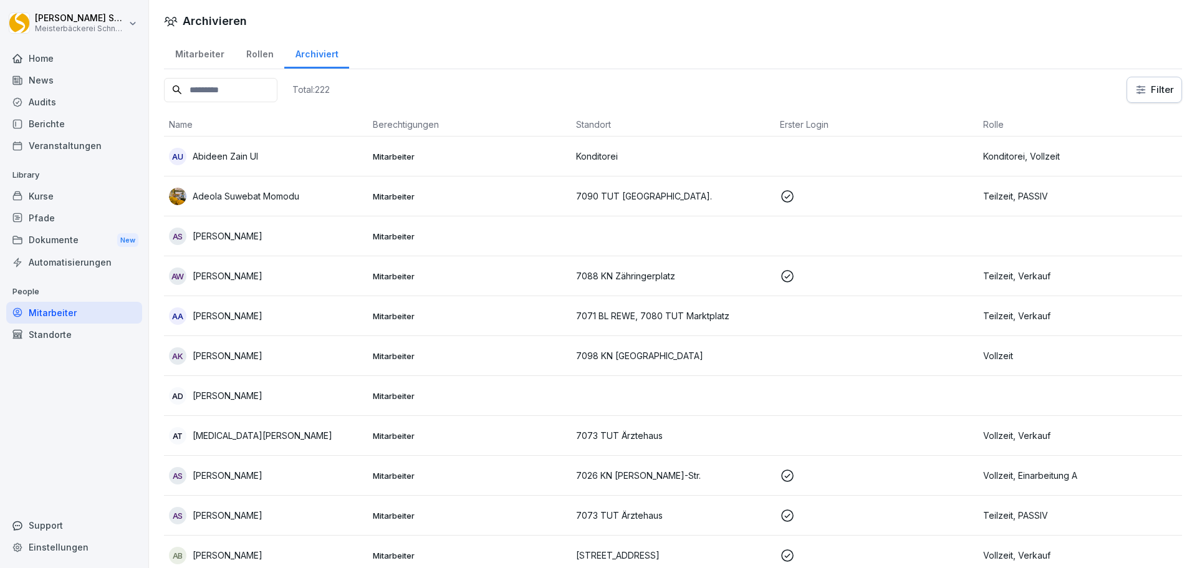
click at [206, 90] on input at bounding box center [220, 90] width 113 height 24
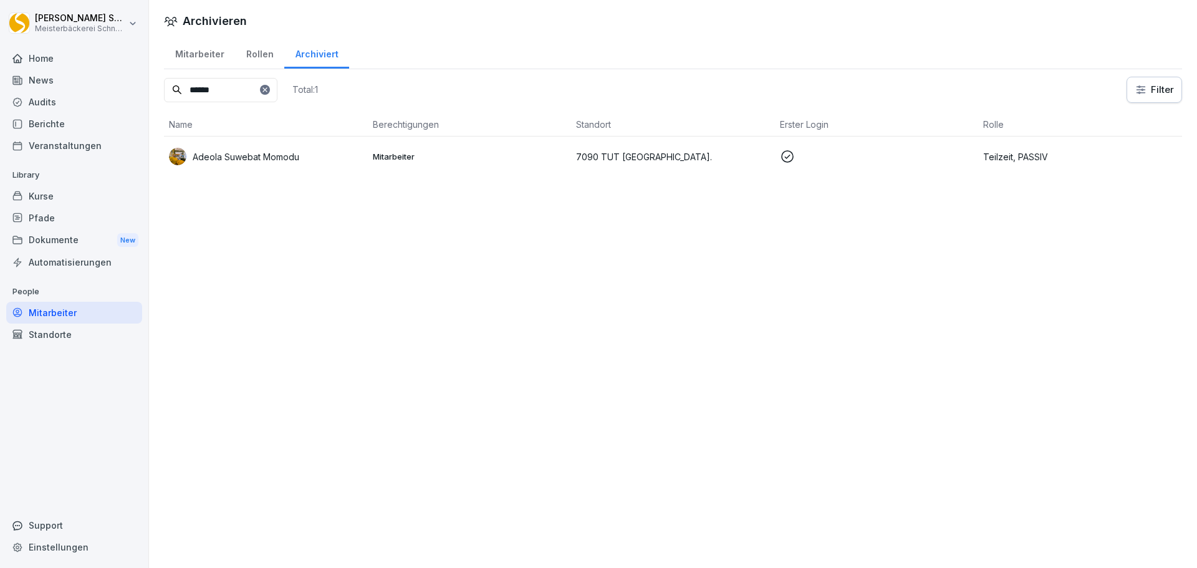
type input "******"
click at [198, 56] on div "Mitarbeiter" at bounding box center [199, 53] width 71 height 32
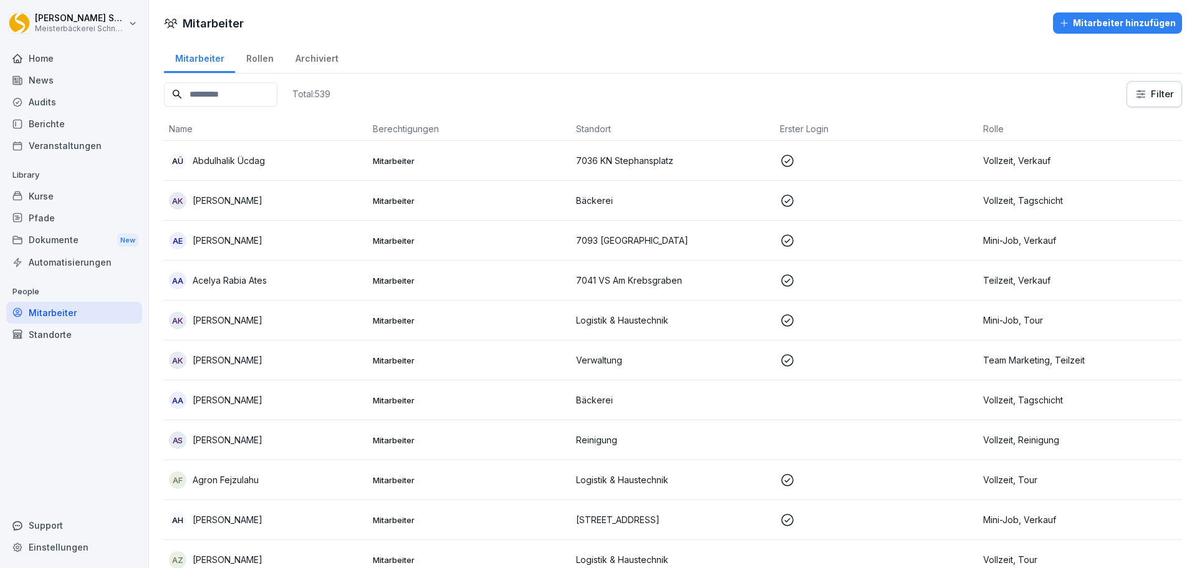
click at [318, 57] on div "Archiviert" at bounding box center [316, 57] width 65 height 32
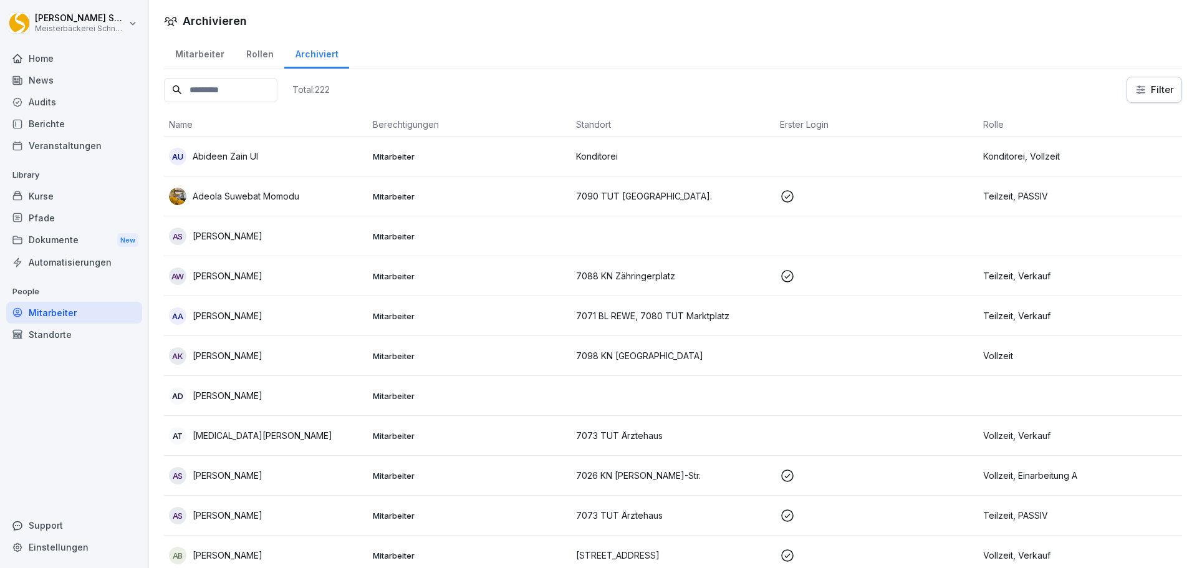
click at [234, 188] on div "Adeola Suwebat Momodu" at bounding box center [266, 196] width 194 height 17
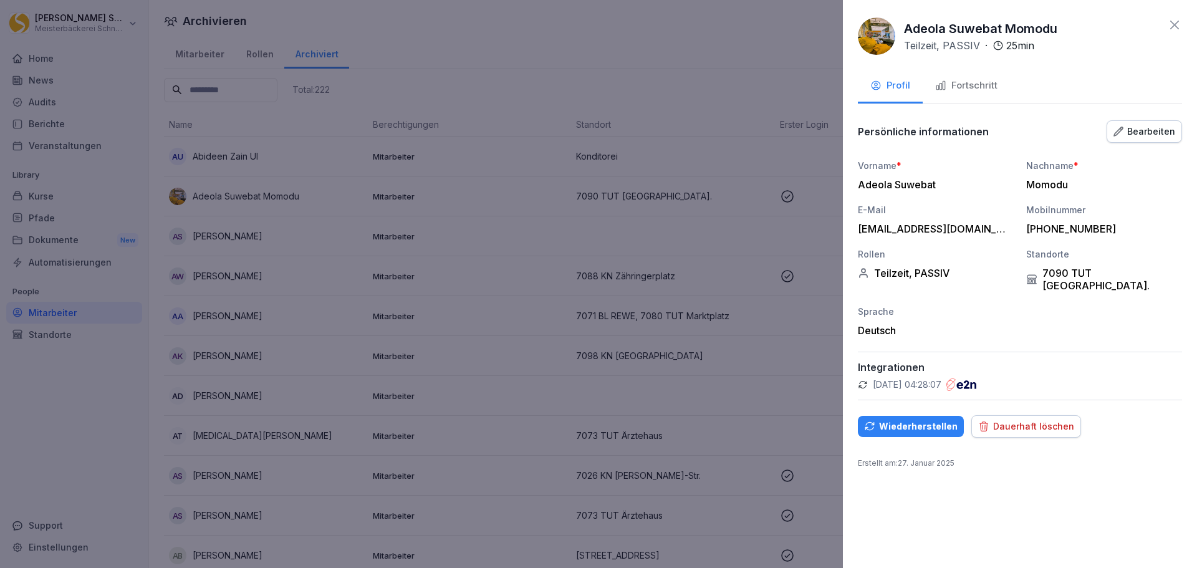
click at [879, 419] on div "Wiederherstellen" at bounding box center [910, 426] width 93 height 14
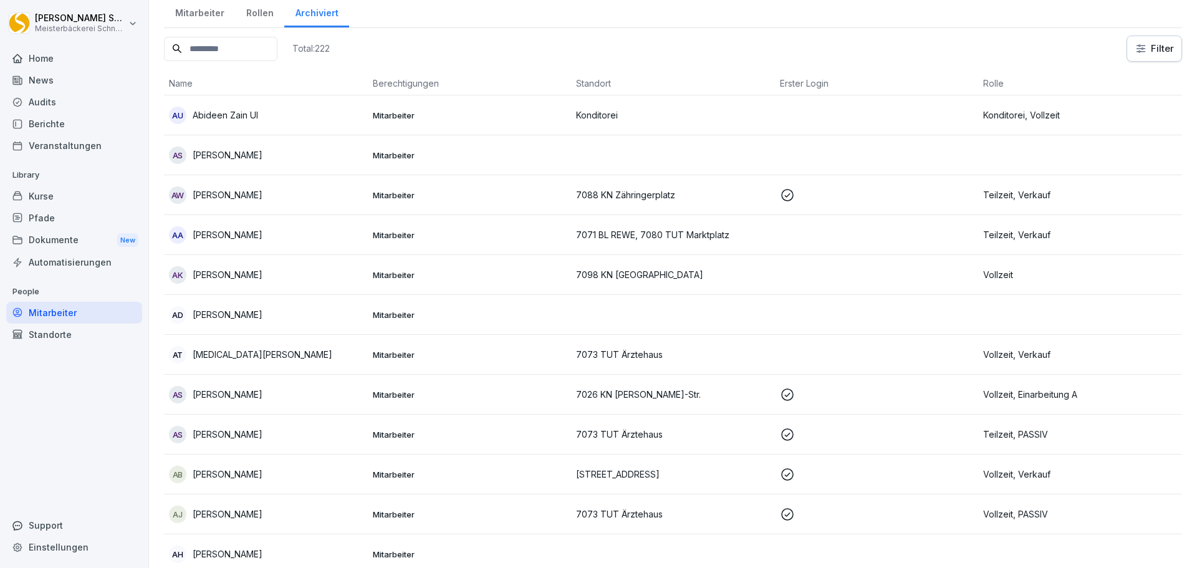
scroll to position [62, 0]
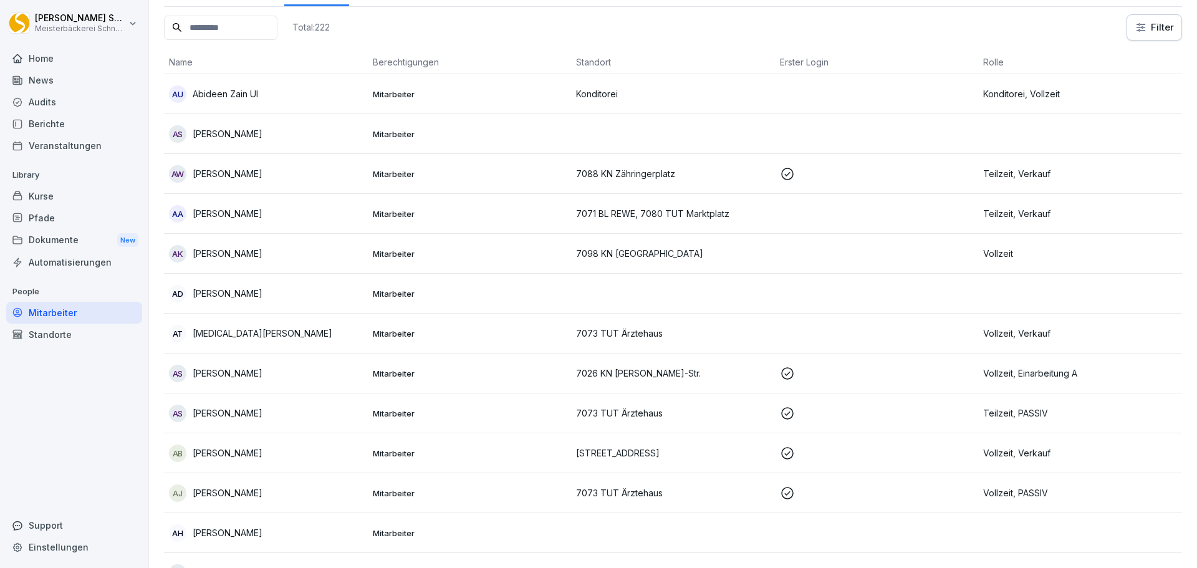
click at [698, 210] on p "7071 BL REWE, 7080 TUT Marktplatz" at bounding box center [673, 213] width 194 height 13
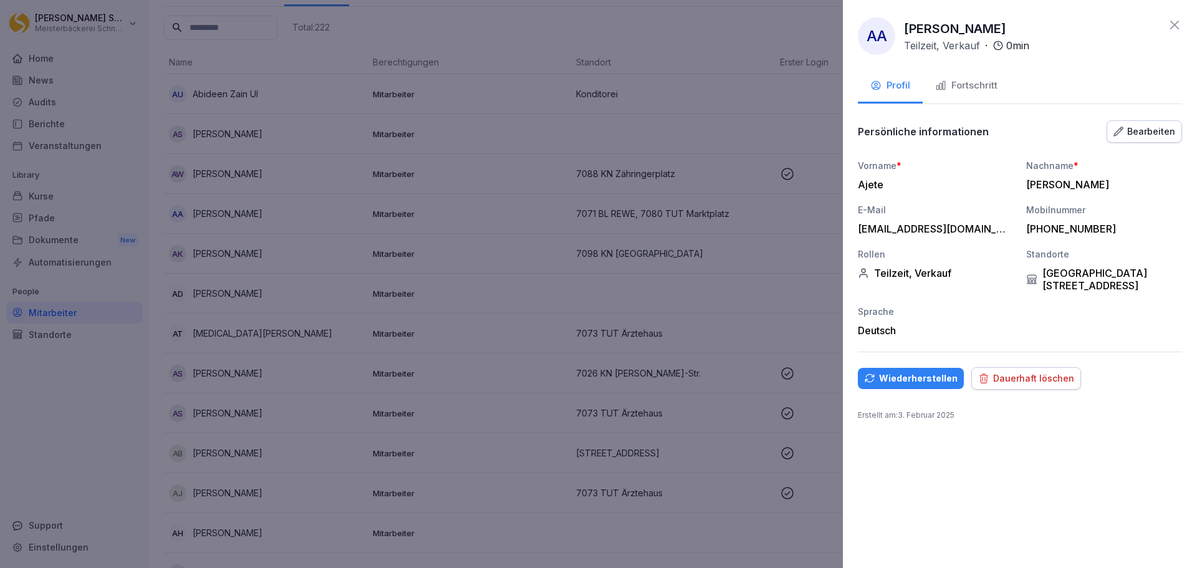
click at [932, 371] on div "Wiederherstellen" at bounding box center [910, 378] width 93 height 14
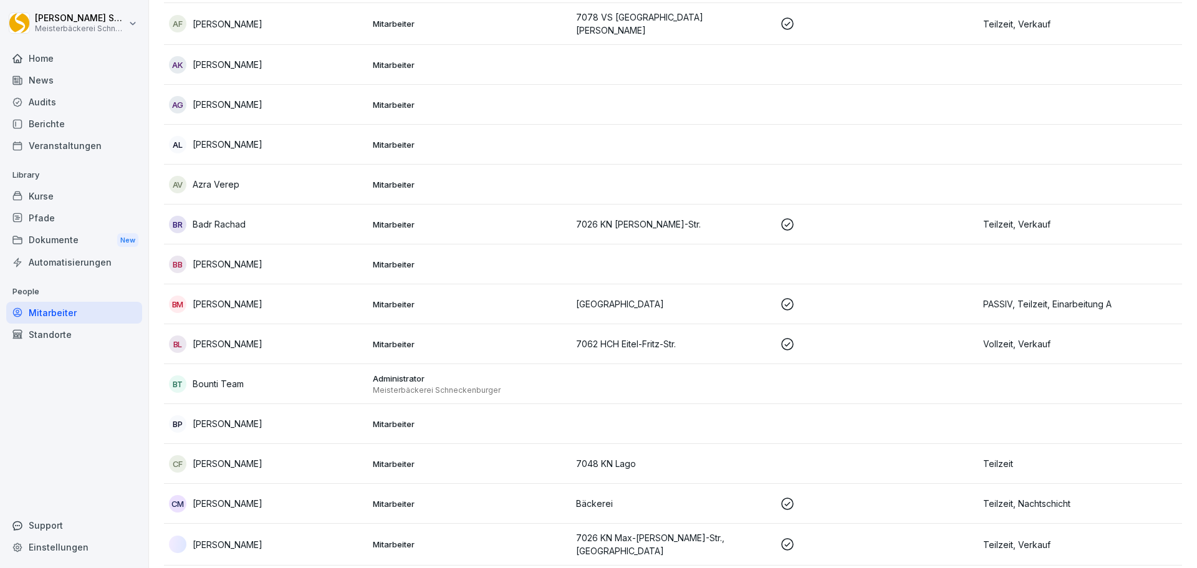
scroll to position [1371, 0]
click at [266, 301] on div "BM Besjana Malys" at bounding box center [266, 302] width 194 height 17
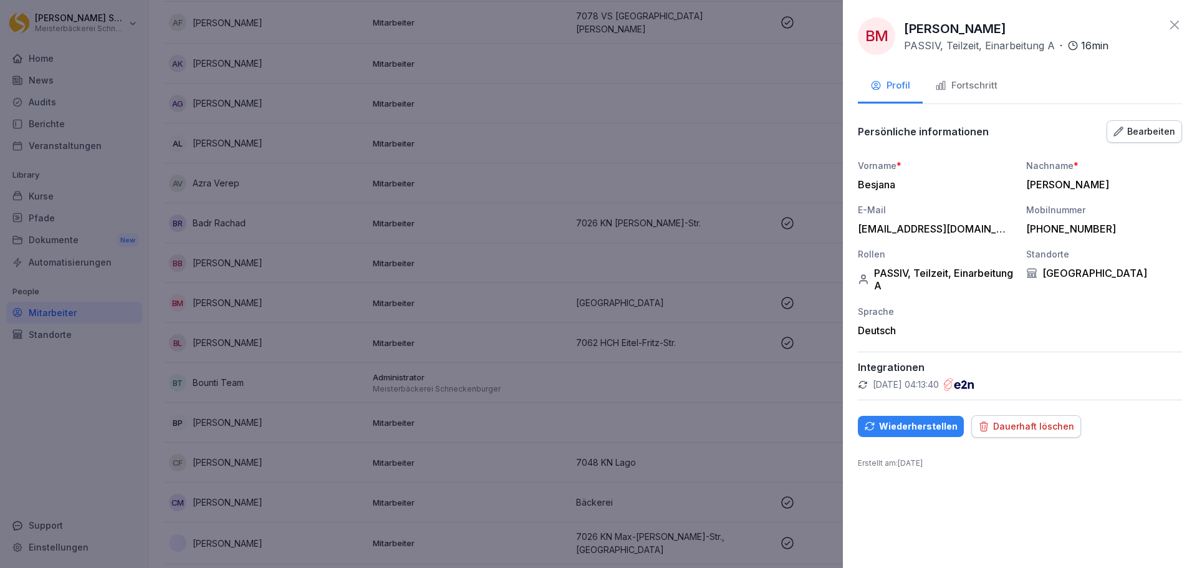
click at [1144, 126] on div "Bearbeiten" at bounding box center [1144, 132] width 62 height 14
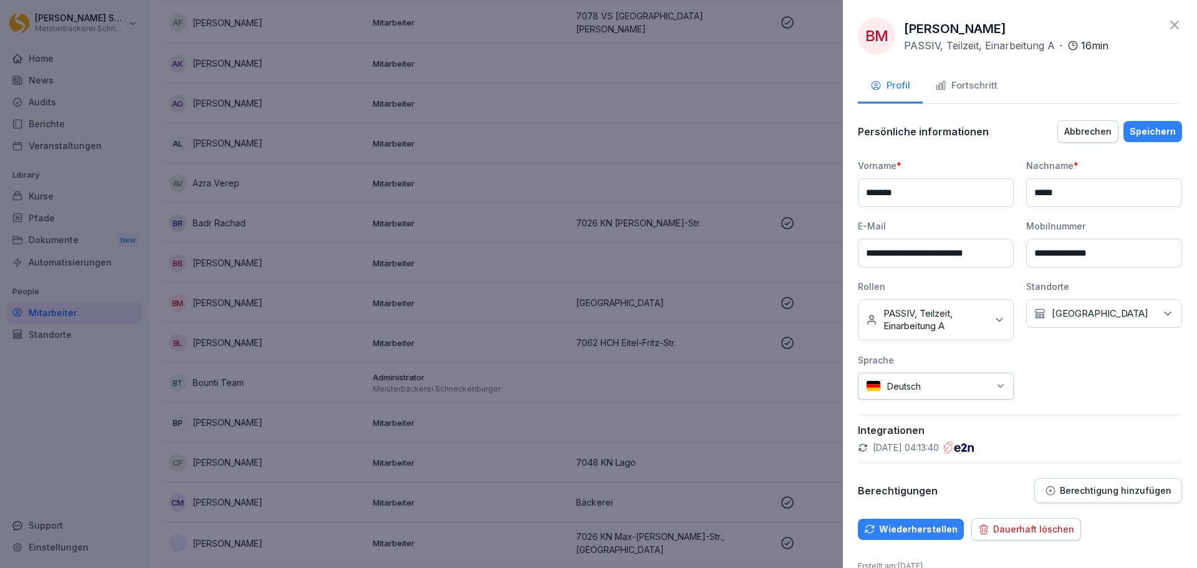
click at [993, 320] on icon at bounding box center [999, 319] width 12 height 12
drag, startPoint x: 894, startPoint y: 409, endPoint x: 954, endPoint y: 404, distance: 60.0
click at [895, 409] on label "PASSIV" at bounding box center [900, 409] width 32 height 11
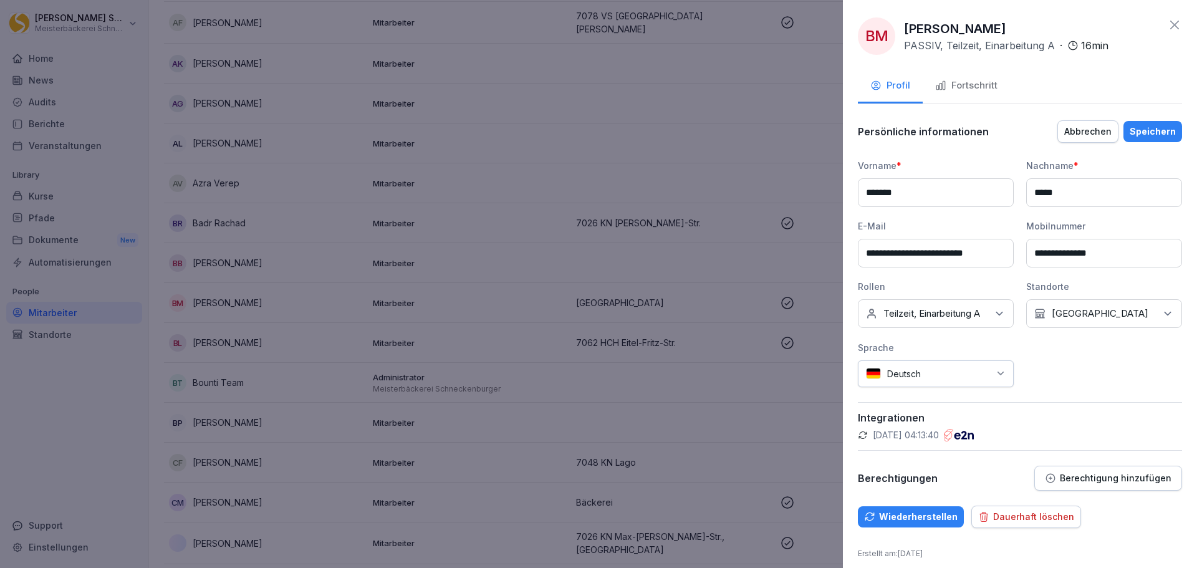
click at [1097, 399] on div "**********" at bounding box center [1020, 304] width 324 height 371
click at [1160, 123] on button "Speichern" at bounding box center [1152, 131] width 59 height 21
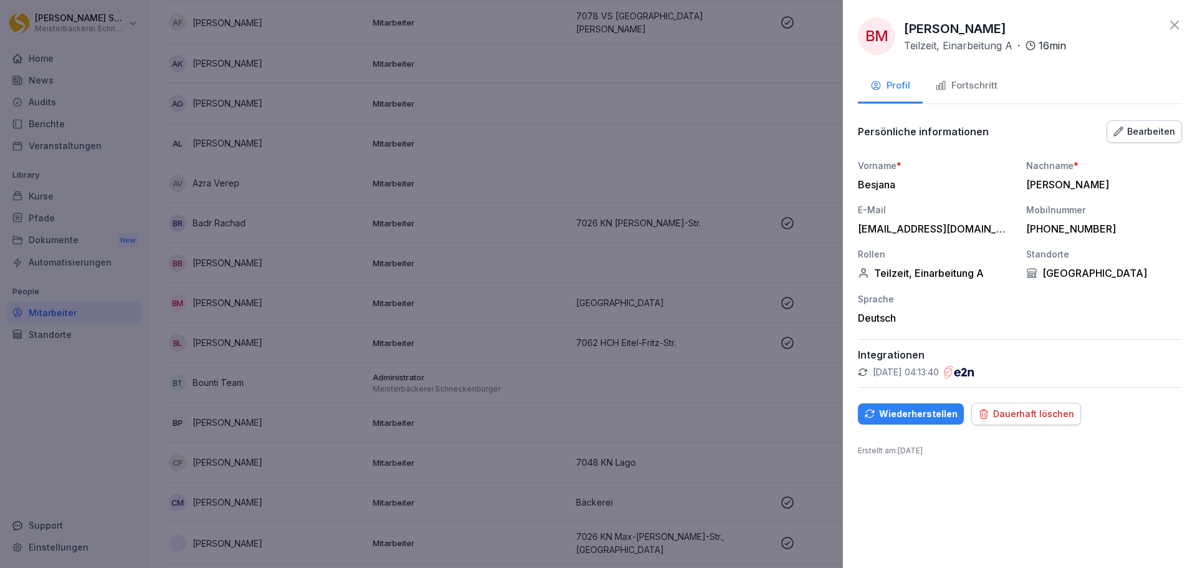
click at [924, 406] on button "Wiederherstellen" at bounding box center [911, 413] width 106 height 21
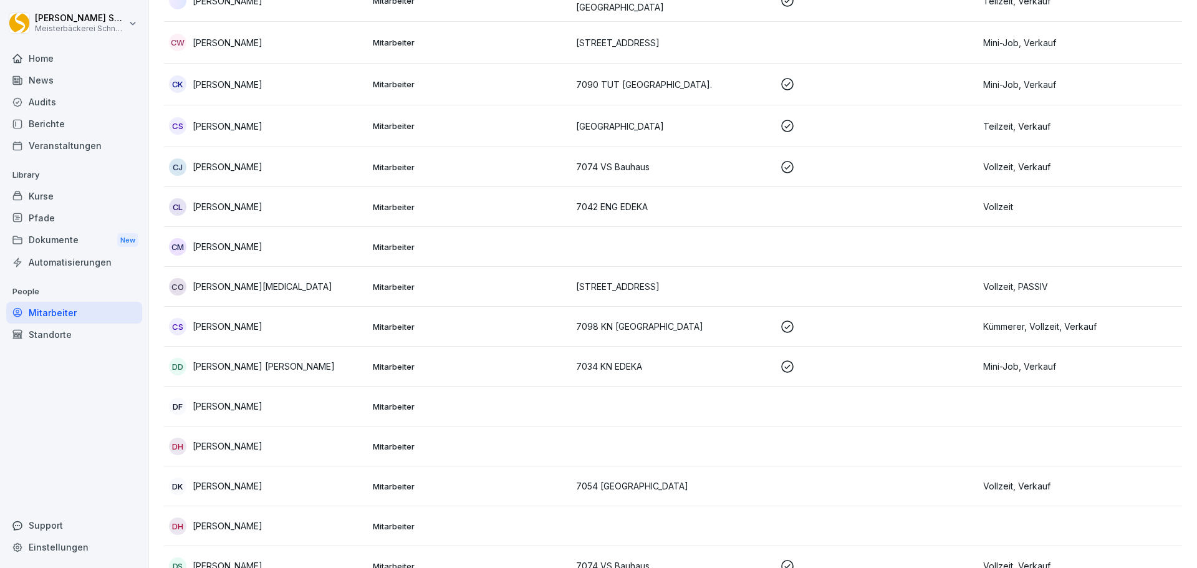
scroll to position [1807, 0]
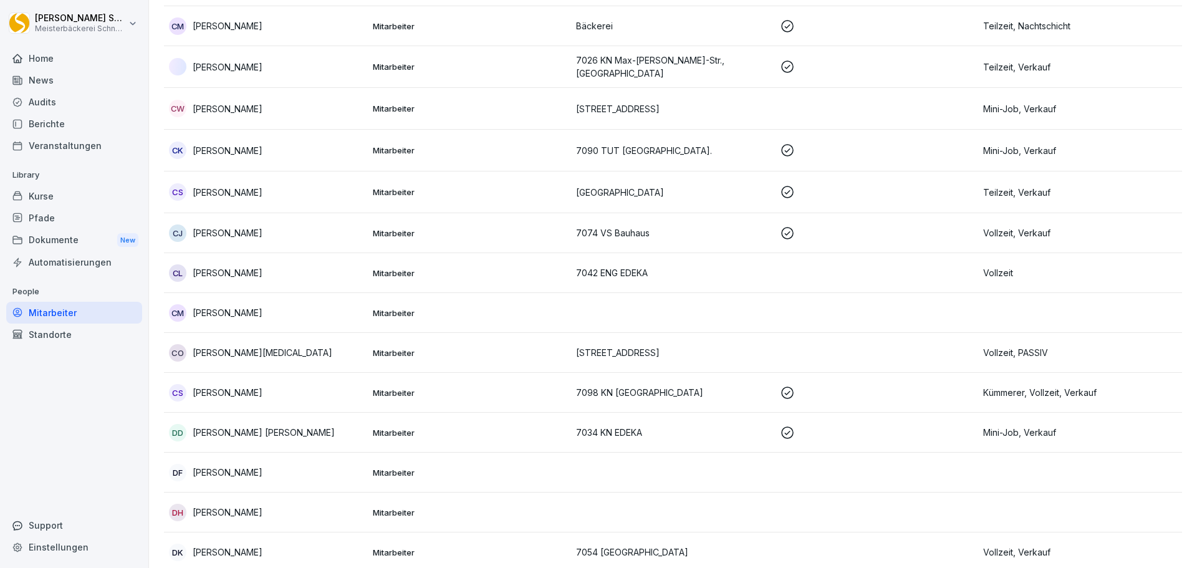
click at [869, 365] on td at bounding box center [877, 353] width 204 height 40
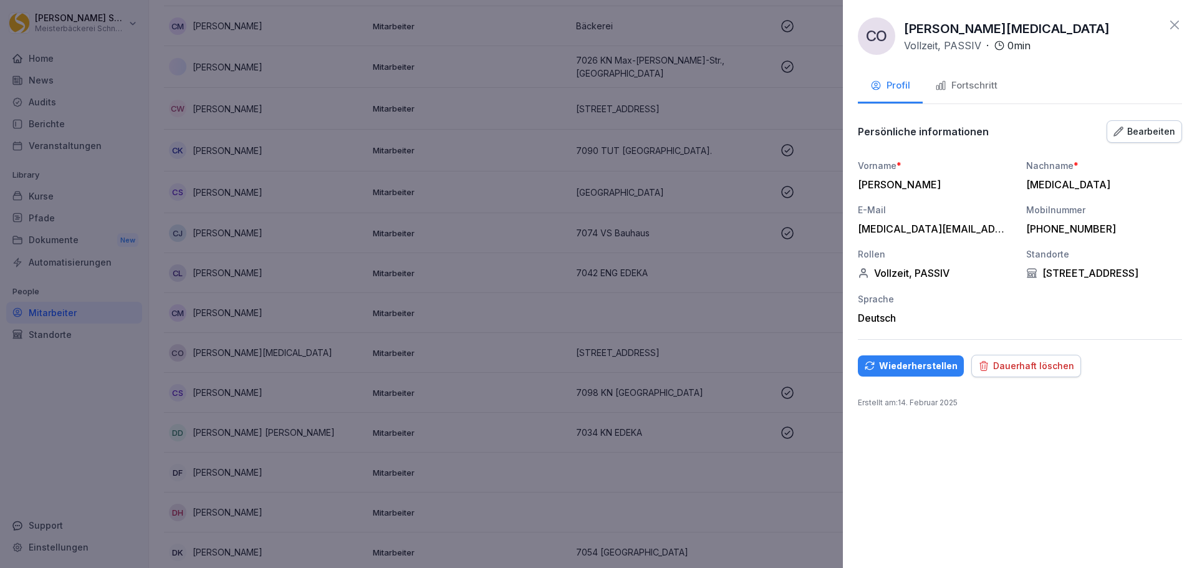
click at [467, 323] on div at bounding box center [598, 284] width 1197 height 568
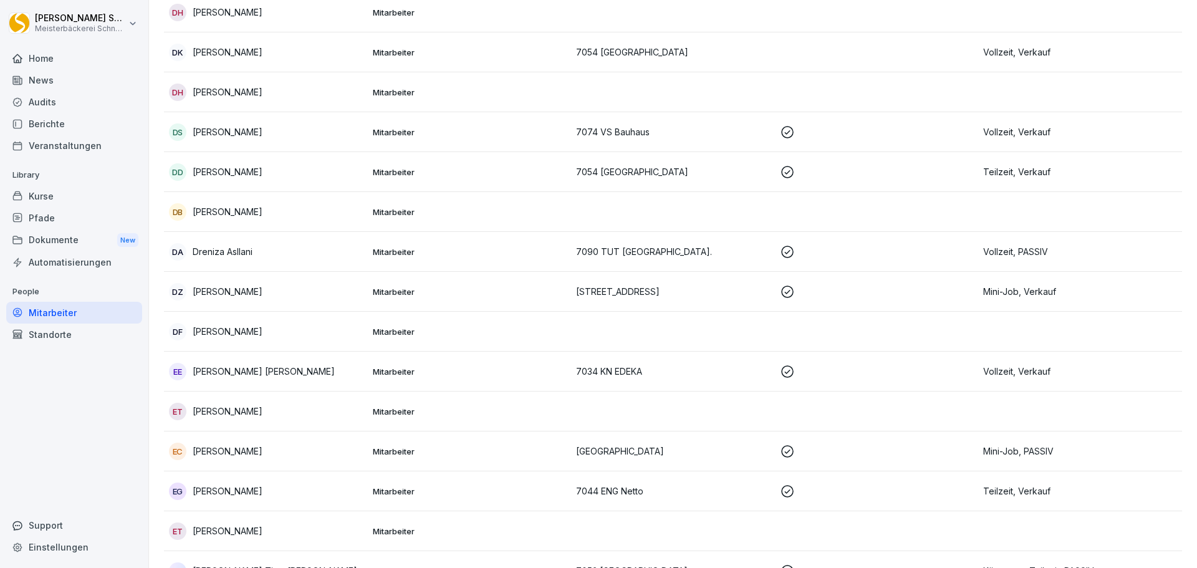
scroll to position [2368, 0]
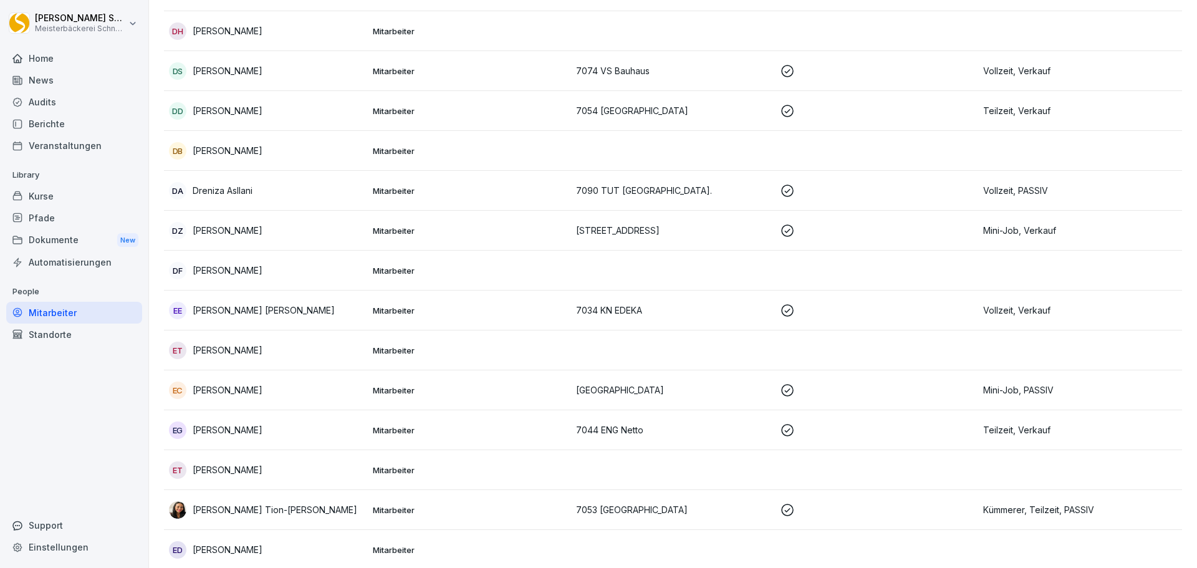
click at [1048, 383] on p "Mini-Job, PASSIV" at bounding box center [1080, 389] width 194 height 13
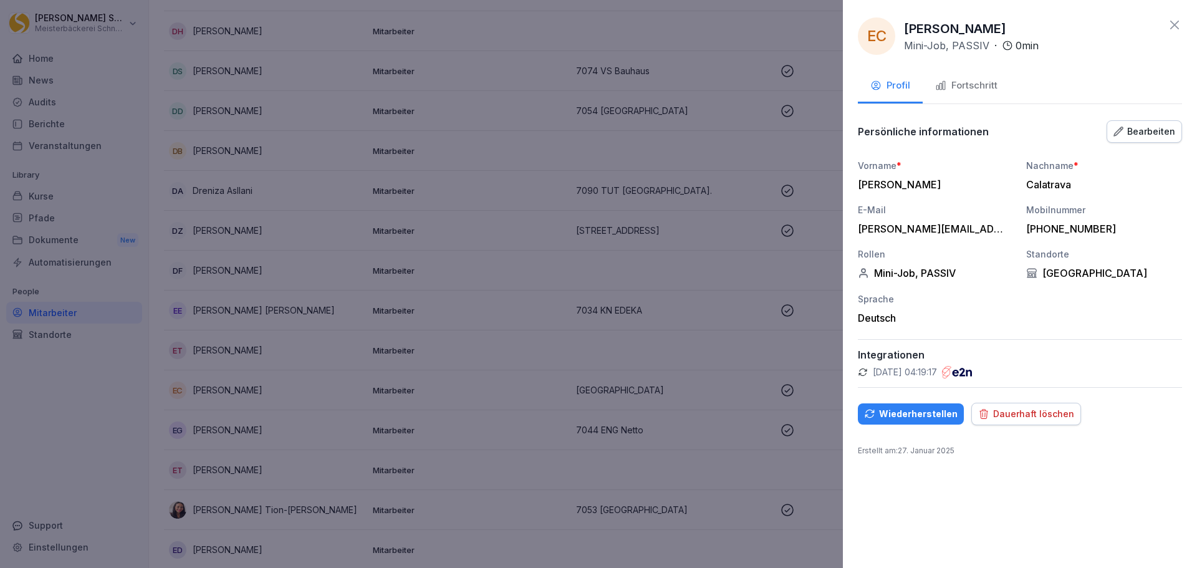
click at [933, 416] on div "Wiederherstellen" at bounding box center [910, 414] width 93 height 14
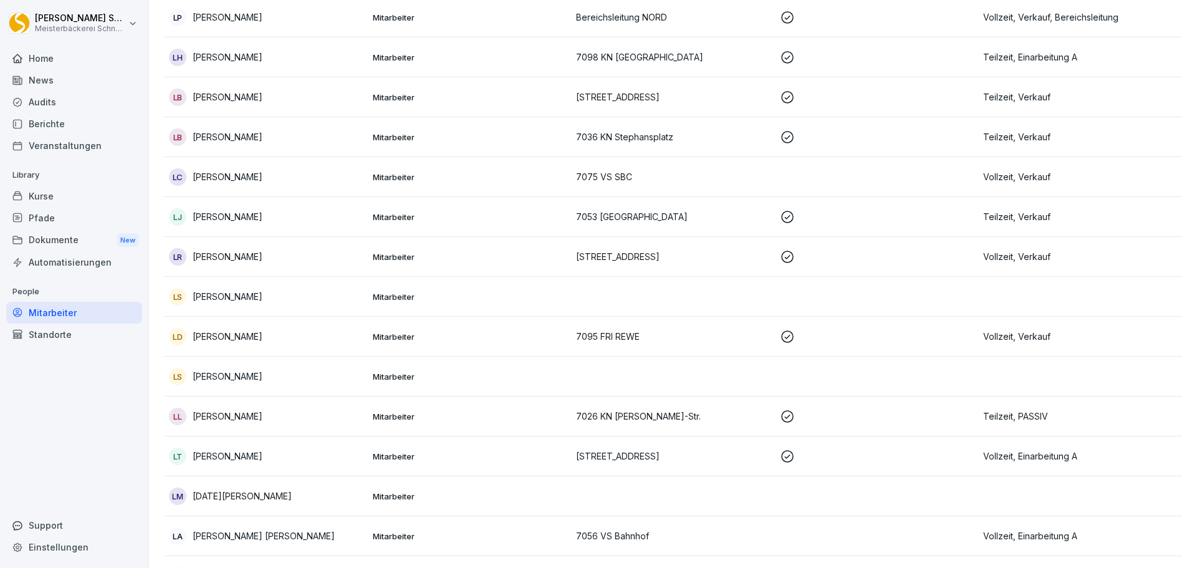
scroll to position [5297, 0]
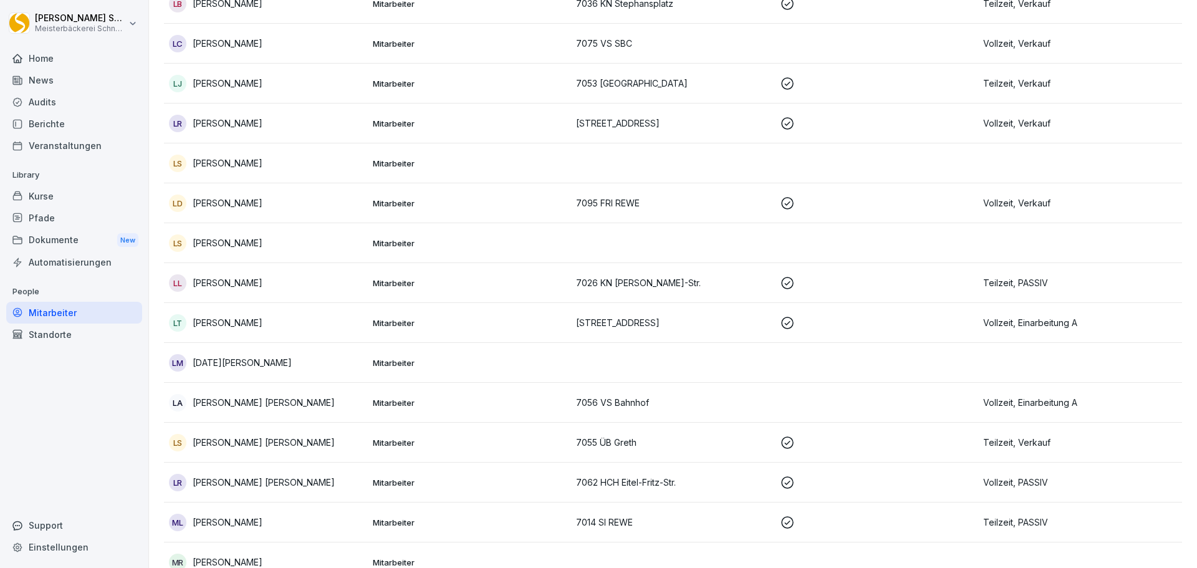
click at [1112, 287] on td "Teilzeit, PASSIV" at bounding box center [1080, 283] width 204 height 40
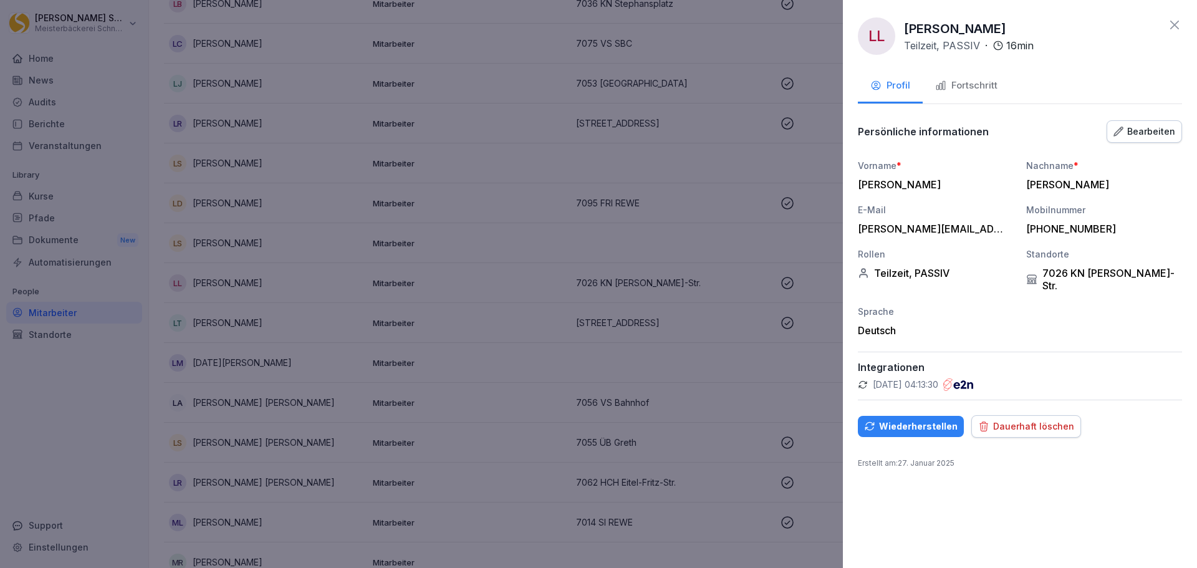
click at [916, 419] on div "Wiederherstellen" at bounding box center [910, 426] width 93 height 14
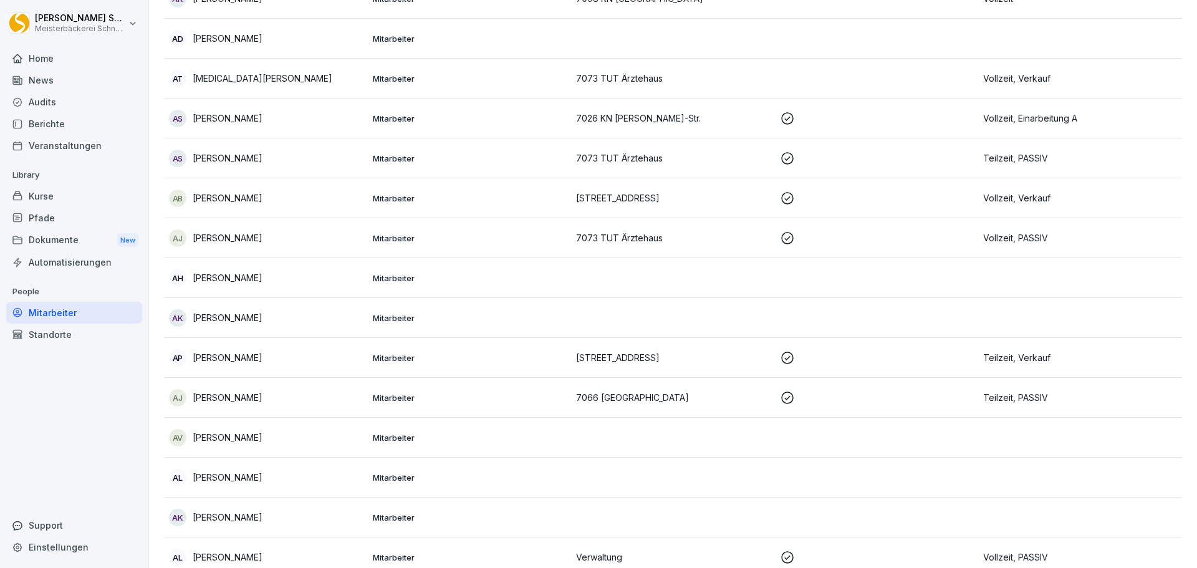
scroll to position [0, 0]
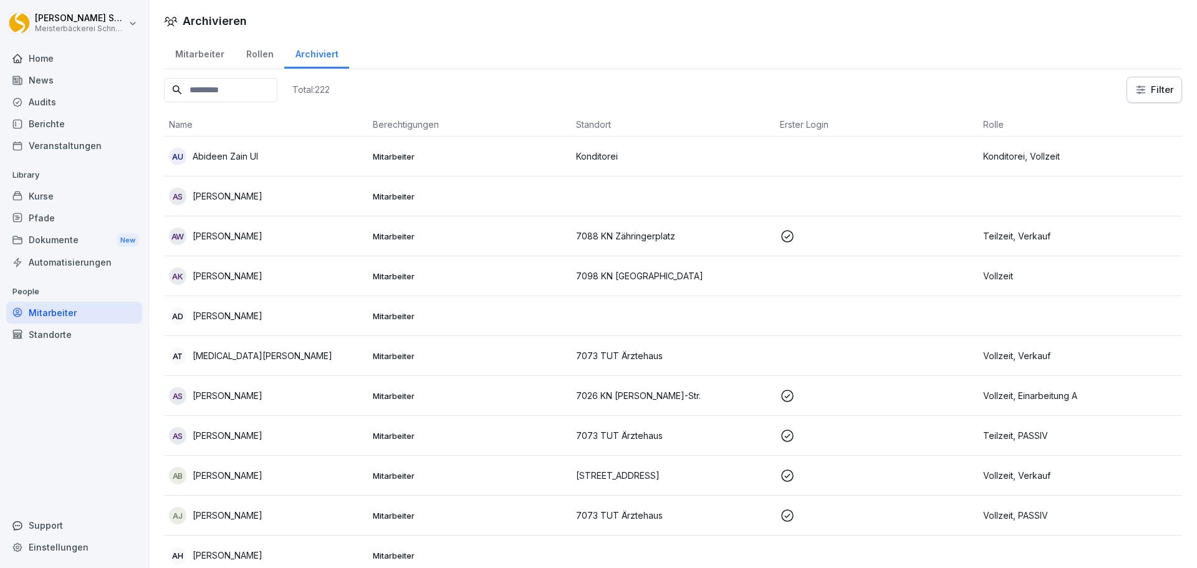
click at [214, 96] on input at bounding box center [220, 90] width 113 height 24
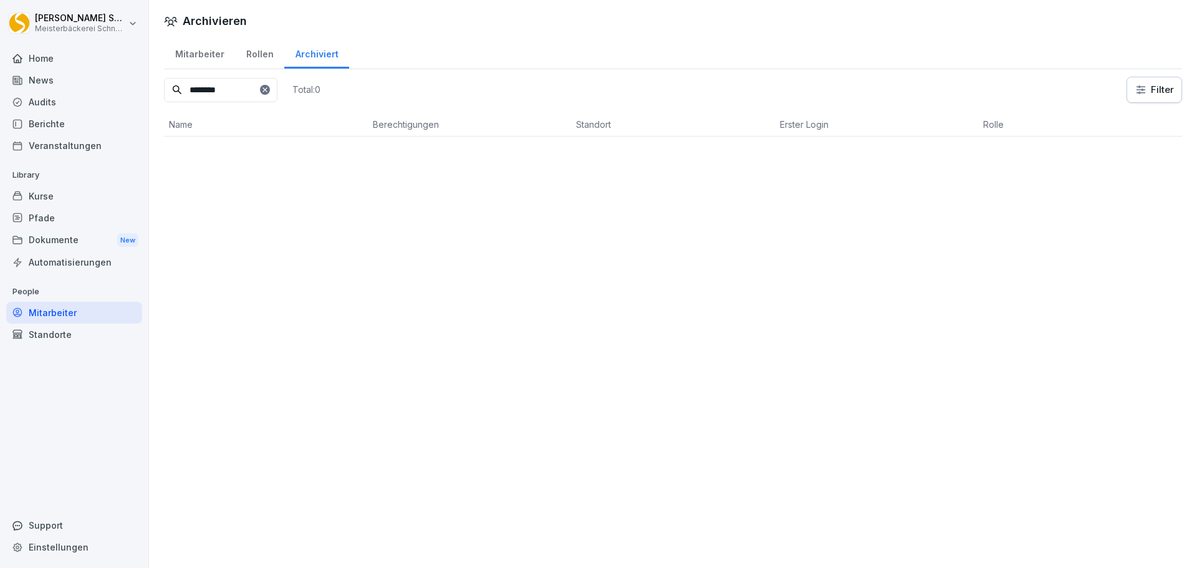
type input "********"
click at [267, 88] on icon at bounding box center [264, 89] width 4 height 4
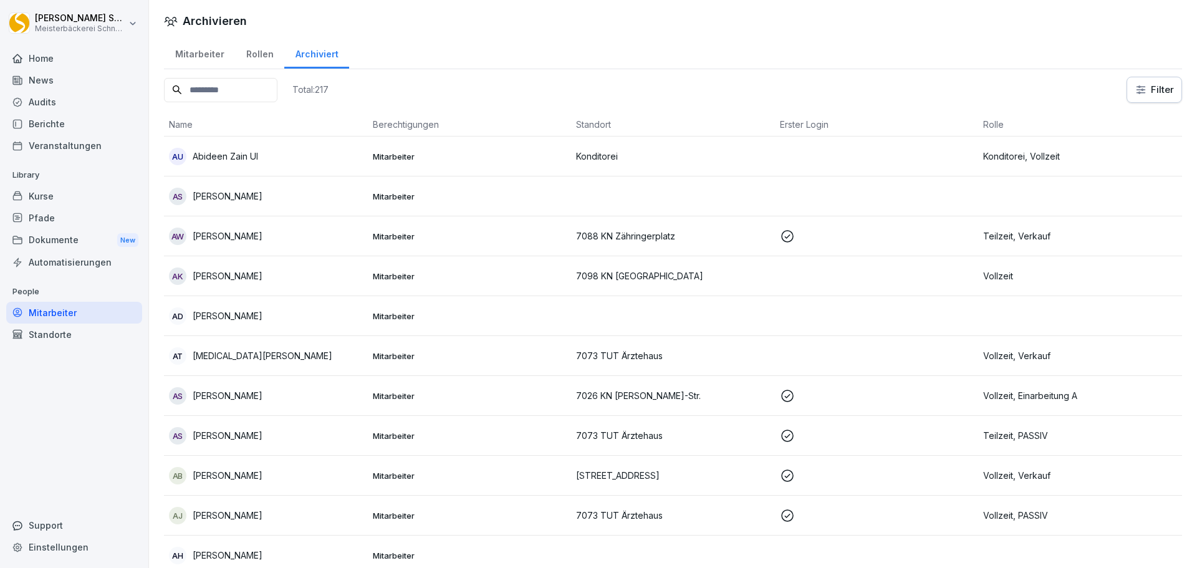
click at [42, 198] on div "Kurse" at bounding box center [74, 196] width 136 height 22
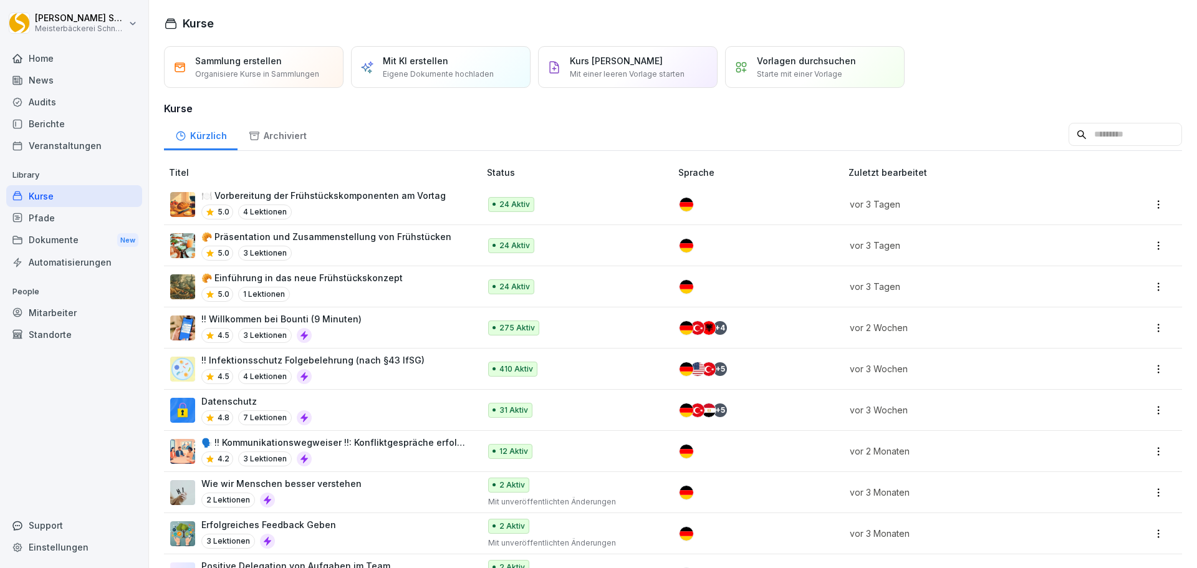
click at [413, 363] on p "!! Infektionsschutz Folgebelehrung (nach §43 IfSG)" at bounding box center [312, 359] width 223 height 13
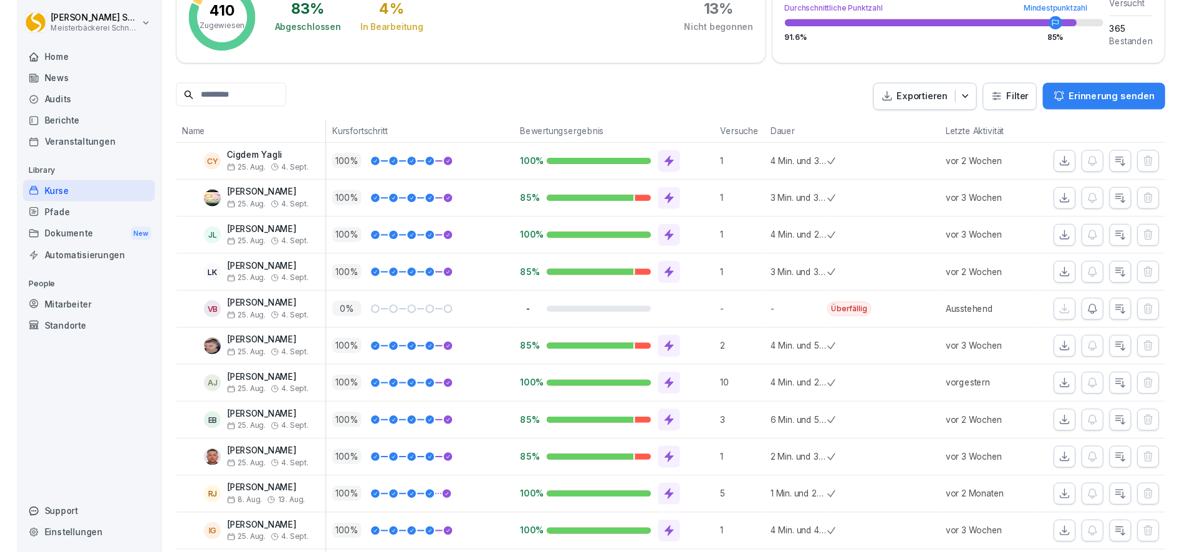
scroll to position [125, 0]
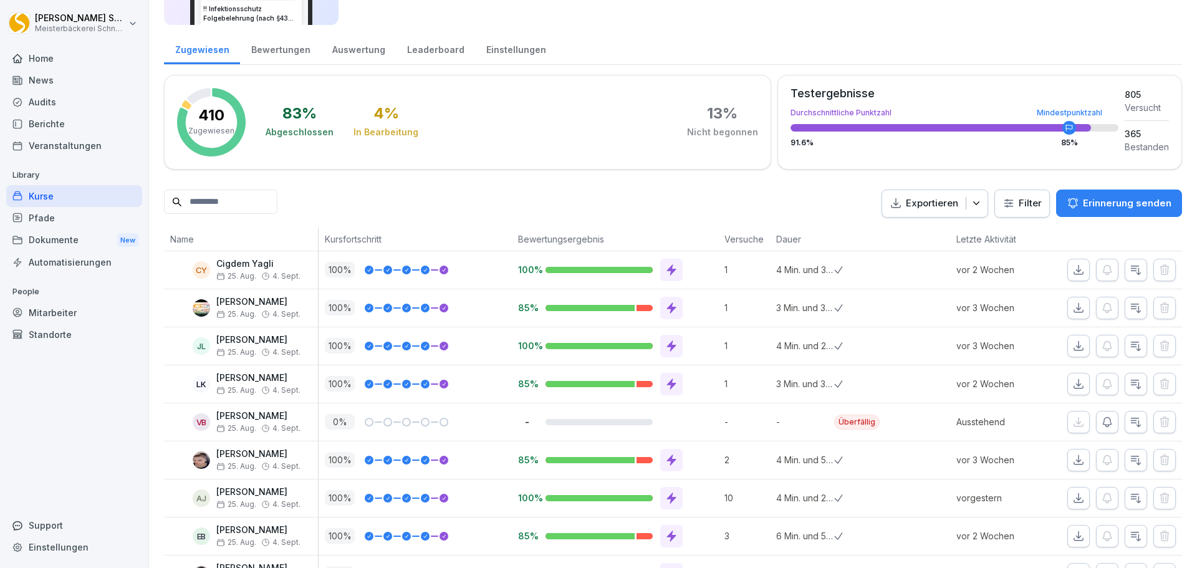
click at [1107, 202] on p "Erinnerung senden" at bounding box center [1127, 203] width 88 height 14
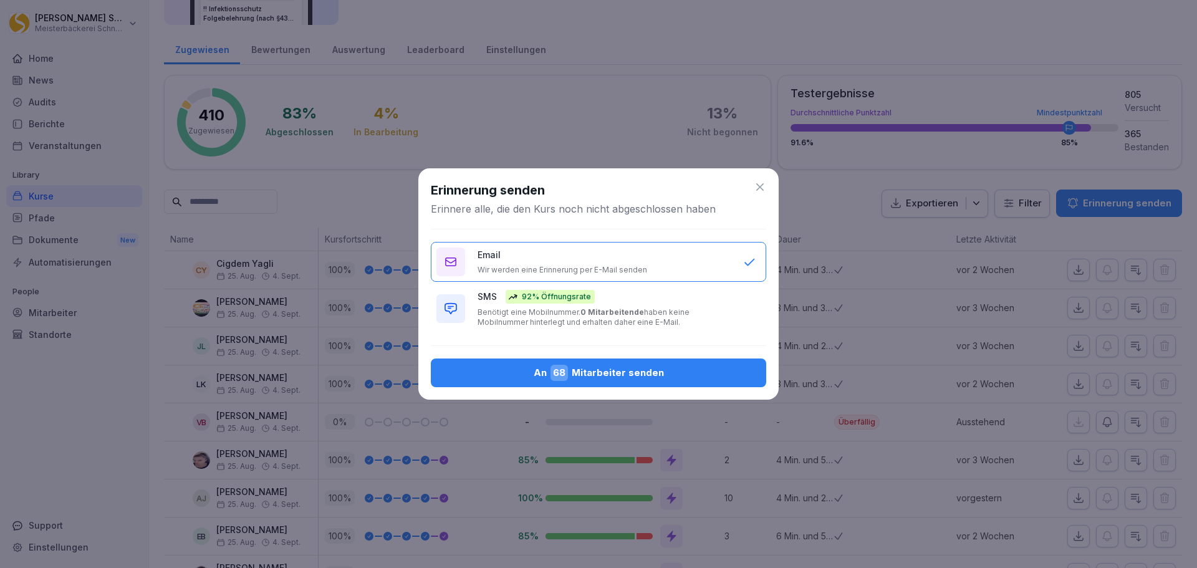
click at [484, 304] on div "SMS 92% Öffnungsrate Benötigt eine Mobilnummer. 0 Mitarbeitende haben keine Mob…" at bounding box center [603, 308] width 253 height 37
click at [519, 262] on div "Email Wir werden eine Erinnerung per E-Mail senden" at bounding box center [603, 261] width 253 height 27
click at [595, 370] on div "An 68 Mitarbeiter senden" at bounding box center [598, 373] width 315 height 16
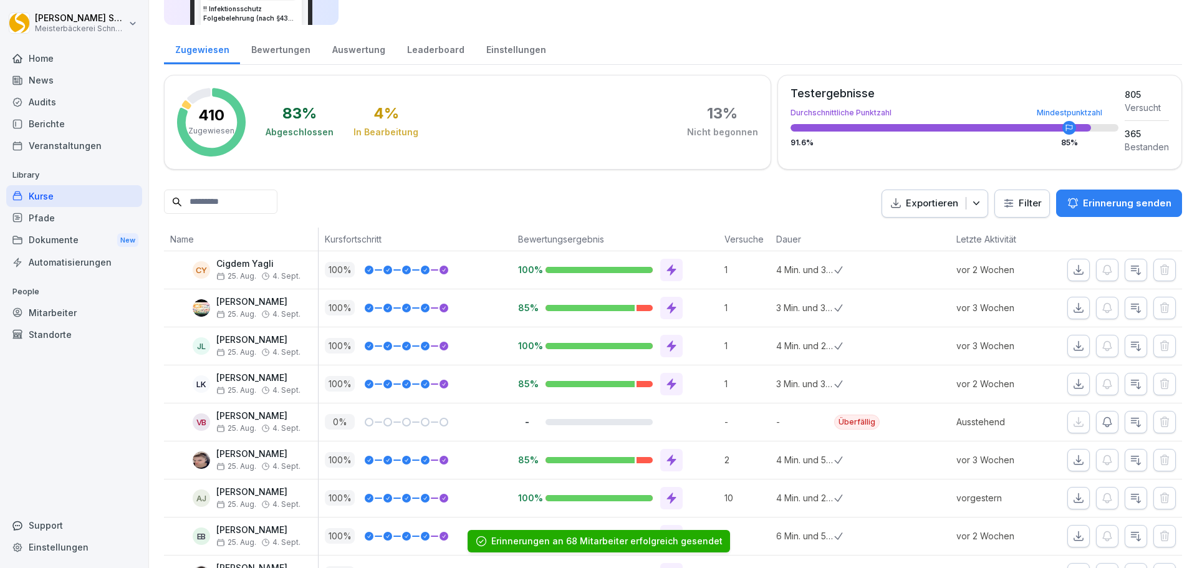
click at [1089, 206] on p "Erinnerung senden" at bounding box center [1127, 203] width 88 height 14
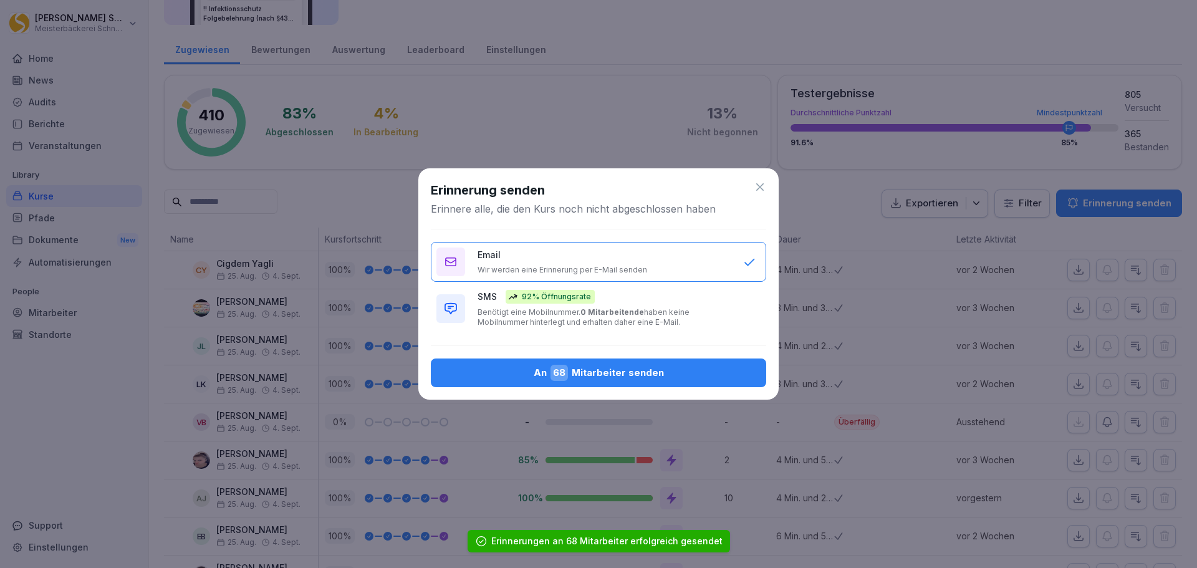
click at [601, 312] on b "0 Mitarbeitende" at bounding box center [612, 311] width 64 height 9
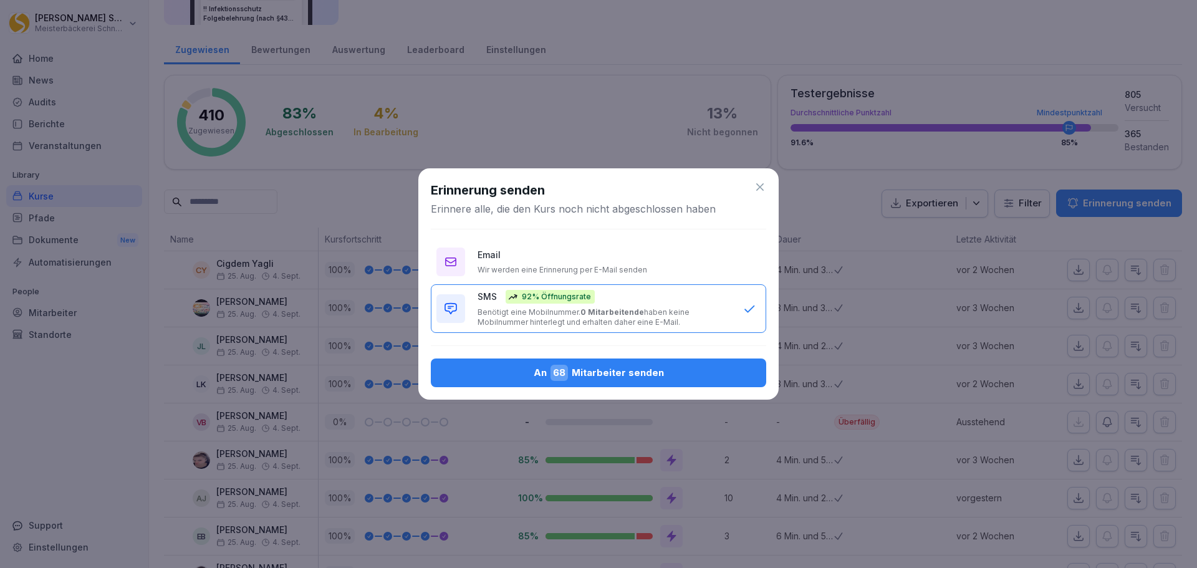
click at [709, 373] on div "An 68 Mitarbeiter senden" at bounding box center [598, 373] width 315 height 16
